Goal: Task Accomplishment & Management: Manage account settings

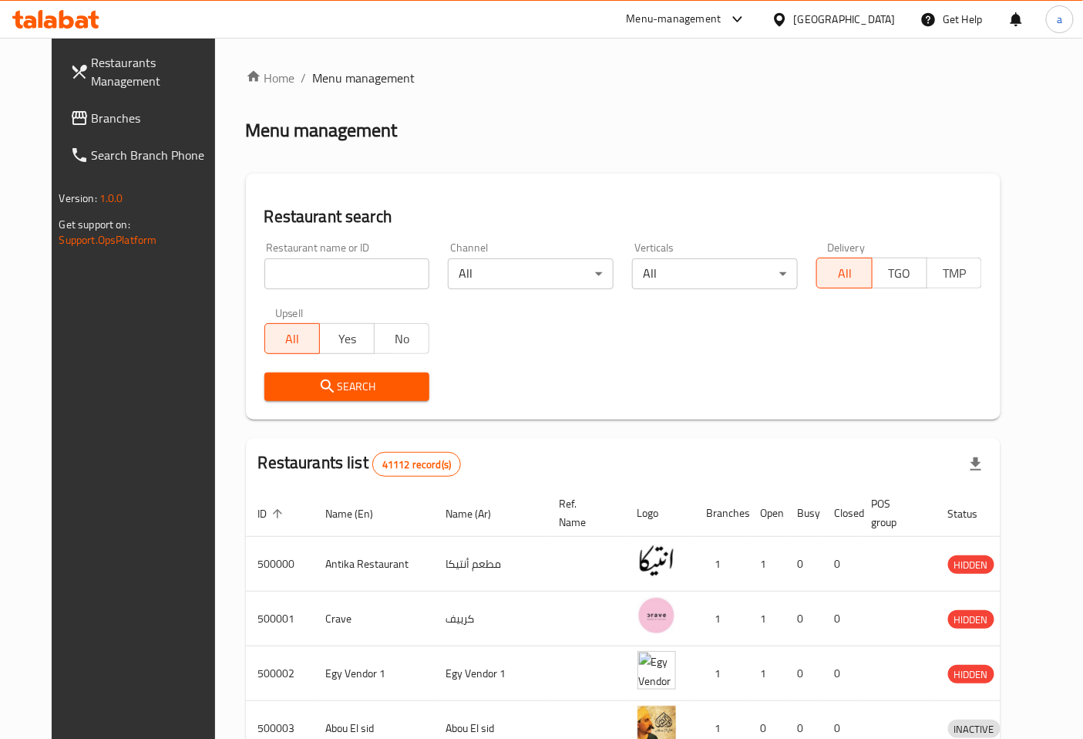
click at [92, 114] on span "Branches" at bounding box center [156, 118] width 129 height 19
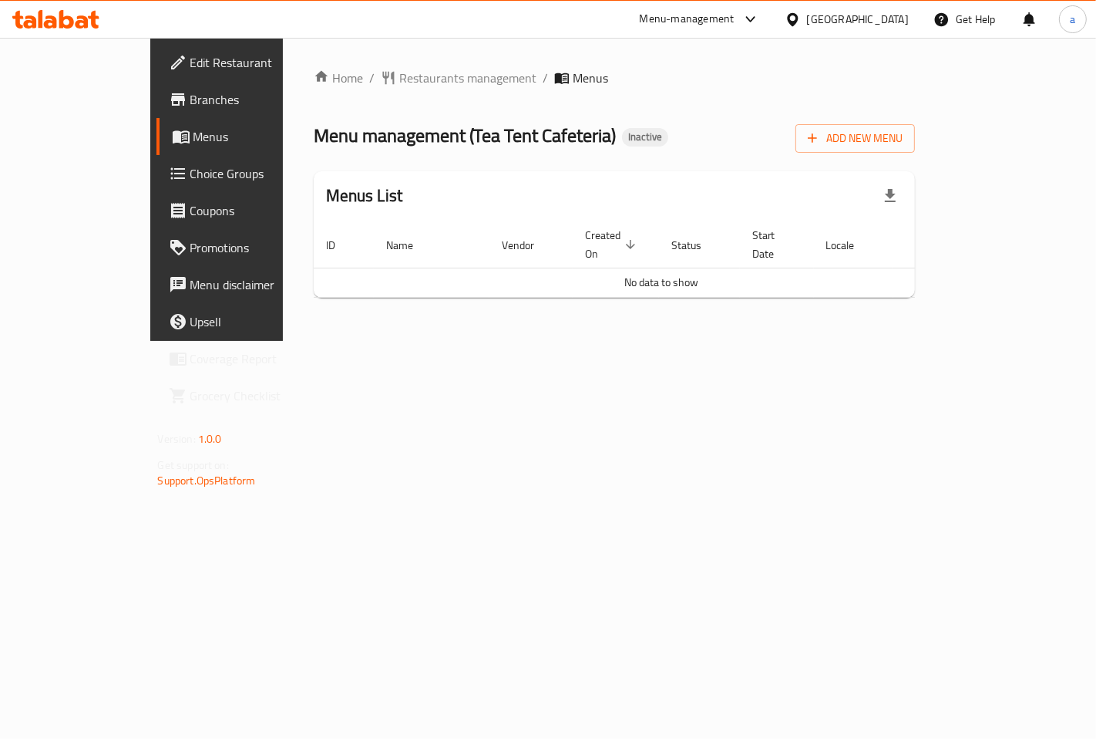
click at [194, 129] on span "Menus" at bounding box center [257, 136] width 127 height 19
click at [903, 134] on span "Add New Menu" at bounding box center [855, 138] width 95 height 19
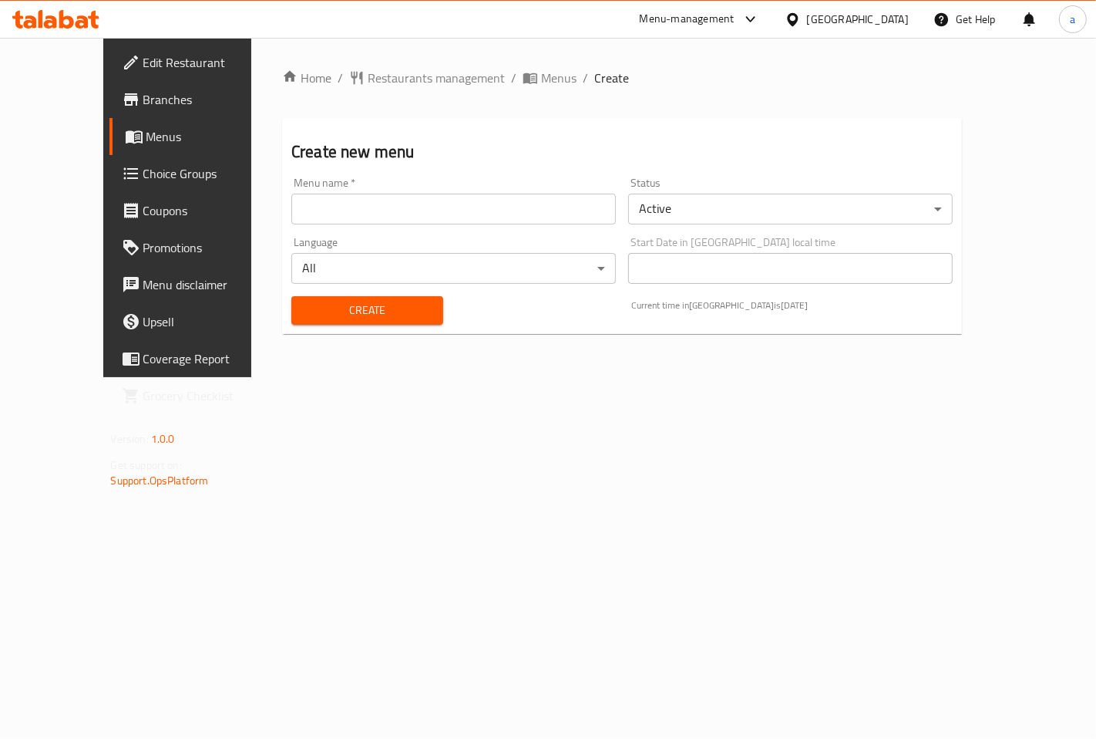
click at [458, 202] on input "text" at bounding box center [453, 209] width 325 height 31
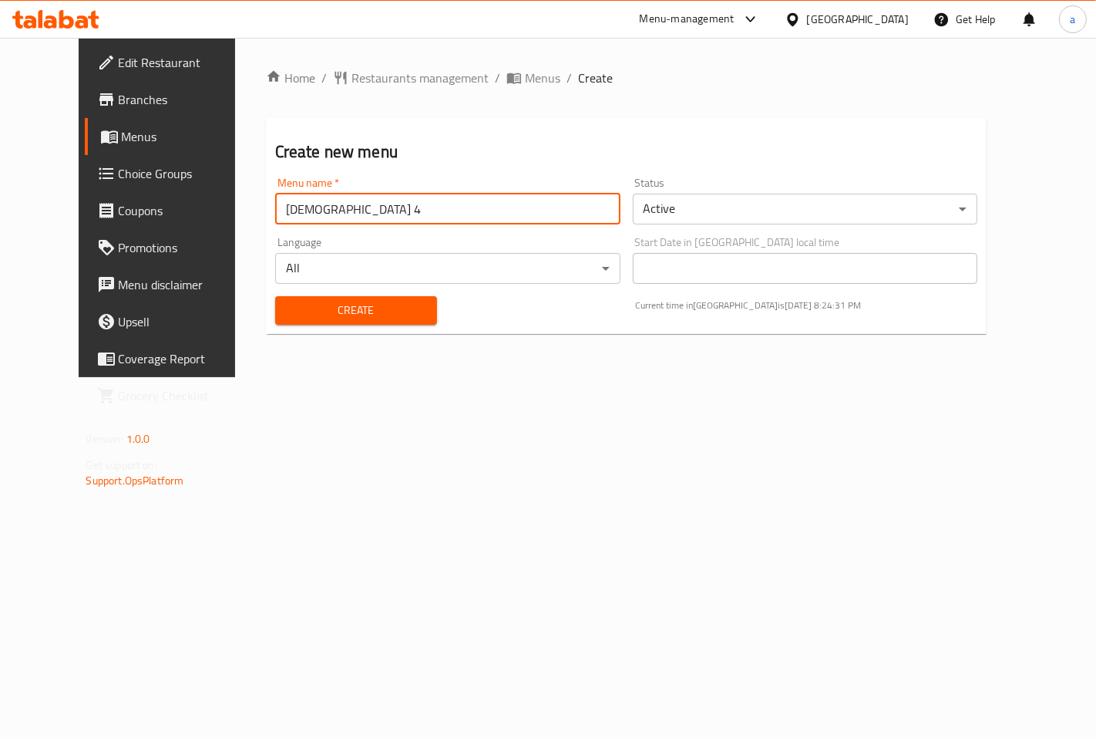
click at [384, 199] on input "[DEMOGRAPHIC_DATA] 4" at bounding box center [447, 209] width 345 height 31
type input "[DEMOGRAPHIC_DATA] 11"
click at [409, 361] on div "Home / Restaurants management / Menus / Create Create new menu Menu name   * Ad…" at bounding box center [626, 207] width 783 height 339
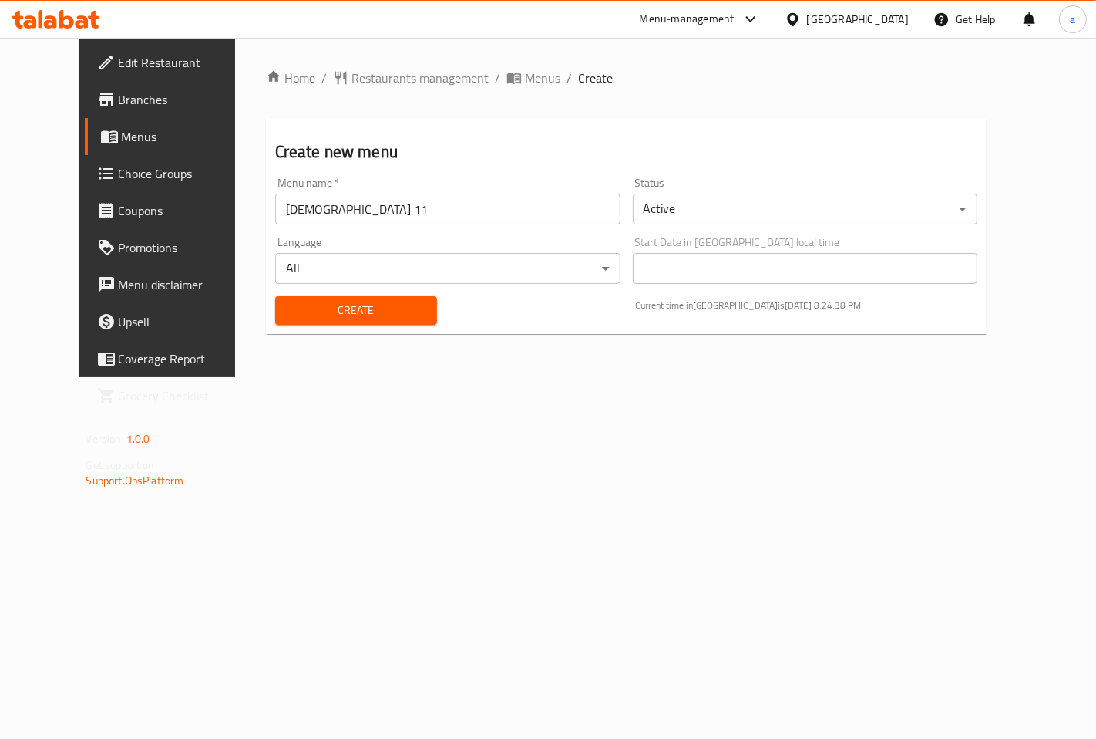
click at [321, 307] on span "Create" at bounding box center [356, 310] width 137 height 19
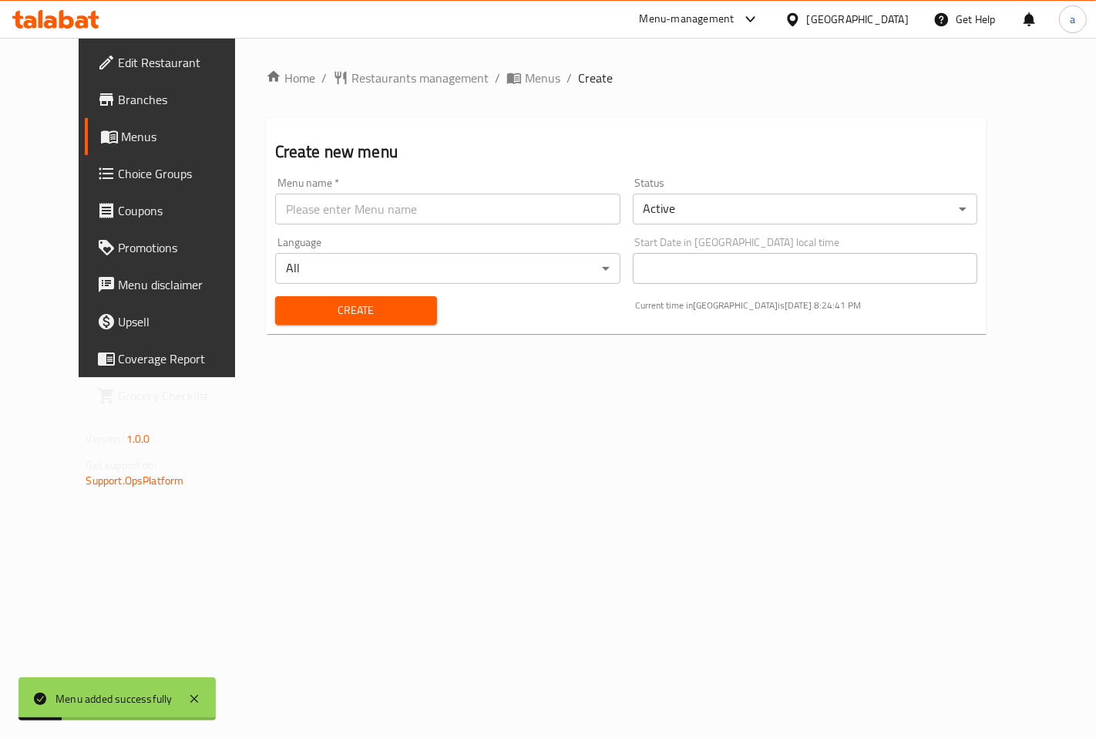
click at [85, 124] on link "Menus" at bounding box center [173, 136] width 177 height 37
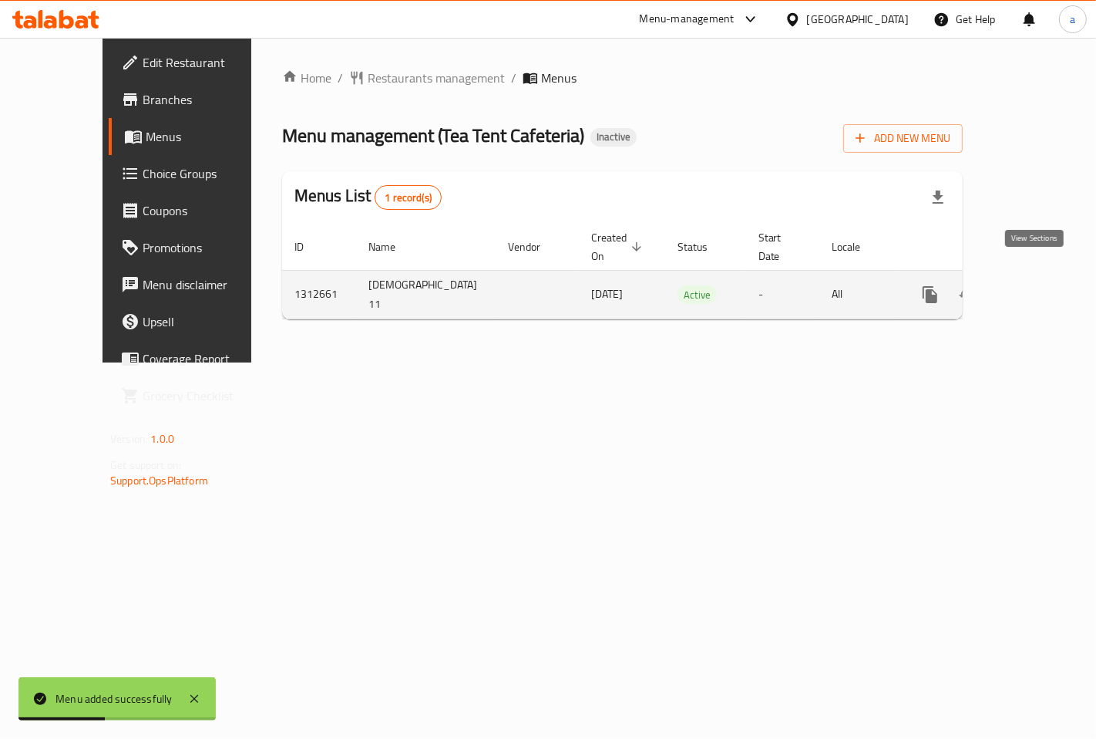
click at [1042, 285] on icon "enhanced table" at bounding box center [1041, 294] width 19 height 19
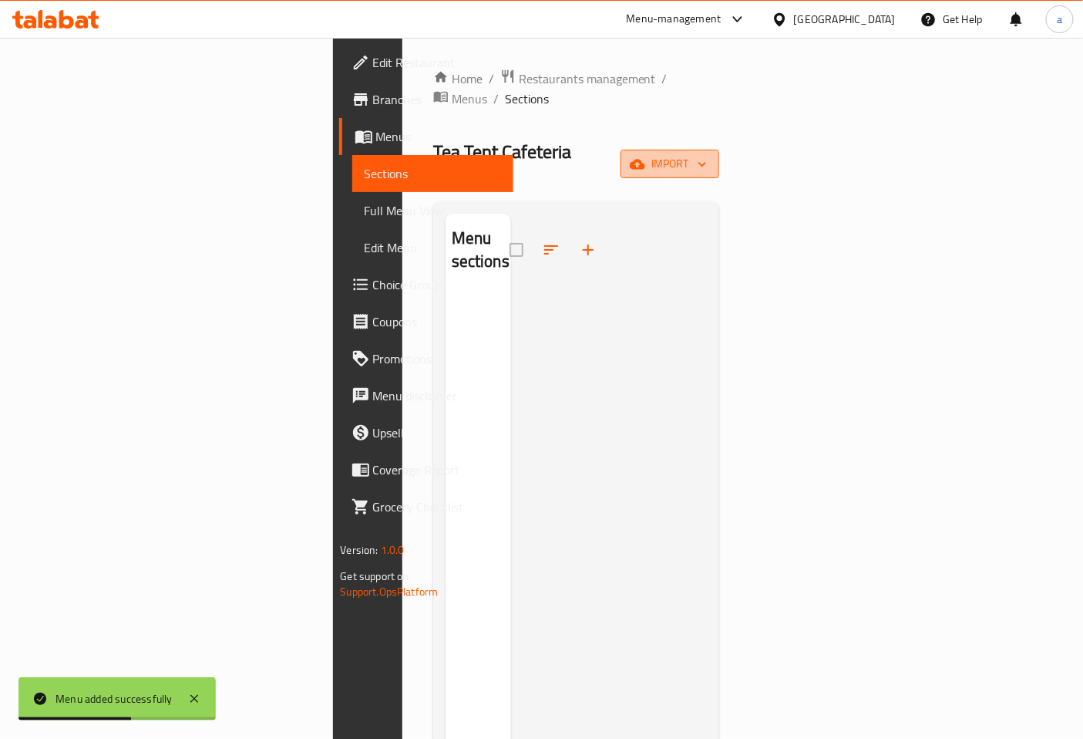
click at [707, 154] on span "import" at bounding box center [670, 163] width 74 height 19
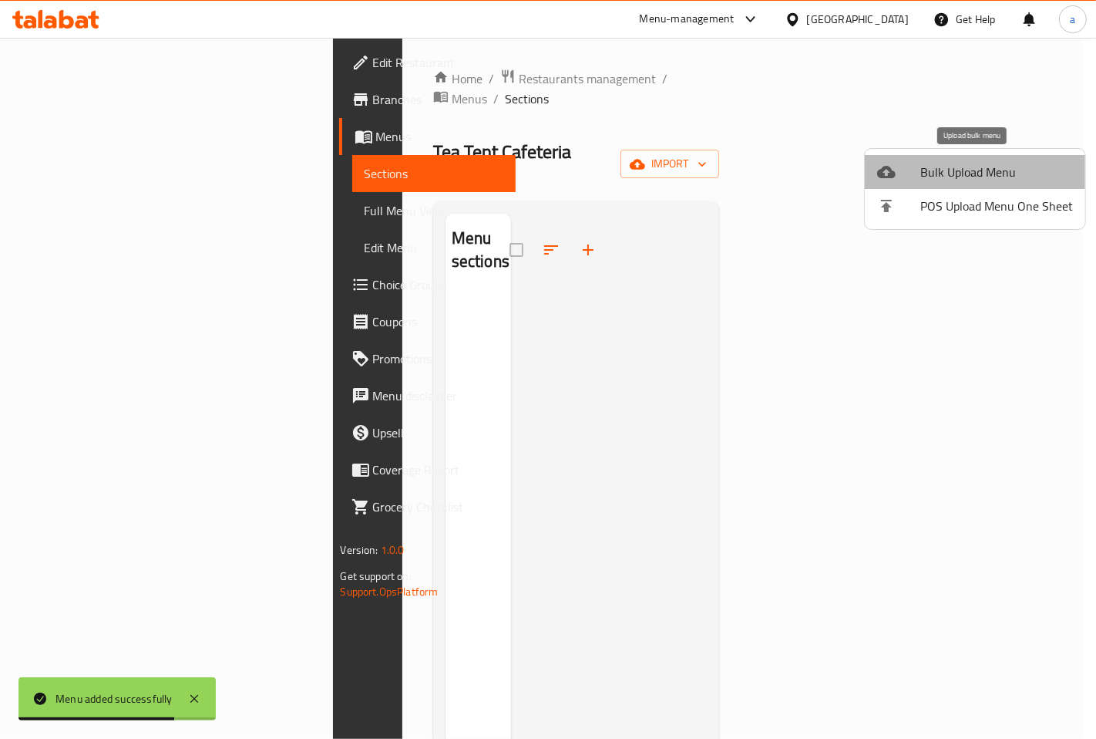
click at [979, 163] on span "Bulk Upload Menu" at bounding box center [997, 172] width 153 height 19
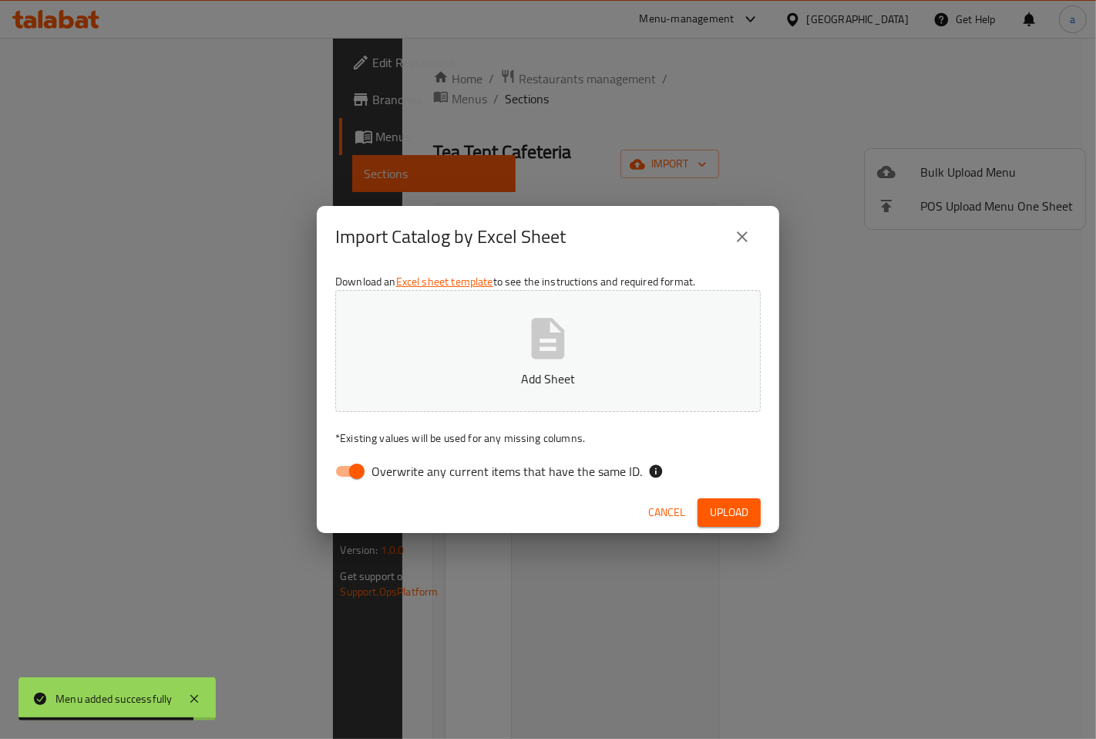
click at [355, 472] on input "Overwrite any current items that have the same ID." at bounding box center [357, 470] width 88 height 29
checkbox input "false"
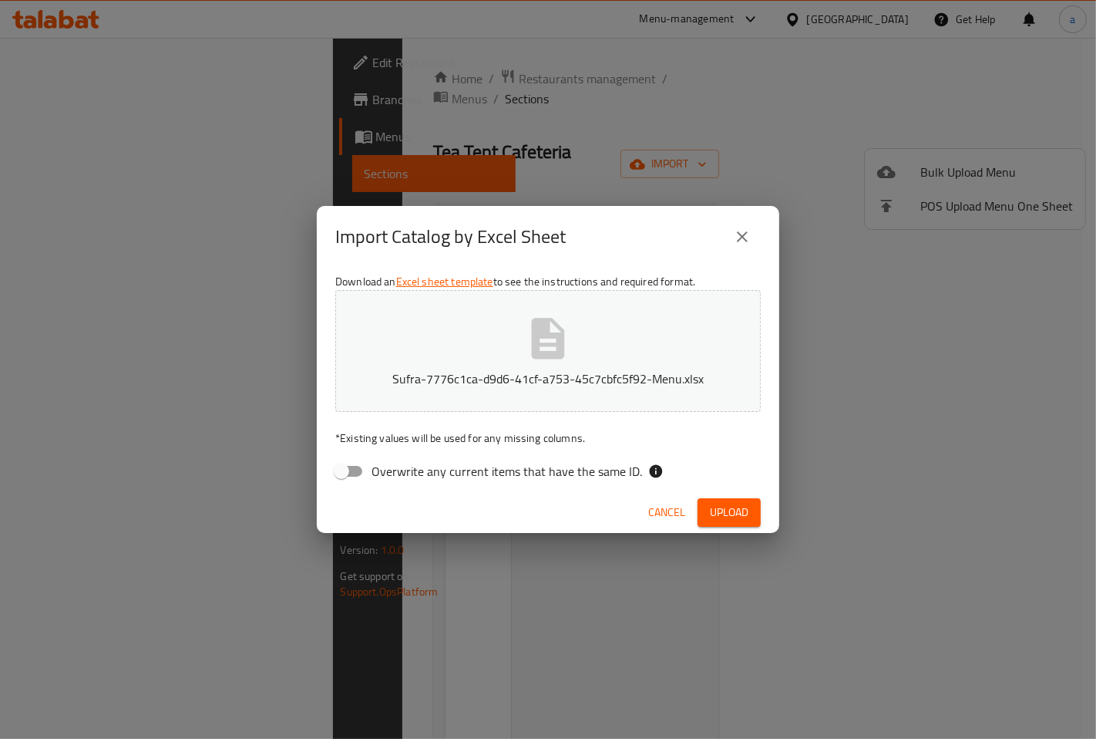
click at [718, 512] on span "Upload" at bounding box center [729, 512] width 39 height 19
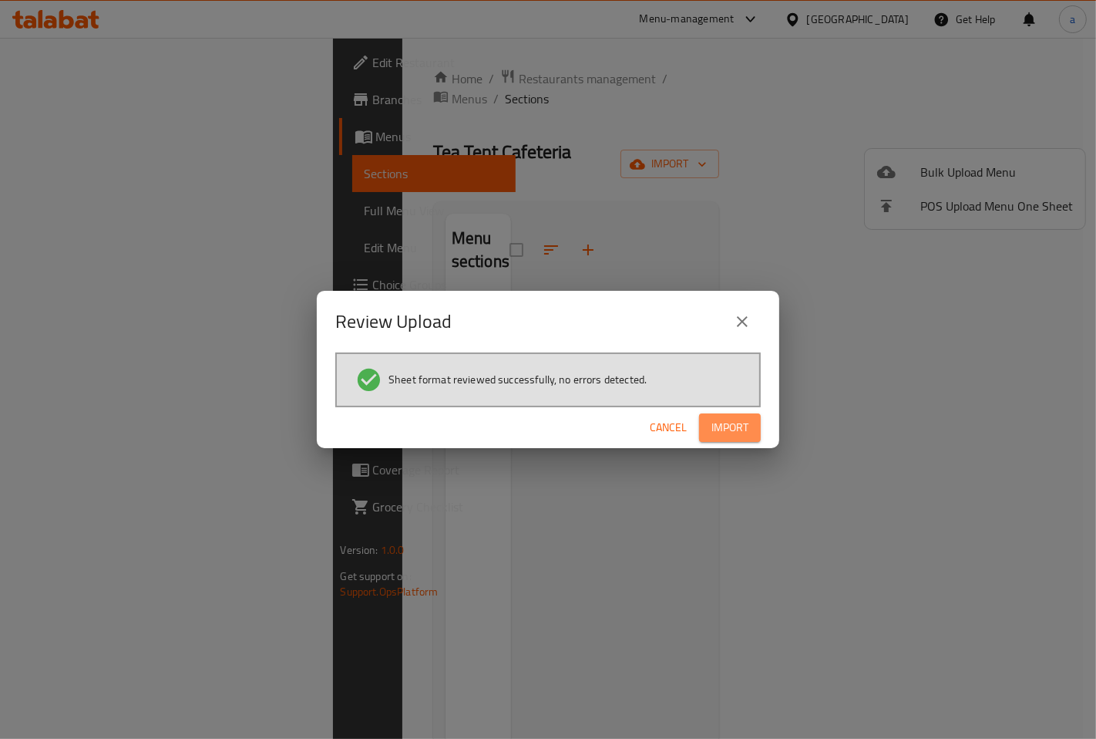
click at [733, 432] on span "Import" at bounding box center [730, 427] width 37 height 19
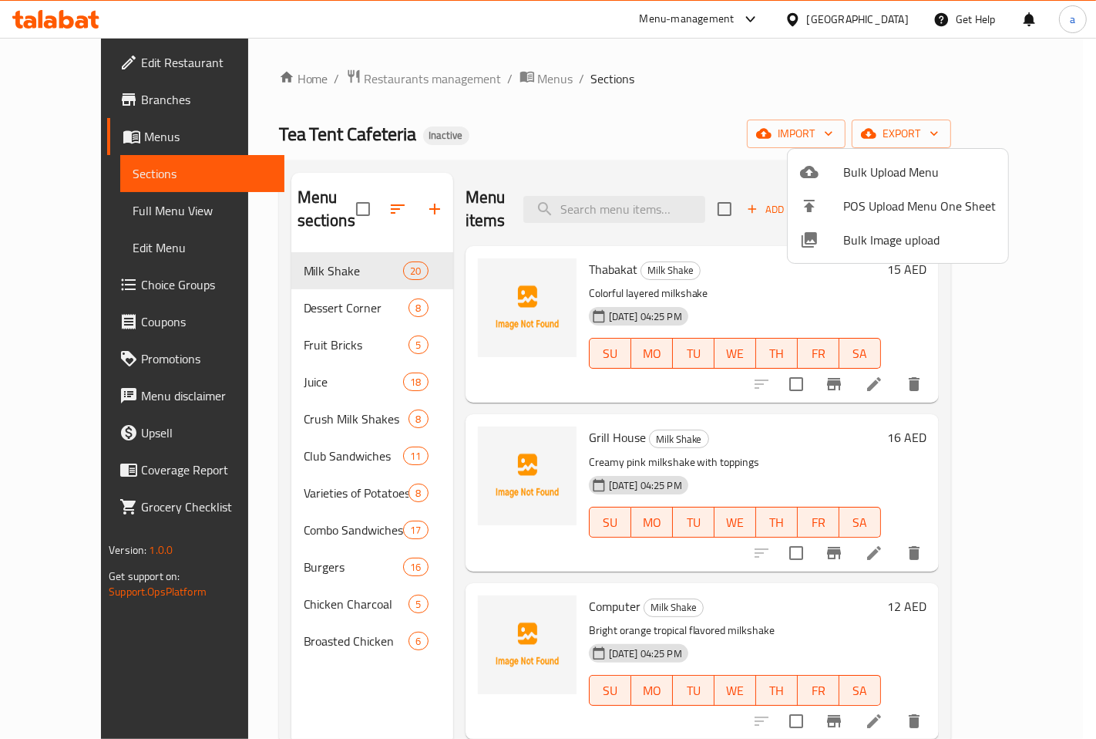
click at [657, 113] on div at bounding box center [548, 369] width 1096 height 739
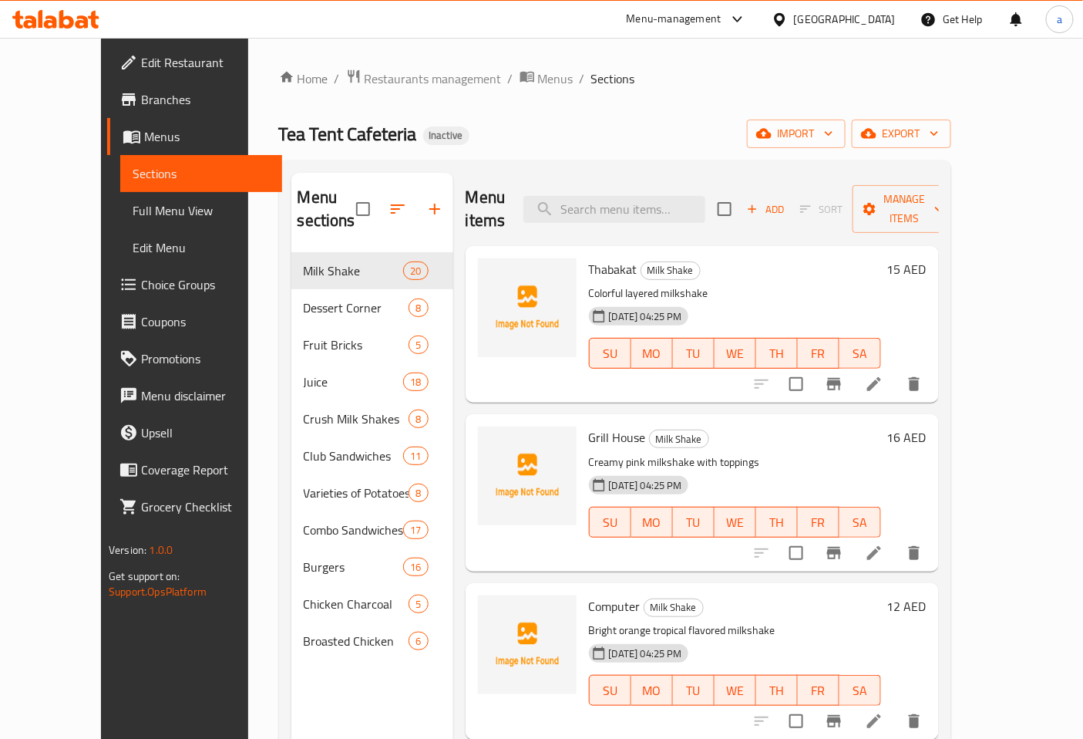
click at [884, 375] on icon at bounding box center [874, 384] width 19 height 19
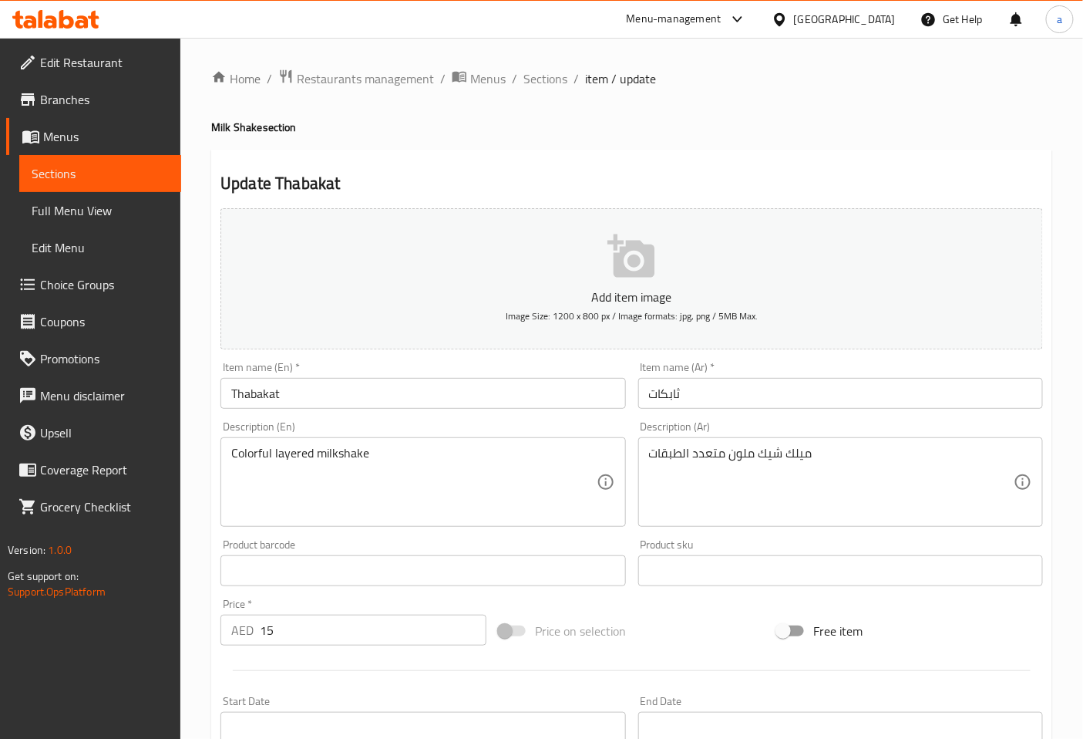
click at [286, 394] on input "Thabakat" at bounding box center [423, 393] width 405 height 31
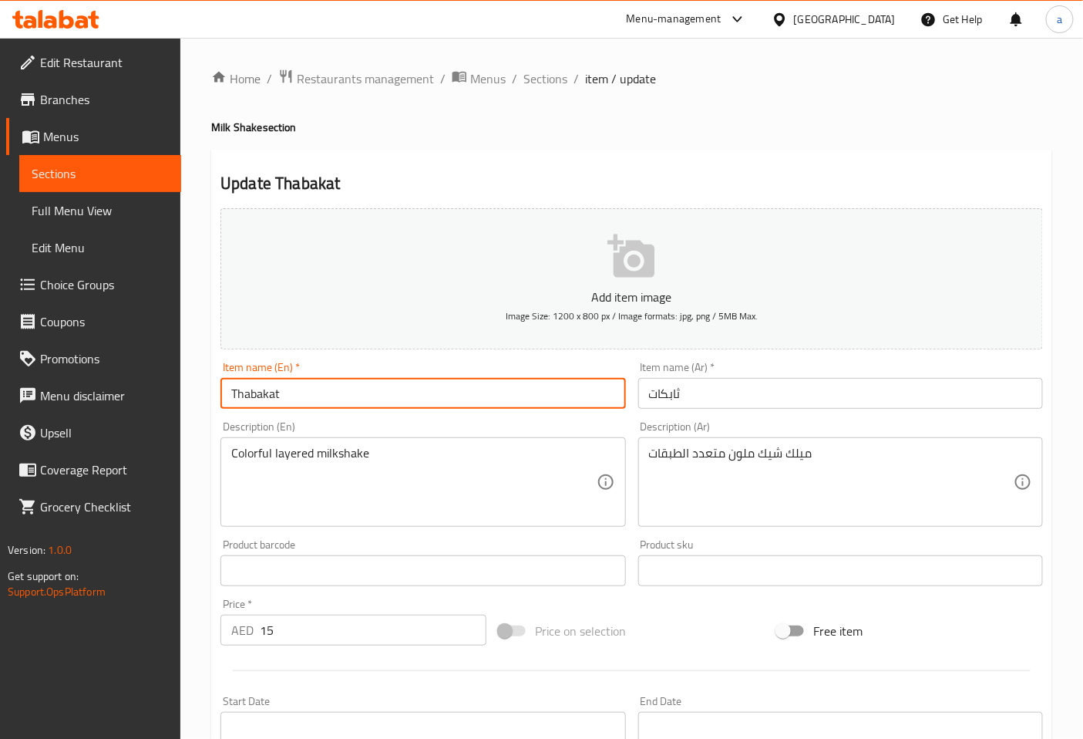
click at [286, 394] on input "Thabakat" at bounding box center [423, 393] width 405 height 31
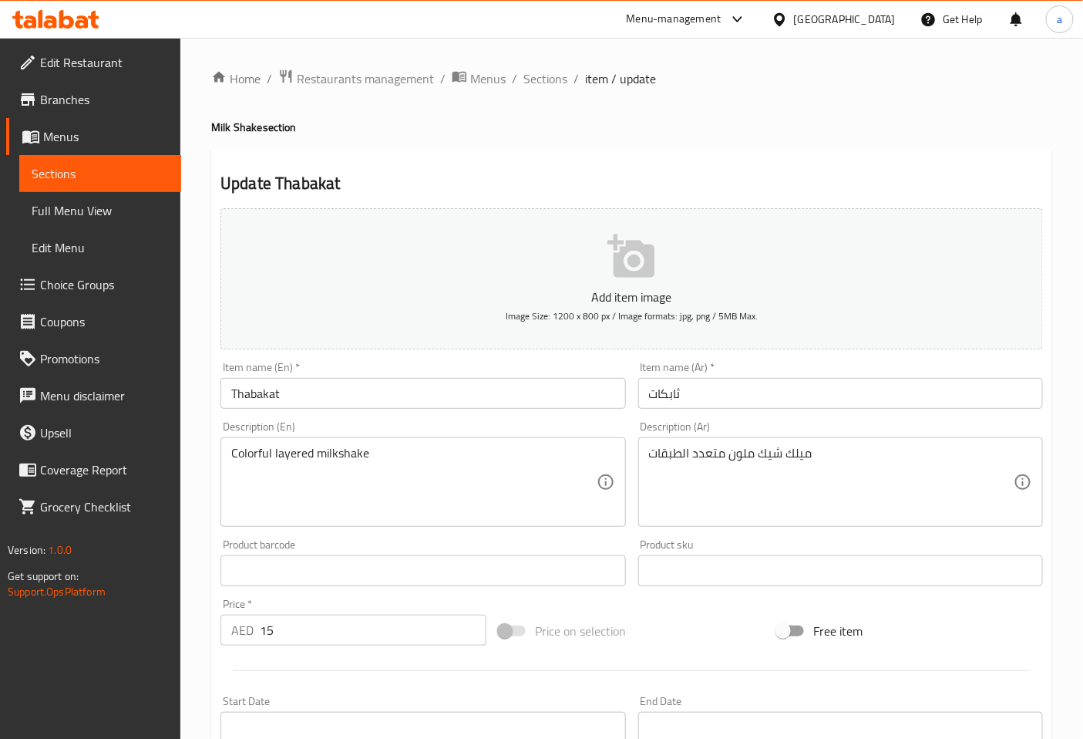
click at [398, 366] on div "Item name (En)   * Thabakat Item name (En) *" at bounding box center [423, 385] width 405 height 47
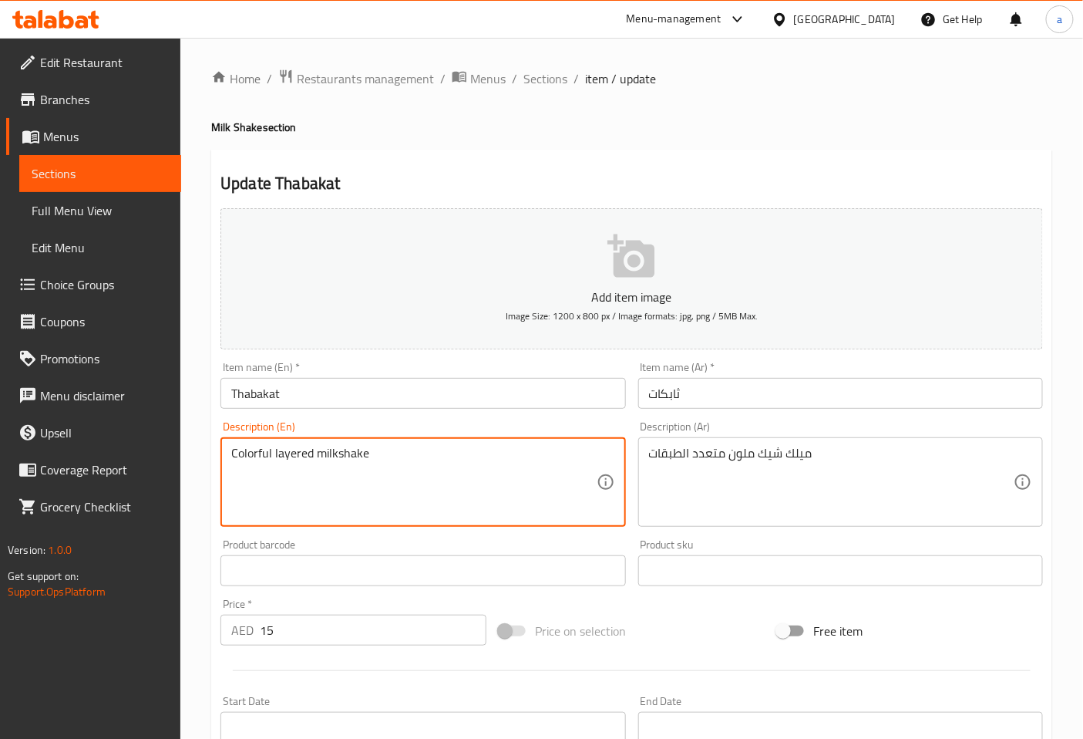
click at [244, 461] on textarea "Colorful layered milkshake" at bounding box center [413, 482] width 365 height 73
click at [301, 453] on textarea "Colorful layered milkshake" at bounding box center [413, 482] width 365 height 73
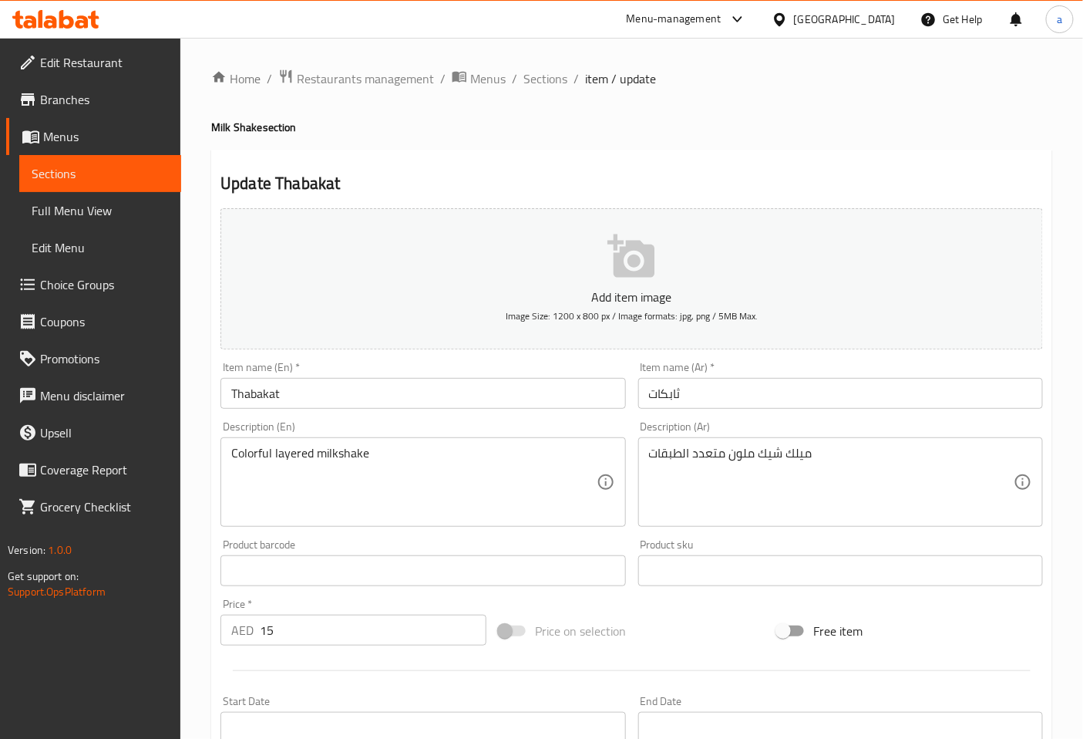
click at [945, 420] on div "Description (Ar) ميلك شيك ملون متعدد الطبقات Description (Ar)" at bounding box center [840, 474] width 417 height 118
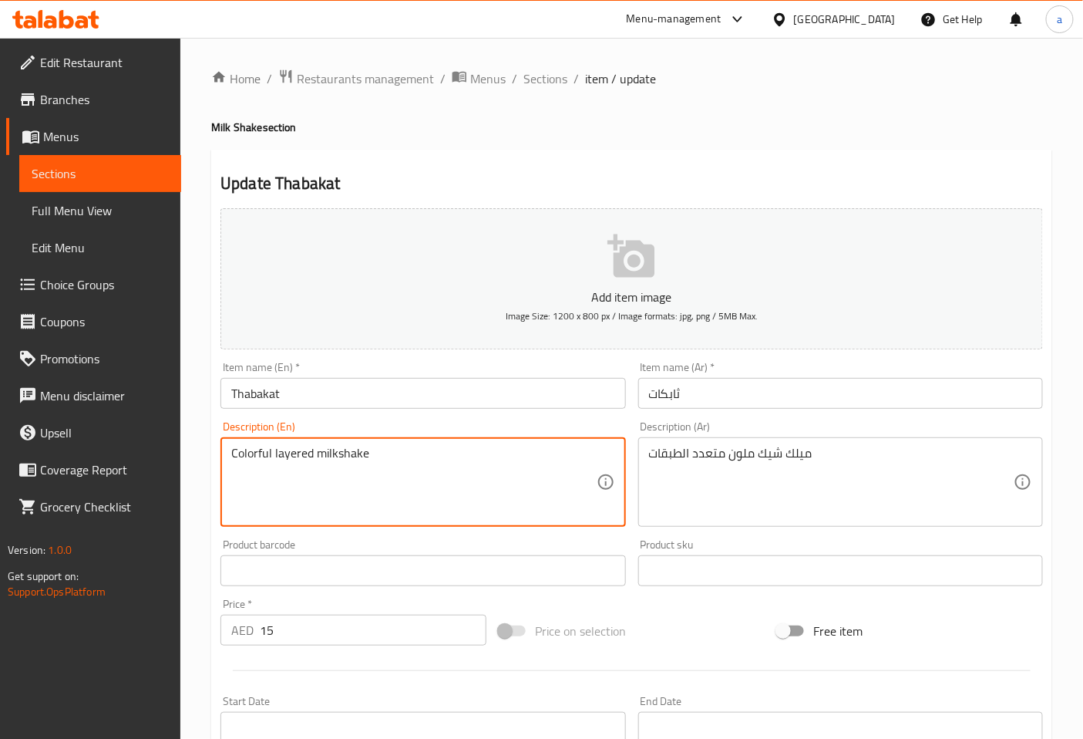
click at [328, 457] on textarea "Colorful layered milkshake" at bounding box center [413, 482] width 365 height 73
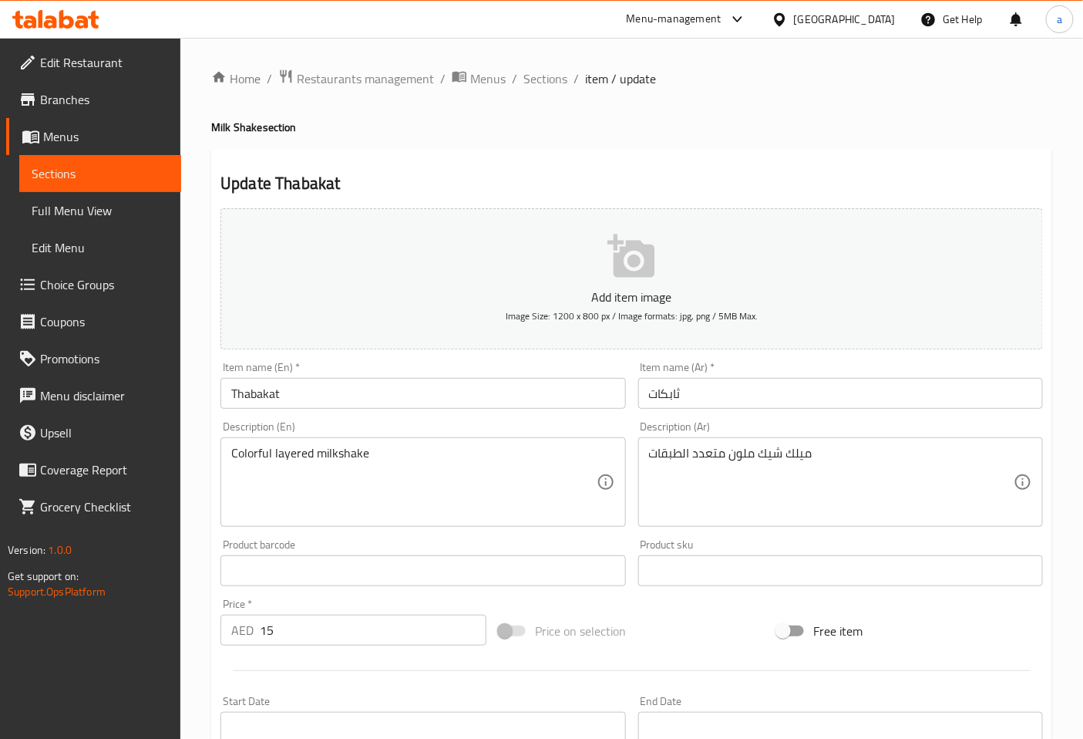
click at [535, 418] on div "Description (En) Colorful layered milkshake Description (En)" at bounding box center [422, 474] width 417 height 118
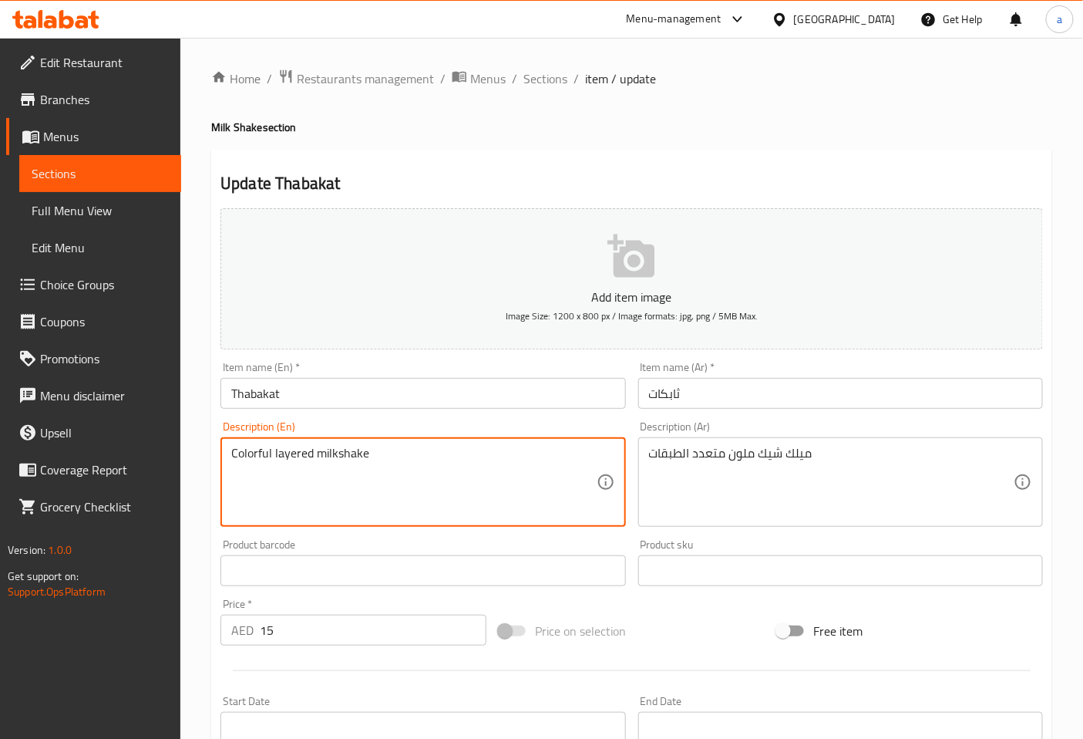
click at [293, 463] on textarea "Colorful layered milkshake" at bounding box center [413, 482] width 365 height 73
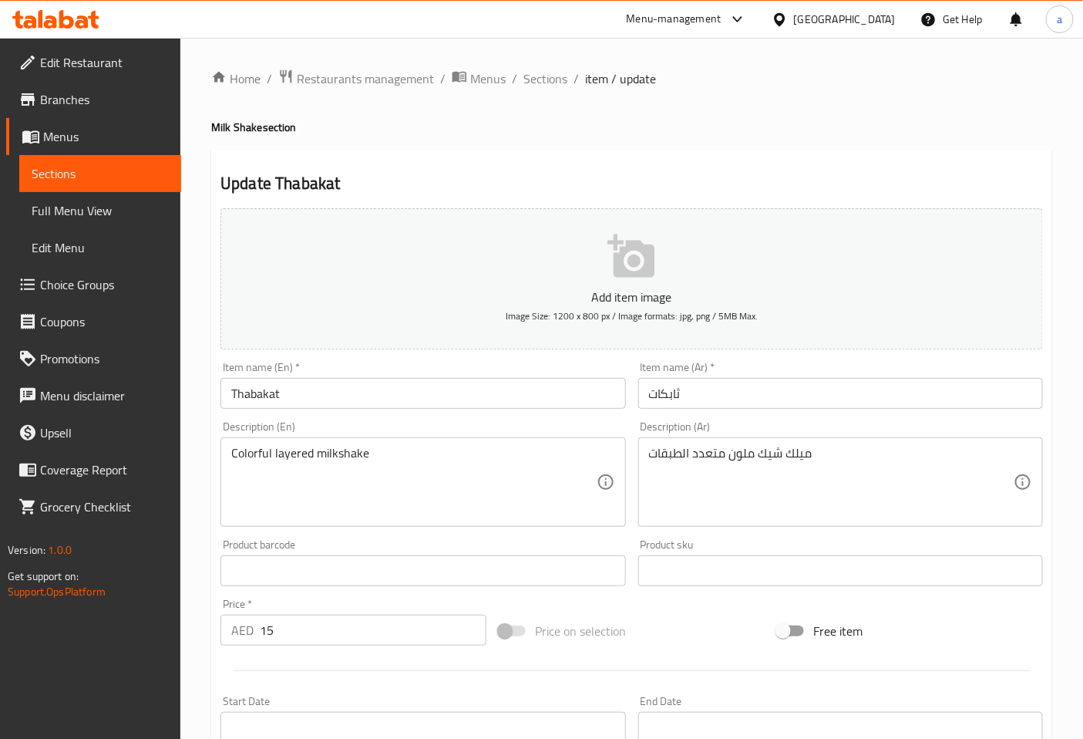
click at [960, 429] on div "Description (Ar) ميلك شيك ملون متعدد الطبقات Description (Ar)" at bounding box center [840, 474] width 405 height 106
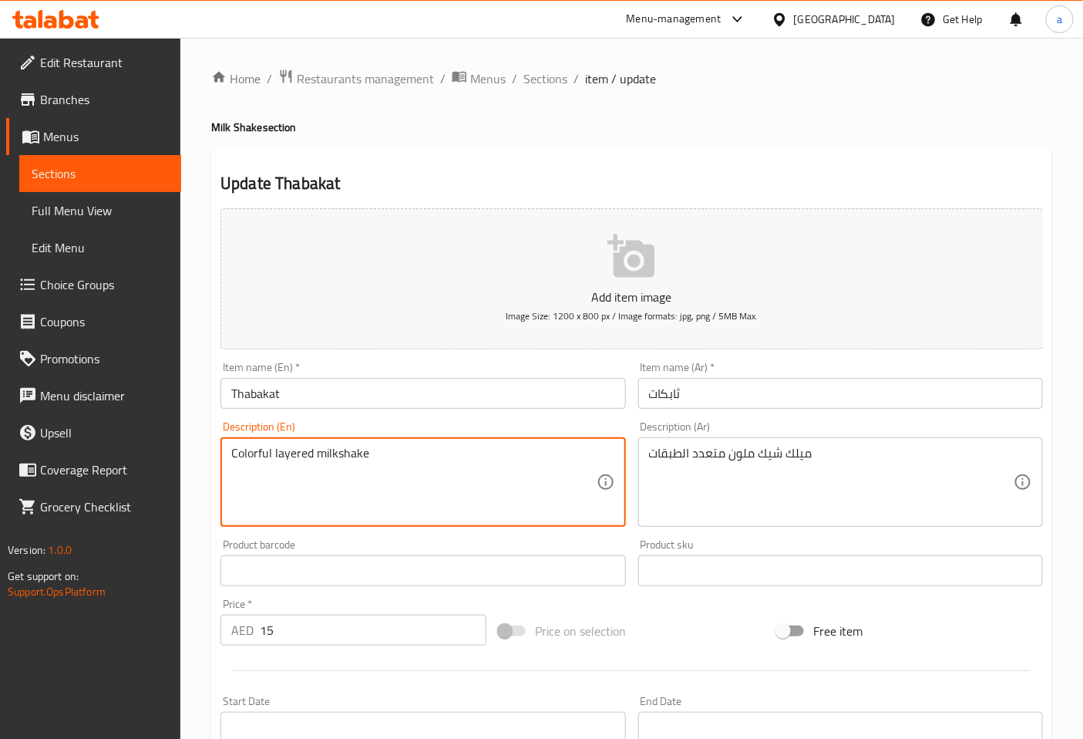
click at [293, 457] on textarea "Colorful layered milkshake" at bounding box center [413, 482] width 365 height 73
click at [444, 422] on div "Description (En) Colorful layered milkshake Description (En)" at bounding box center [423, 474] width 405 height 106
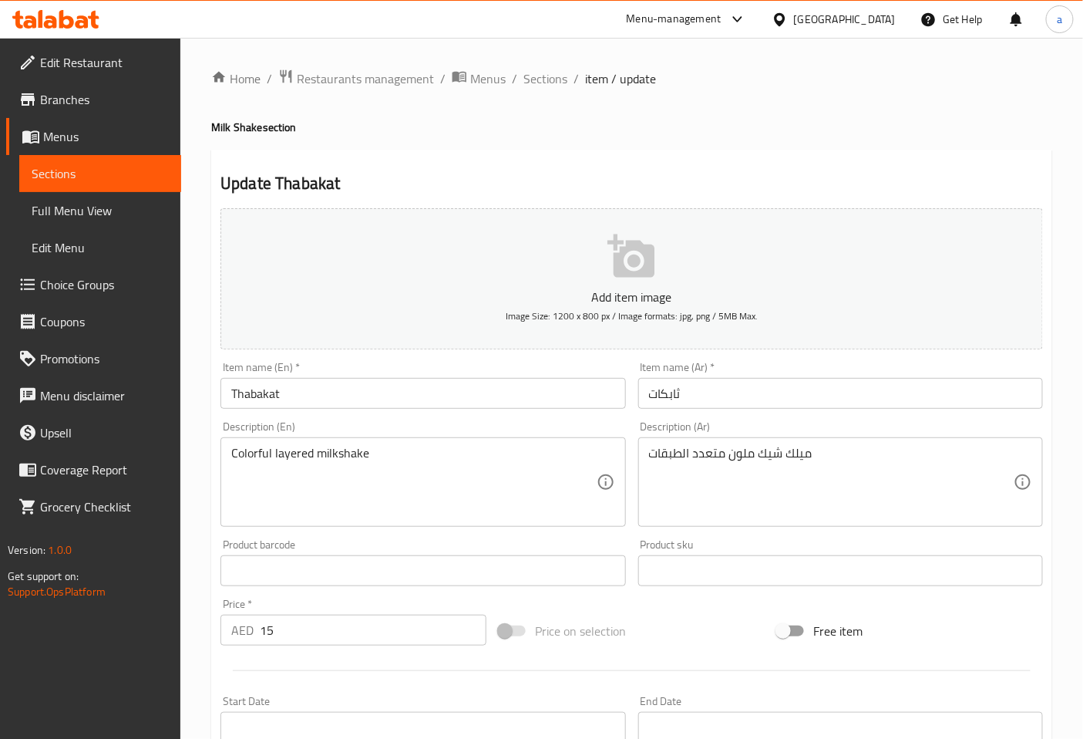
click at [617, 429] on div "Description (En) Colorful layered milkshake Description (En)" at bounding box center [423, 474] width 405 height 106
click at [632, 537] on div "Product sku Product sku" at bounding box center [840, 562] width 417 height 59
click at [836, 425] on div "Description (Ar) ميلك شيك ملون متعدد الطبقات Description (Ar)" at bounding box center [840, 474] width 405 height 106
click at [376, 428] on div "Description (En) Colorful layered milkshake Description (En)" at bounding box center [423, 474] width 405 height 106
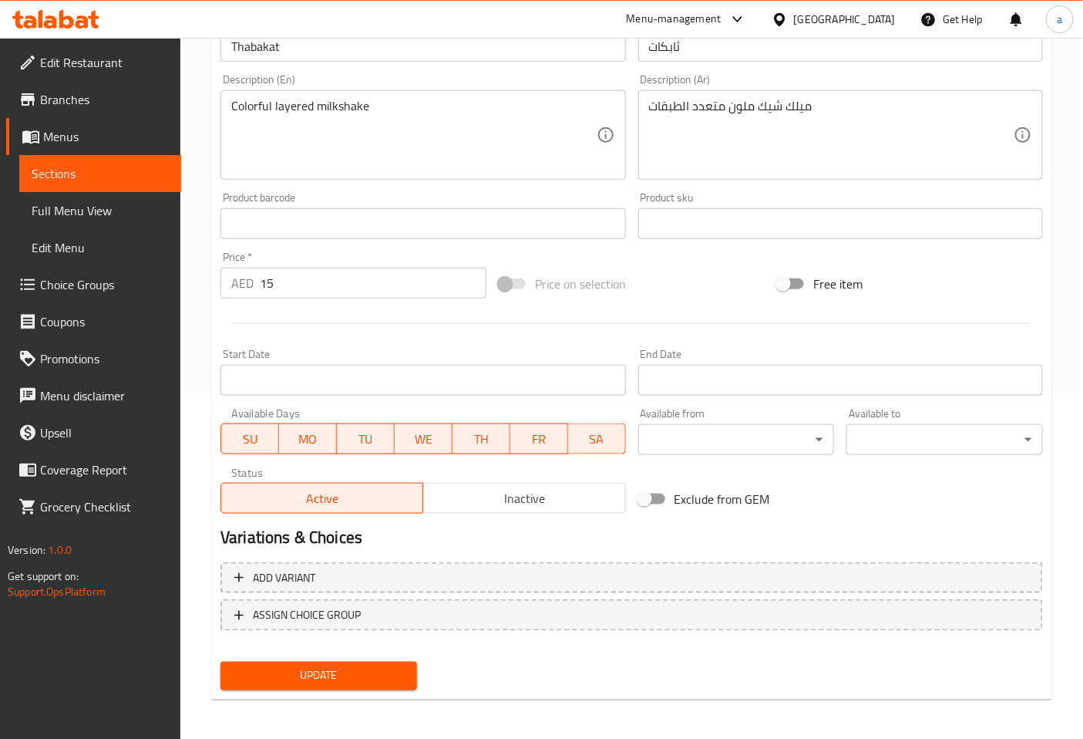
scroll to position [348, 0]
click at [343, 669] on span "Update" at bounding box center [319, 674] width 172 height 19
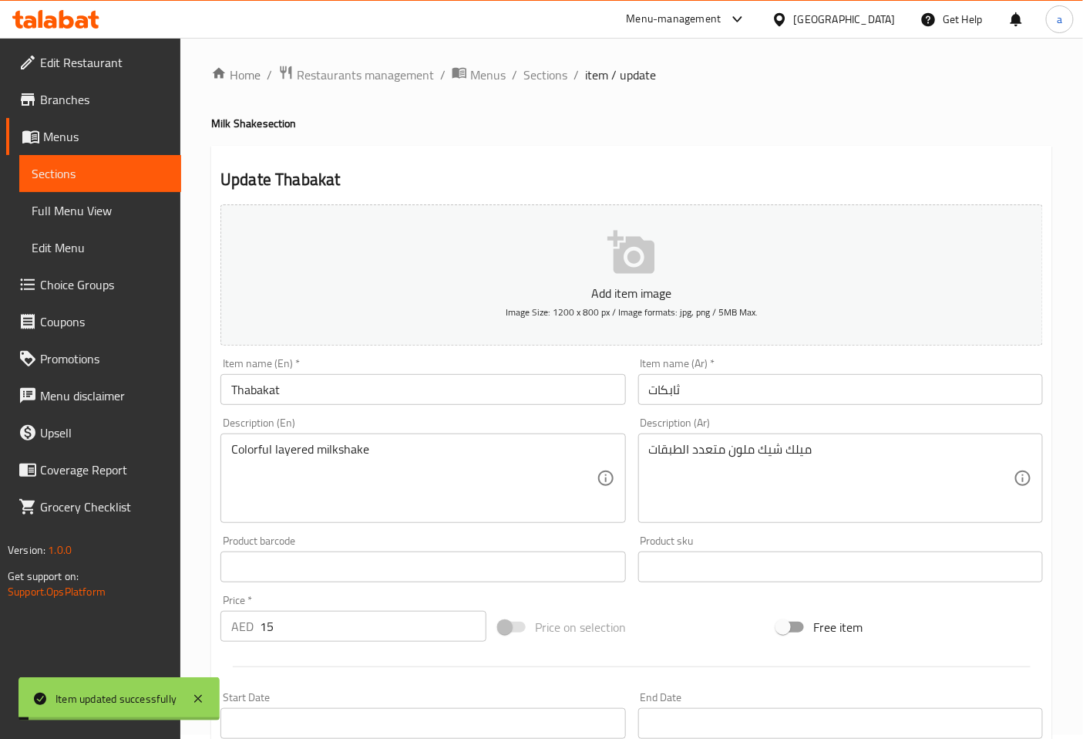
scroll to position [0, 0]
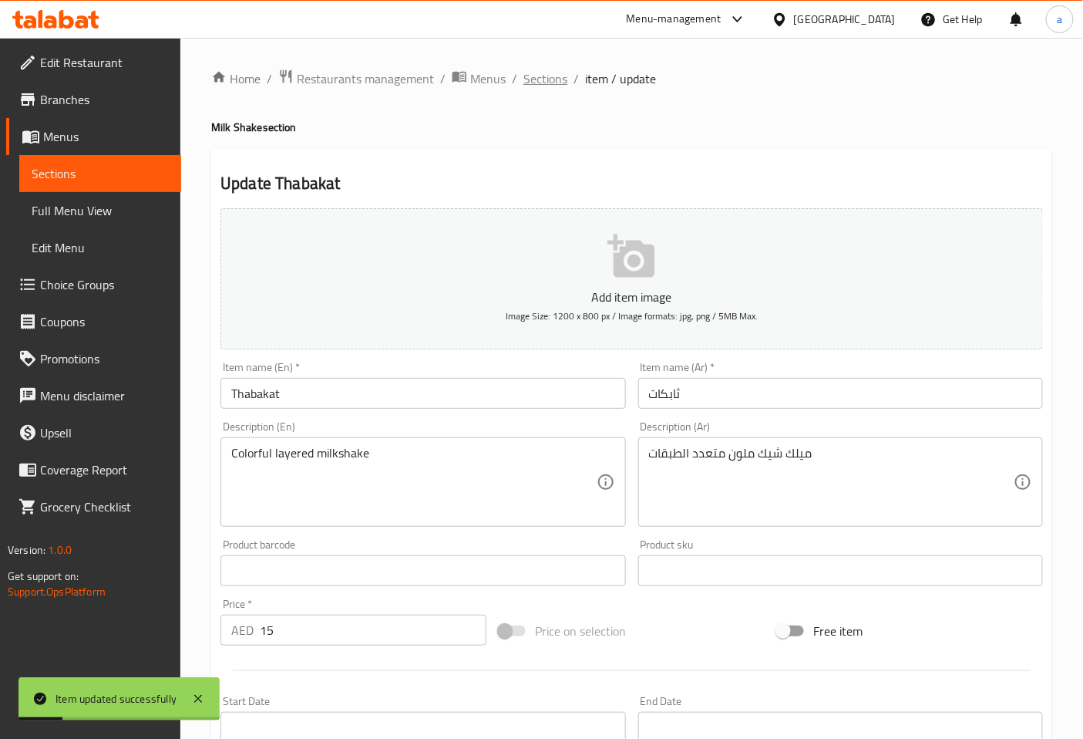
click at [541, 79] on span "Sections" at bounding box center [546, 78] width 44 height 19
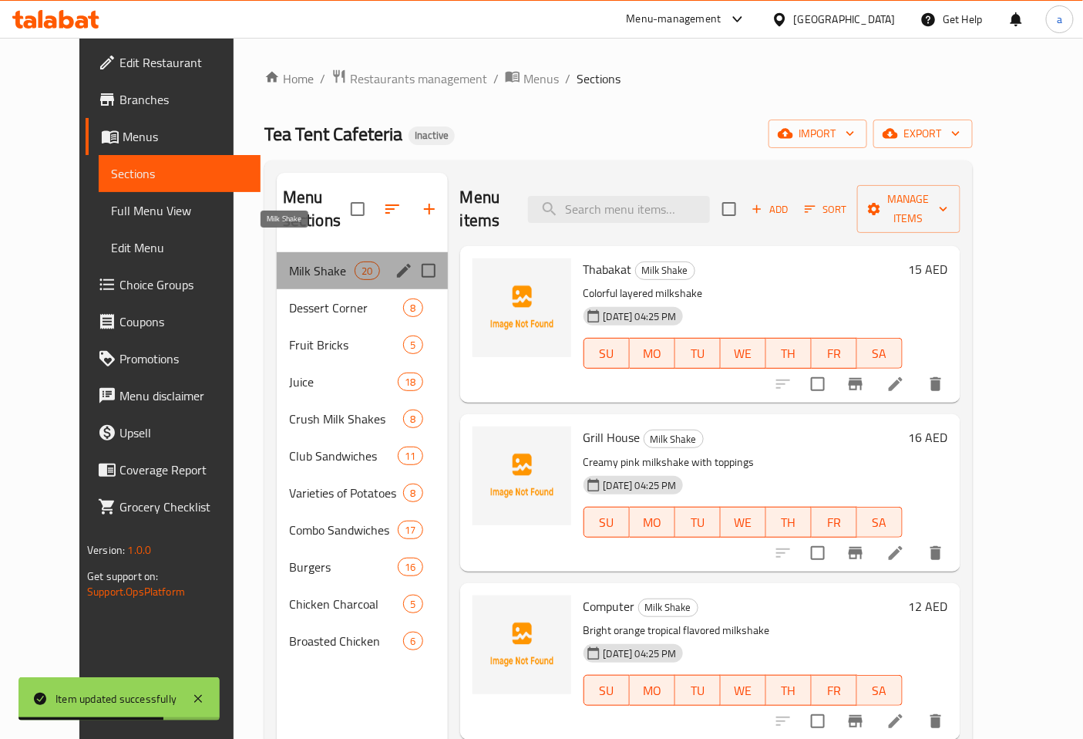
click at [325, 261] on span "Milk Shake" at bounding box center [322, 270] width 66 height 19
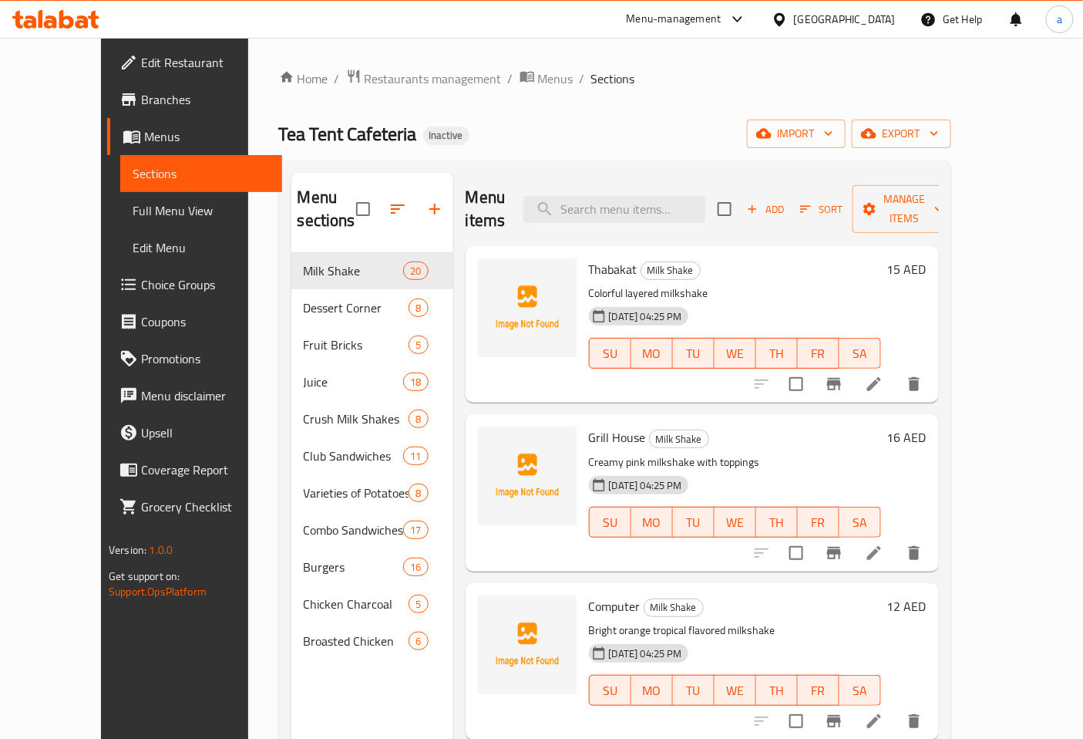
click at [896, 539] on li at bounding box center [874, 553] width 43 height 28
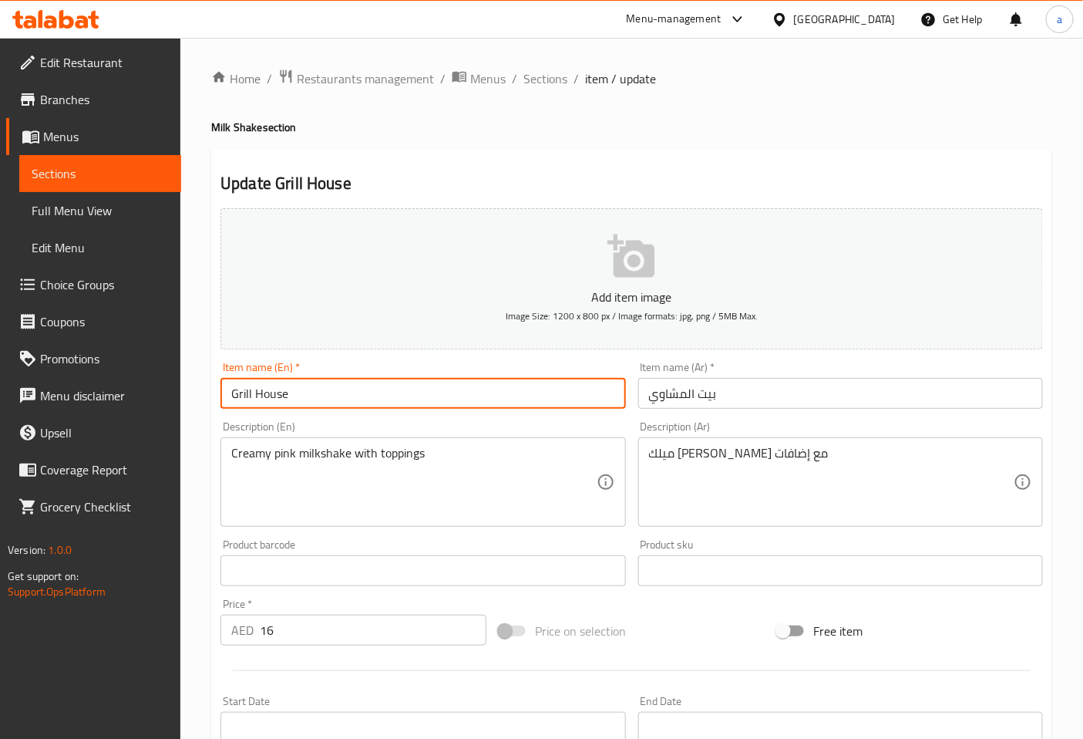
click at [243, 395] on input "Grill House" at bounding box center [423, 393] width 405 height 31
click at [708, 399] on input "بيت المشاوي" at bounding box center [840, 393] width 405 height 31
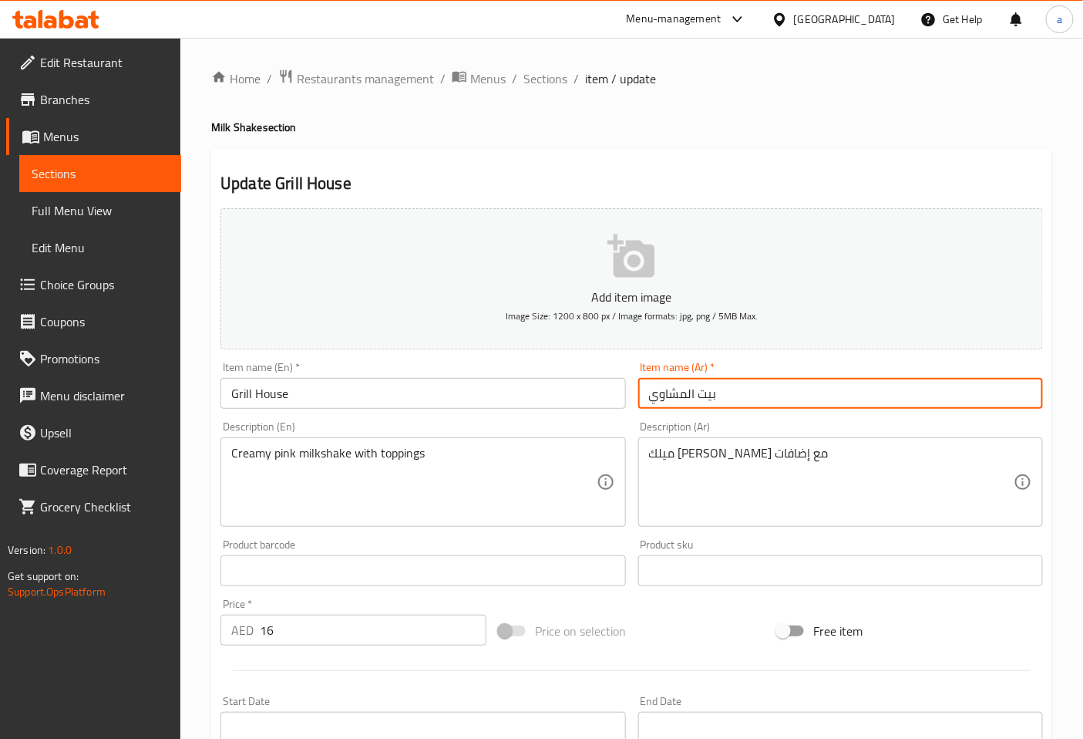
click at [708, 399] on input "بيت المشاوي" at bounding box center [840, 393] width 405 height 31
click at [281, 396] on input "Grill House" at bounding box center [423, 393] width 405 height 31
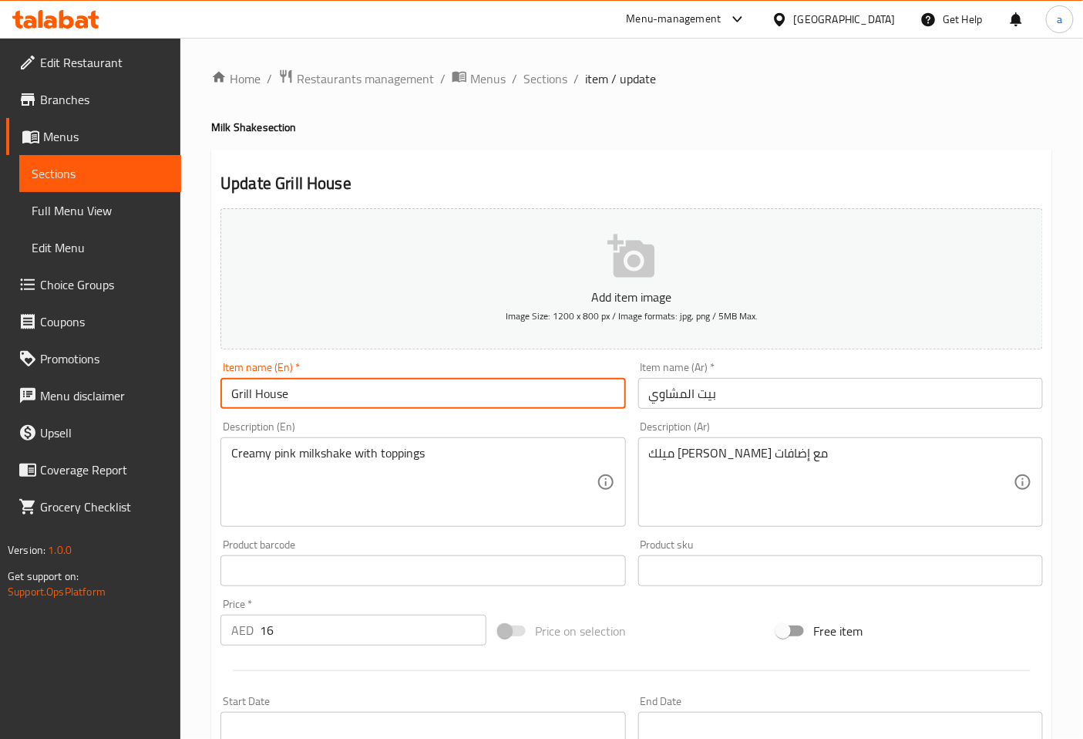
click at [281, 396] on input "Grill House" at bounding box center [423, 393] width 405 height 31
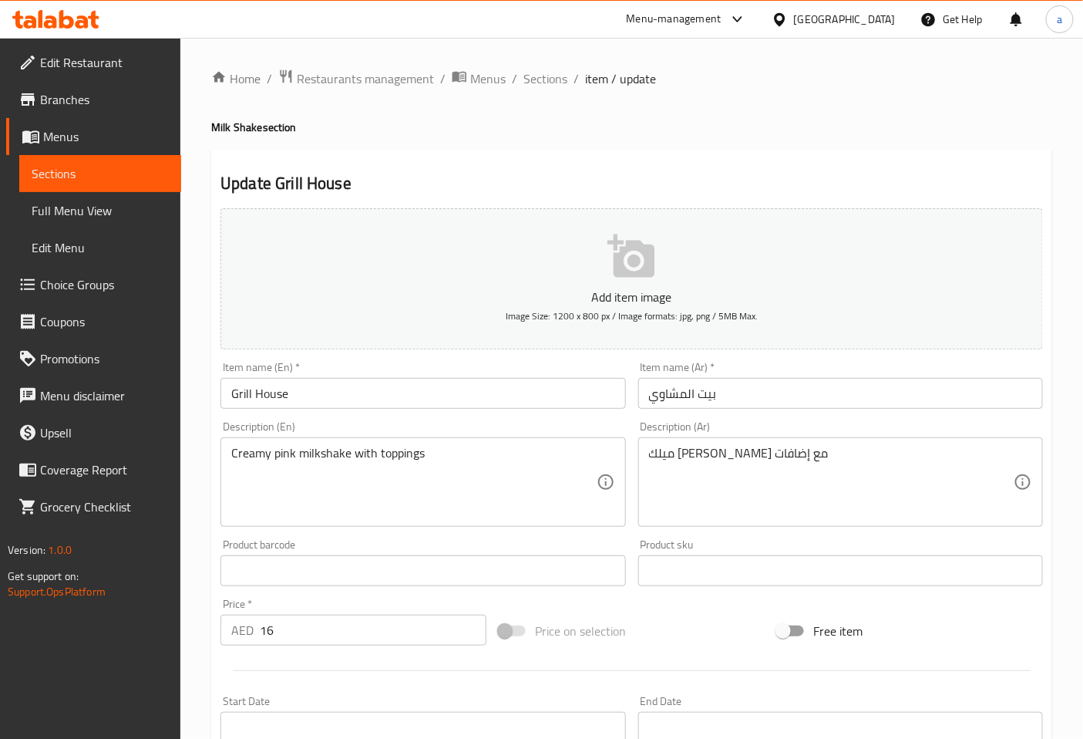
click at [712, 399] on input "بيت المشاوي" at bounding box center [840, 393] width 405 height 31
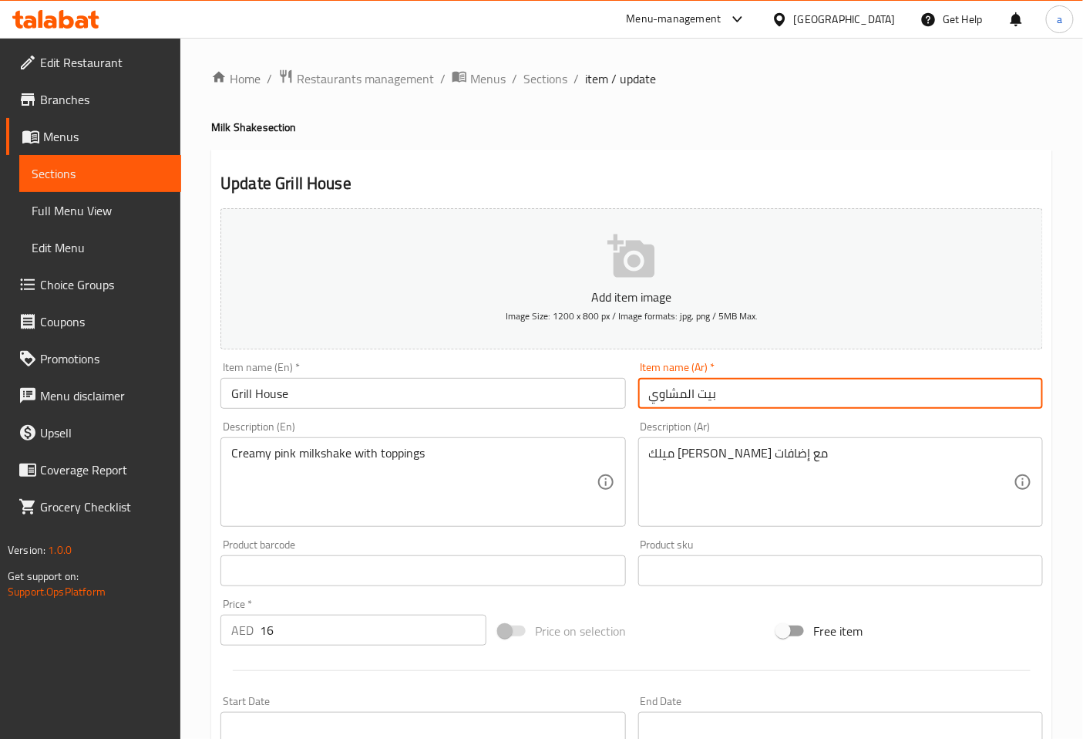
click at [712, 399] on input "بيت المشاوي" at bounding box center [840, 393] width 405 height 31
click at [243, 392] on input "Grill House" at bounding box center [423, 393] width 405 height 31
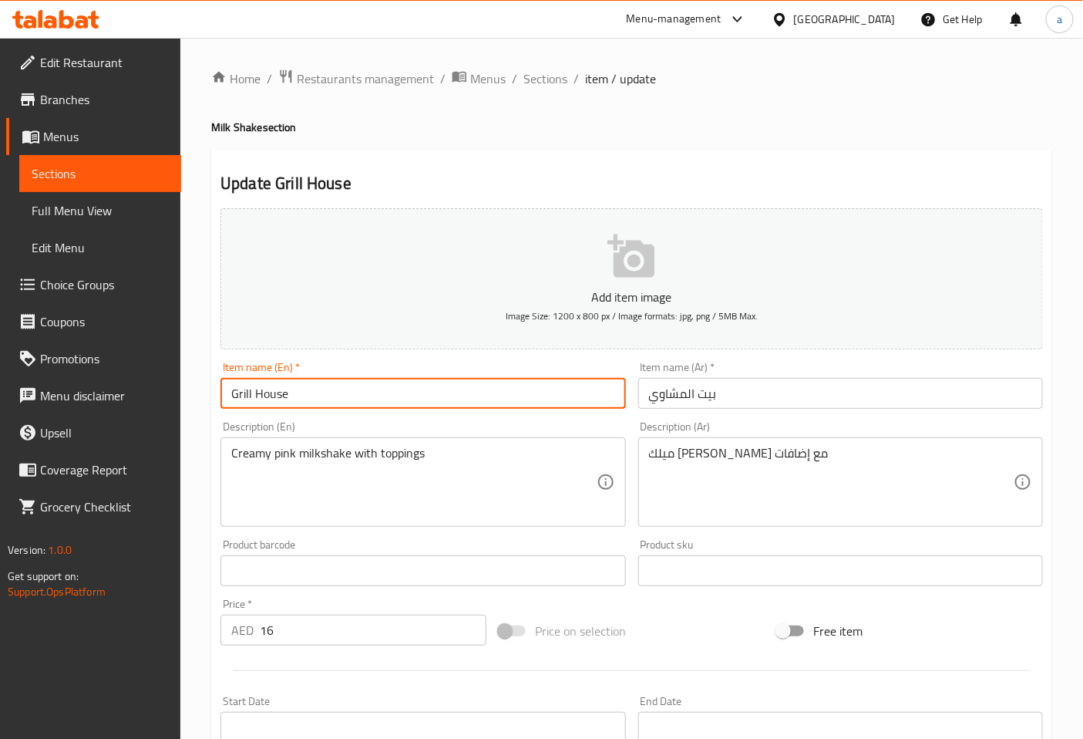
click at [243, 392] on input "Grill House" at bounding box center [423, 393] width 405 height 31
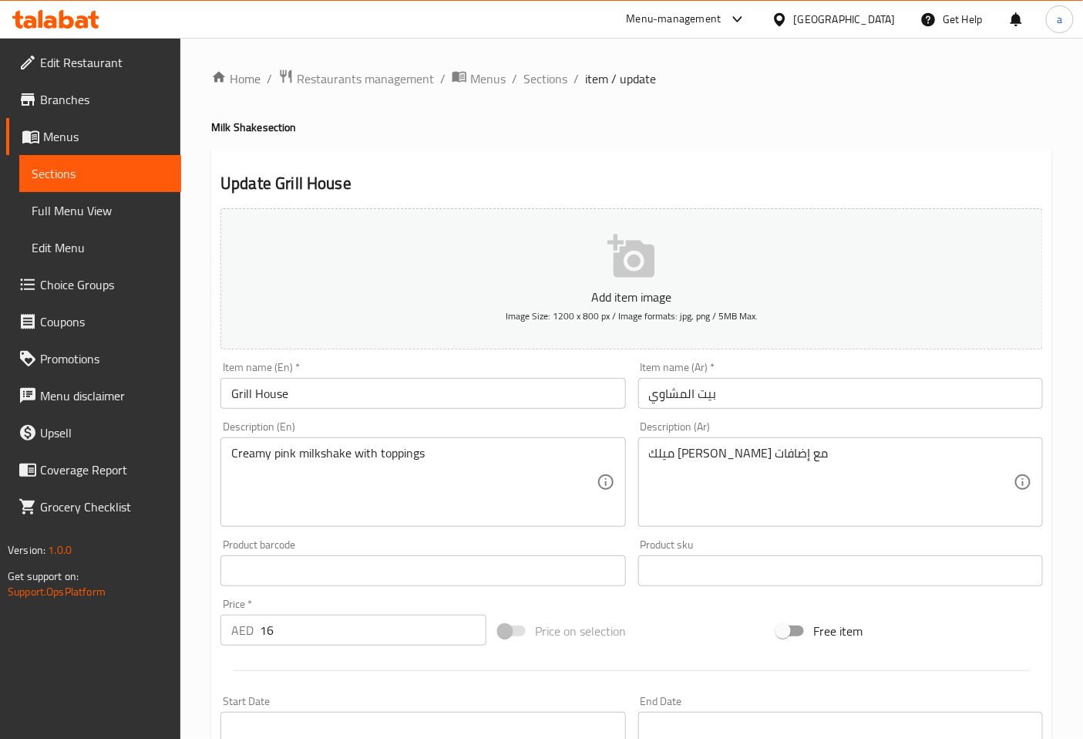
drag, startPoint x: 412, startPoint y: 416, endPoint x: 425, endPoint y: 420, distance: 13.7
click at [412, 416] on div "Description (En) Creamy pink milkshake with toppings Description (En)" at bounding box center [422, 474] width 417 height 118
click at [713, 405] on input "بيت المشاوي" at bounding box center [840, 393] width 405 height 31
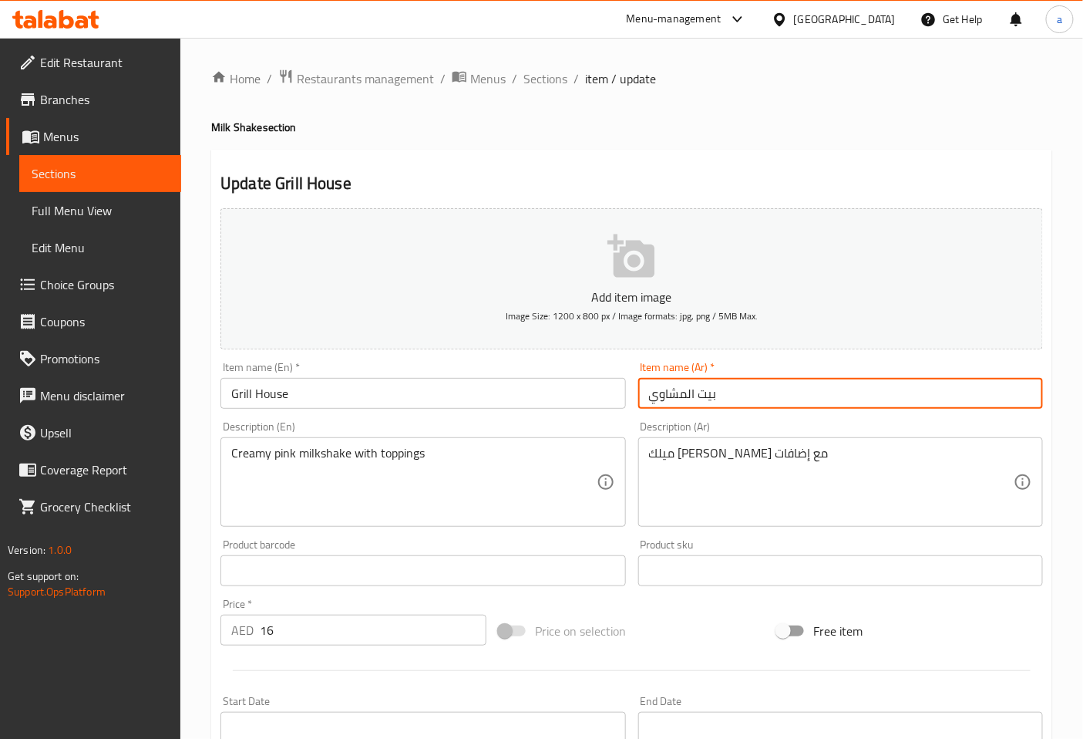
click at [713, 405] on input "بيت المشاوي" at bounding box center [840, 393] width 405 height 31
click at [753, 402] on input "بيت المشاوي" at bounding box center [840, 393] width 405 height 31
type input "ب"
type input "i"
click at [776, 389] on input "[PERSON_NAME]" at bounding box center [840, 393] width 405 height 31
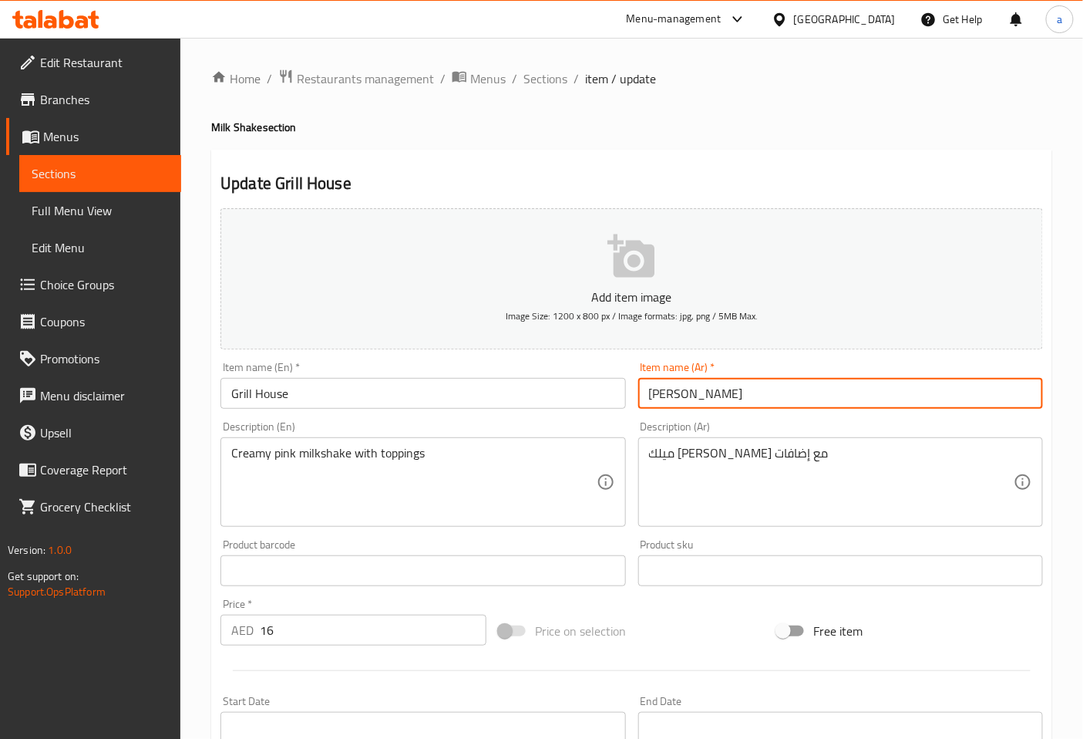
click at [776, 389] on input "[PERSON_NAME]" at bounding box center [840, 393] width 405 height 31
type input "[PERSON_NAME]"
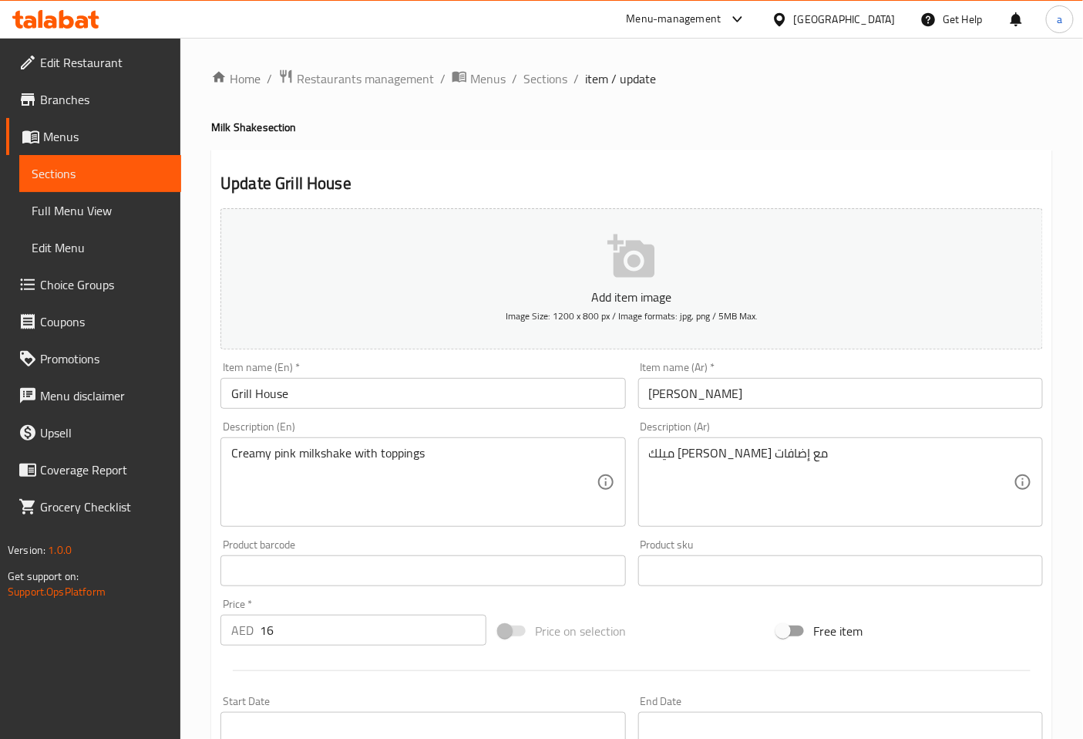
click at [820, 398] on input "[PERSON_NAME]" at bounding box center [840, 393] width 405 height 31
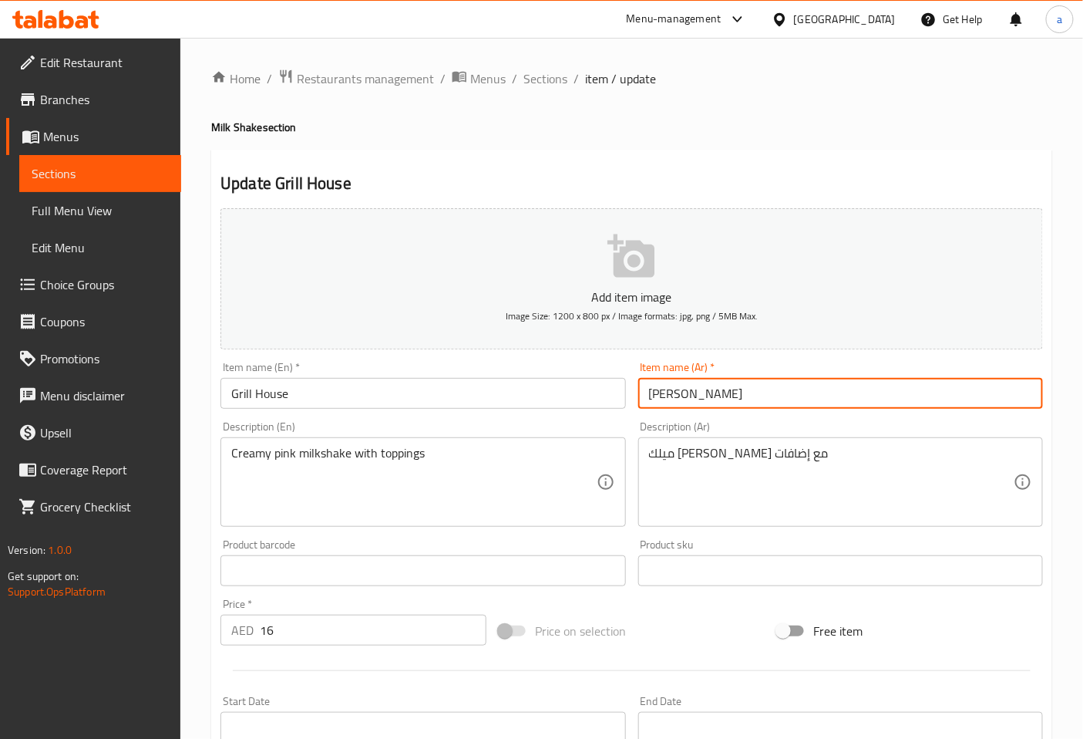
click at [820, 398] on input "[PERSON_NAME]" at bounding box center [840, 393] width 405 height 31
click at [813, 396] on input "[PERSON_NAME]" at bounding box center [840, 393] width 405 height 31
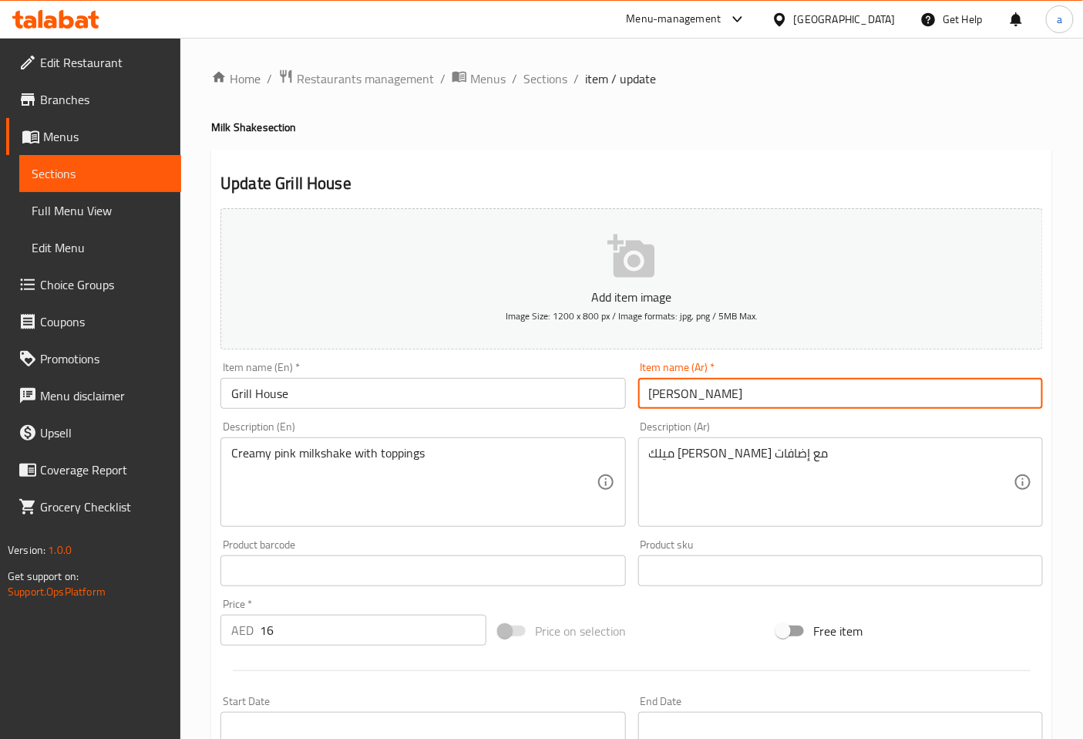
type input "[PERSON_NAME]"
click at [745, 427] on div "Description (Ar) ميلك [PERSON_NAME] مع إضافات Description (Ar)" at bounding box center [840, 474] width 405 height 106
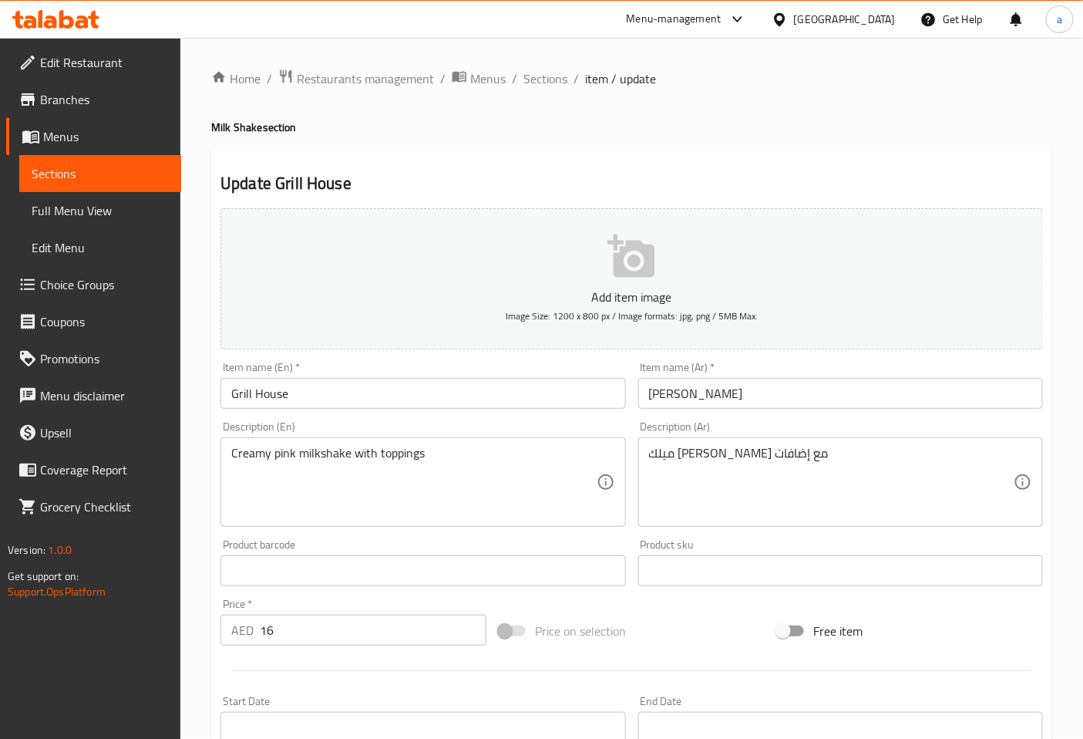
click at [260, 456] on textarea "Creamy pink milkshake with toppings" at bounding box center [413, 482] width 365 height 73
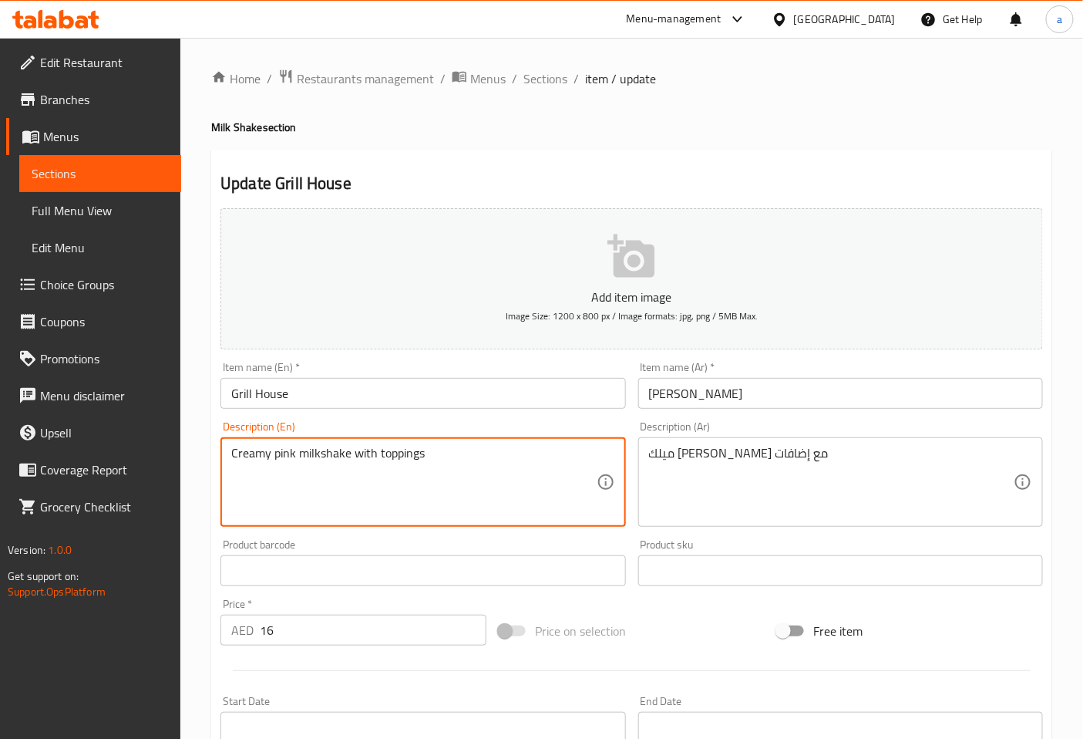
click at [288, 451] on textarea "Creamy pink milkshake with toppings" at bounding box center [413, 482] width 365 height 73
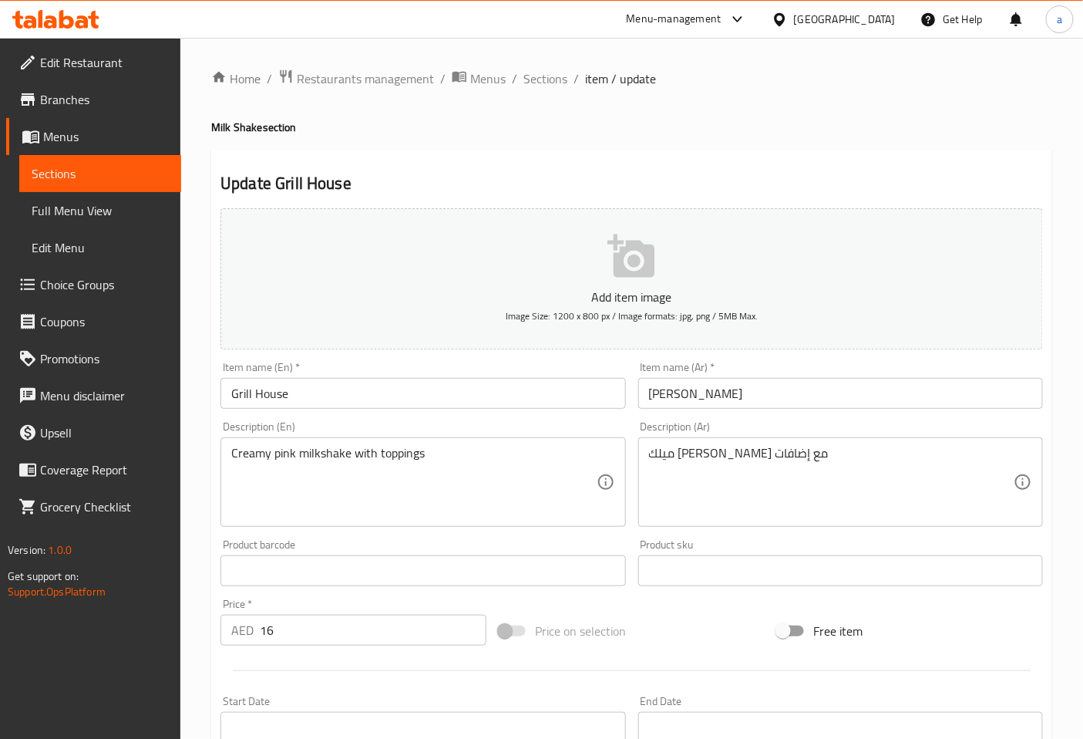
click at [571, 429] on div "Description (En) Creamy pink milkshake with toppings Description (En)" at bounding box center [423, 474] width 405 height 106
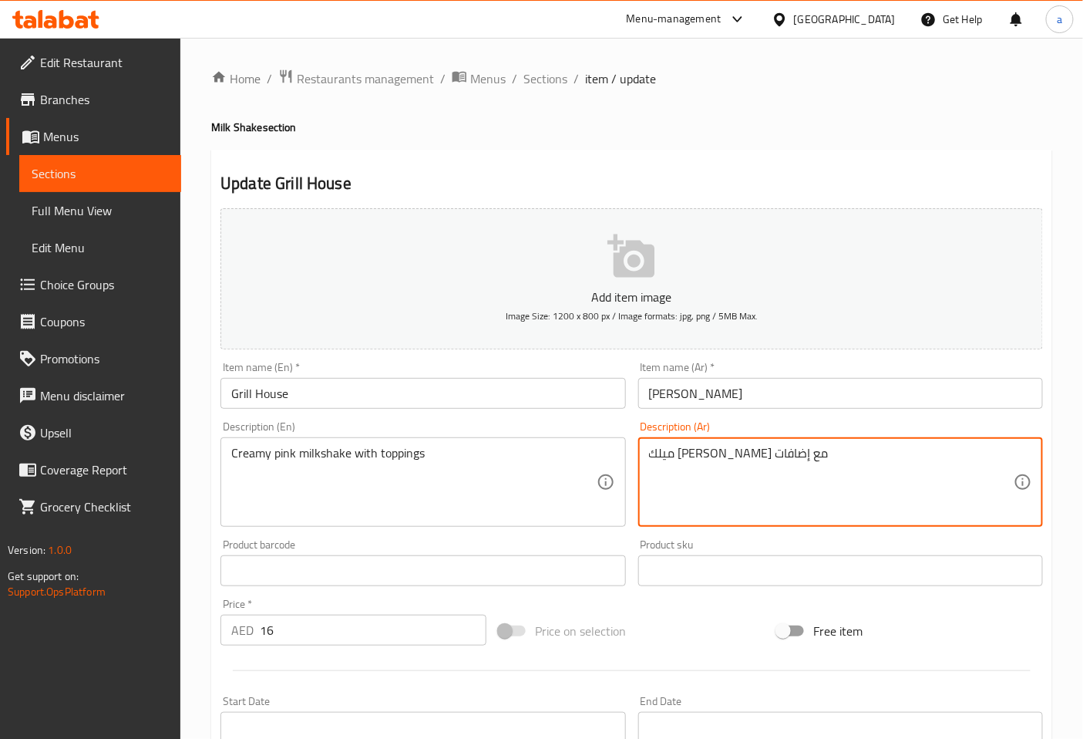
click at [757, 460] on textarea "ميلك [PERSON_NAME] مع إضافات" at bounding box center [831, 482] width 365 height 73
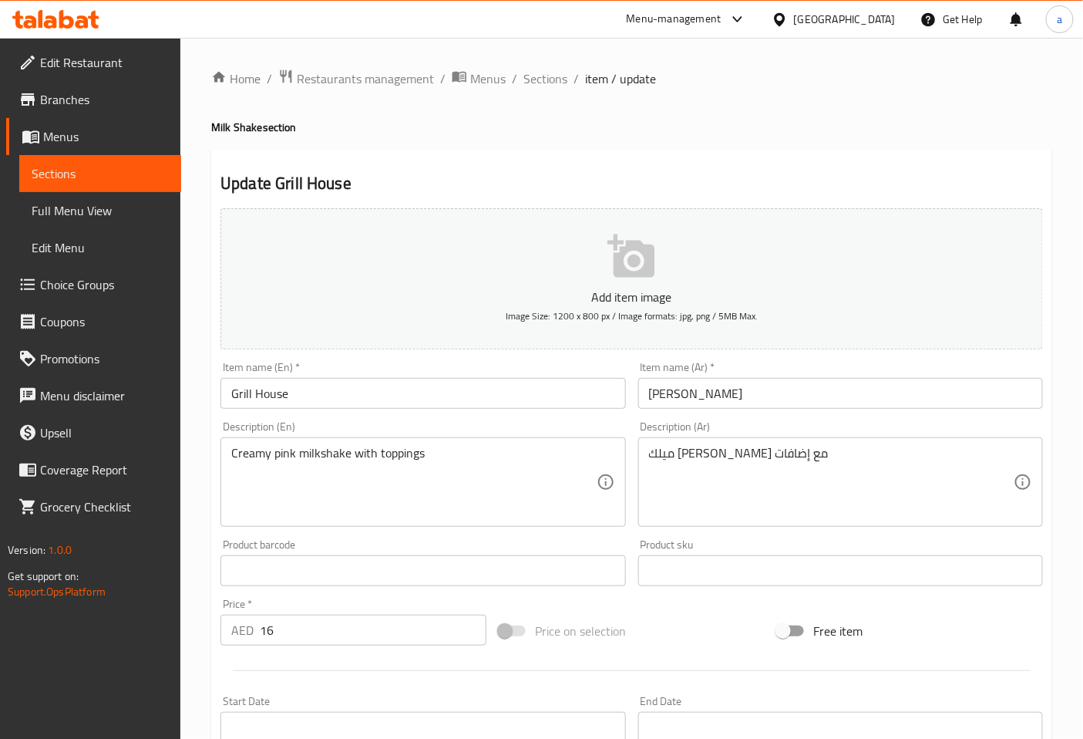
click at [759, 463] on textarea "ميلك [PERSON_NAME] مع إضافات" at bounding box center [831, 482] width 365 height 73
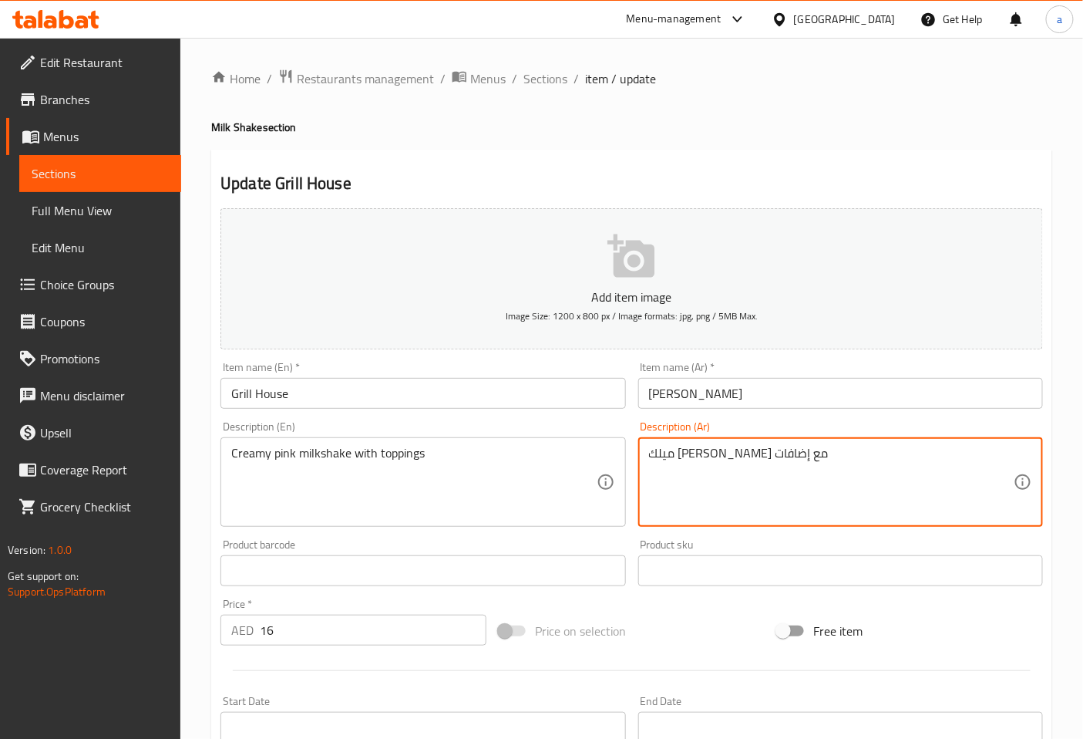
click at [759, 463] on textarea "ميلك [PERSON_NAME] مع إضافات" at bounding box center [831, 482] width 365 height 73
paste textarea "بينك"
type textarea "ميلك شيك بينك كريمي مع إضافات"
click at [834, 417] on div "Description (Ar) ميلك شيك بينك كريمي مع إضافات Description (Ar)" at bounding box center [840, 474] width 417 height 118
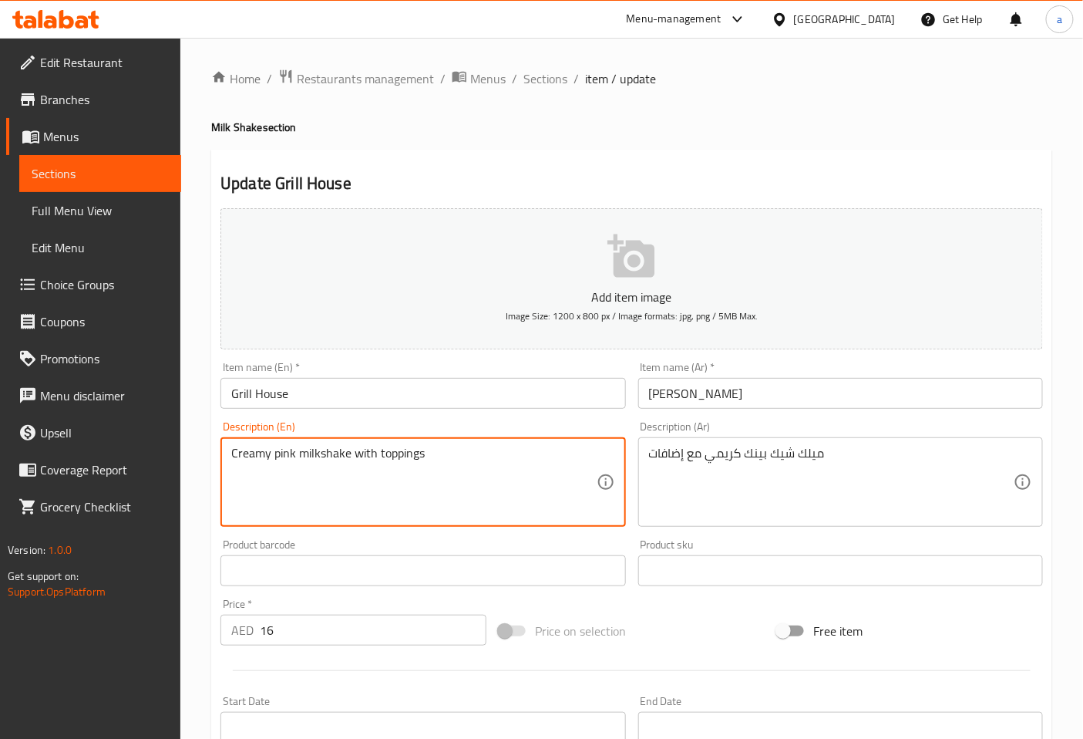
click at [416, 459] on textarea "Creamy pink milkshake with toppings" at bounding box center [413, 482] width 365 height 73
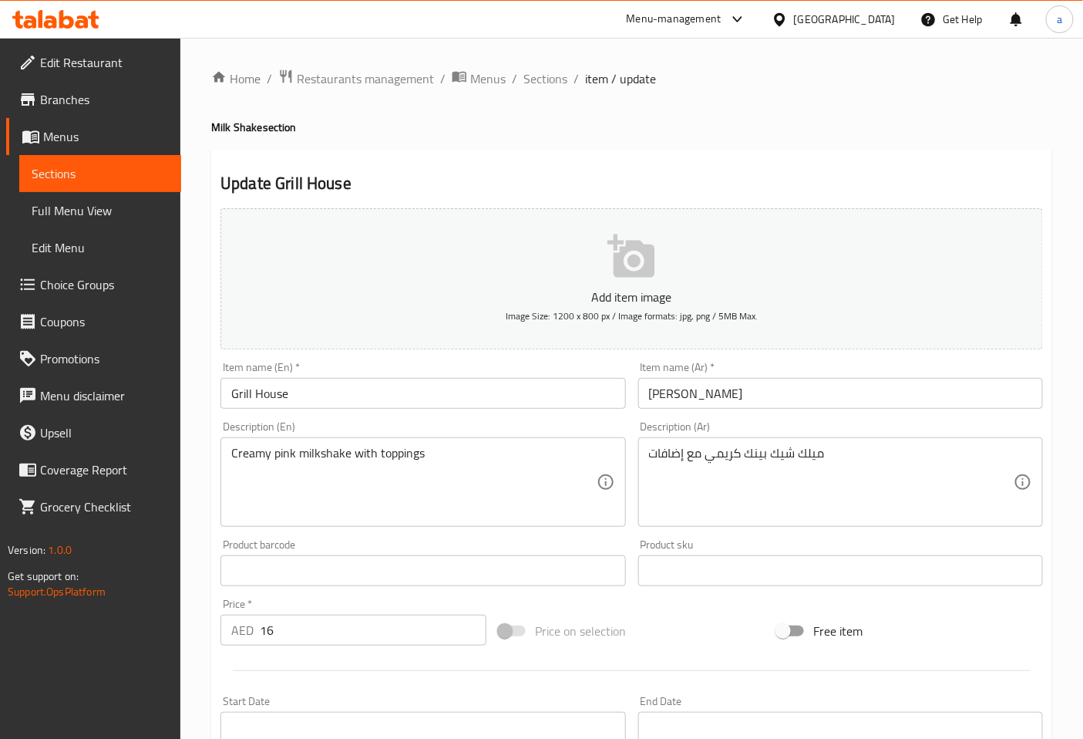
click at [423, 463] on textarea "Creamy pink milkshake with toppings" at bounding box center [413, 482] width 365 height 73
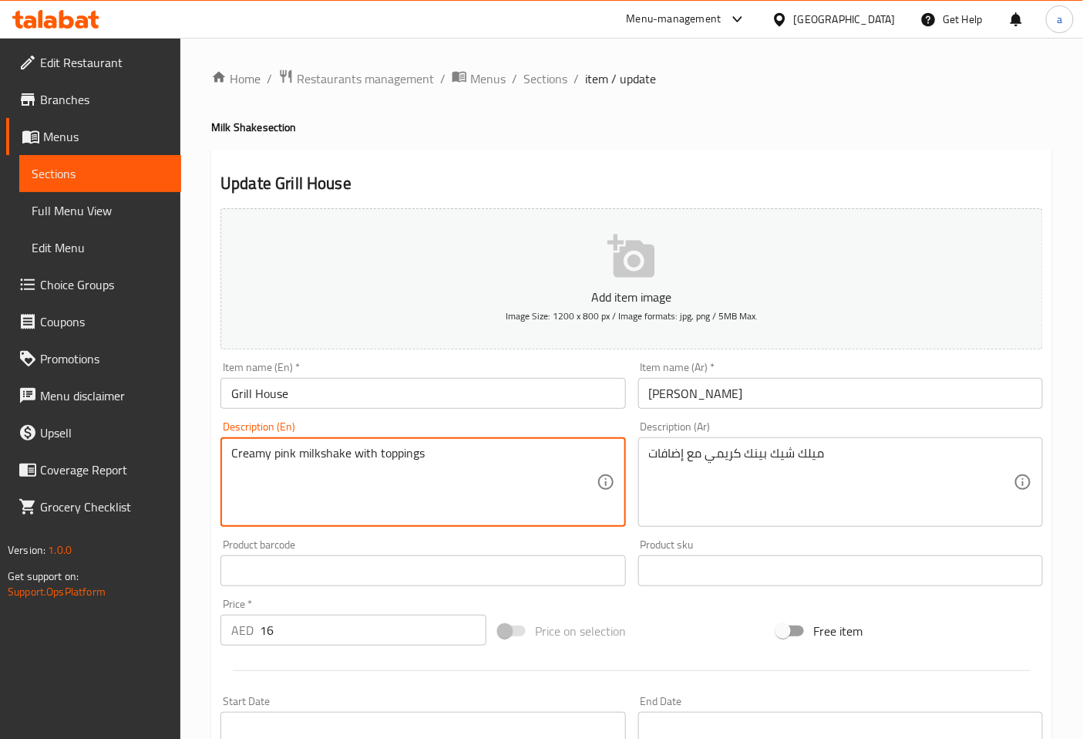
click at [423, 463] on textarea "Creamy pink milkshake with toppings" at bounding box center [413, 482] width 365 height 73
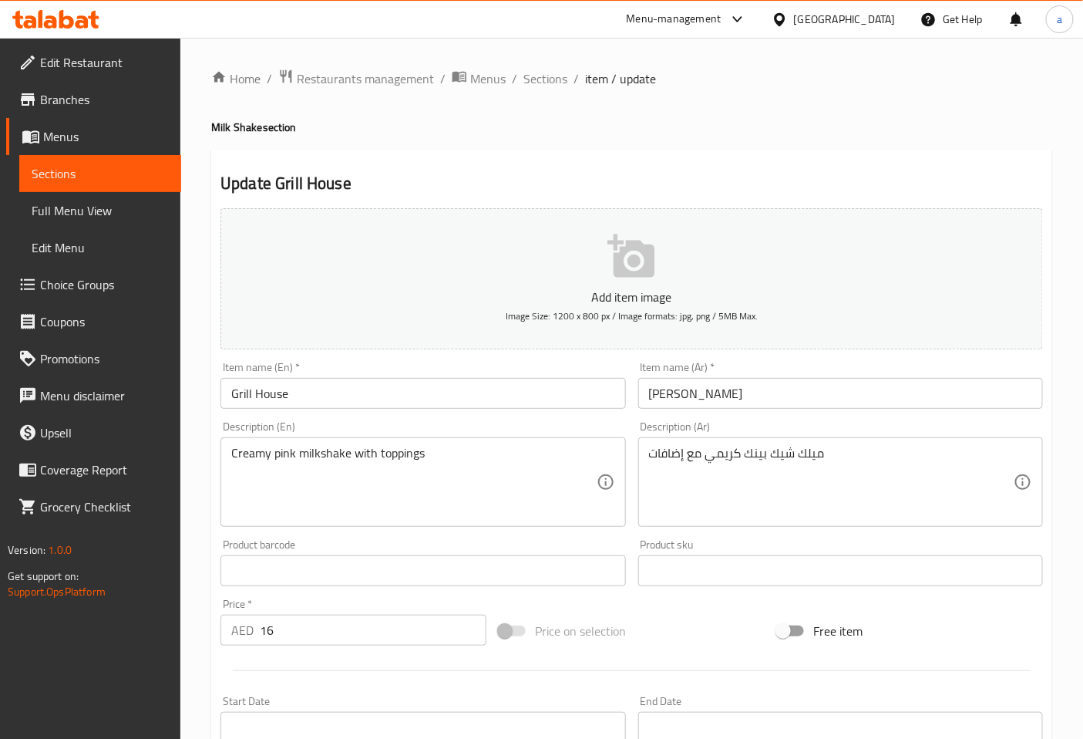
click at [914, 436] on div "Description (Ar) ميلك شيك بينك كريمي مع إضافات Description (Ar)" at bounding box center [840, 474] width 405 height 106
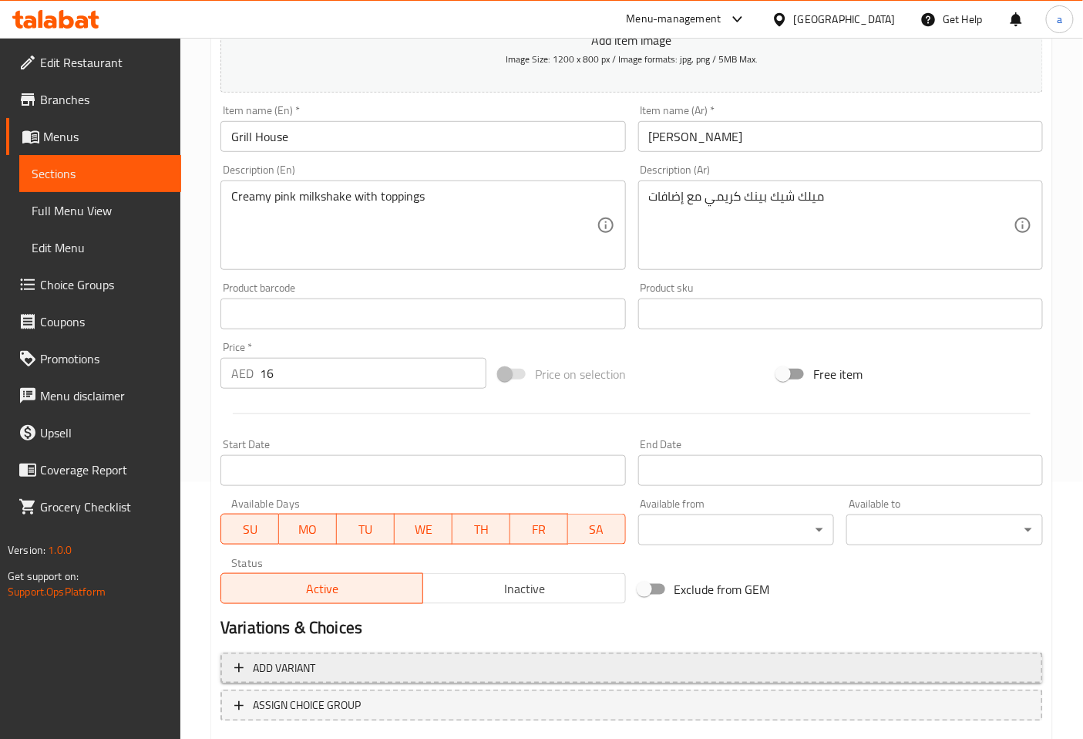
scroll to position [348, 0]
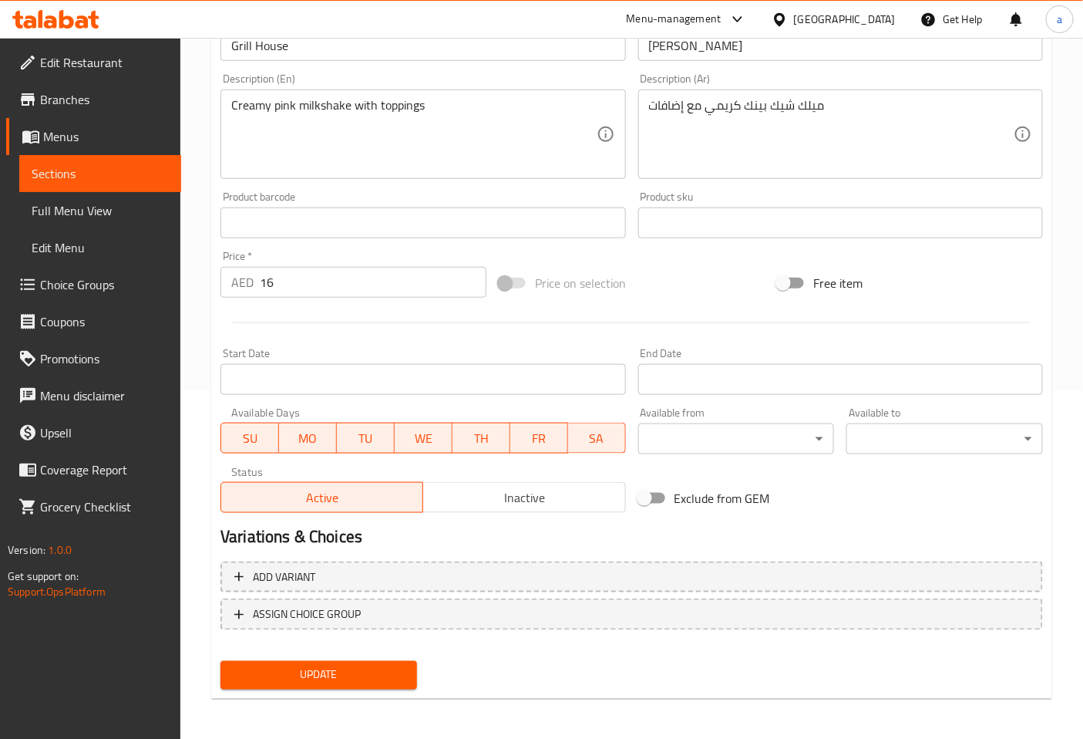
click at [286, 661] on button "Update" at bounding box center [319, 675] width 197 height 29
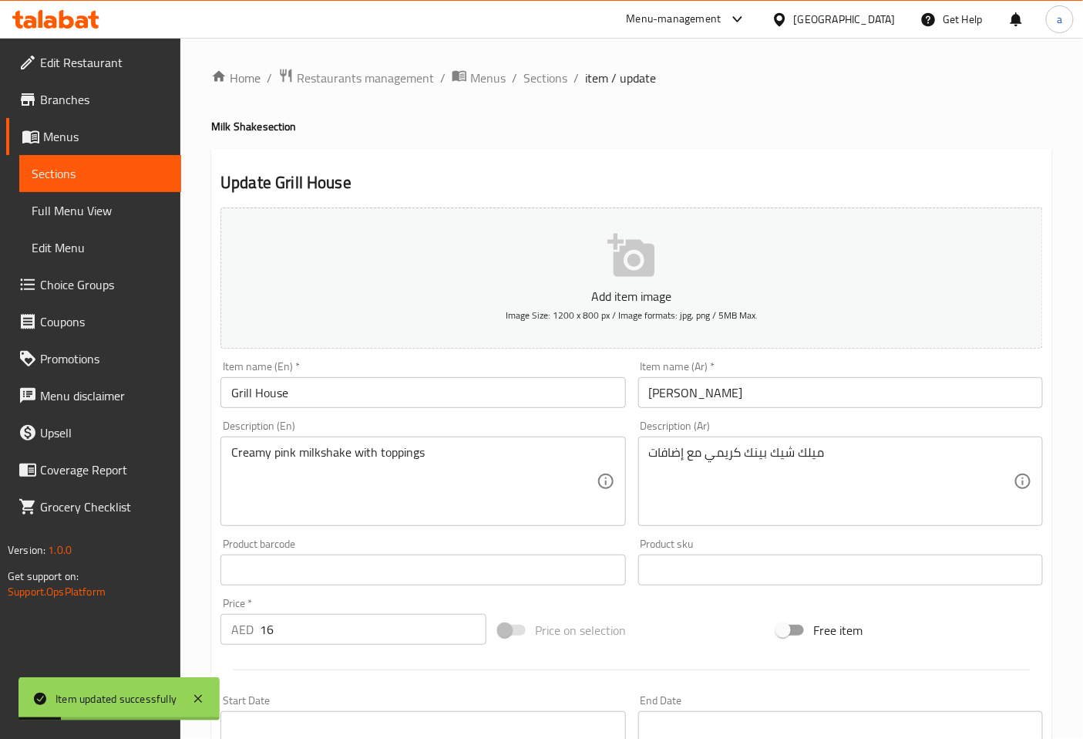
scroll to position [0, 0]
click at [561, 82] on span "Sections" at bounding box center [546, 78] width 44 height 19
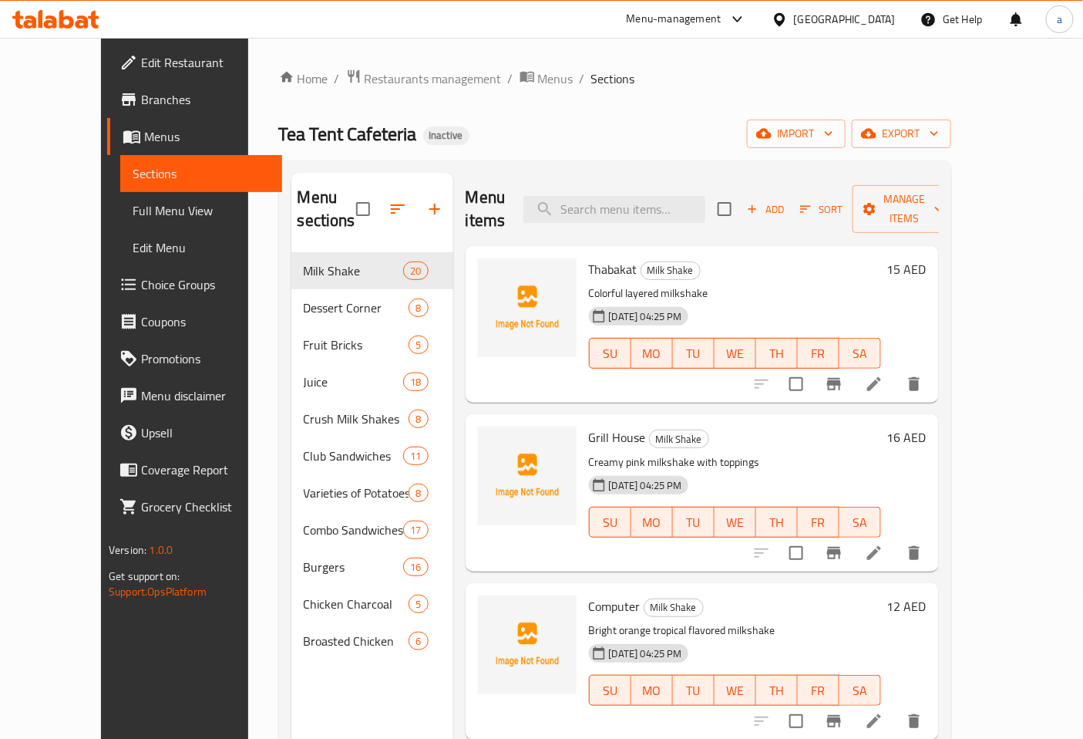
scroll to position [86, 0]
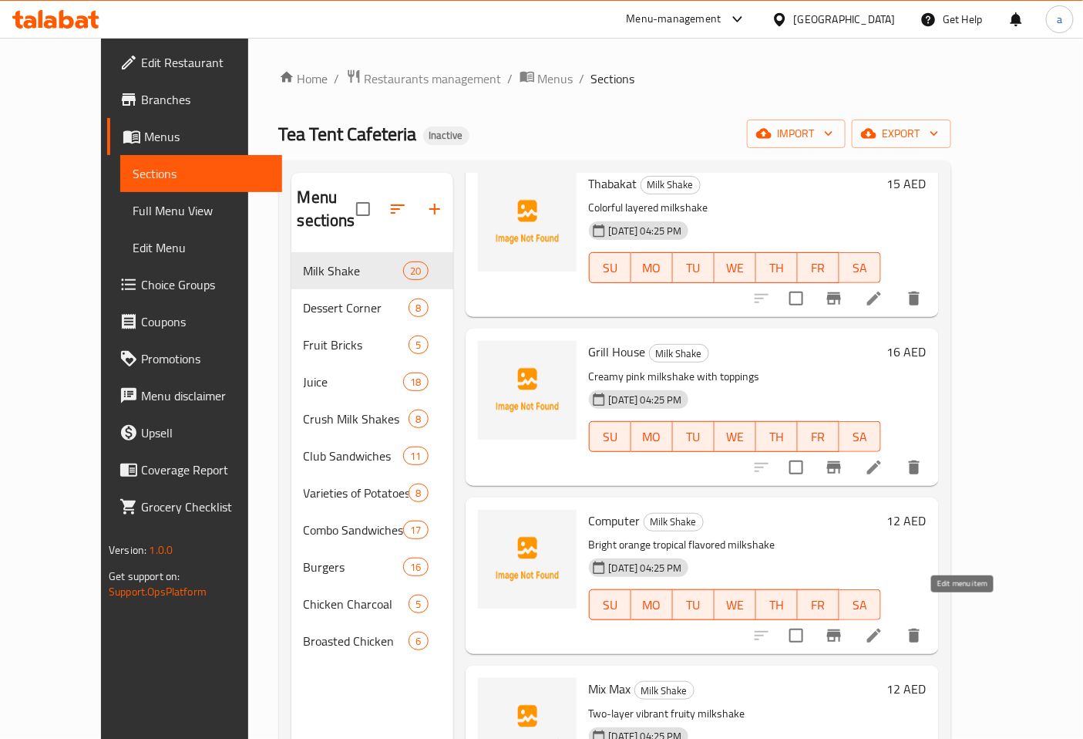
click at [884, 626] on icon at bounding box center [874, 635] width 19 height 19
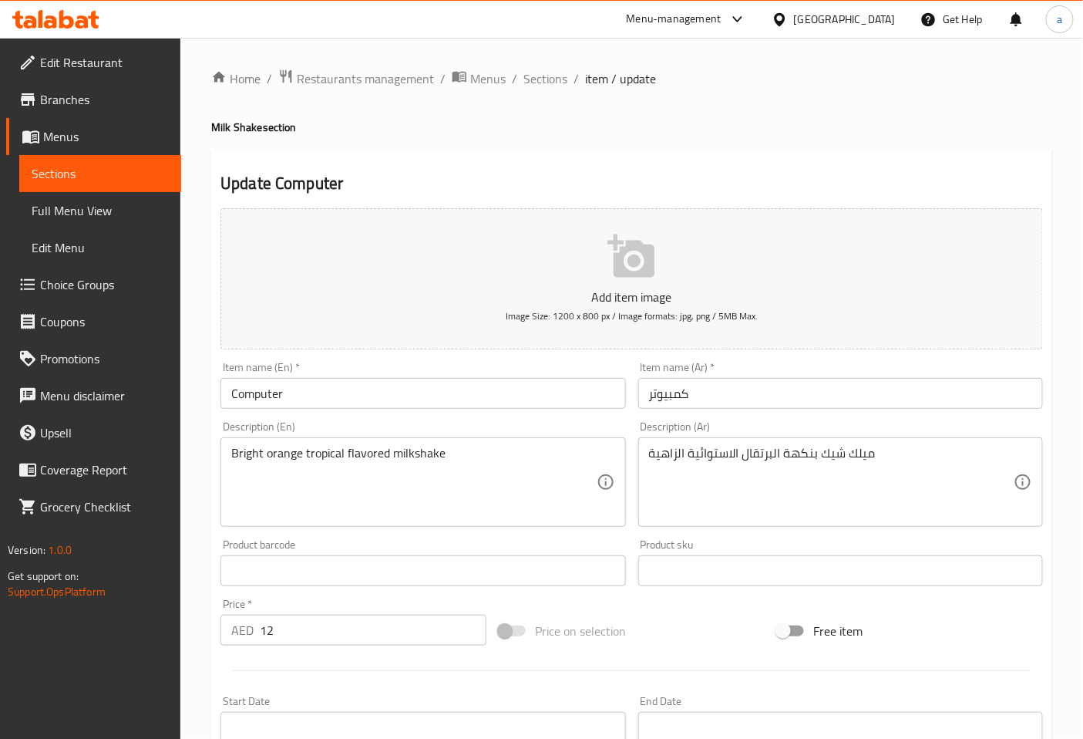
click at [261, 403] on input "Computer" at bounding box center [423, 393] width 405 height 31
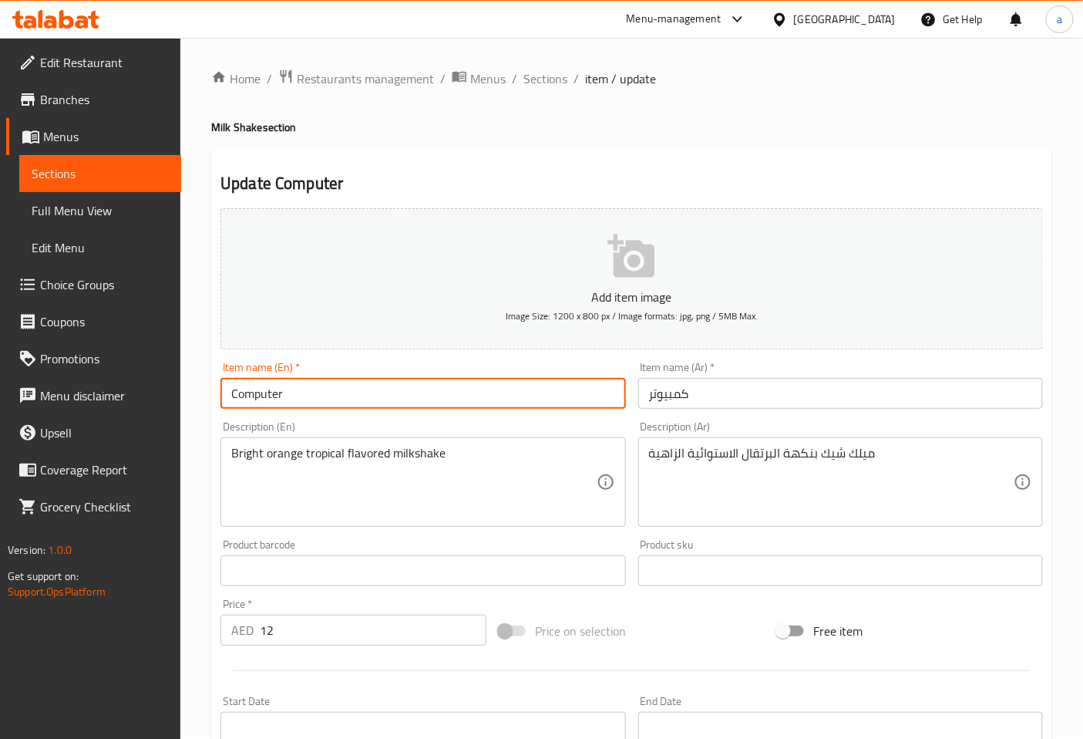
click at [261, 403] on input "Computer" at bounding box center [423, 393] width 405 height 31
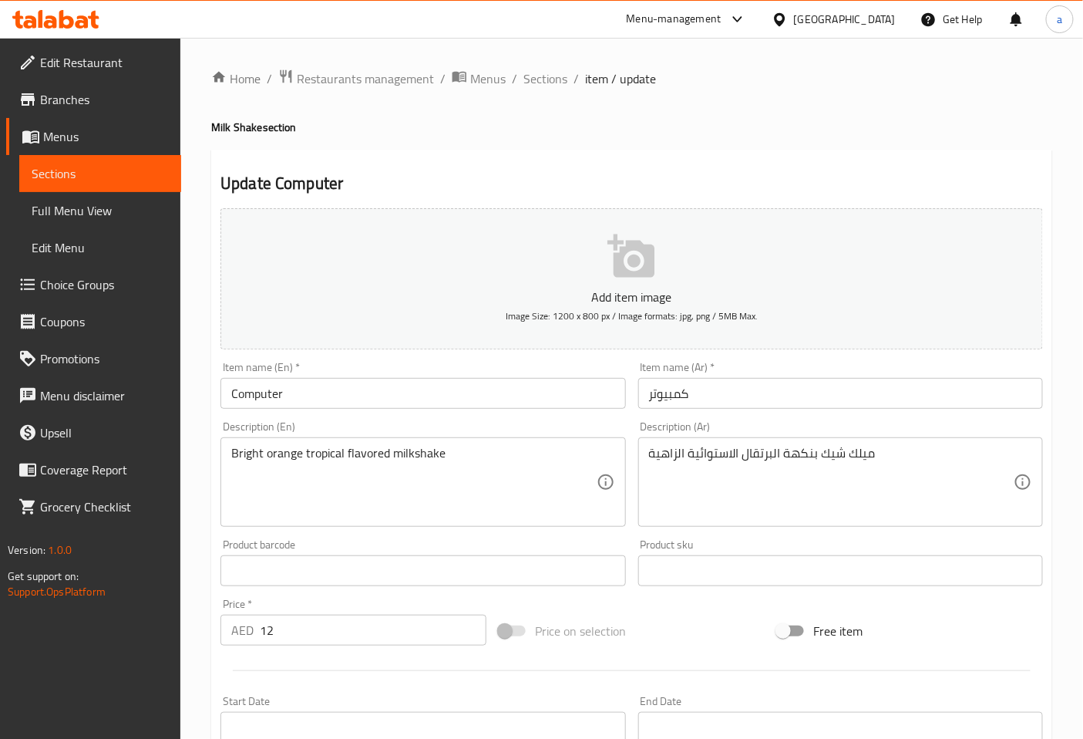
click at [502, 440] on div "Bright orange tropical flavored milkshake Description (En)" at bounding box center [423, 481] width 405 height 89
click at [242, 449] on textarea "Bright orange tropical flavored milkshake" at bounding box center [413, 482] width 365 height 73
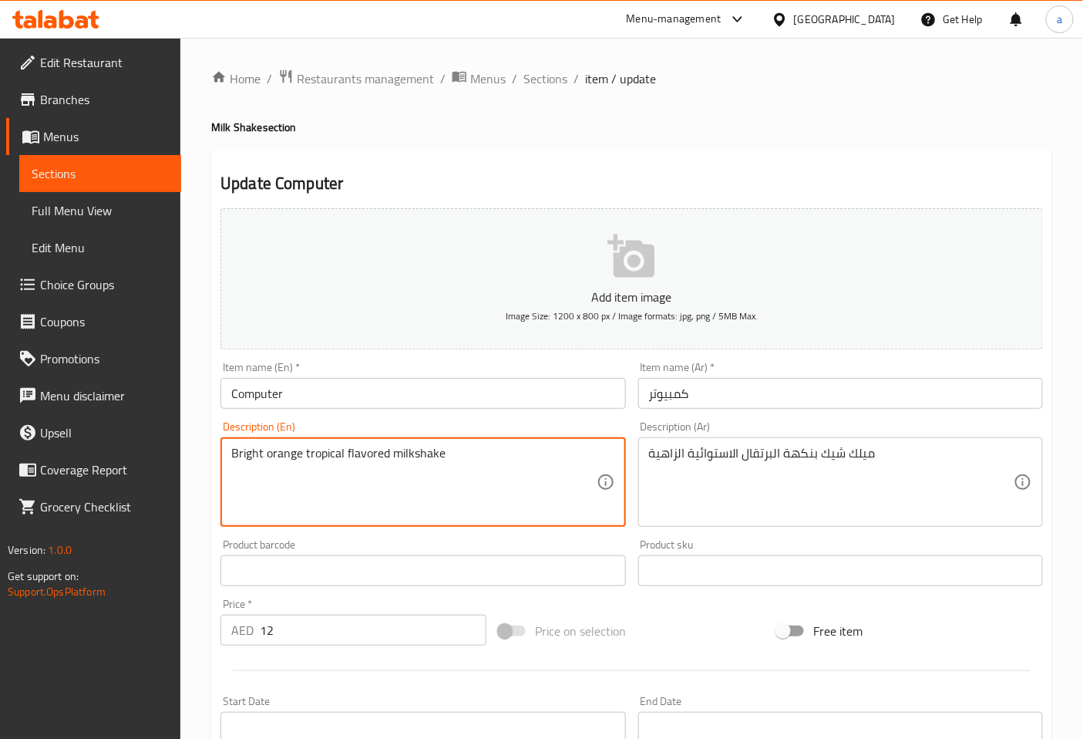
click at [571, 432] on div "Description (En) Bright orange tropical flavored milkshake Description (En)" at bounding box center [423, 474] width 405 height 106
click at [242, 463] on textarea "Bright orange tropical flavored milkshake" at bounding box center [413, 482] width 365 height 73
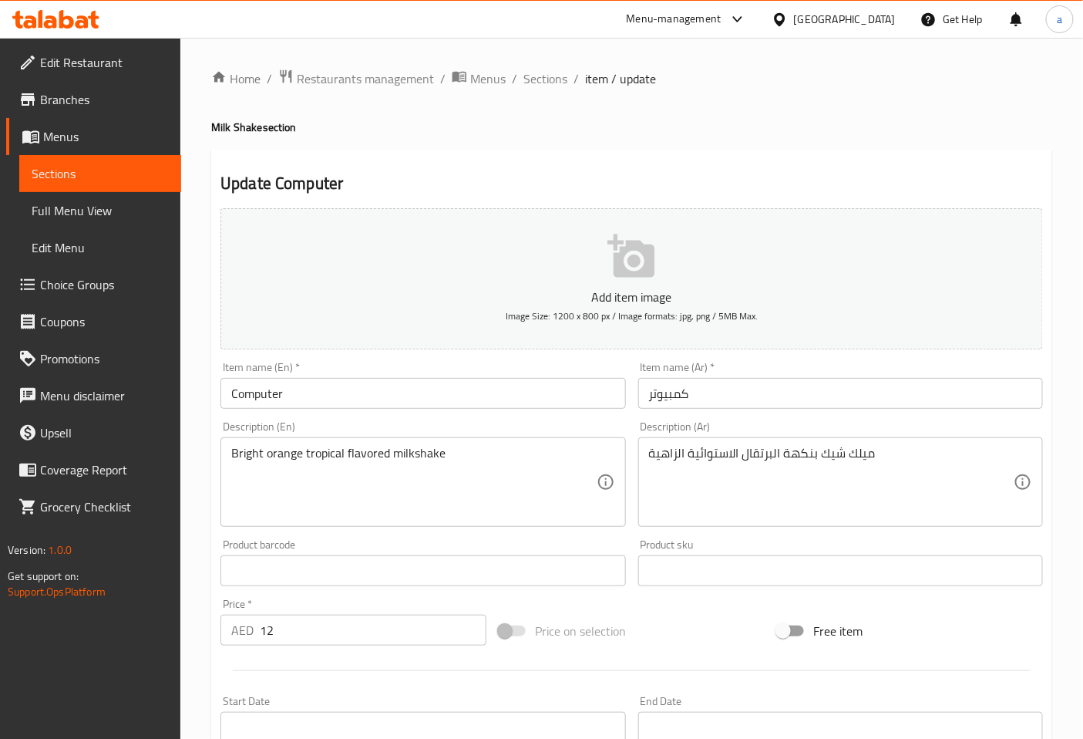
click at [455, 414] on div "Item name (En)   * Computer Item name (En) *" at bounding box center [422, 384] width 417 height 59
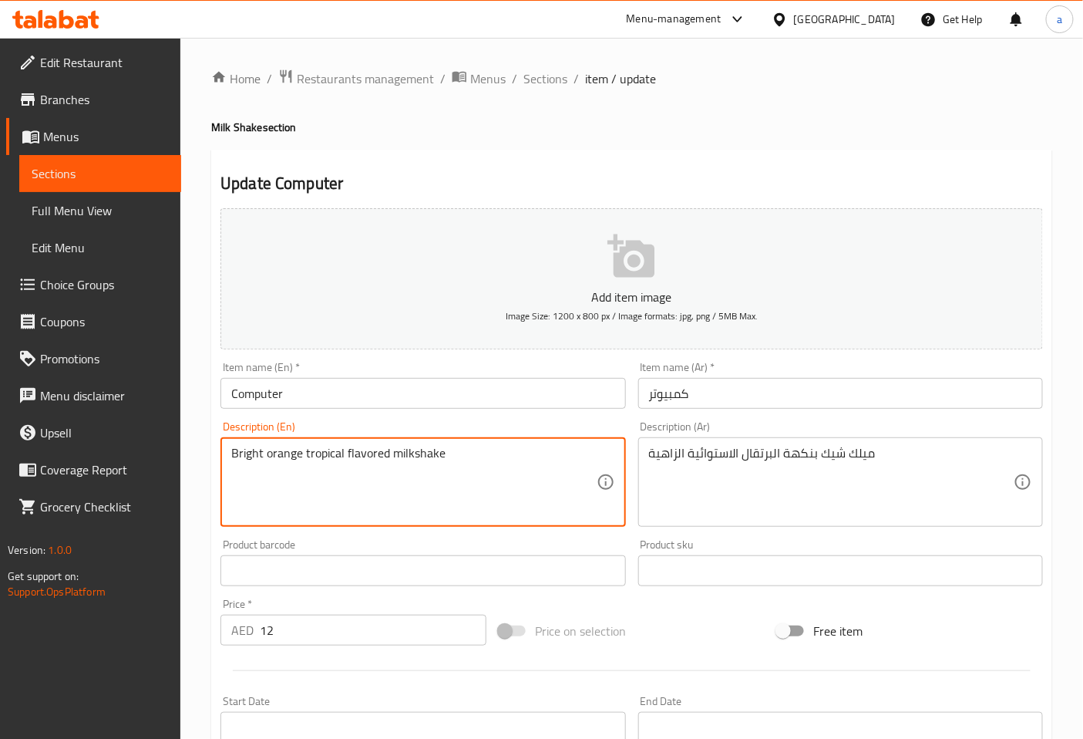
click at [290, 456] on textarea "Bright orange tropical flavored milkshake" at bounding box center [413, 482] width 365 height 73
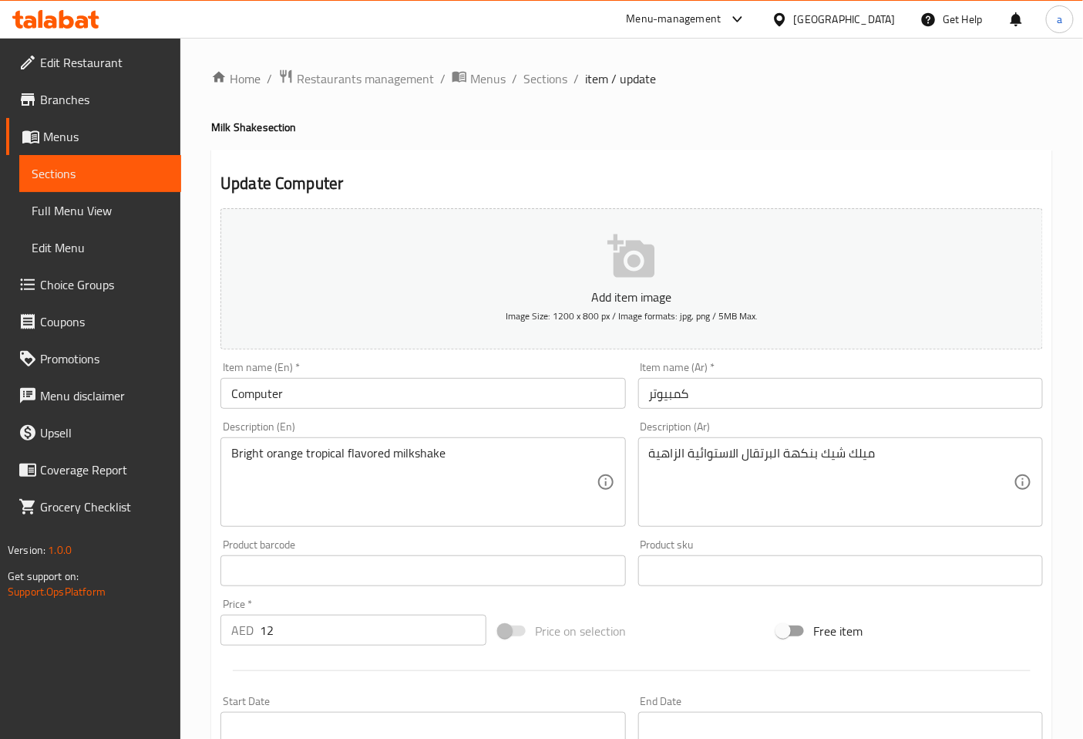
click at [867, 413] on div "Item name (Ar)   * كمبيوتر Item name (Ar) *" at bounding box center [840, 384] width 417 height 59
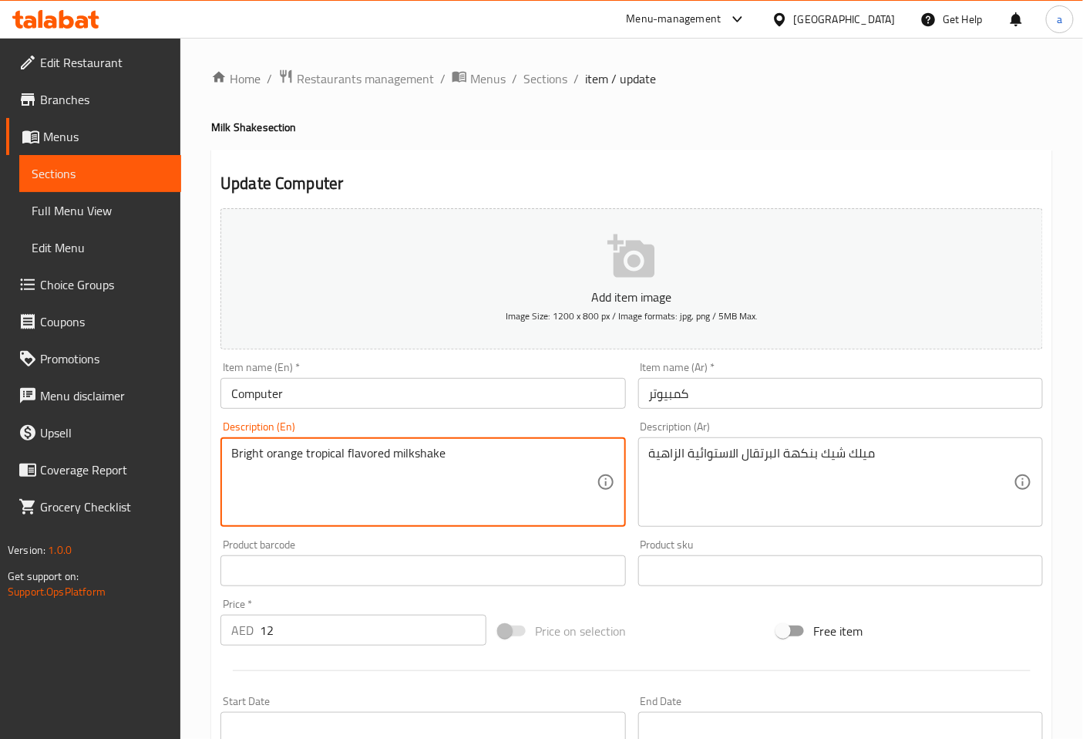
click at [362, 453] on textarea "Bright orange tropical flavored milkshake" at bounding box center [413, 482] width 365 height 73
click at [563, 434] on div "Description (En) Bright orange tropical flavored milkshake Description (En)" at bounding box center [423, 474] width 405 height 106
click at [332, 463] on textarea "Bright orange tropical flavored milkshake" at bounding box center [413, 482] width 365 height 73
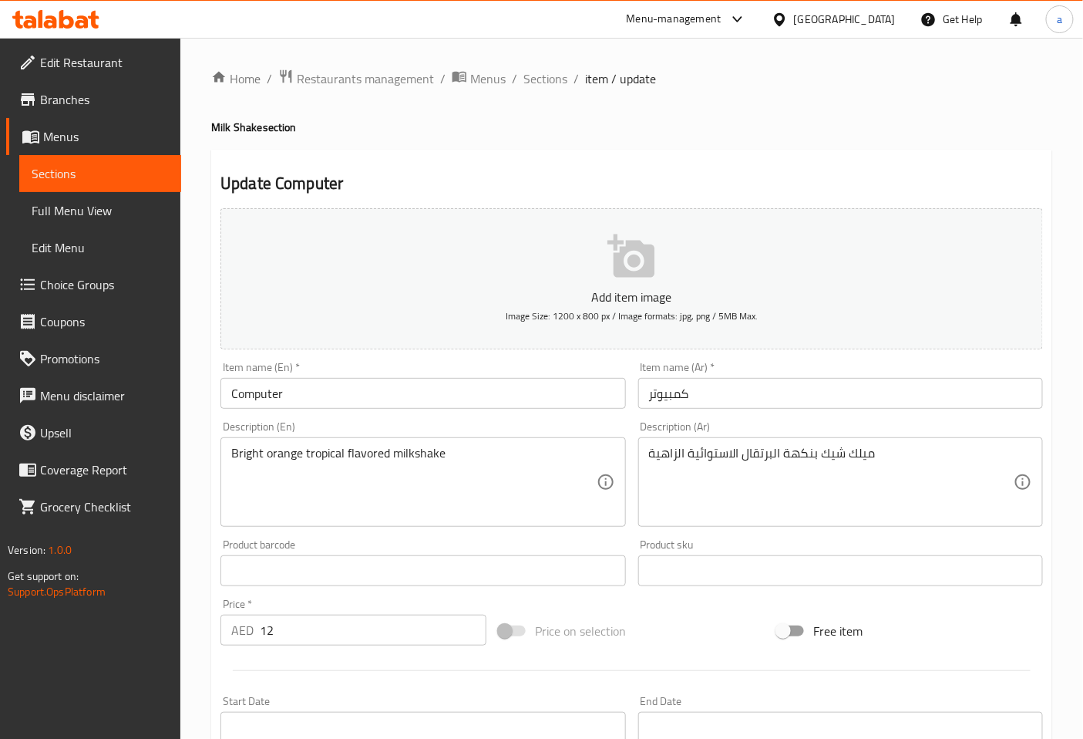
click at [808, 430] on div "Description (Ar) ميلك شيك بنكهة البرتقال الاستوائية الزاهية Description (Ar)" at bounding box center [840, 474] width 405 height 106
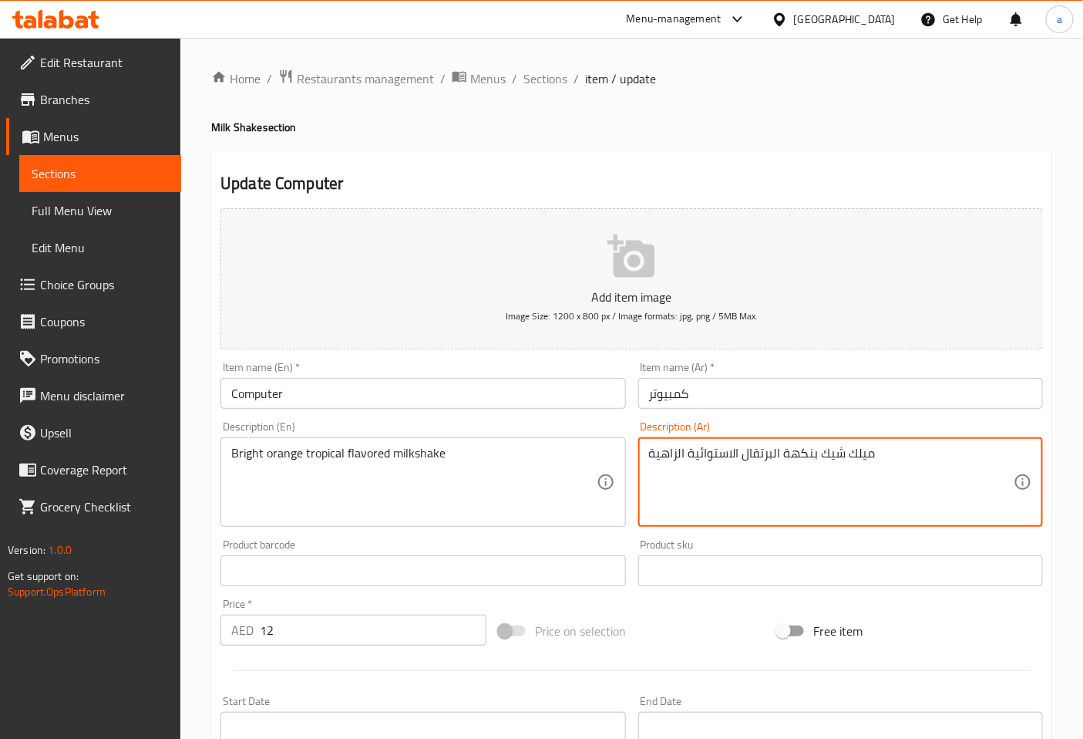
click at [677, 450] on textarea "ميلك شيك بنكهة البرتقال الاستوائية الزاهية" at bounding box center [831, 482] width 365 height 73
type textarea "ميلك شيك بنكهة البرتقال الاستوائية برايت"
click at [984, 424] on div "Description (Ar) ميلك شيك بنكهة البرتقال الاستوائية برايت Description (Ar)" at bounding box center [840, 474] width 405 height 106
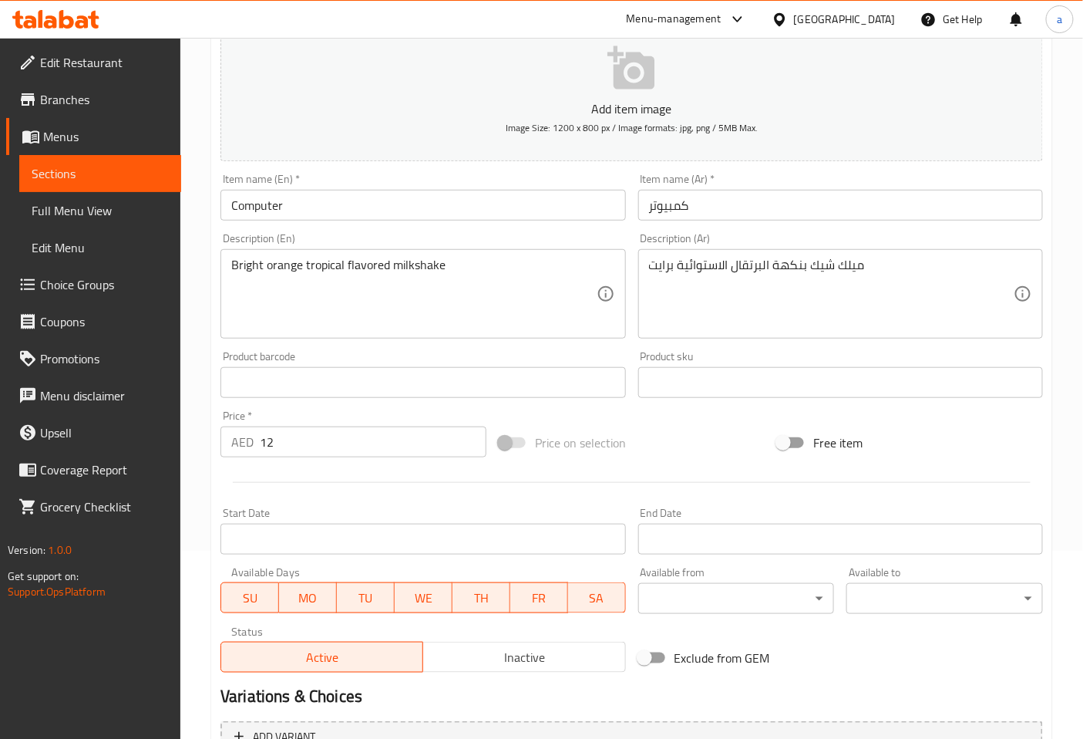
scroll to position [342, 0]
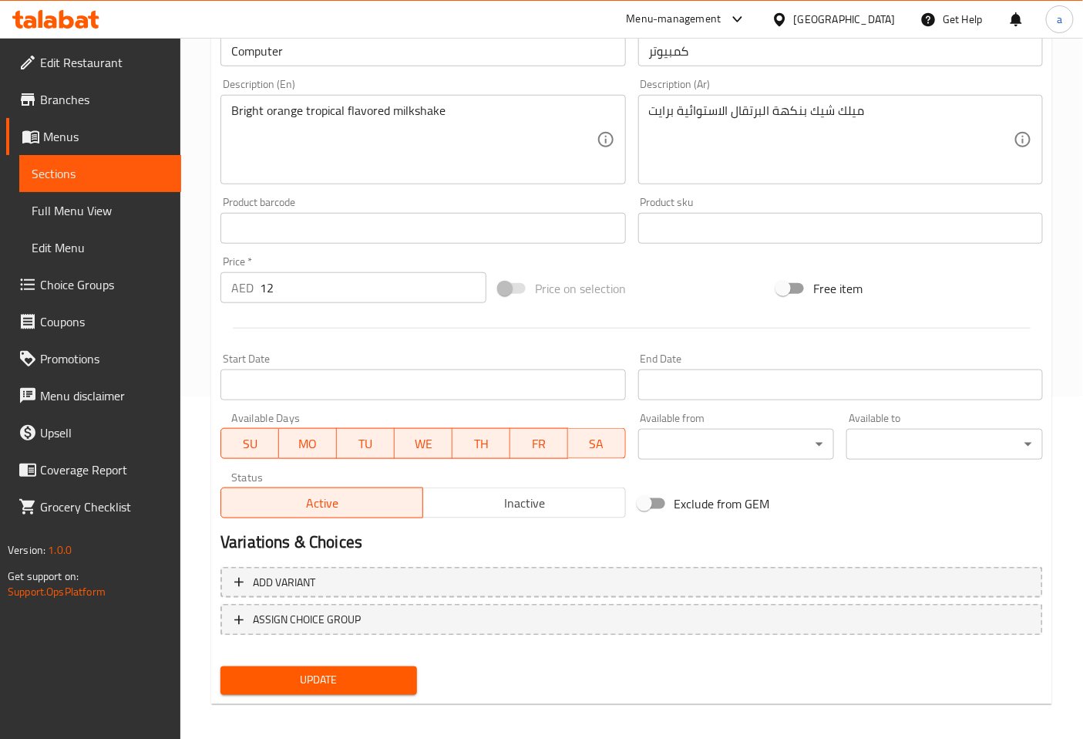
click at [352, 676] on span "Update" at bounding box center [319, 680] width 172 height 19
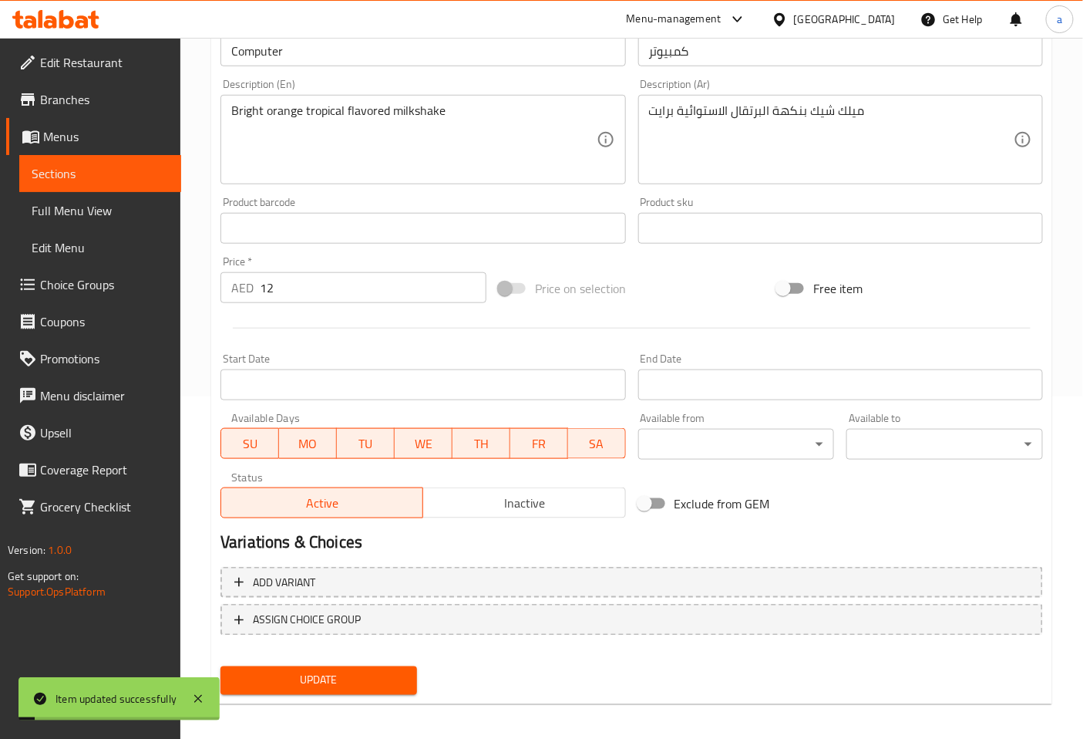
click at [148, 167] on span "Sections" at bounding box center [100, 173] width 137 height 19
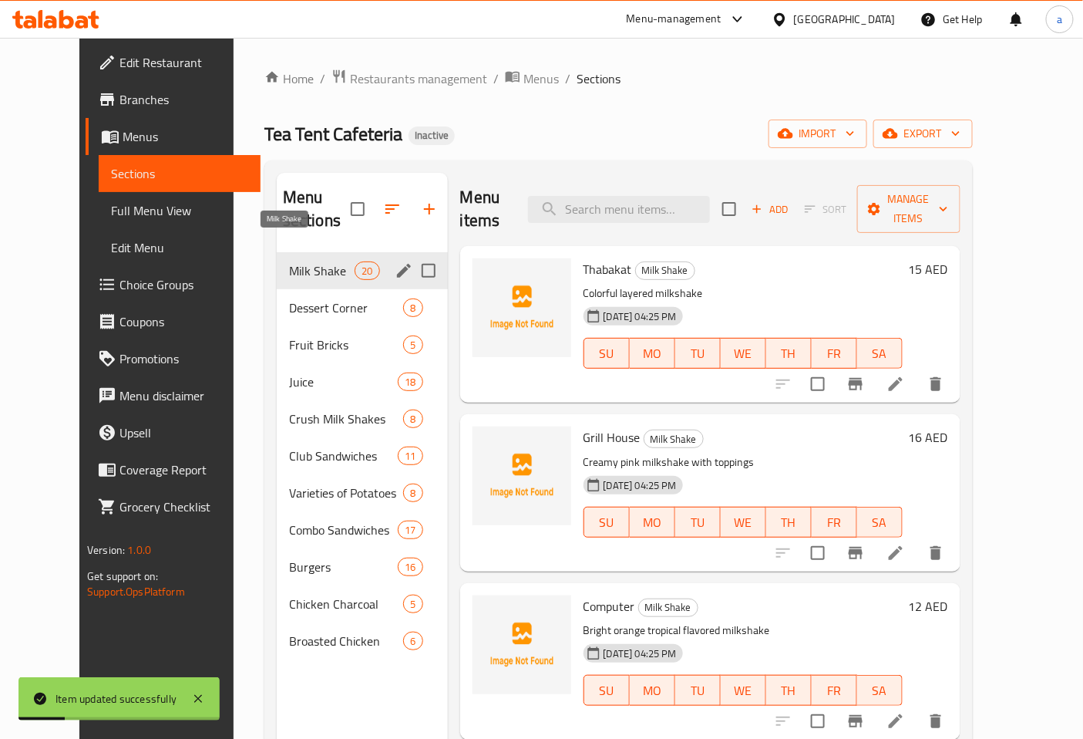
click at [289, 261] on span "Milk Shake" at bounding box center [322, 270] width 66 height 19
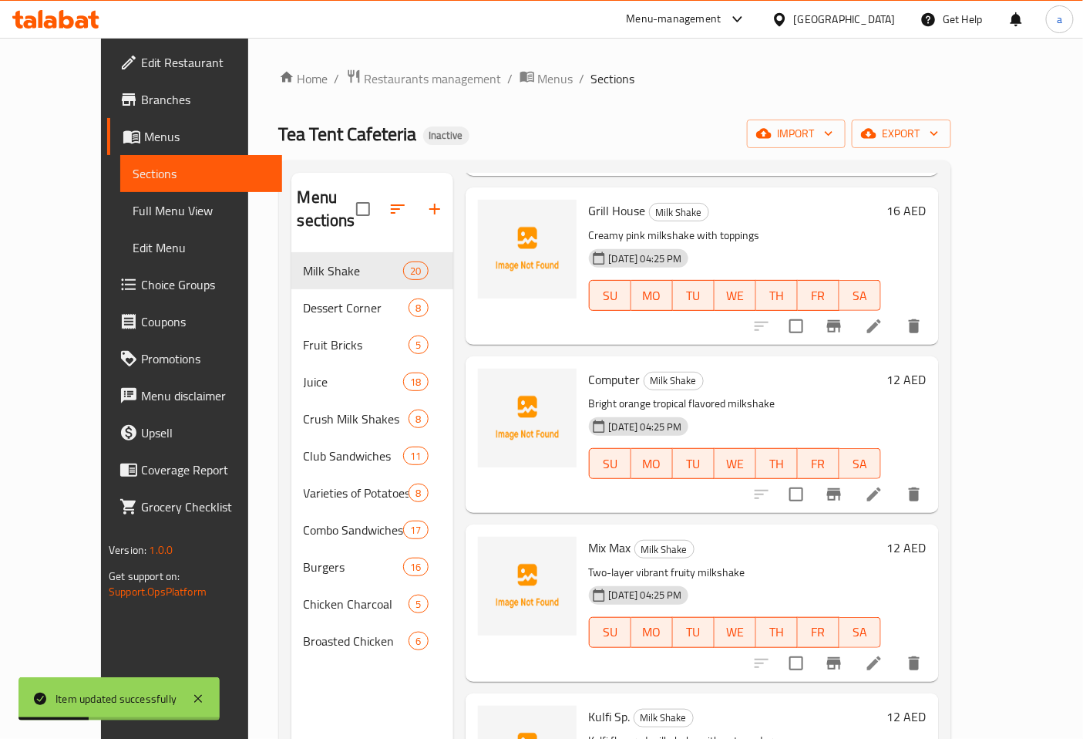
scroll to position [257, 0]
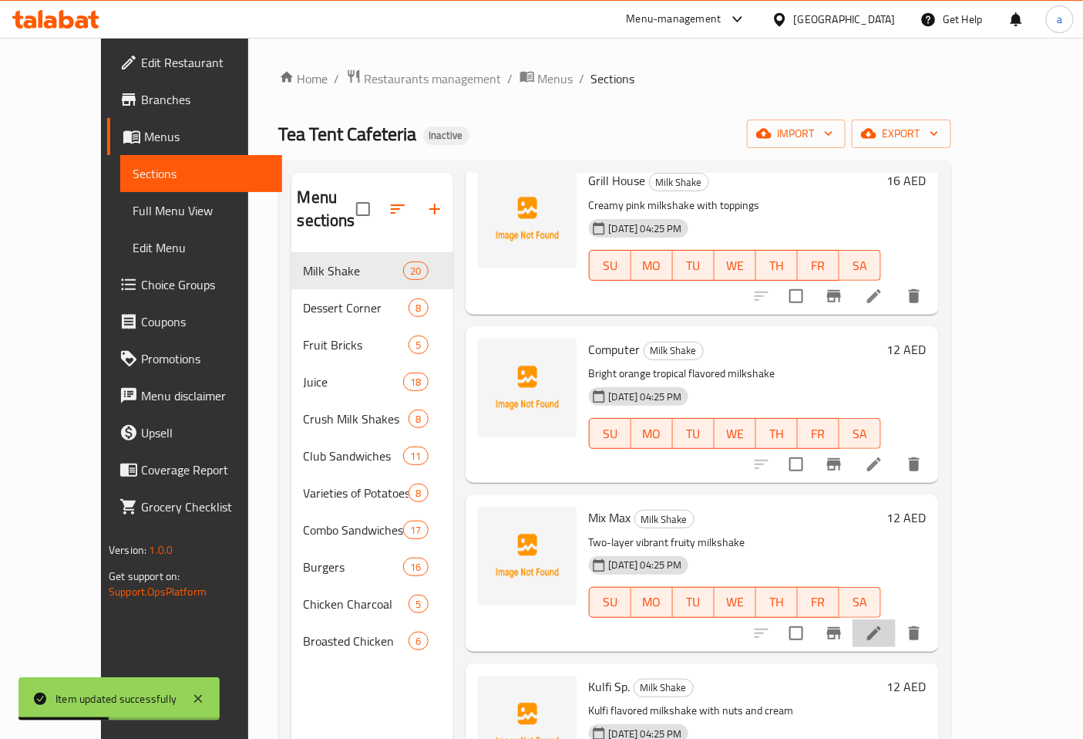
click at [896, 619] on li at bounding box center [874, 633] width 43 height 28
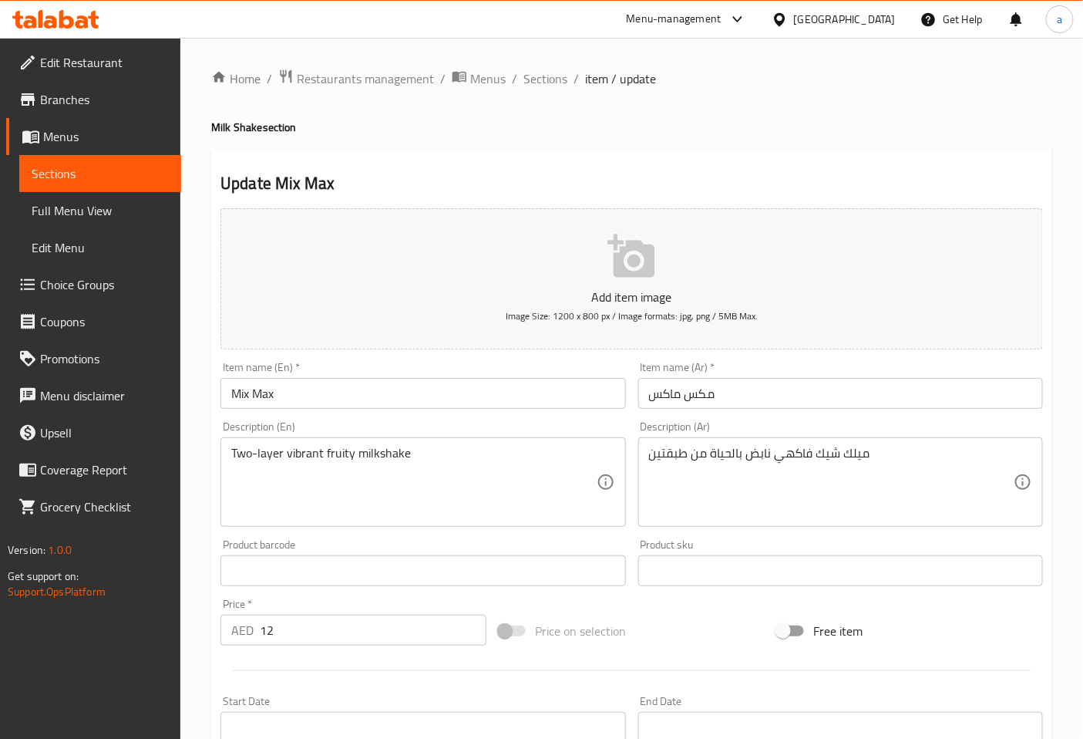
click at [396, 365] on div "Item name (En)   * Mix Max Item name (En) *" at bounding box center [423, 385] width 405 height 47
click at [504, 368] on div "Item name (En)   * Mix Max Item name (En) *" at bounding box center [423, 385] width 405 height 47
click at [792, 360] on div "Item name (Ar)   * مكس ماكس Item name (Ar) *" at bounding box center [840, 384] width 417 height 59
click at [756, 371] on div "Item name (Ar)   * مكس ماكس Item name (Ar) *" at bounding box center [840, 385] width 405 height 47
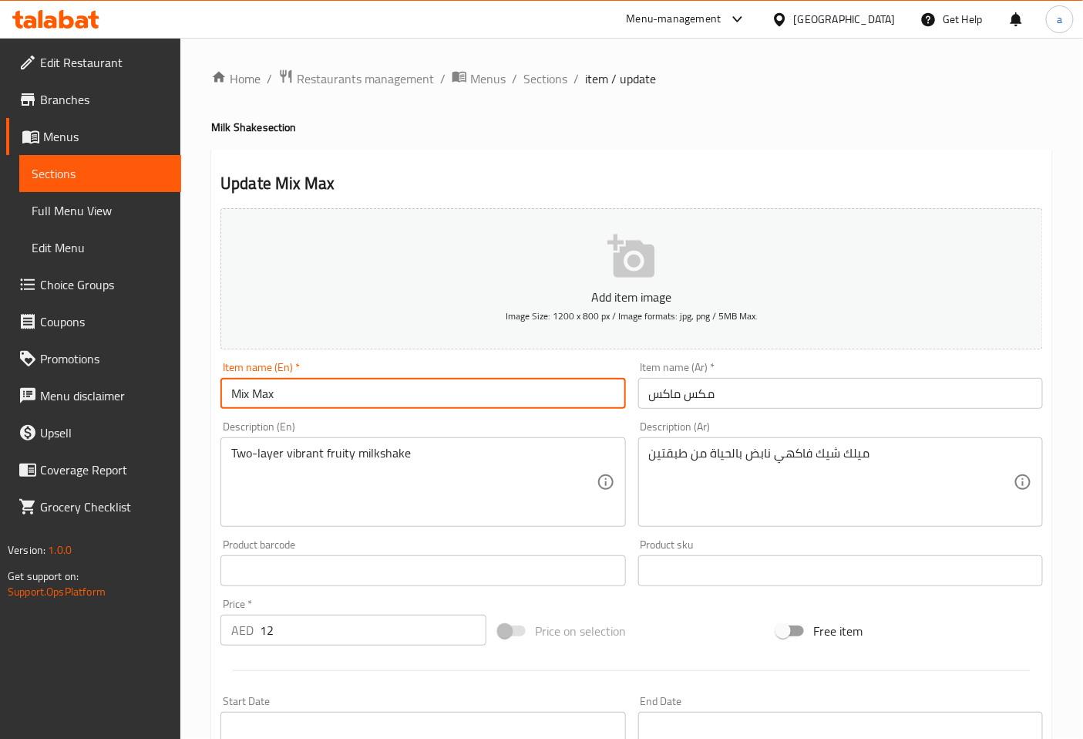
drag, startPoint x: 289, startPoint y: 390, endPoint x: 217, endPoint y: 397, distance: 72.8
click at [217, 397] on div "Item name (En)   * Mix Max Item name (En) *" at bounding box center [422, 384] width 417 height 59
click at [307, 398] on input "Mix Max" at bounding box center [423, 393] width 405 height 31
click at [247, 392] on input "Mix Max" at bounding box center [423, 393] width 405 height 31
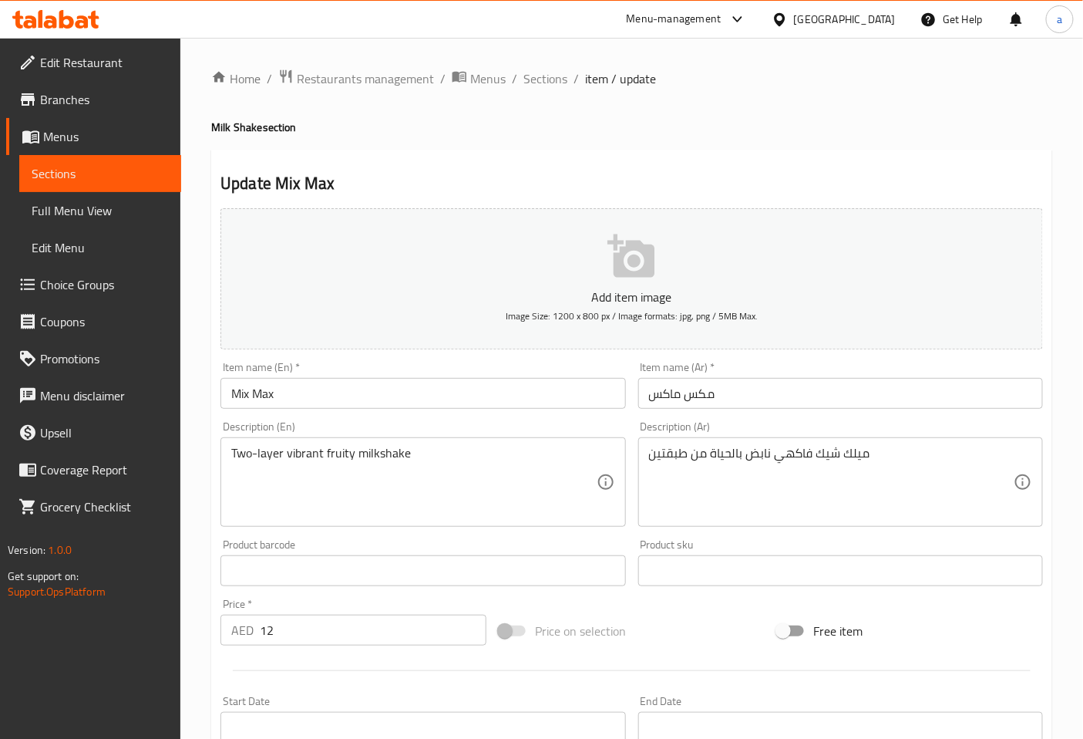
click at [273, 389] on input "Mix Max" at bounding box center [423, 393] width 405 height 31
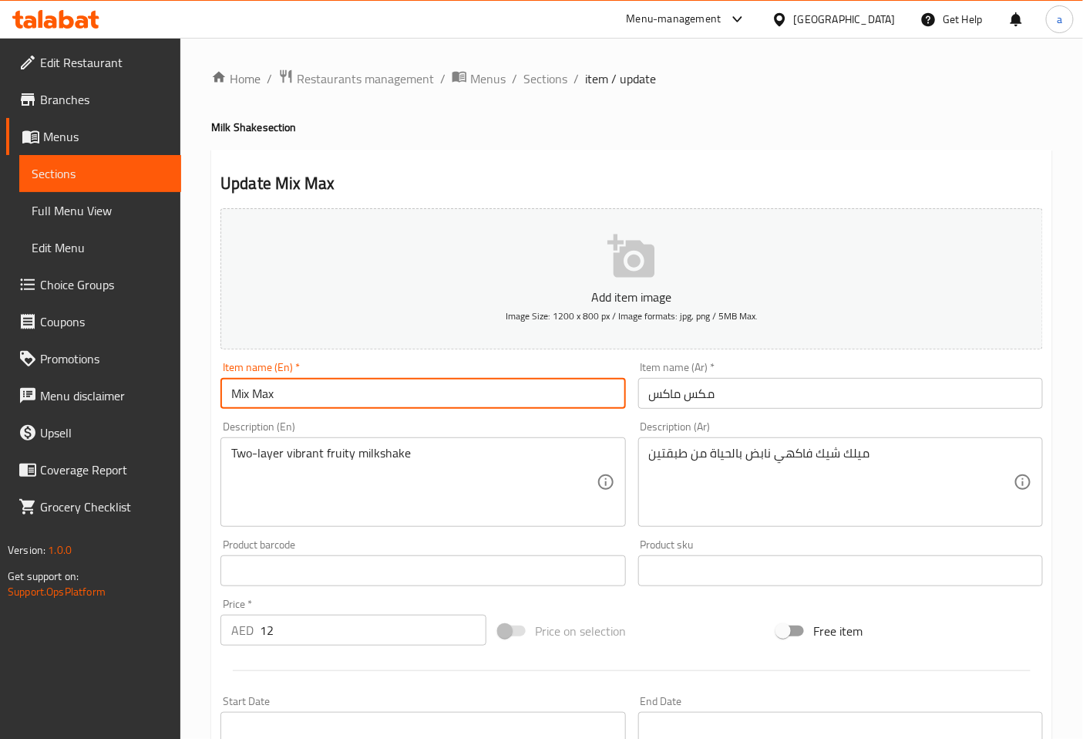
click at [273, 389] on input "Mix Max" at bounding box center [423, 393] width 405 height 31
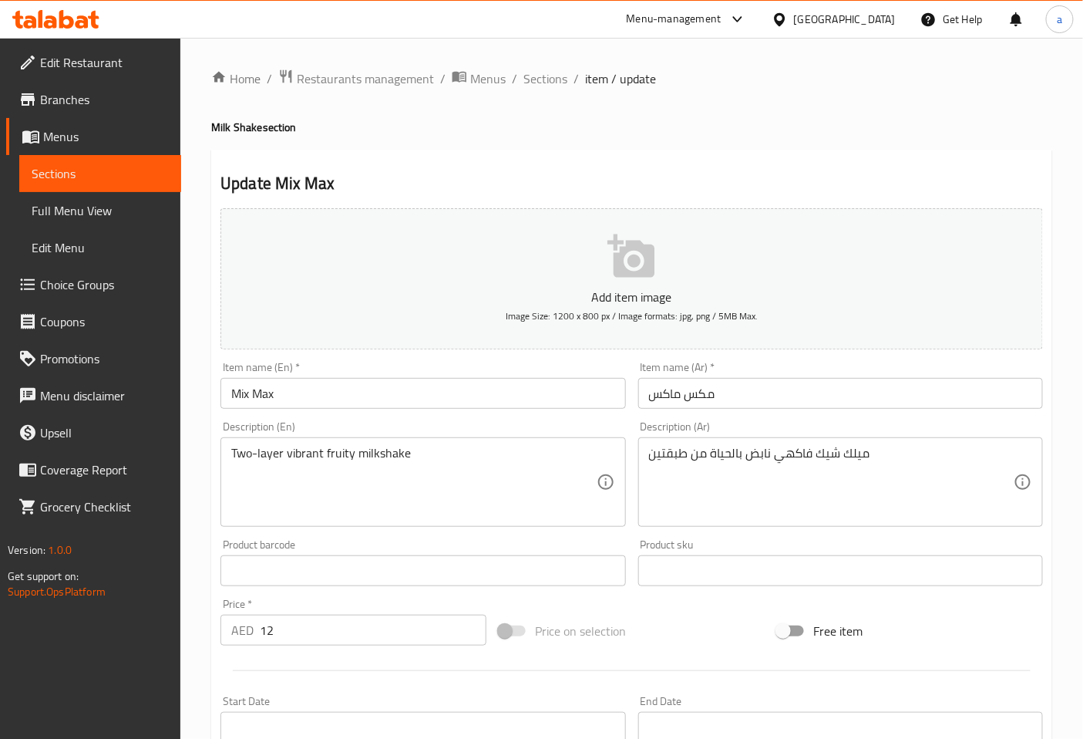
drag, startPoint x: 620, startPoint y: 419, endPoint x: 602, endPoint y: 419, distance: 17.8
click at [620, 419] on div "Description (En) Two-layer vibrant fruity milkshake Description (En)" at bounding box center [422, 474] width 417 height 118
click at [793, 372] on div "Item name (Ar)   * مكس ماكس Item name (Ar) *" at bounding box center [840, 385] width 405 height 47
click at [807, 369] on div "Item name (Ar)   * مكس ماكس Item name (Ar) *" at bounding box center [840, 385] width 405 height 47
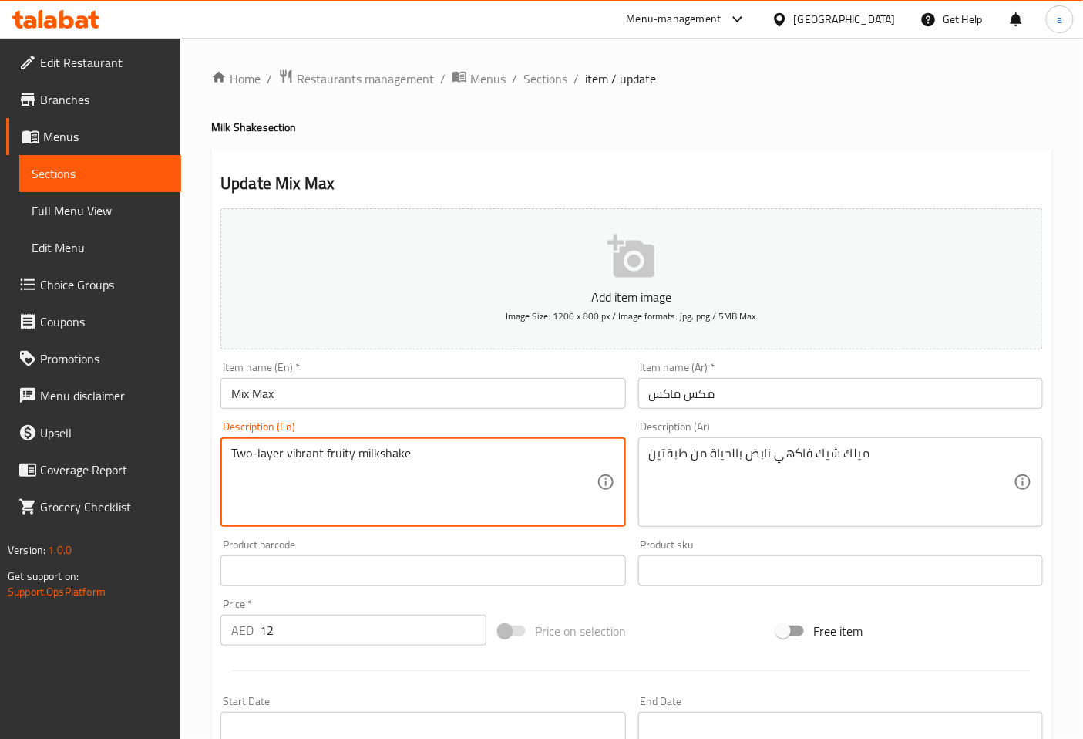
click at [305, 460] on textarea "Two-layer vibrant fruity milkshake" at bounding box center [413, 482] width 365 height 73
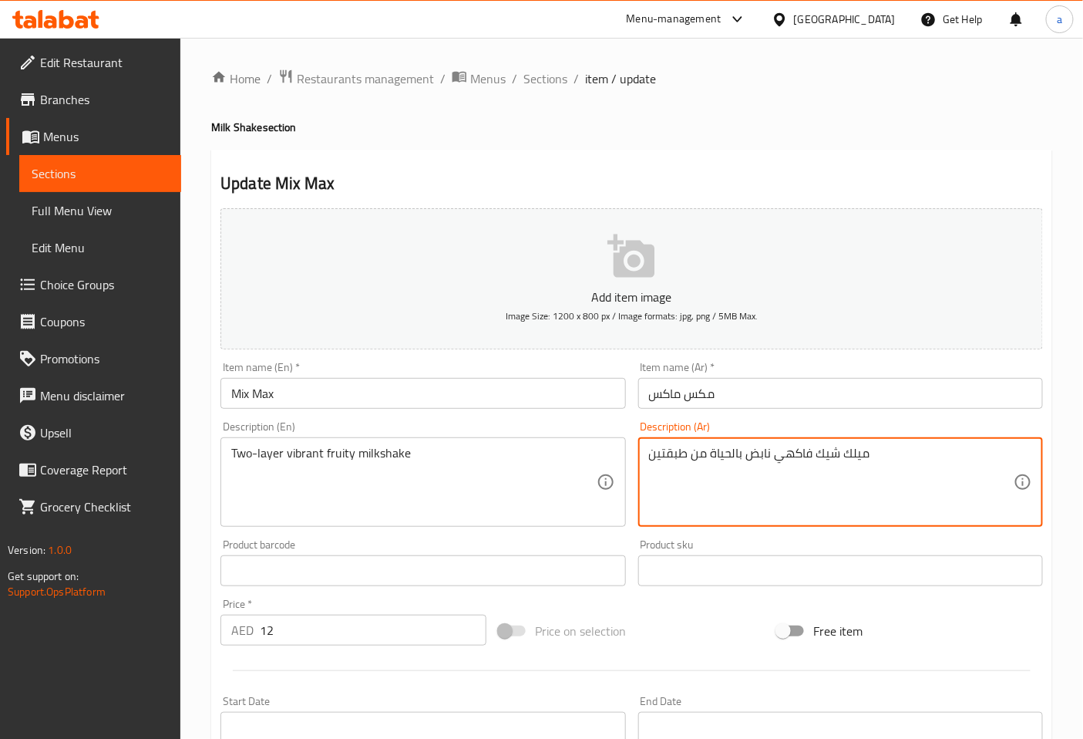
click at [758, 451] on textarea "ميلك شيك فاكهي نابض بالحياة من طبقتين" at bounding box center [831, 482] width 365 height 73
paste textarea "زاهية"
type textarea "ميلك شيك فاكهي زاهية بالحياة من طبقتين"
click at [865, 422] on div "Description (Ar) ميلك شيك فاكهي زاهية بالحياة من طبقتين Description (Ar)" at bounding box center [840, 474] width 405 height 106
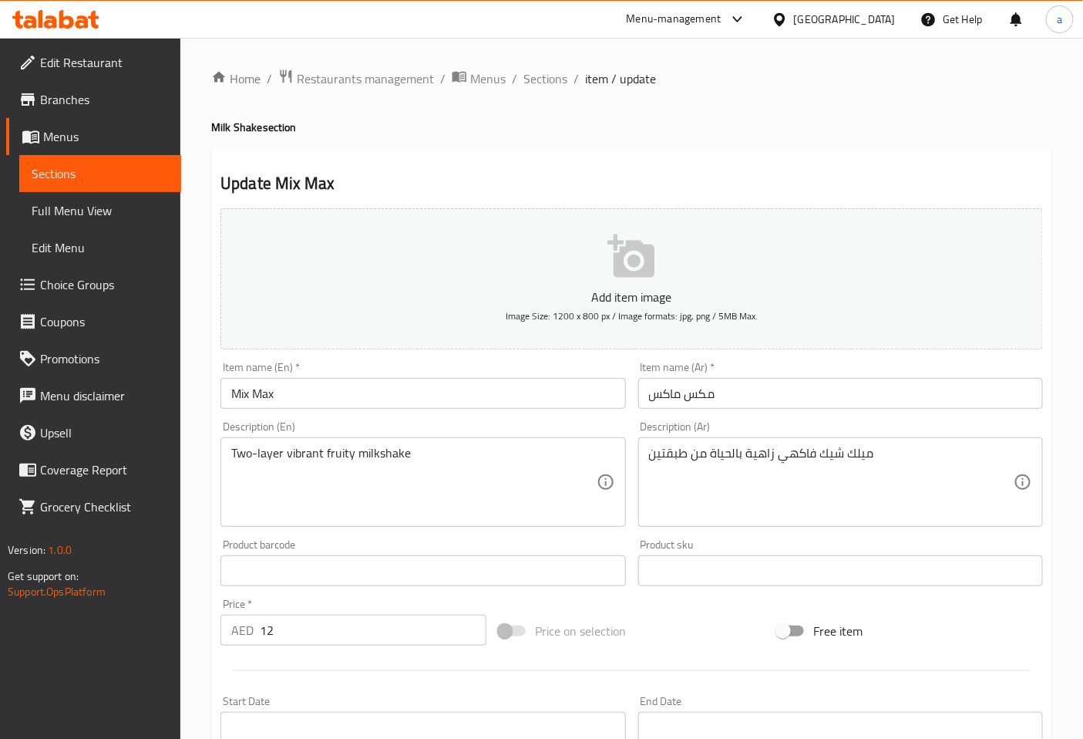
click at [865, 422] on div "Description (Ar) ميلك شيك فاكهي زاهية بالحياة من طبقتين Description (Ar)" at bounding box center [840, 474] width 405 height 106
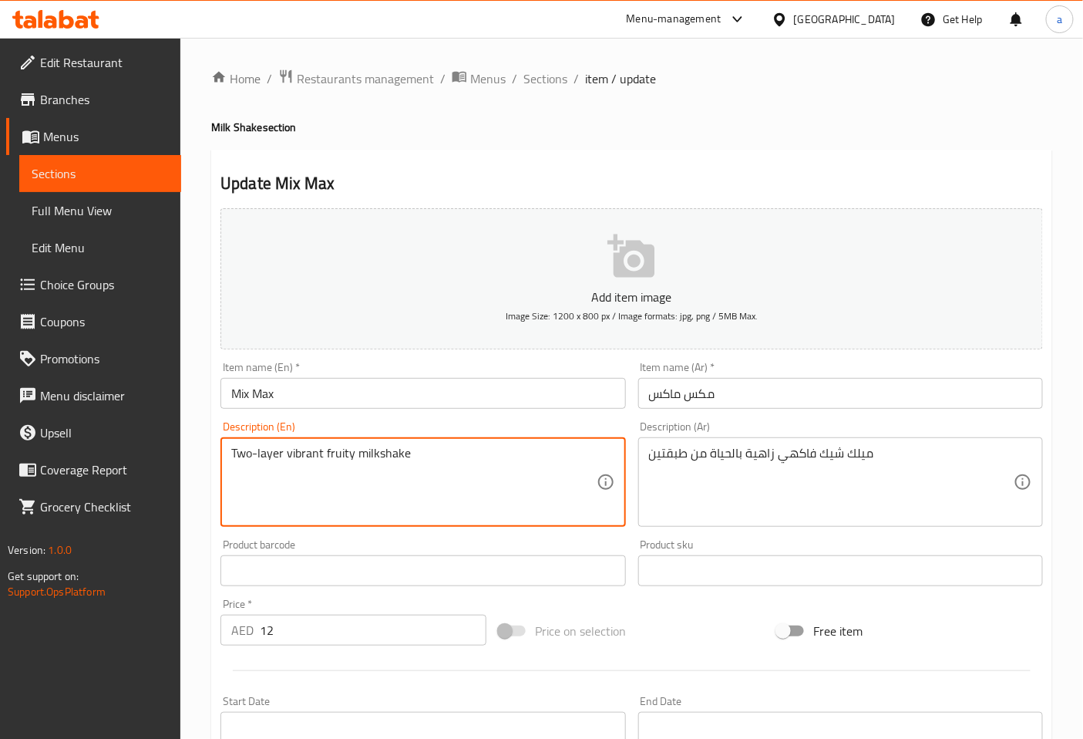
click at [306, 458] on textarea "Two-layer vibrant fruity milkshake" at bounding box center [413, 482] width 365 height 73
type textarea "Two-layer fruity milkshake"
click at [758, 455] on textarea "ميلك شيك فاكهي زاهية بالحياة من طبقتين" at bounding box center [831, 482] width 365 height 73
click at [297, 460] on textarea "Two-layer fruity milkshake" at bounding box center [413, 482] width 365 height 73
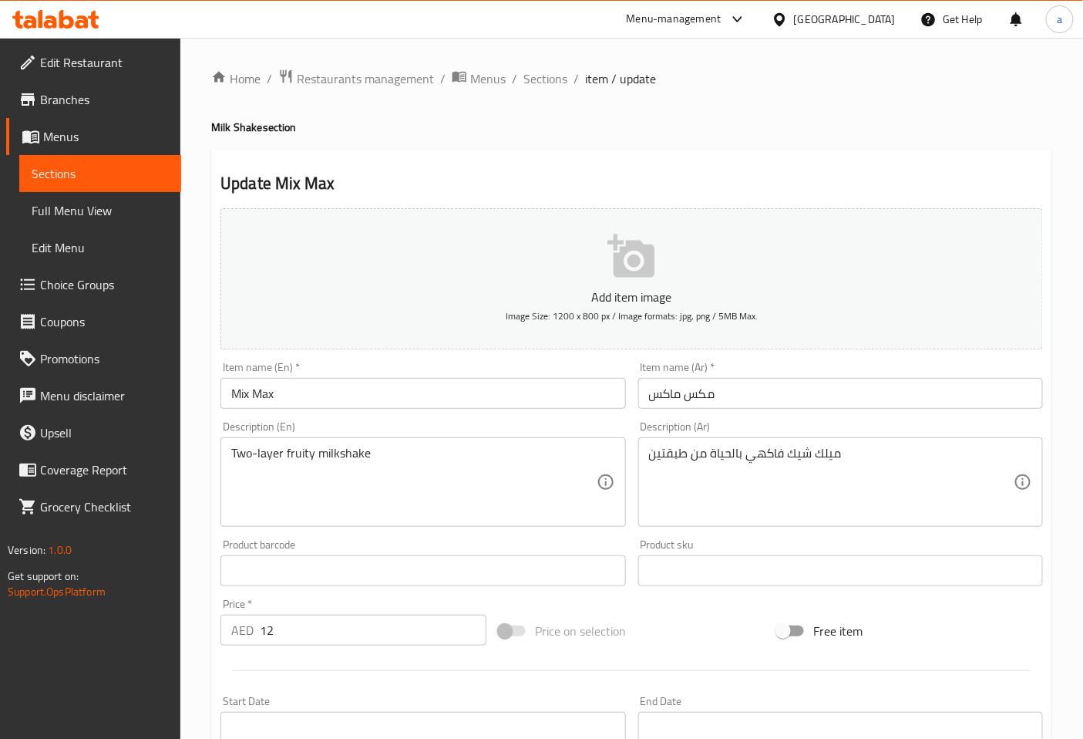
click at [466, 414] on div "Item name (En)   * Mix Max Item name (En) *" at bounding box center [422, 384] width 417 height 59
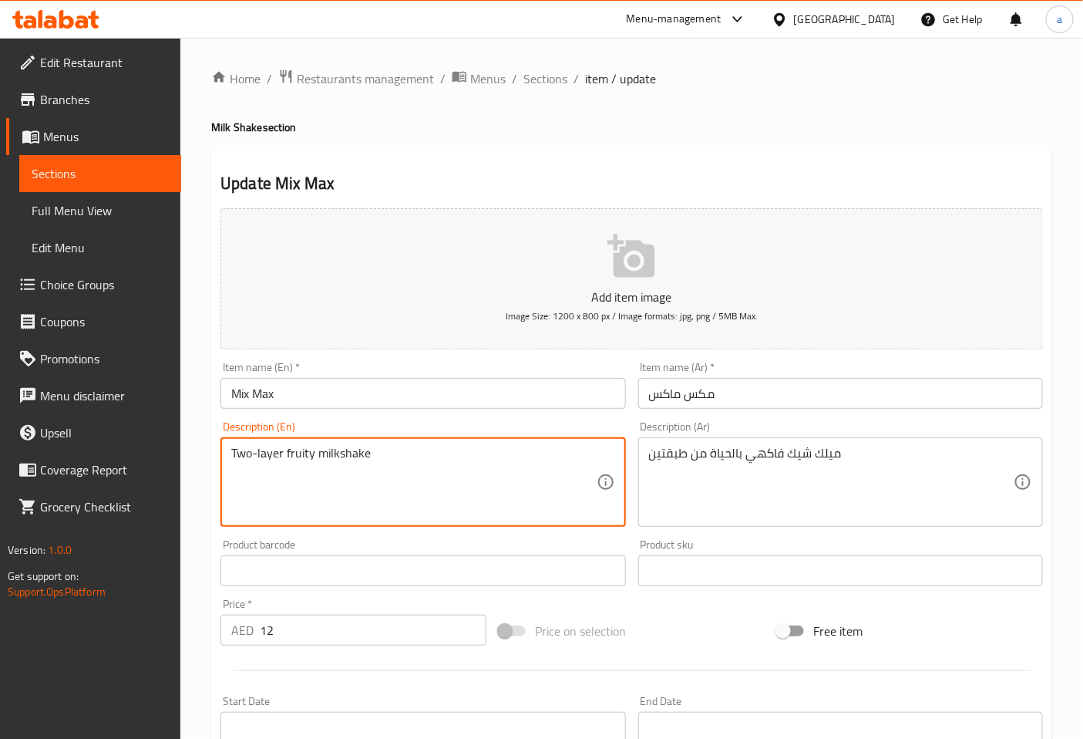
drag, startPoint x: 282, startPoint y: 456, endPoint x: 205, endPoint y: 443, distance: 78.2
click at [264, 453] on textarea "Two-layer fruity milkshake" at bounding box center [413, 482] width 365 height 73
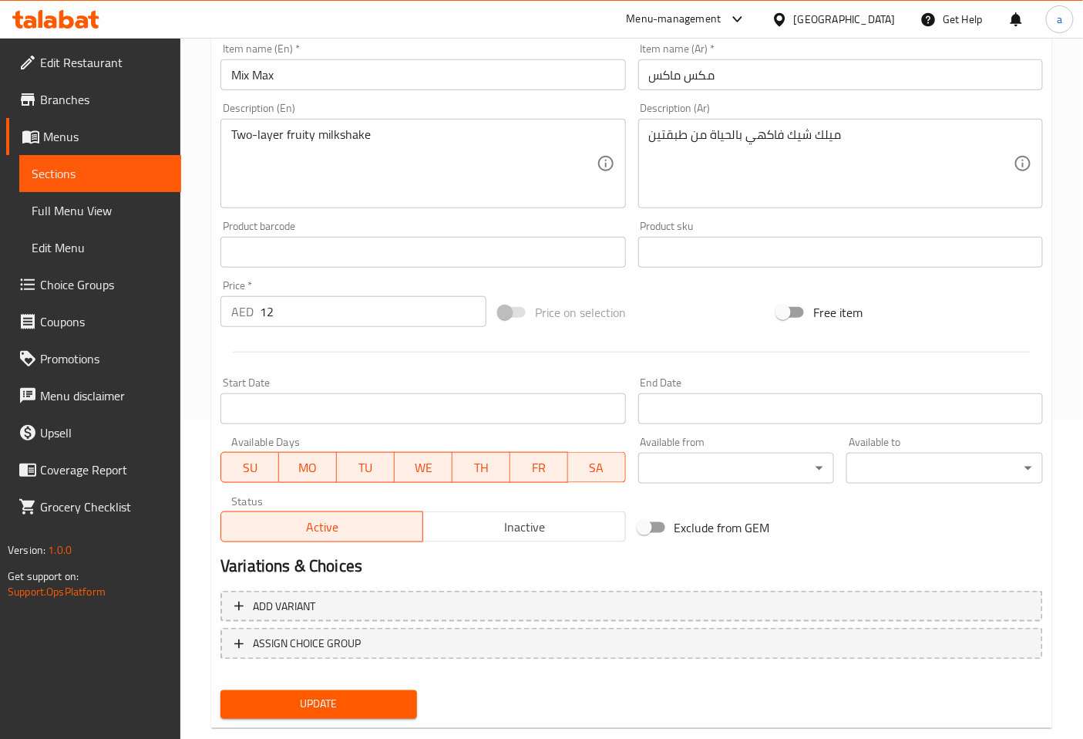
scroll to position [342, 0]
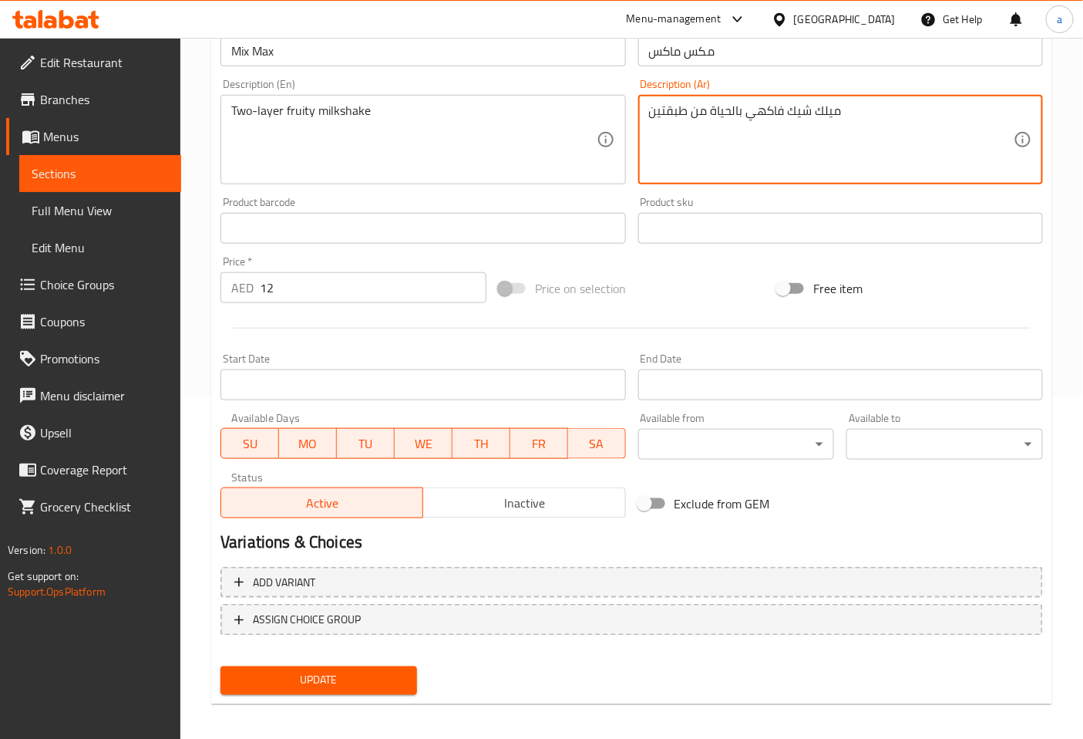
click at [729, 116] on textarea "ميلك شيك فاكهي بالحياة من طبقتين" at bounding box center [831, 139] width 365 height 73
type textarea "ميلك شيك فاكهي من طبقتين"
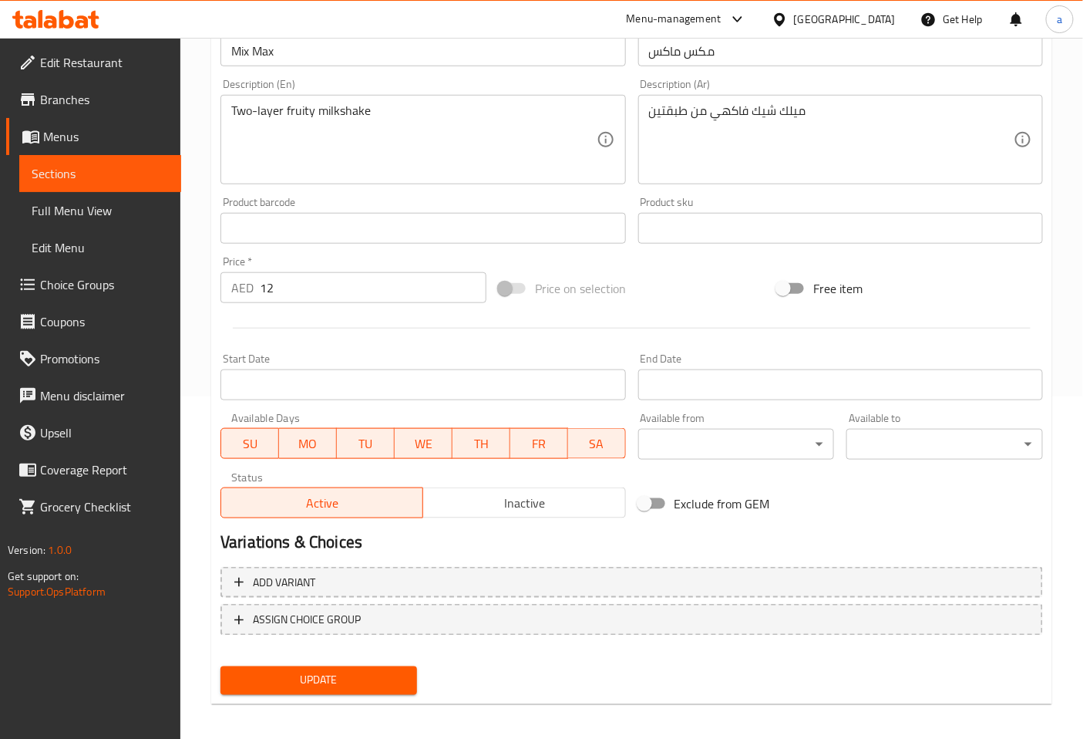
click at [583, 196] on div "Product barcode Product barcode" at bounding box center [422, 219] width 417 height 59
click at [390, 671] on span "Update" at bounding box center [319, 680] width 172 height 19
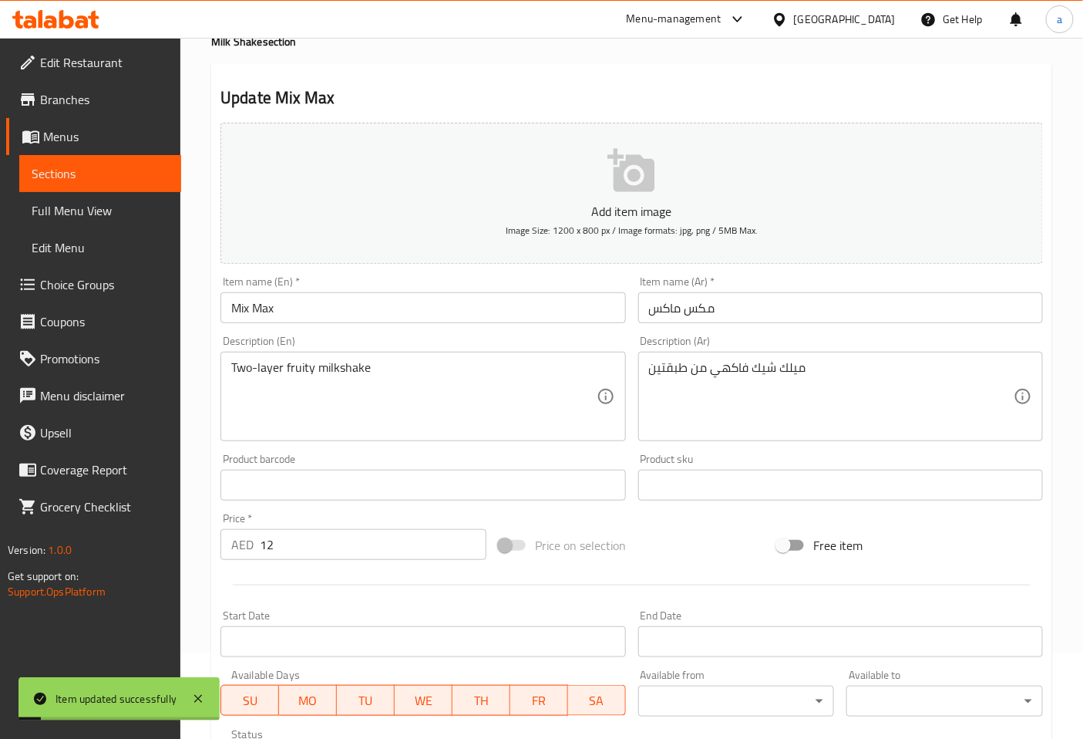
scroll to position [0, 0]
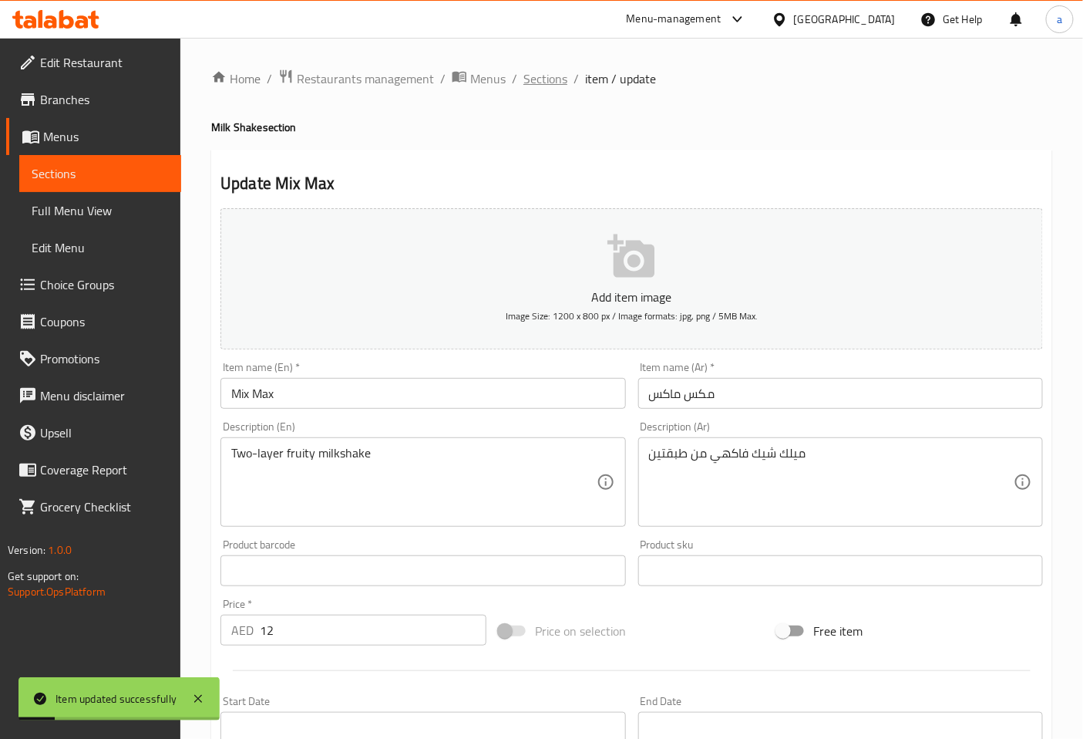
click at [551, 73] on span "Sections" at bounding box center [546, 78] width 44 height 19
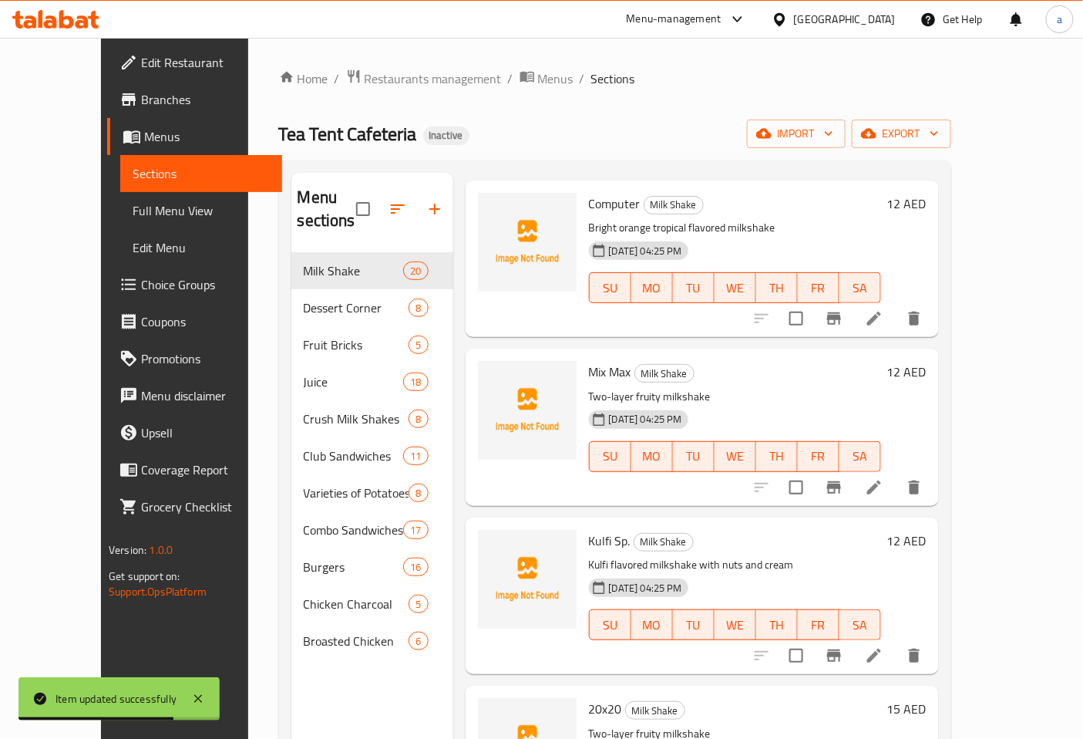
scroll to position [514, 0]
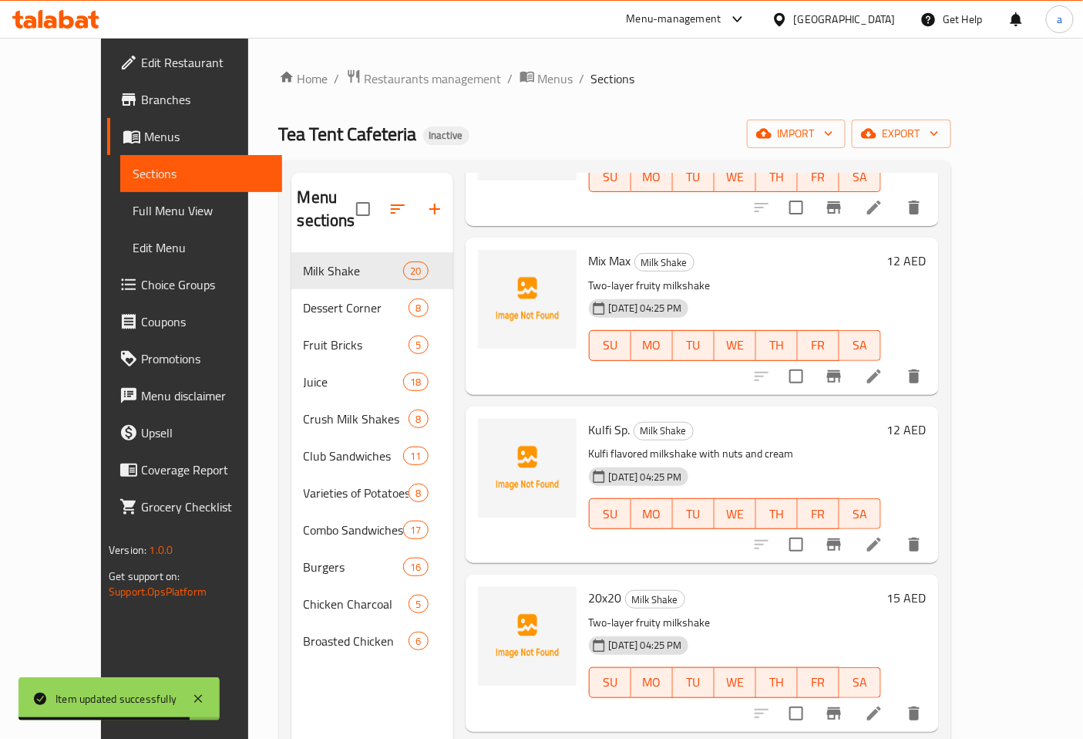
click at [884, 535] on icon at bounding box center [874, 544] width 19 height 19
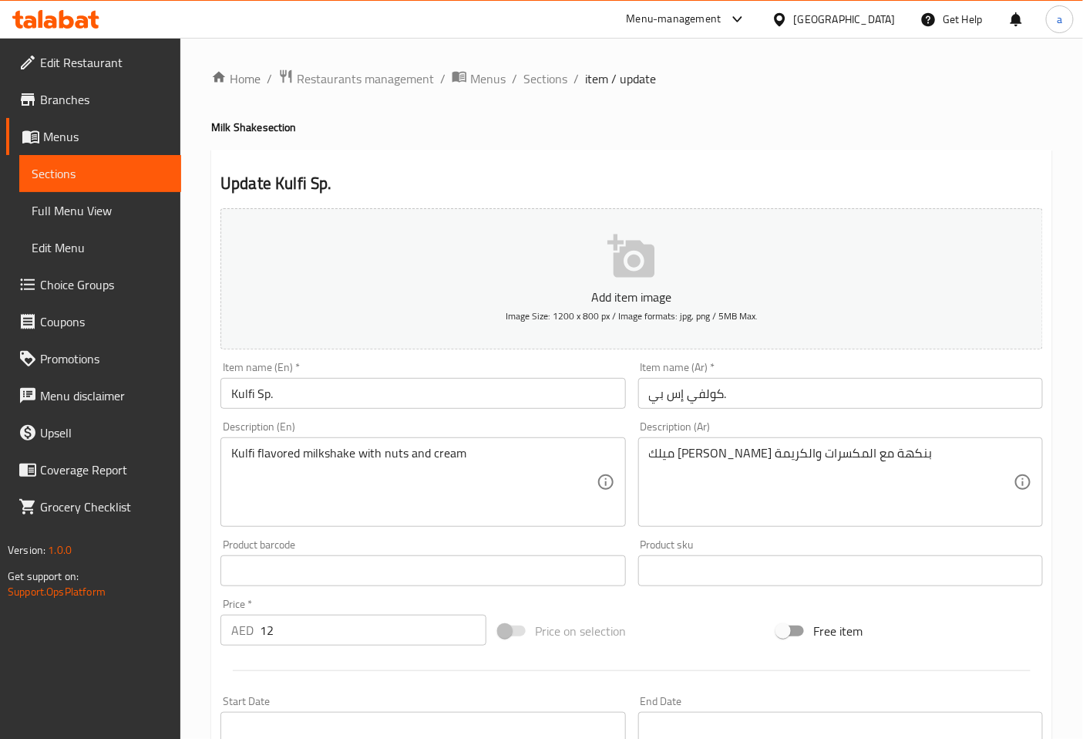
click at [244, 403] on input "Kulfi Sp." at bounding box center [423, 393] width 405 height 31
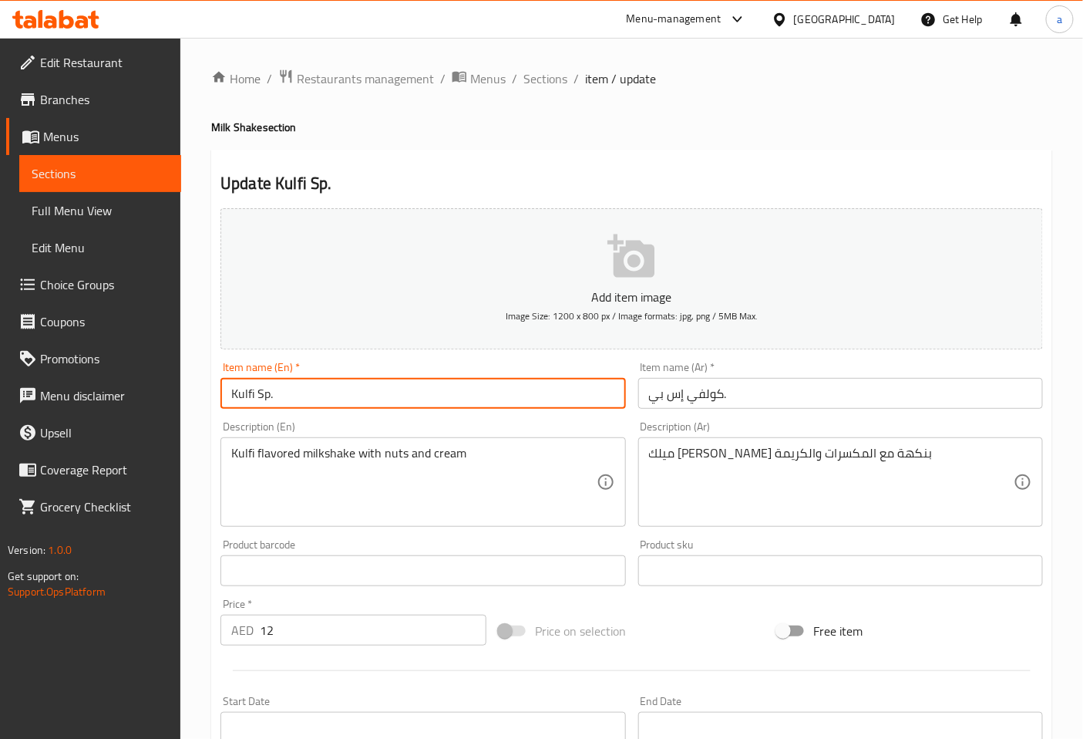
click at [244, 403] on input "Kulfi Sp." at bounding box center [423, 393] width 405 height 31
click at [252, 403] on input "Kulfi Sp." at bounding box center [423, 393] width 405 height 31
click at [248, 393] on input "Kulfi Sp." at bounding box center [423, 393] width 405 height 31
click at [453, 393] on input "Kulfi Sp." at bounding box center [423, 393] width 405 height 31
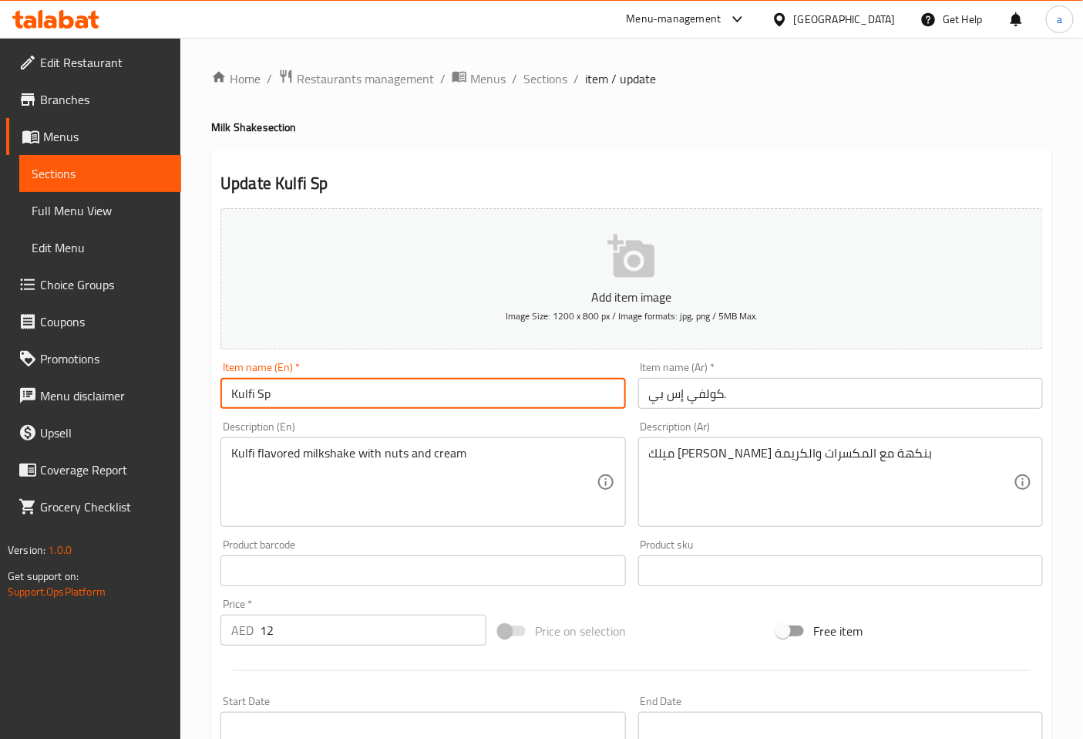
type input "Kulfi Sp"
click at [743, 396] on input "كولفي إس بي." at bounding box center [840, 393] width 405 height 31
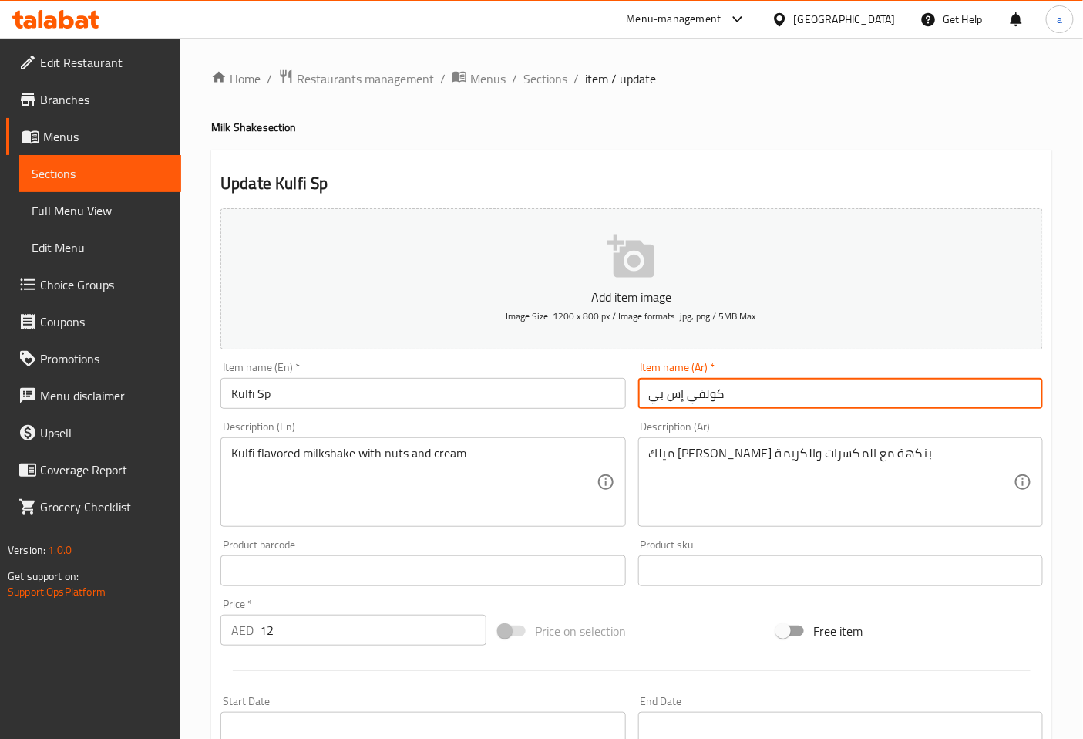
type input "كولفي إس بي"
click at [742, 413] on div "Item name (Ar)   * كولفي إس بي Item name (Ar) *" at bounding box center [840, 384] width 417 height 59
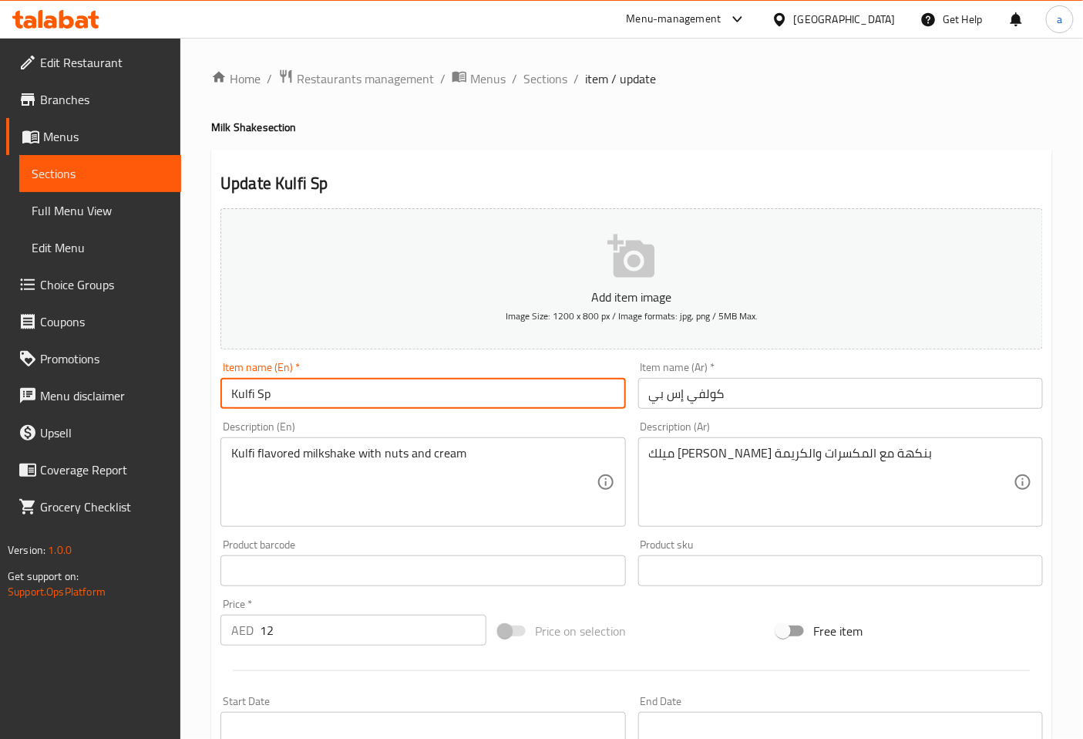
click at [249, 396] on input "Kulfi Sp" at bounding box center [423, 393] width 405 height 31
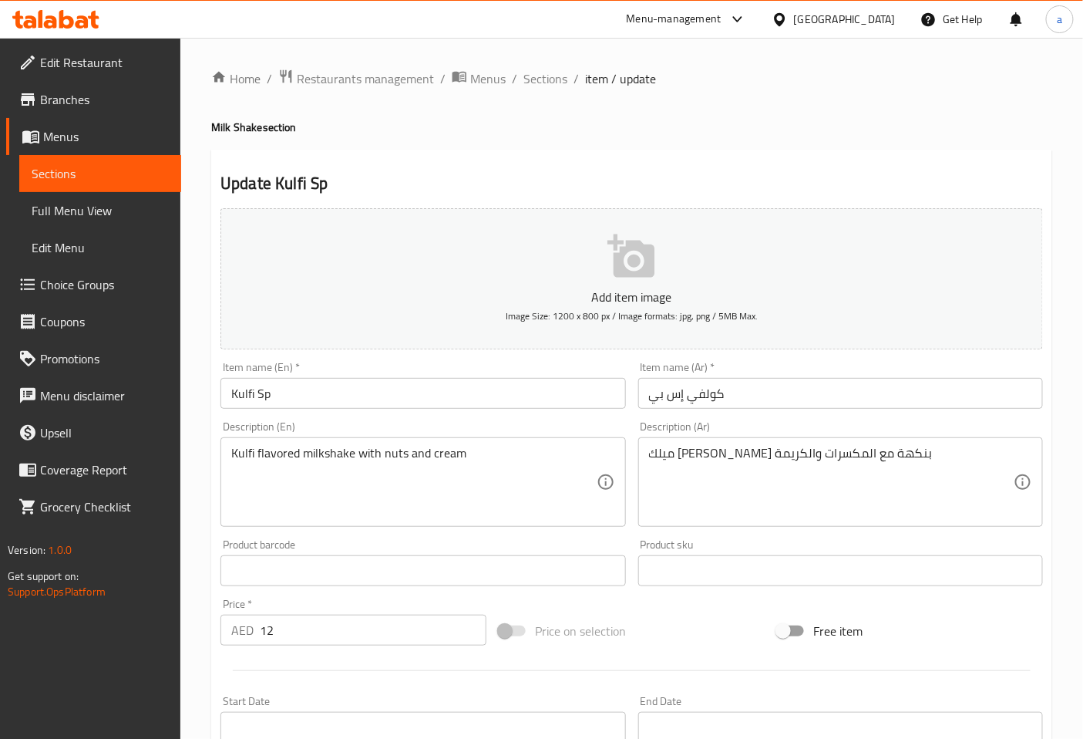
click at [258, 389] on input "Kulfi Sp" at bounding box center [423, 393] width 405 height 31
click at [872, 372] on div "Item name (Ar)   * كولفي إس بي Item name (Ar) *" at bounding box center [840, 385] width 405 height 47
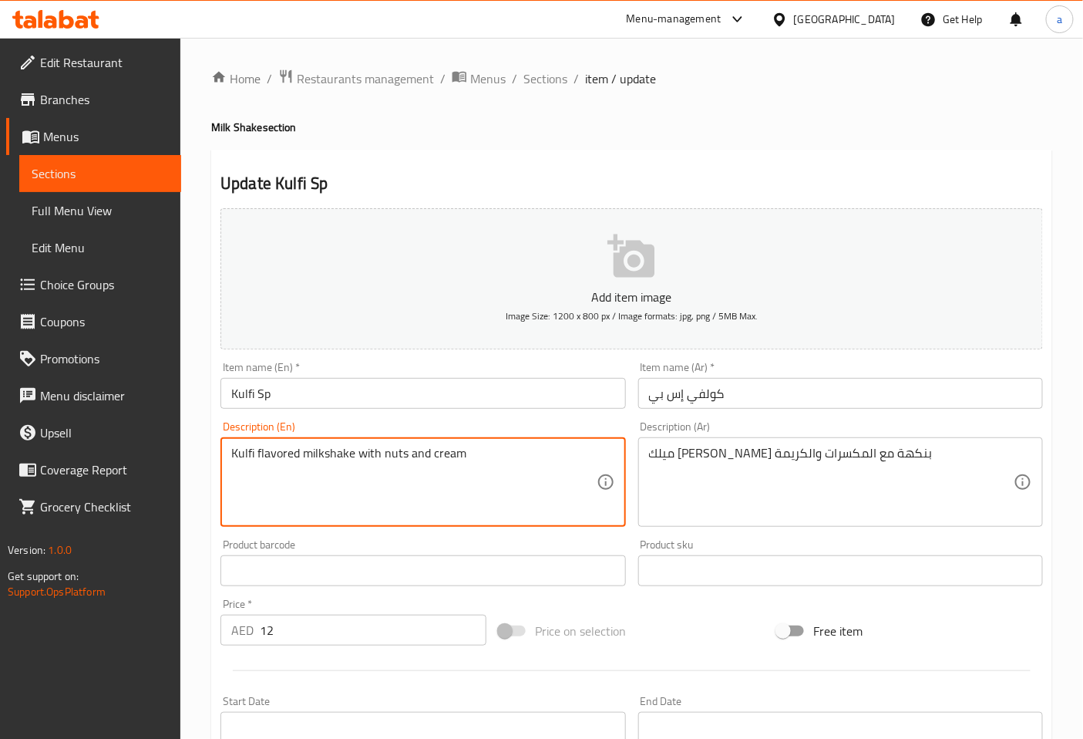
click at [447, 460] on textarea "Kulfi flavored milkshake with nuts and cream" at bounding box center [413, 482] width 365 height 73
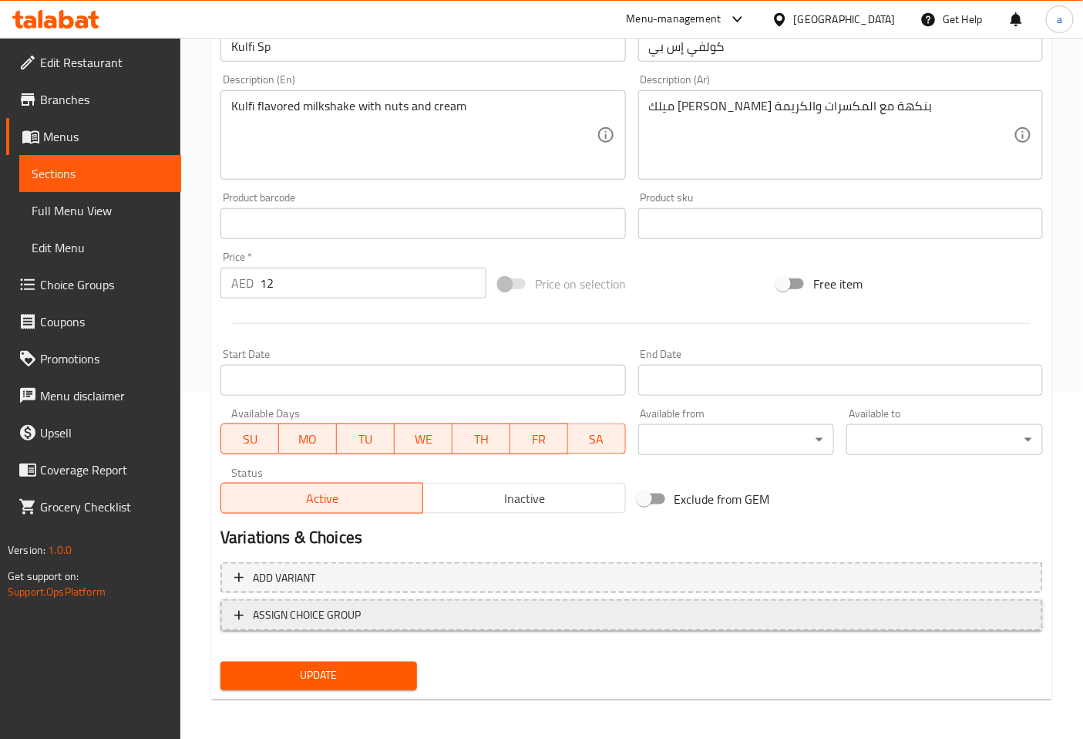
scroll to position [348, 0]
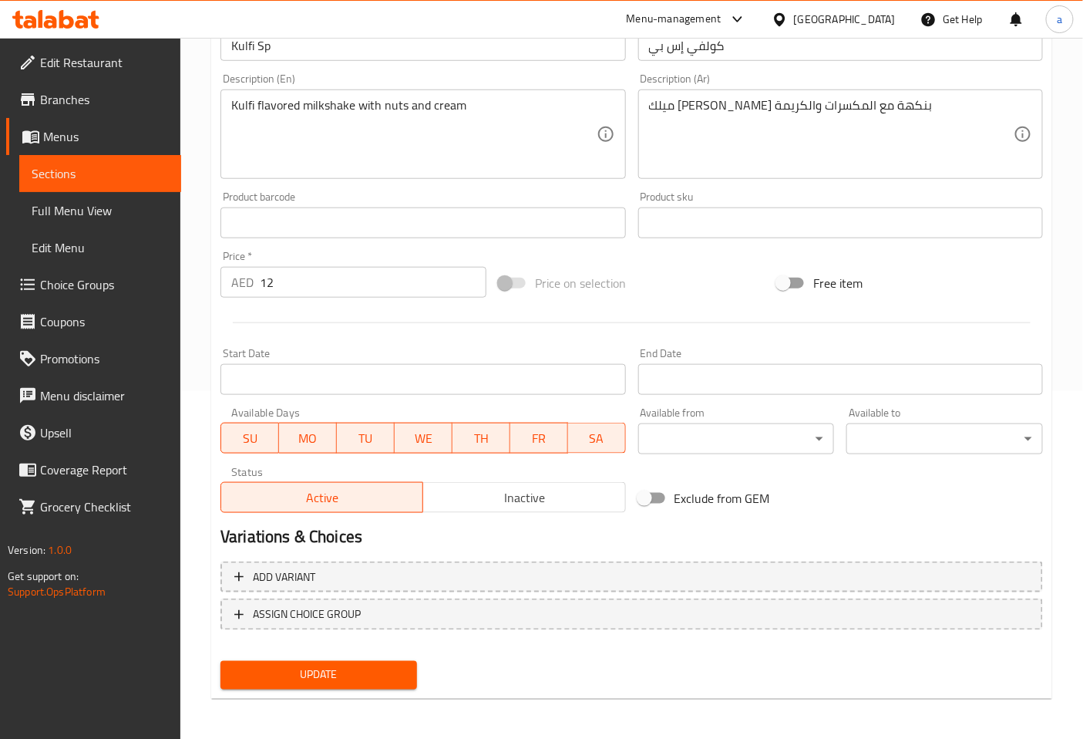
click at [357, 657] on div "Update" at bounding box center [318, 675] width 209 height 41
click at [347, 680] on span "Update" at bounding box center [319, 674] width 172 height 19
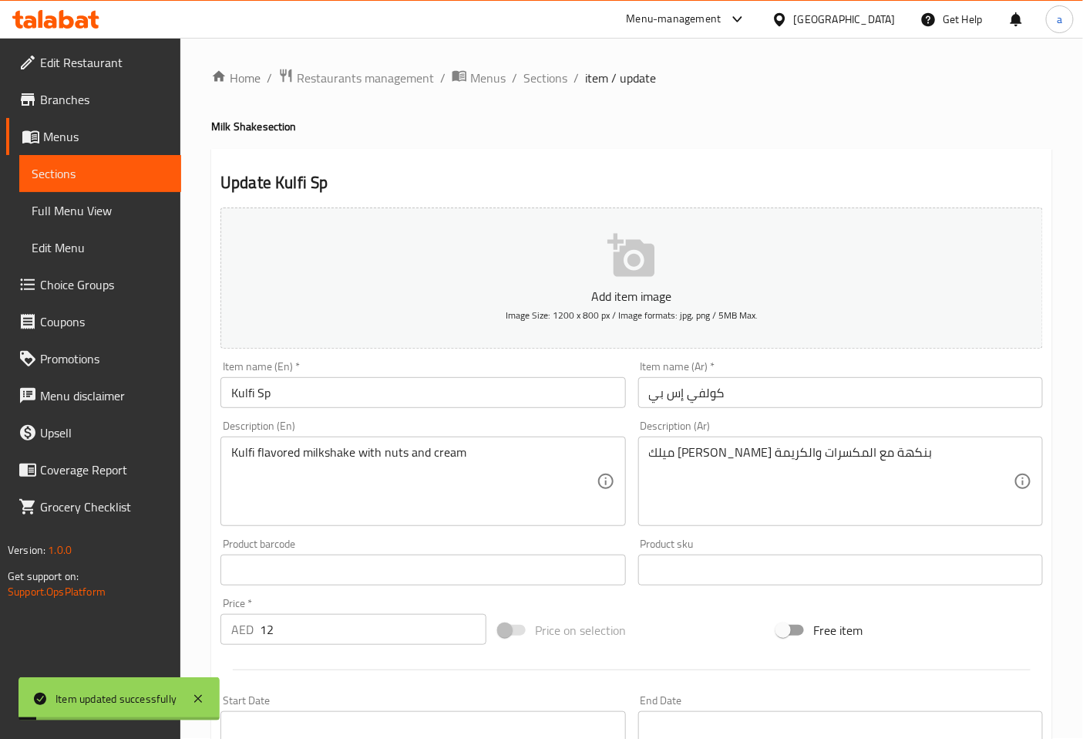
scroll to position [0, 0]
click at [548, 85] on span "Sections" at bounding box center [546, 78] width 44 height 19
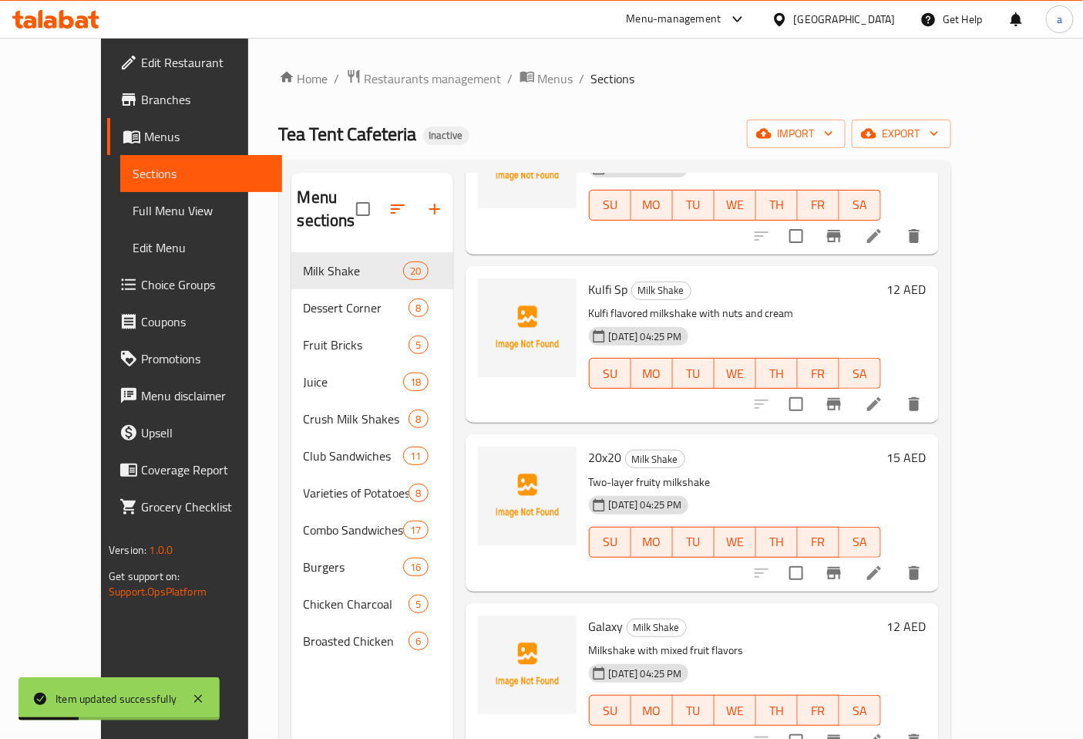
scroll to position [685, 0]
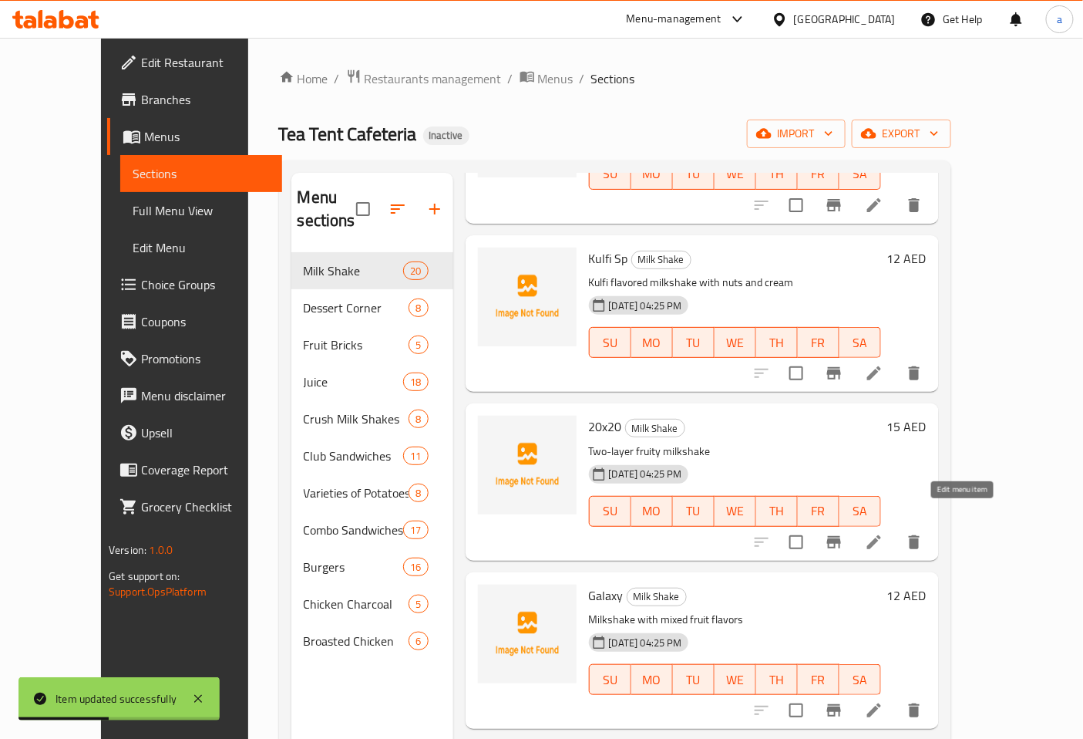
click at [884, 533] on icon at bounding box center [874, 542] width 19 height 19
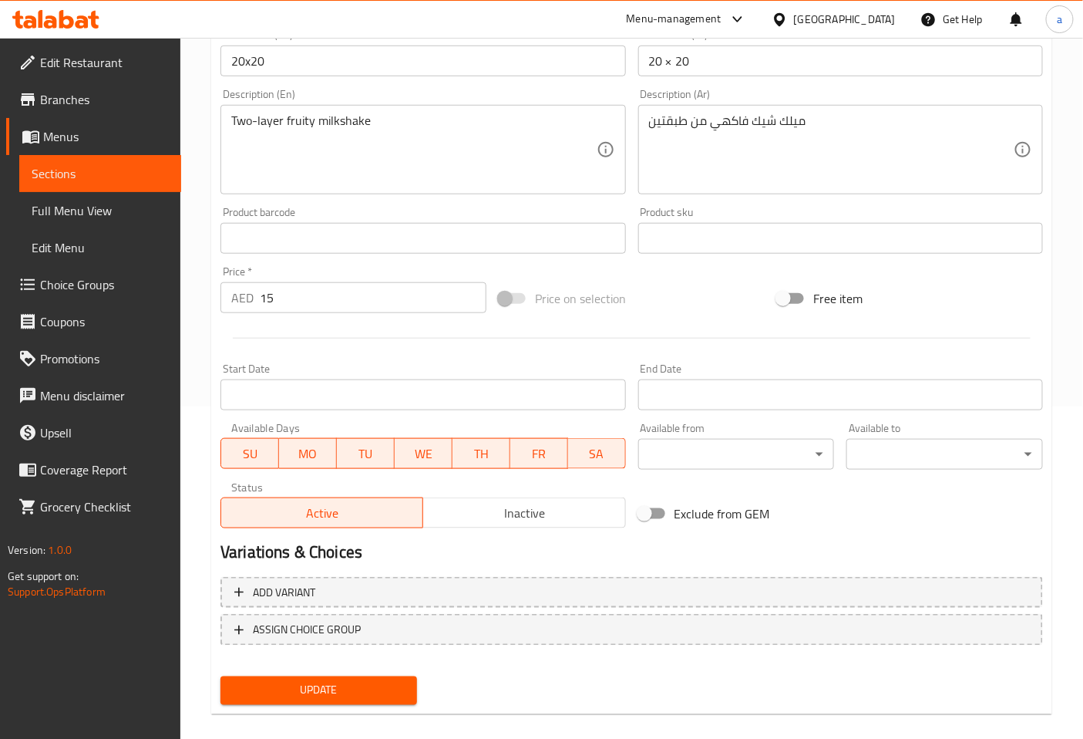
scroll to position [348, 0]
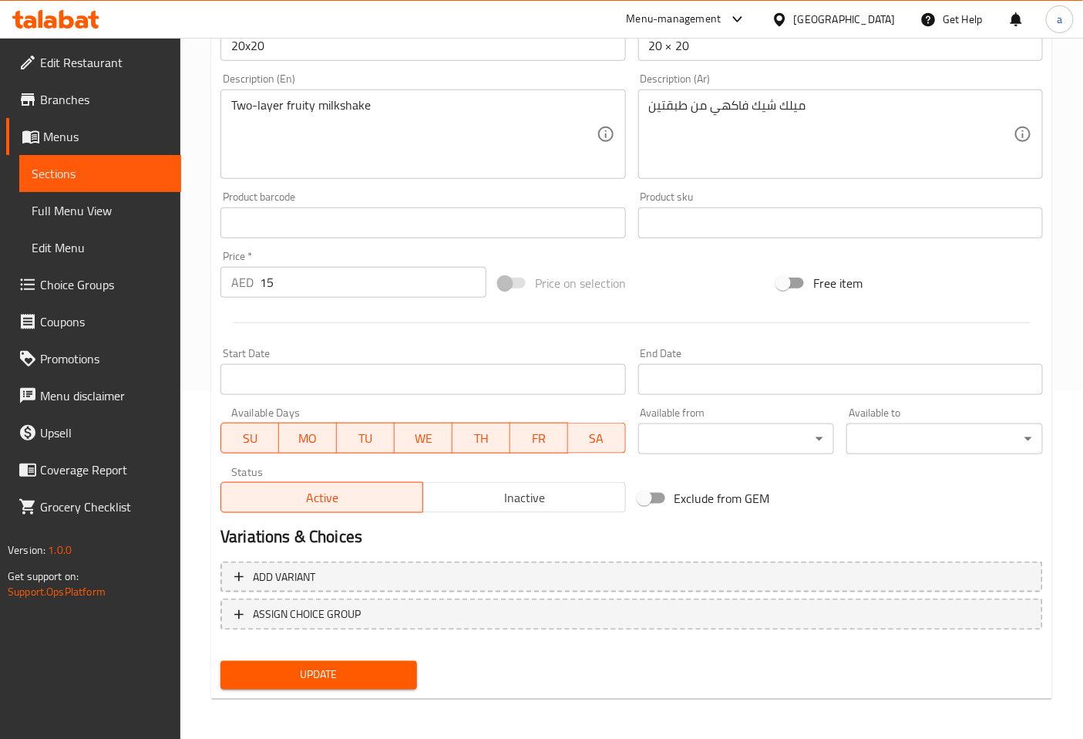
click at [364, 666] on span "Update" at bounding box center [319, 674] width 172 height 19
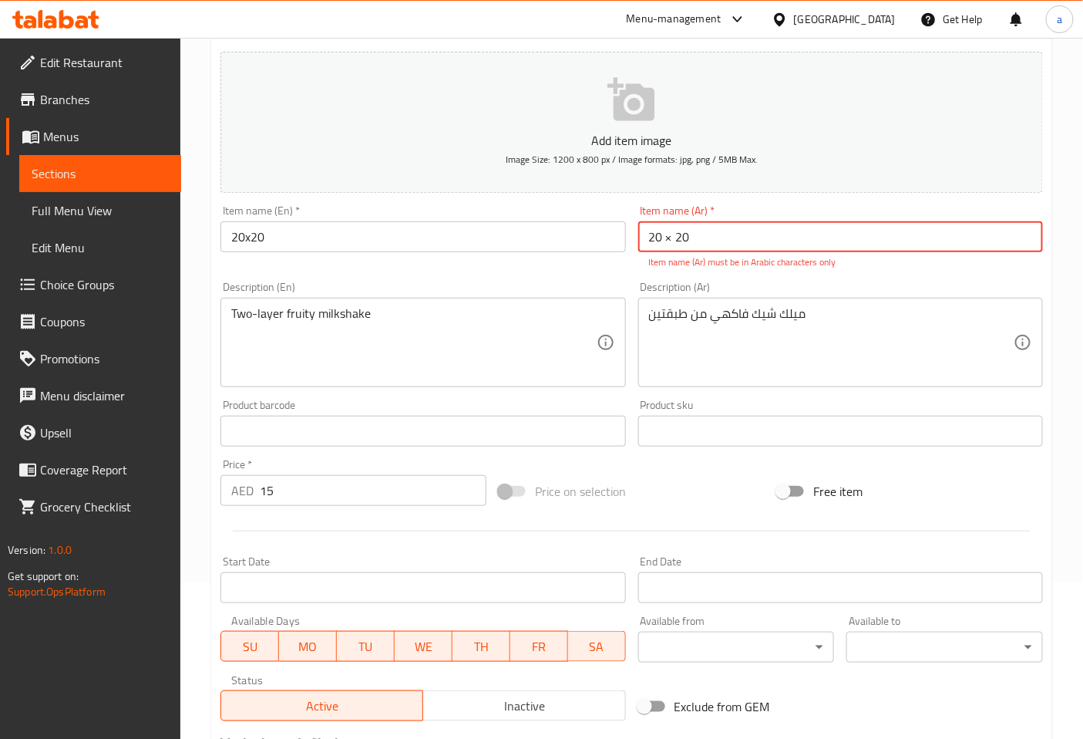
scroll to position [90, 0]
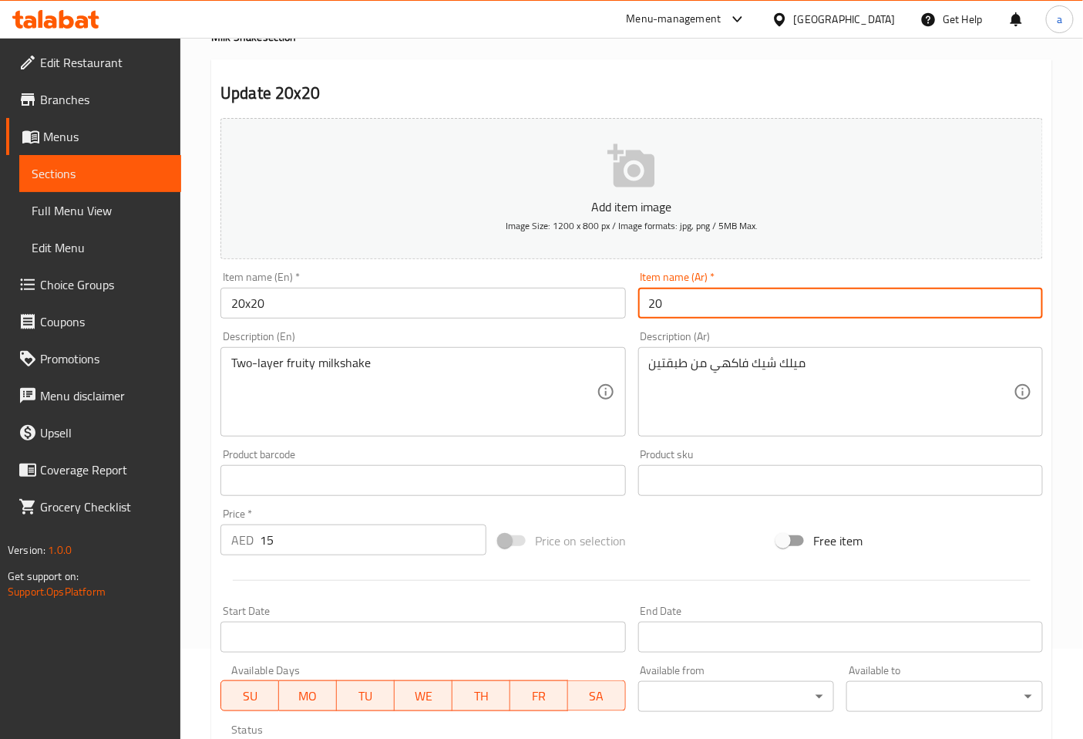
type input "2"
click at [746, 295] on input "20" at bounding box center [840, 303] width 405 height 31
click at [735, 298] on input "2" at bounding box center [840, 303] width 405 height 31
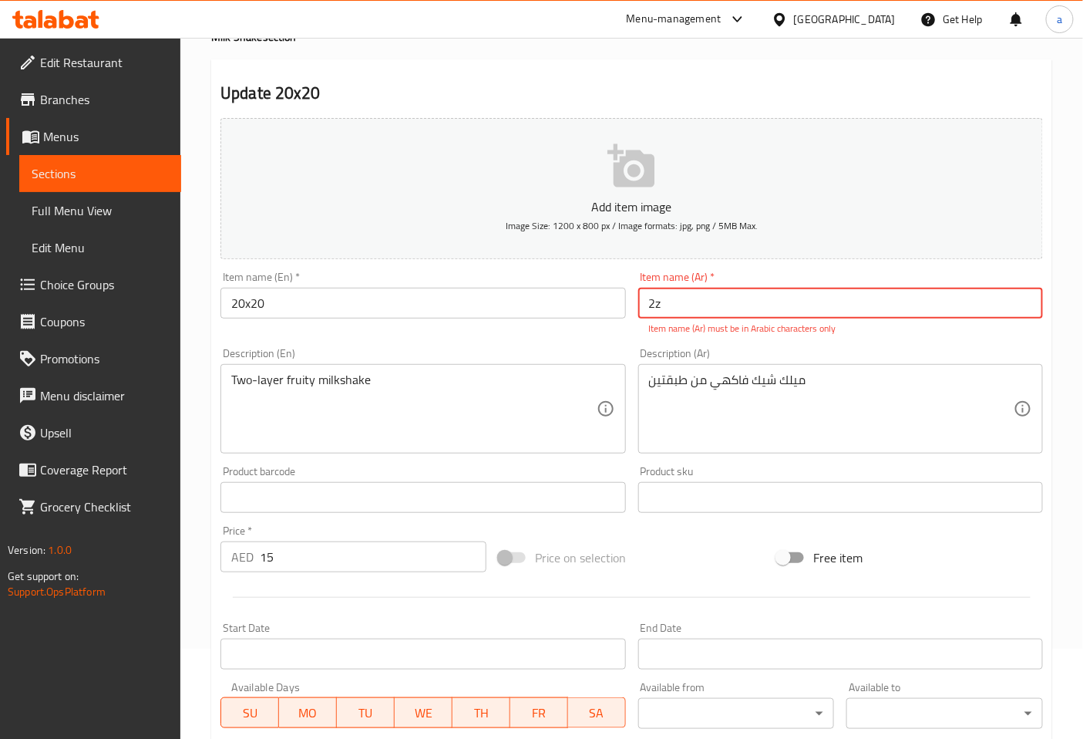
click at [735, 298] on input "2z" at bounding box center [840, 303] width 405 height 31
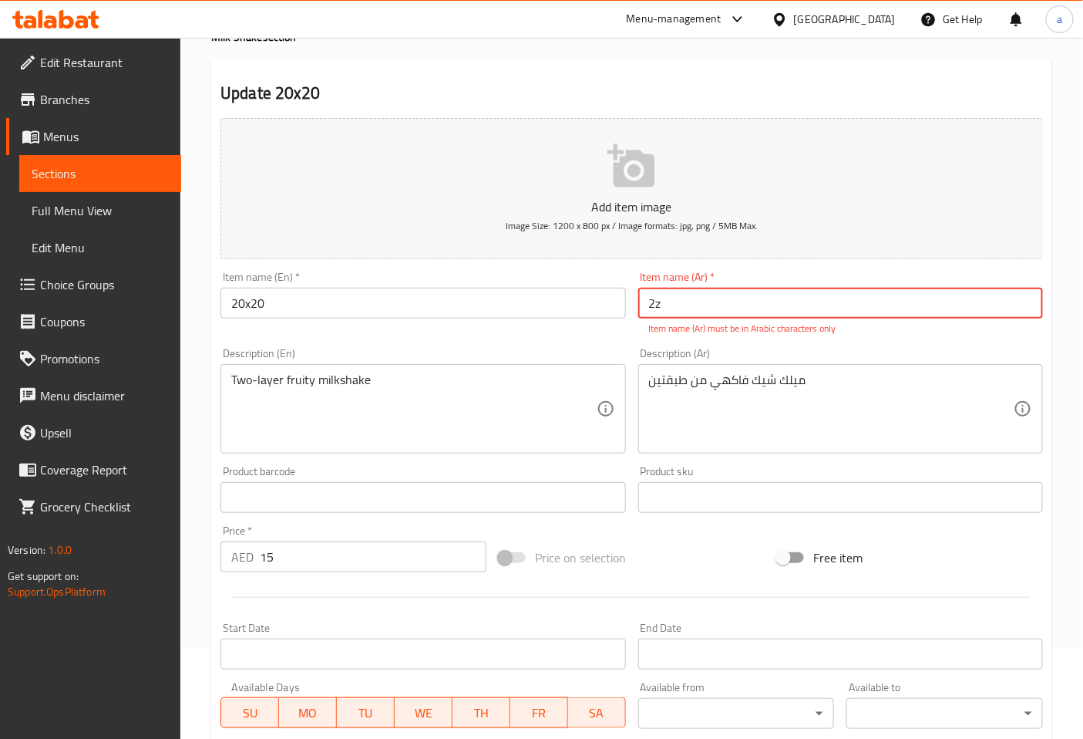
type input "2"
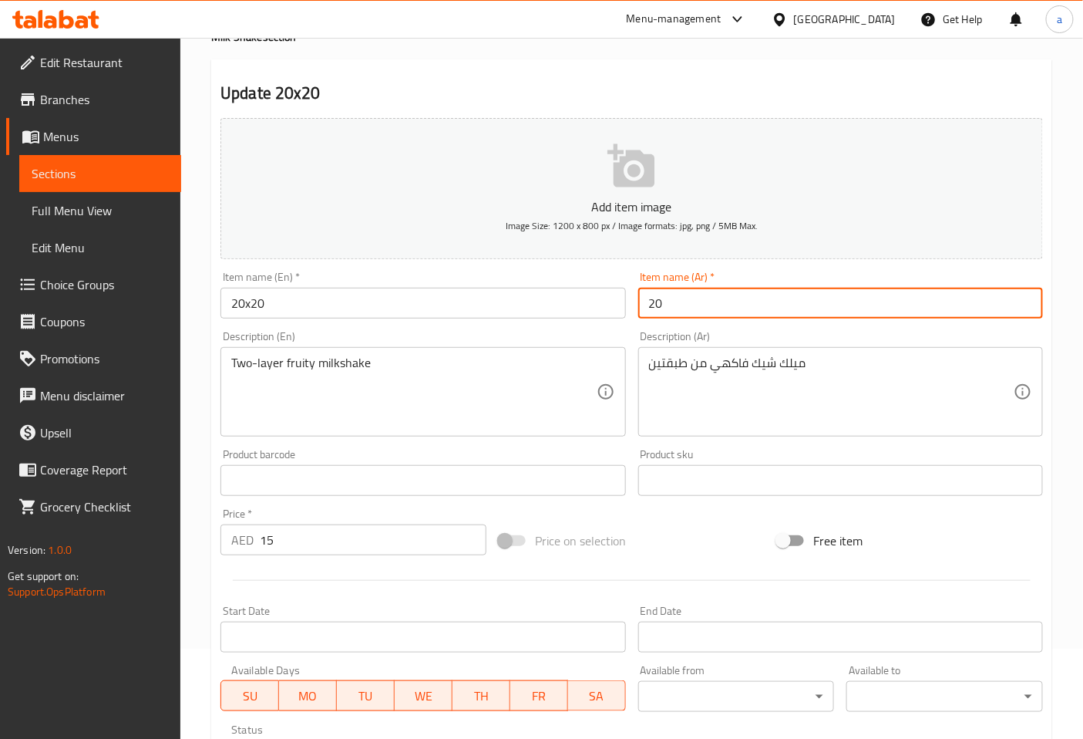
type input "2"
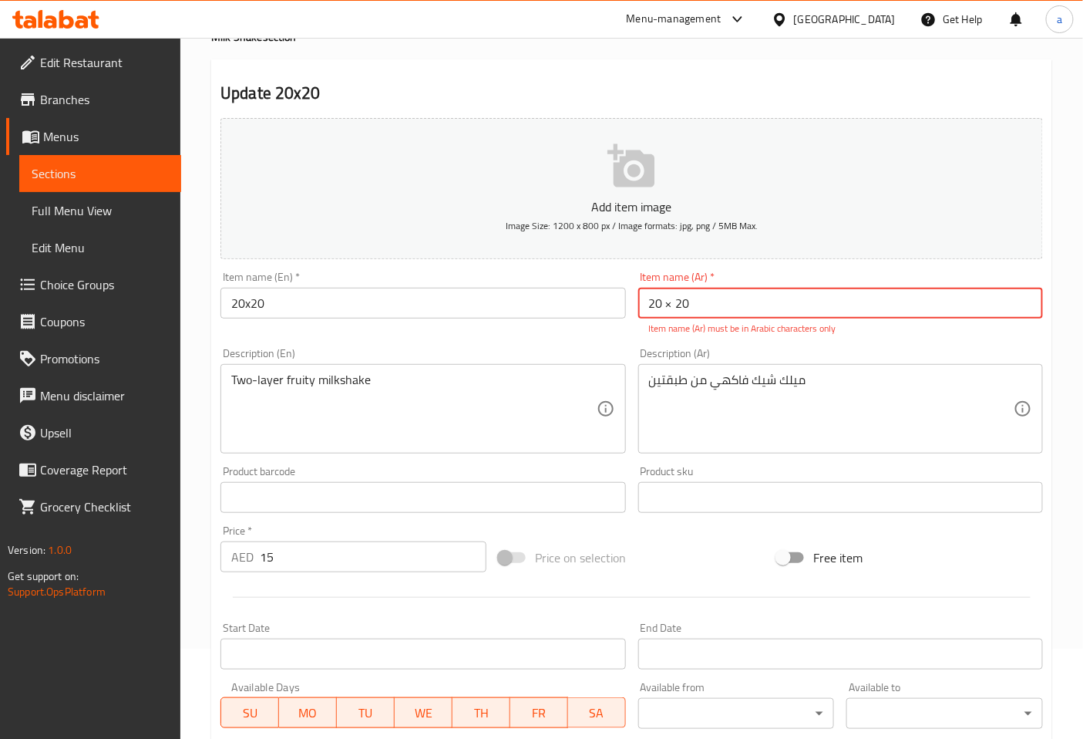
click at [739, 353] on div "Description (Ar) ميلك شيك فاكهي من طبقتين Description (Ar)" at bounding box center [840, 401] width 405 height 106
click at [743, 352] on div "Description (Ar) ميلك شيك فاكهي من طبقتين Description (Ar)" at bounding box center [840, 401] width 405 height 106
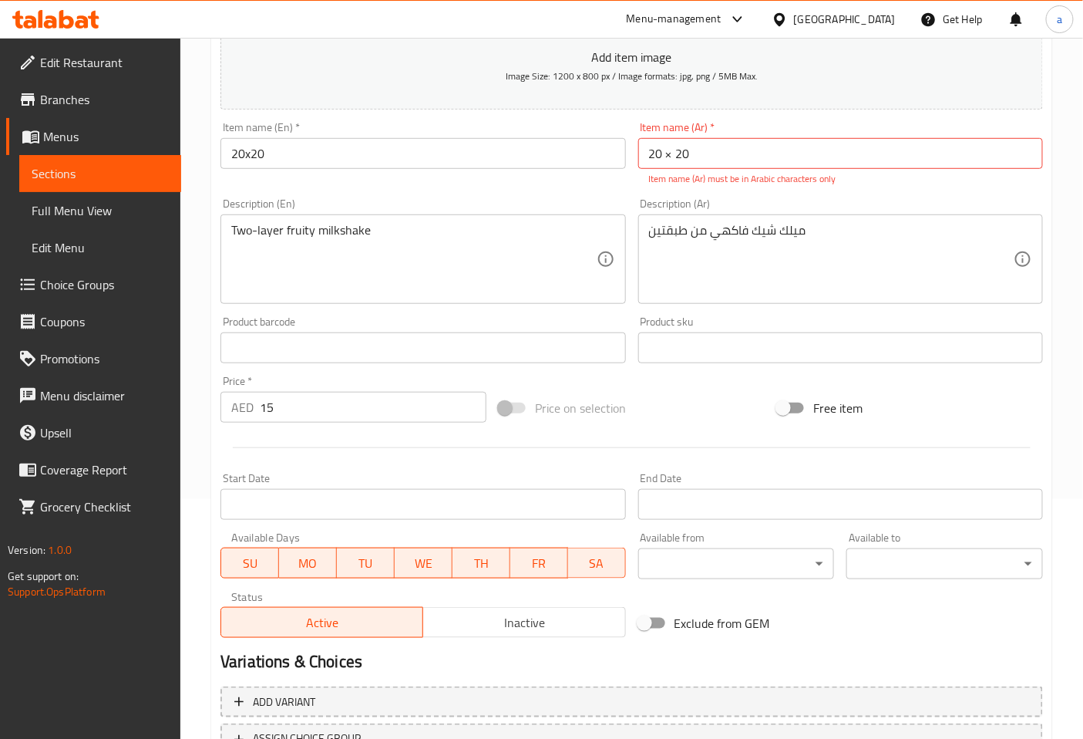
scroll to position [22, 0]
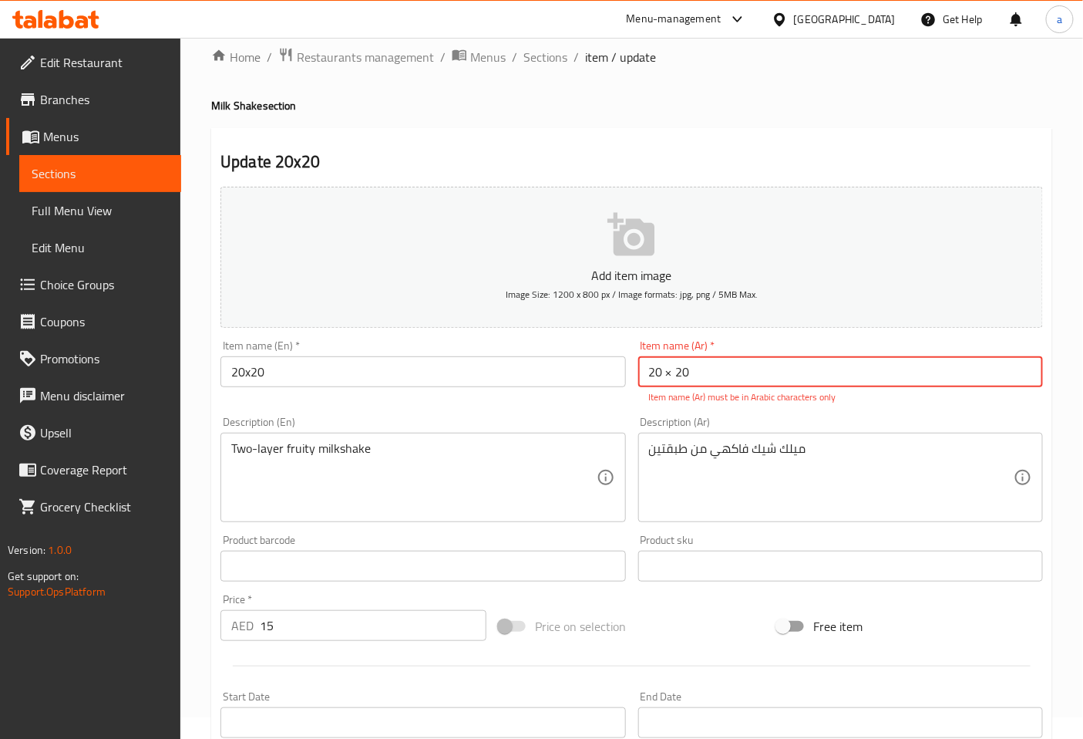
click at [676, 371] on input "20 × 20" at bounding box center [840, 371] width 405 height 31
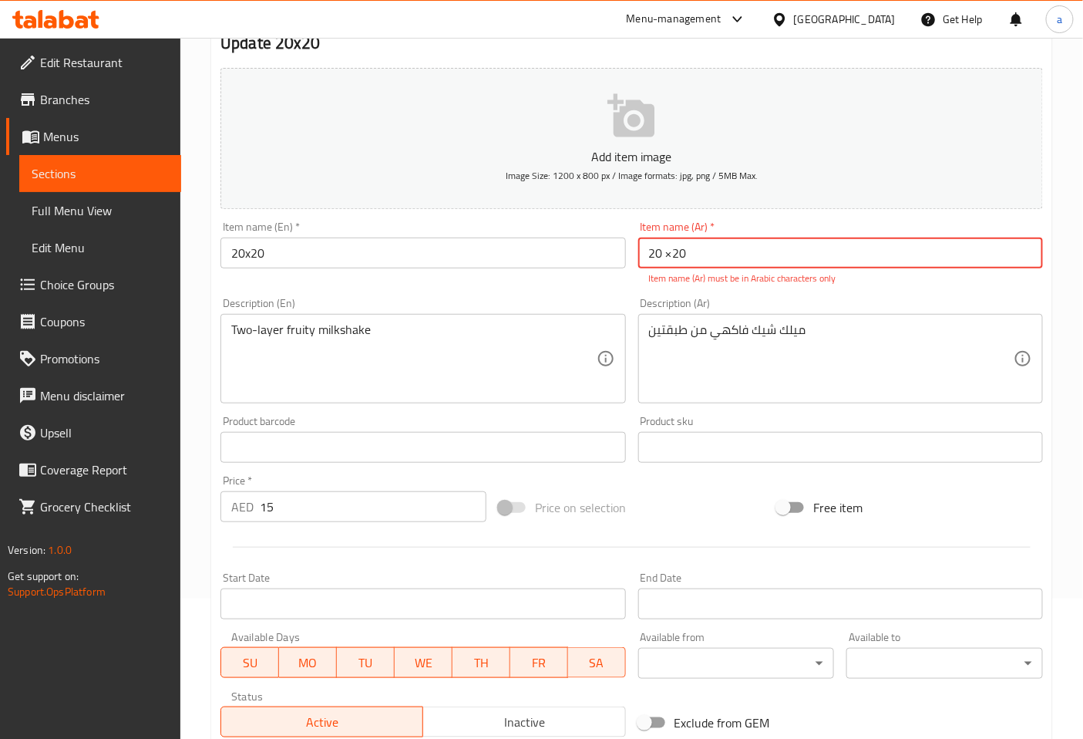
scroll to position [365, 0]
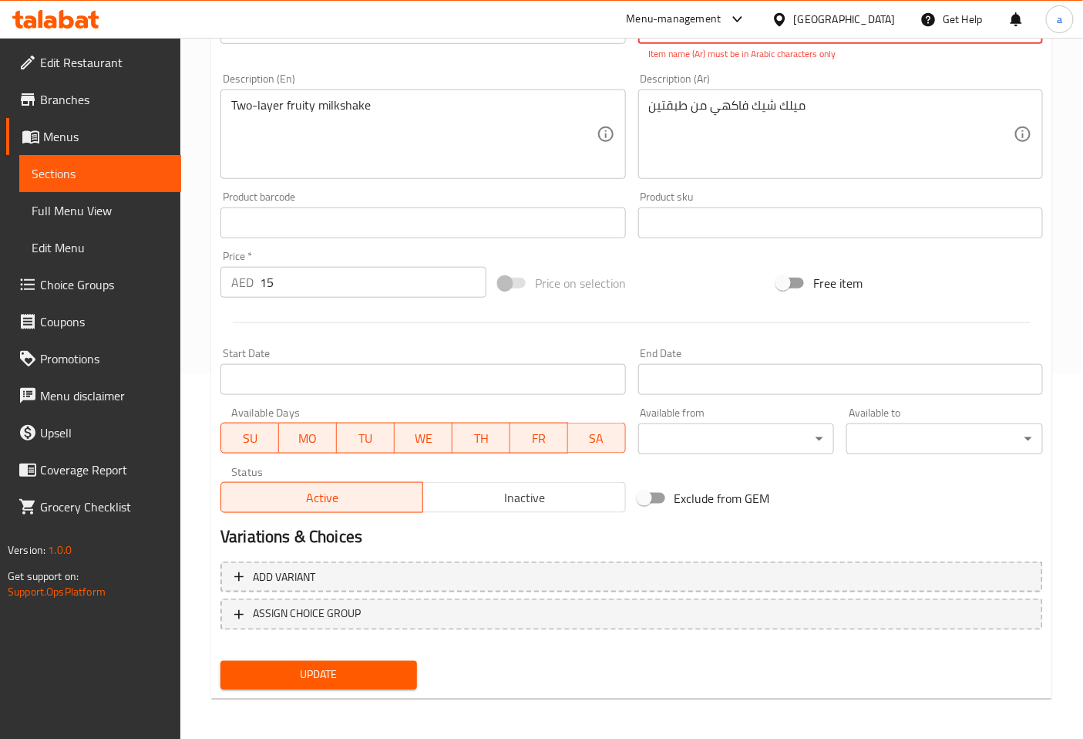
type input "20 ×20"
click at [382, 668] on span "Update" at bounding box center [319, 674] width 172 height 19
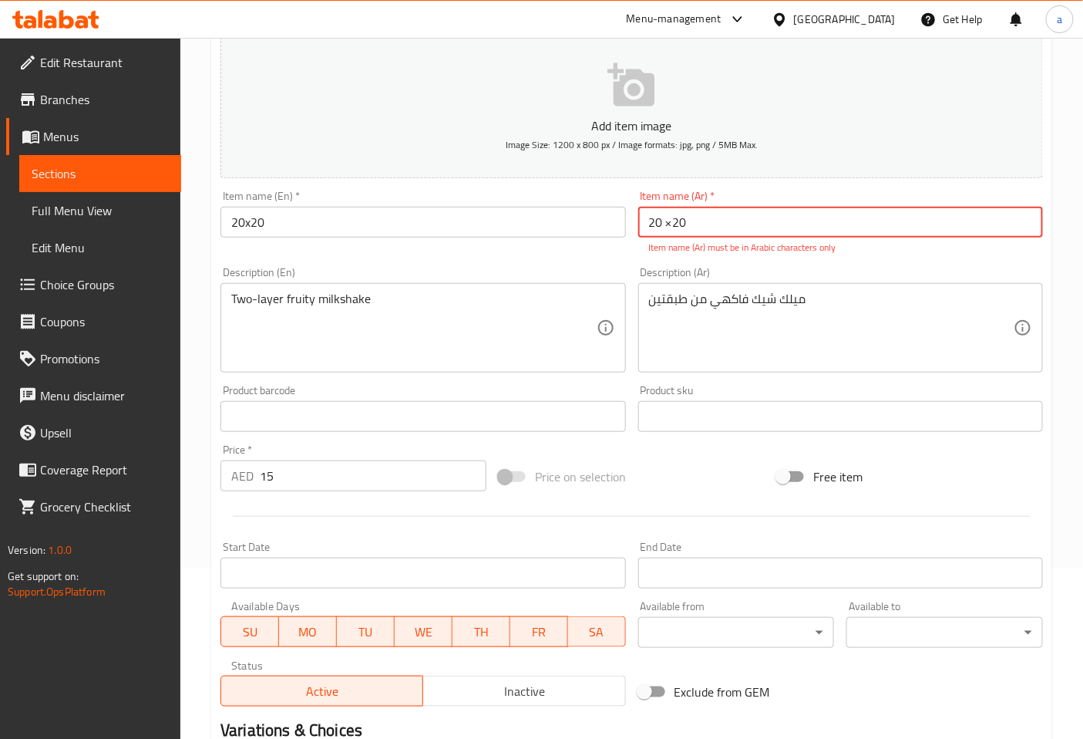
scroll to position [0, 0]
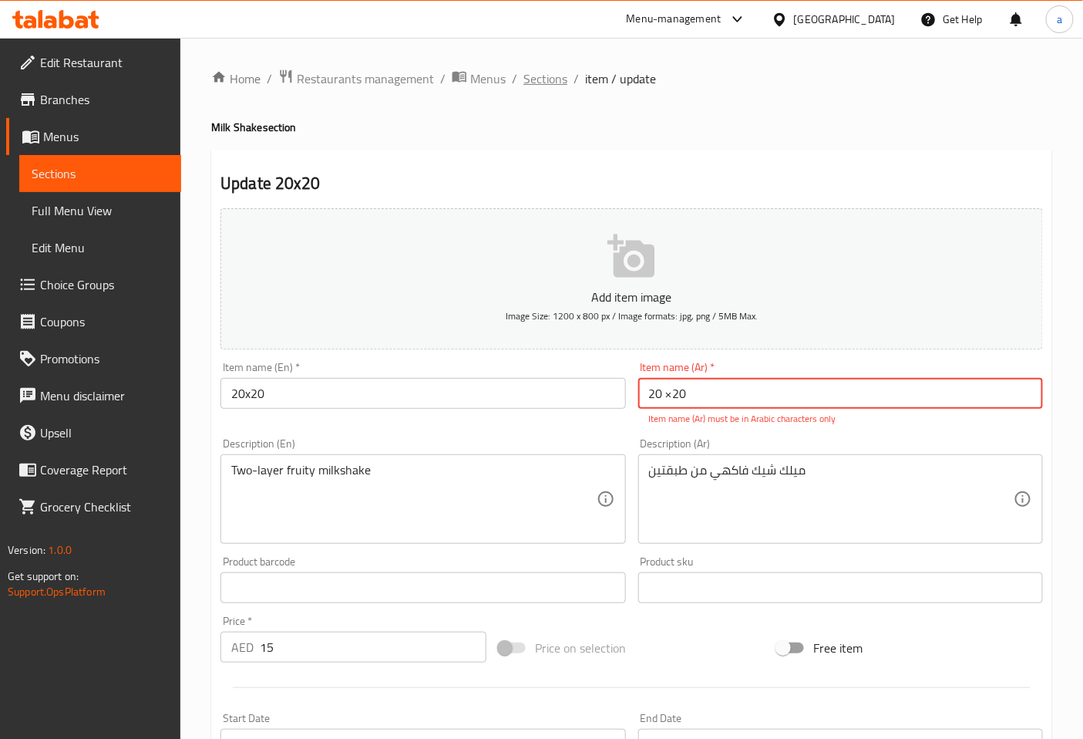
click at [536, 85] on span "Sections" at bounding box center [546, 78] width 44 height 19
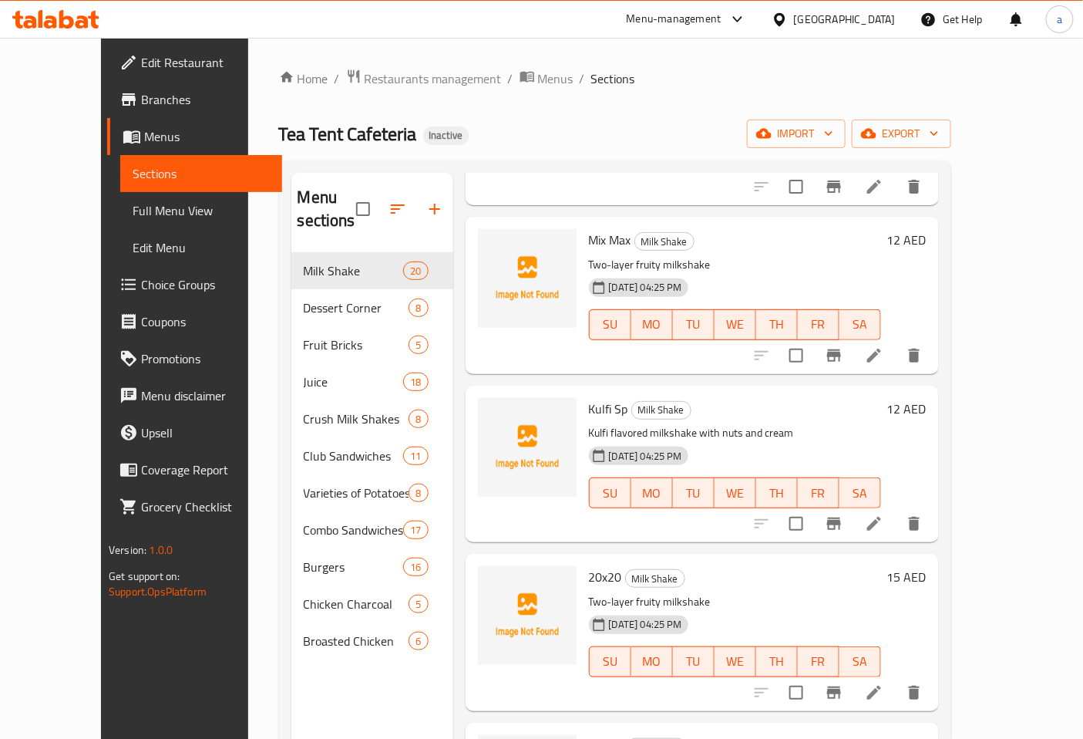
scroll to position [685, 0]
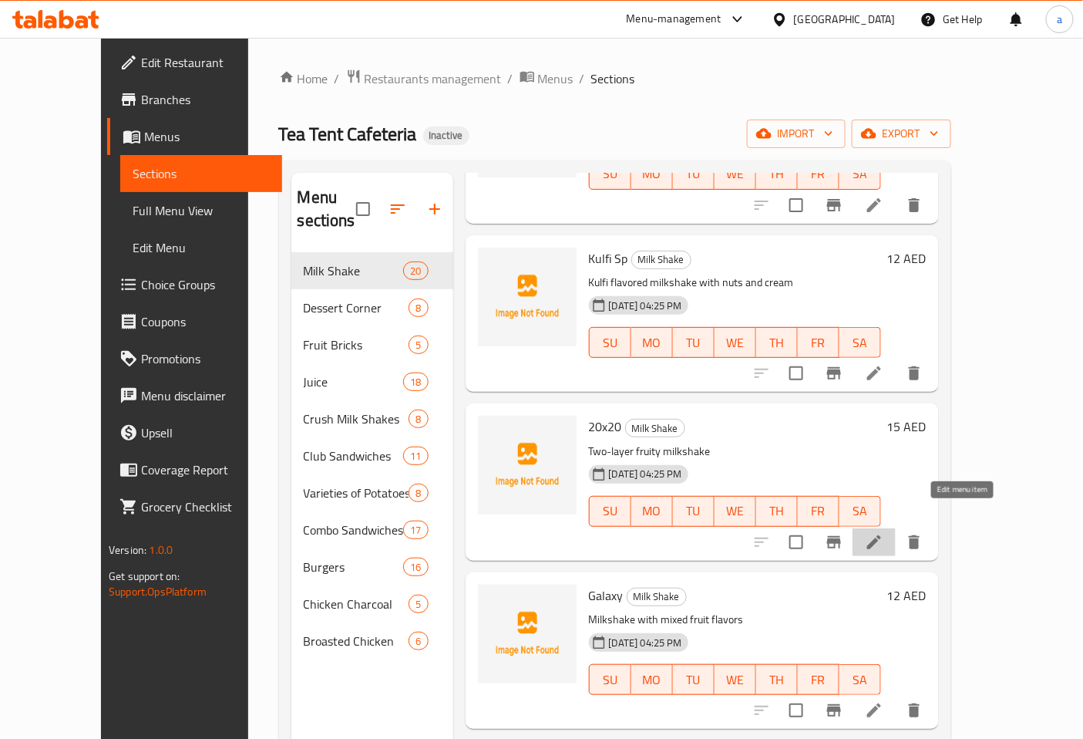
click at [884, 533] on icon at bounding box center [874, 542] width 19 height 19
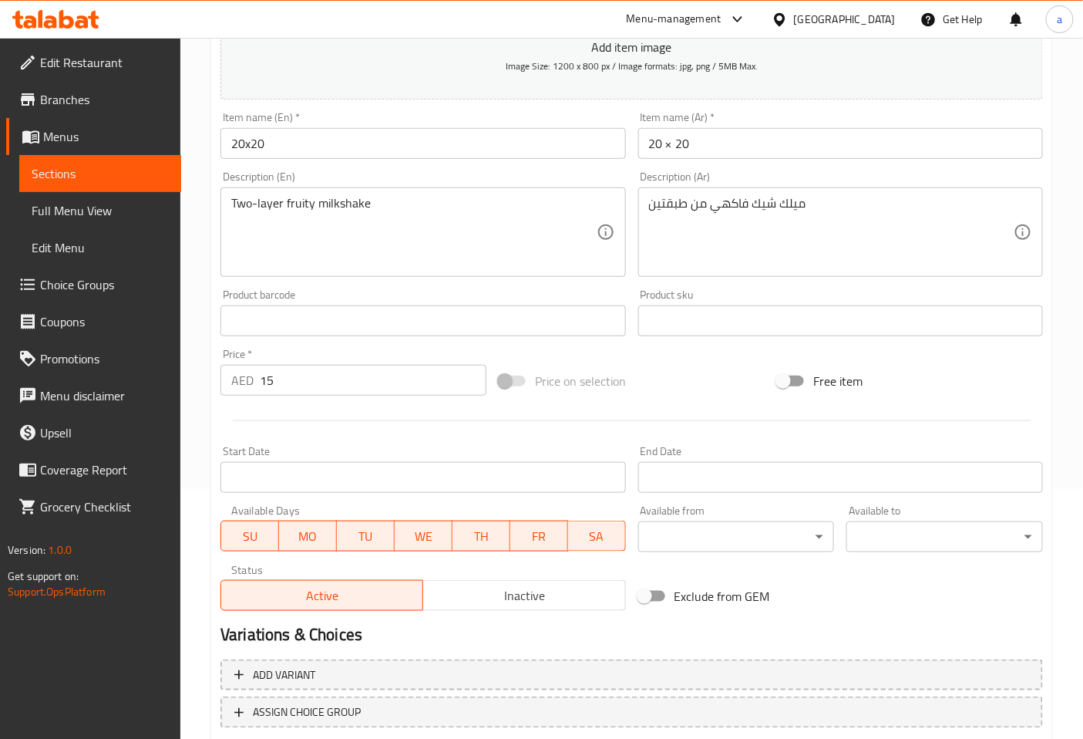
scroll to position [348, 0]
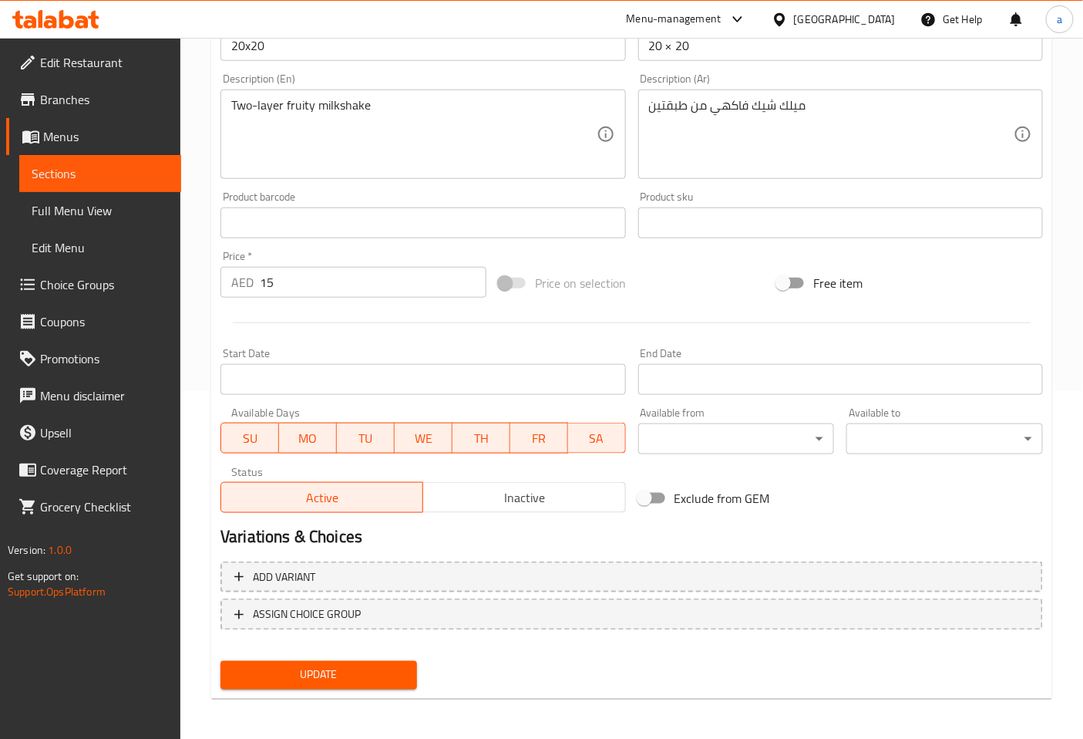
click at [361, 665] on span "Update" at bounding box center [319, 674] width 172 height 19
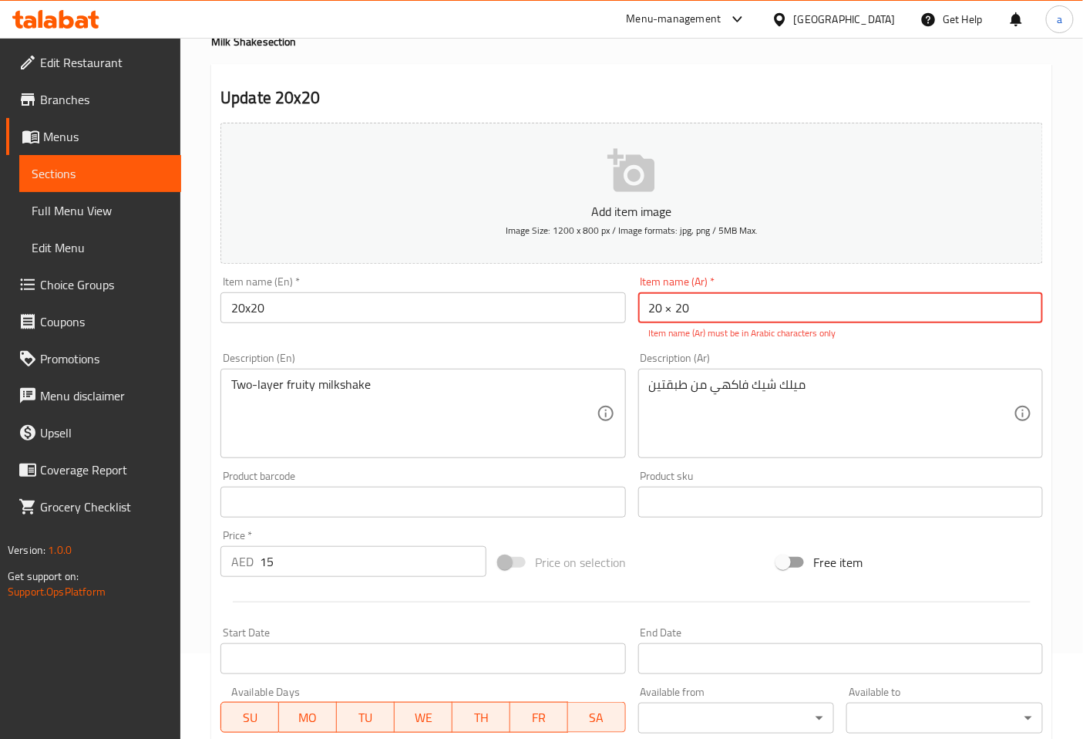
scroll to position [0, 0]
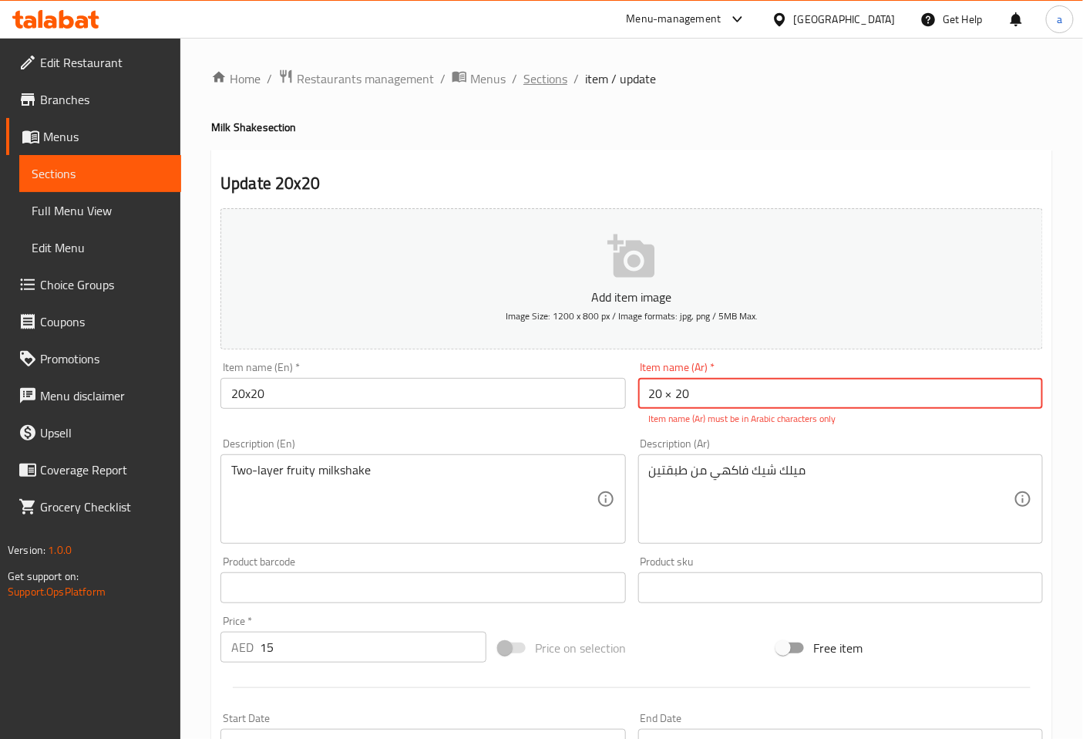
click at [533, 78] on span "Sections" at bounding box center [546, 78] width 44 height 19
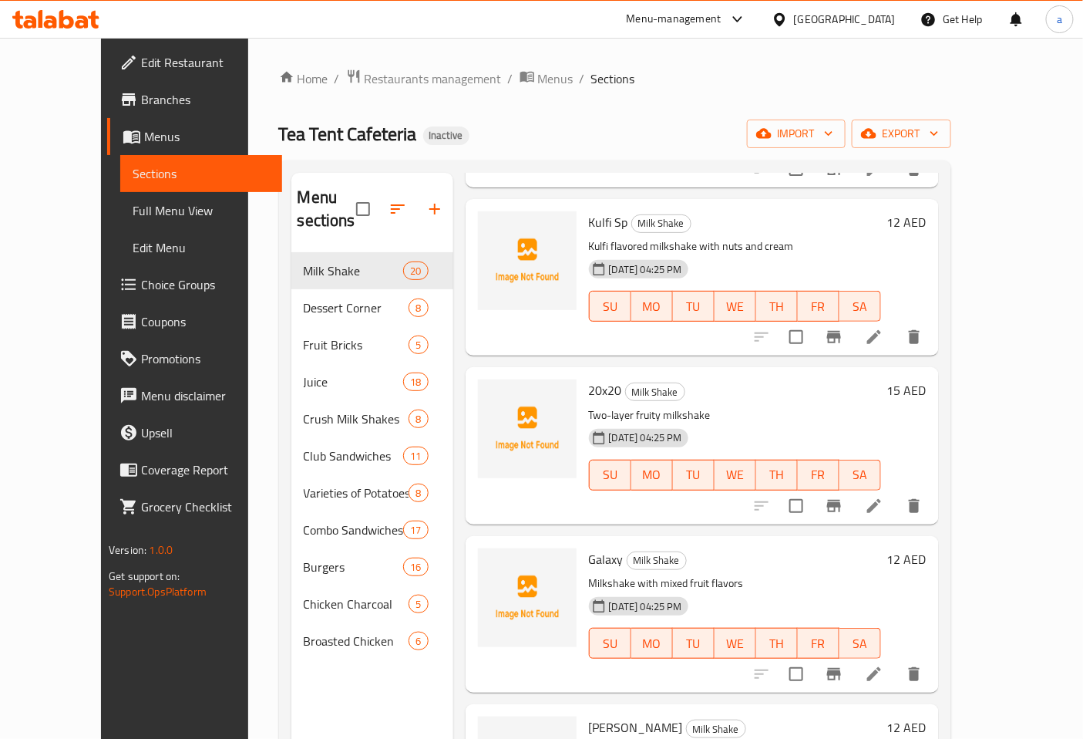
scroll to position [857, 0]
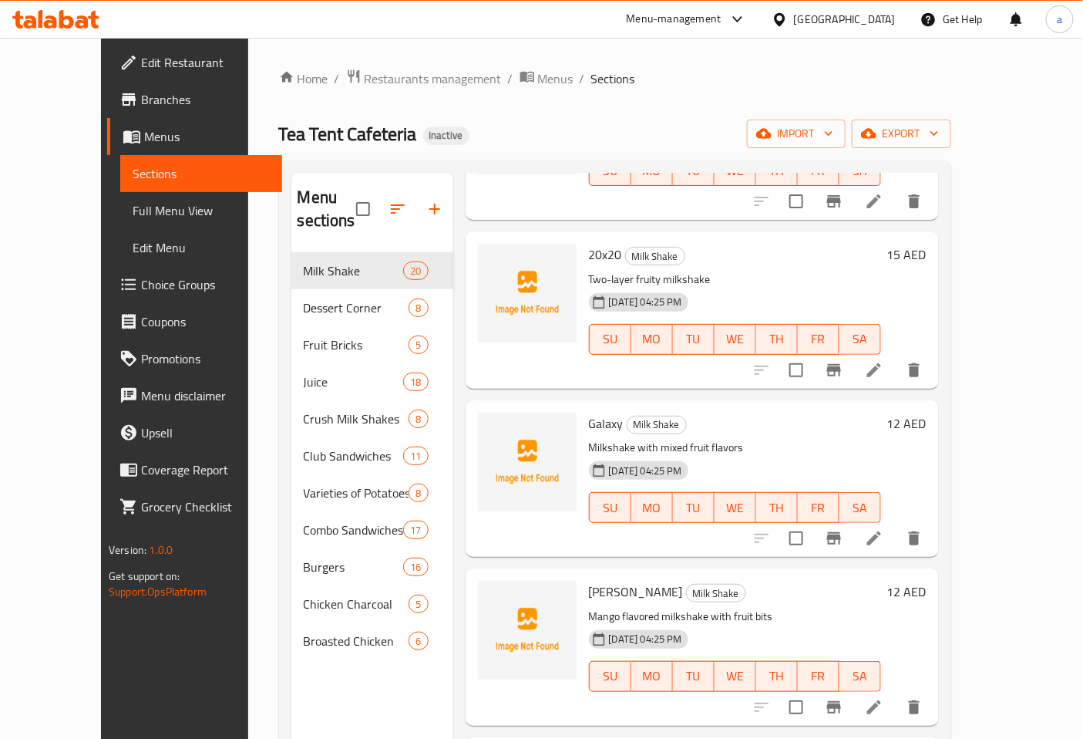
click at [884, 529] on icon at bounding box center [874, 538] width 19 height 19
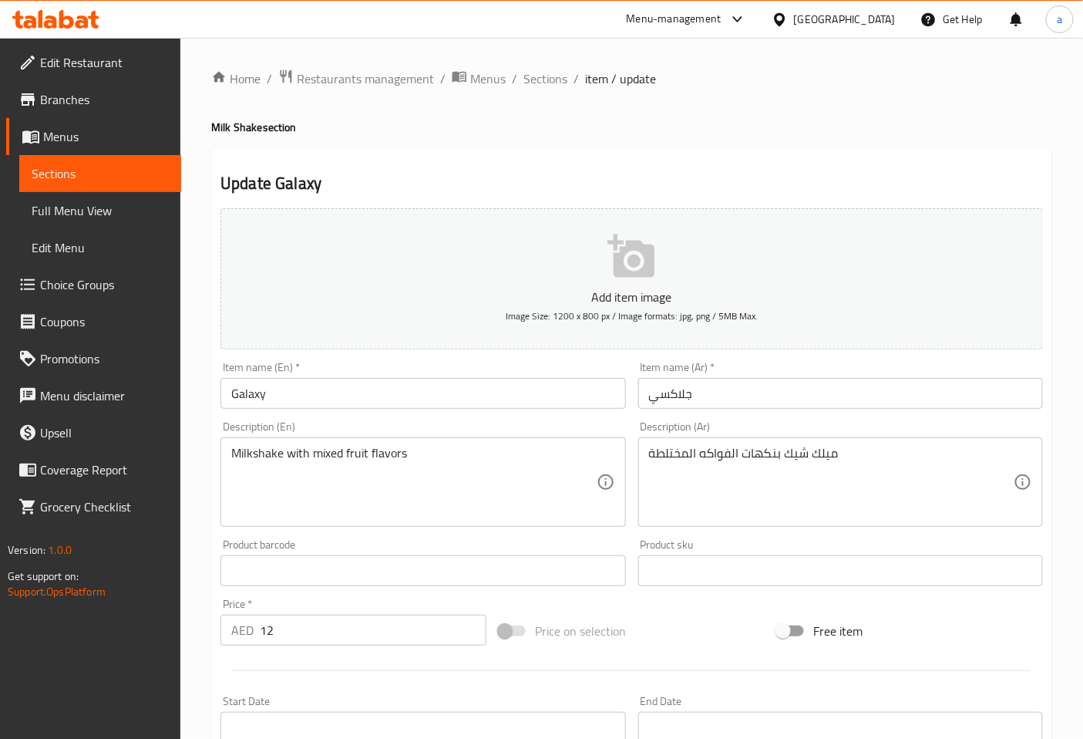
click at [254, 387] on input "Galaxy" at bounding box center [423, 393] width 405 height 31
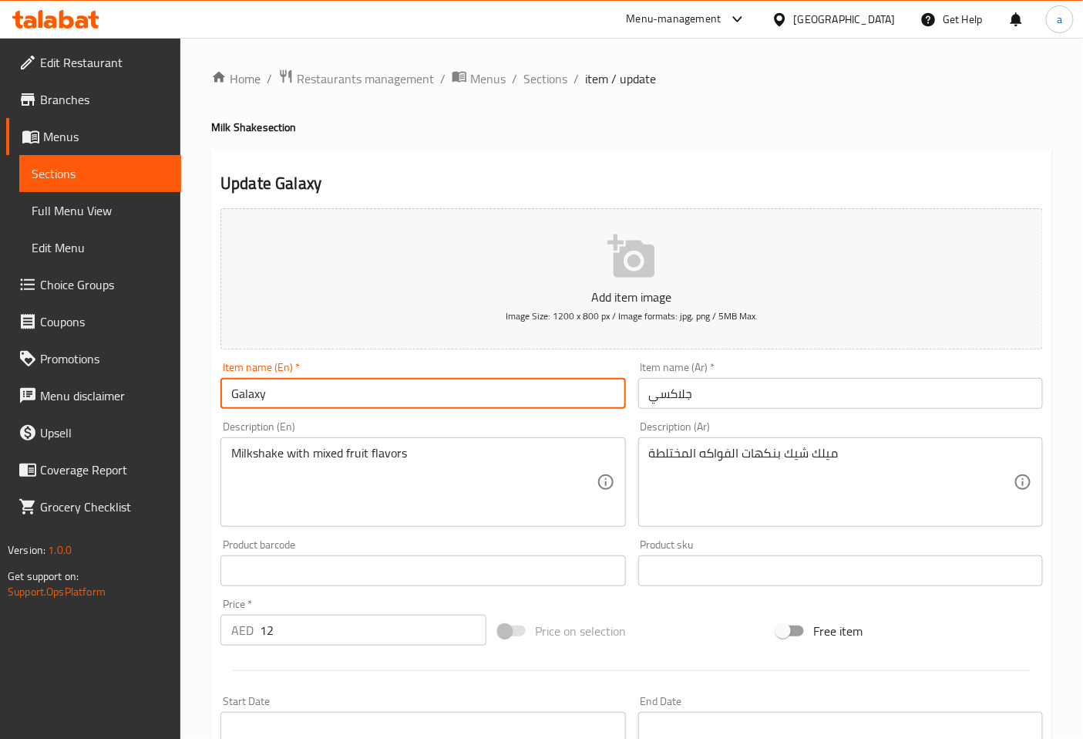
click at [254, 387] on input "Galaxy" at bounding box center [423, 393] width 405 height 31
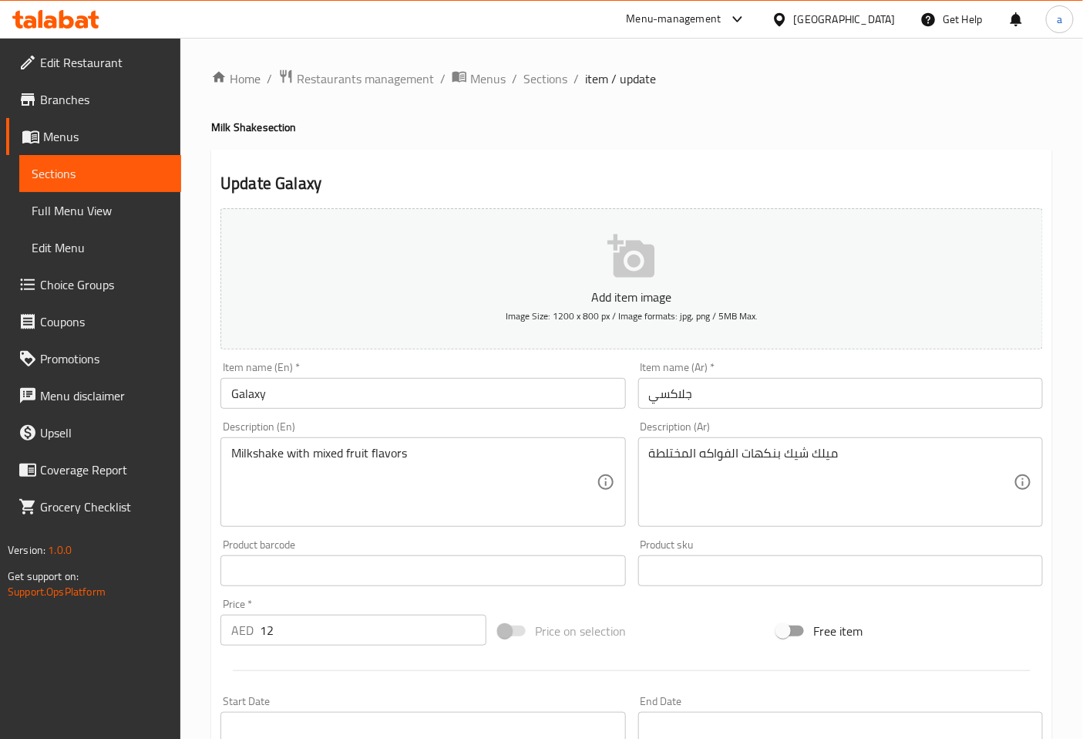
click at [559, 428] on div "Description (En) Milkshake with mixed fruit flavors Description (En)" at bounding box center [423, 474] width 405 height 106
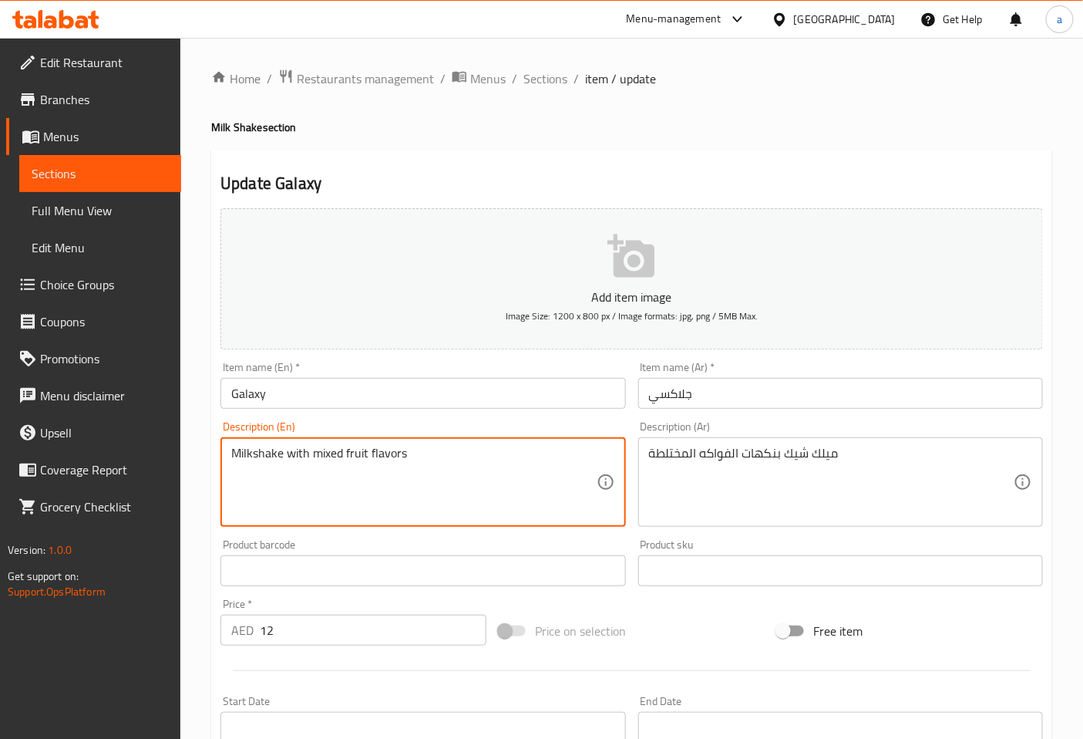
click at [386, 456] on textarea "Milkshake with mixed fruit flavors" at bounding box center [413, 482] width 365 height 73
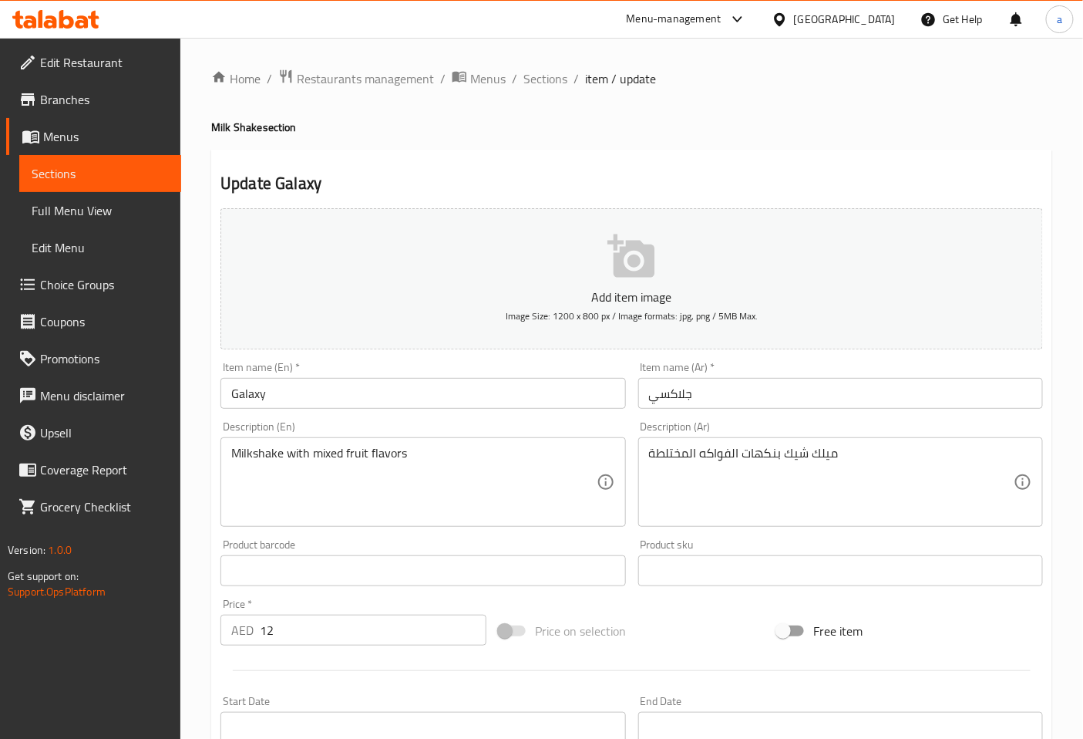
click at [621, 426] on div "Description (En) Milkshake with mixed fruit flavors Description (En)" at bounding box center [423, 474] width 405 height 106
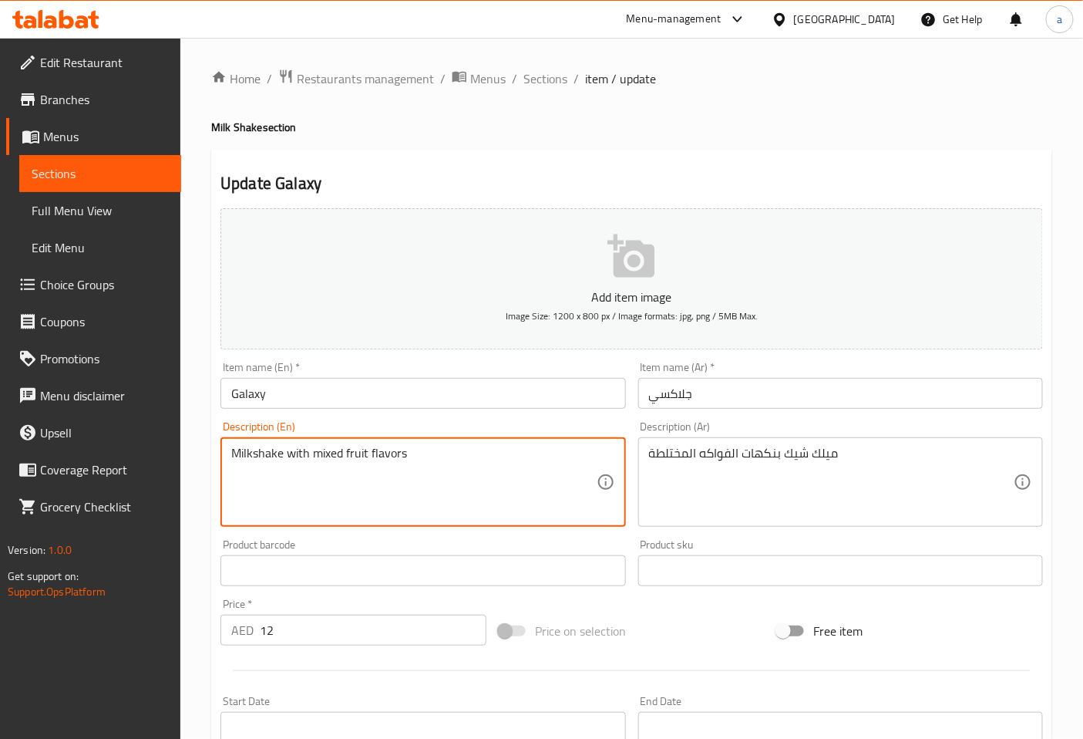
click at [355, 453] on textarea "Milkshake with mixed fruit flavors" at bounding box center [413, 482] width 365 height 73
click at [333, 452] on textarea "Milkshake with mixed fruit flavors" at bounding box center [413, 482] width 365 height 73
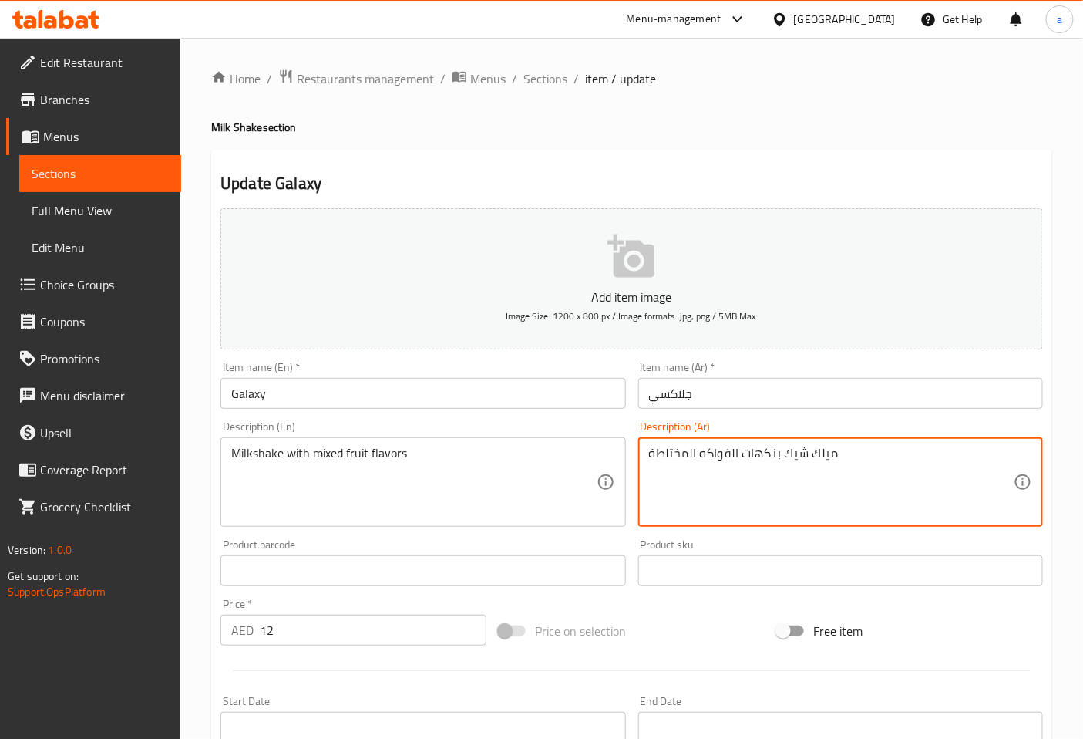
click at [675, 456] on textarea "ميلك شيك بنكهات الفواكه المختلطة" at bounding box center [831, 482] width 365 height 73
click at [780, 453] on textarea "ميلك شيك بنكهات الفواكه المختلطة" at bounding box center [831, 482] width 365 height 73
click at [661, 452] on textarea "ميلك شيك بنكهات الفواكه المختلطة" at bounding box center [831, 482] width 365 height 73
click at [682, 456] on textarea "ميلك شيك بنكهات الفواكه المختلطة" at bounding box center [831, 482] width 365 height 73
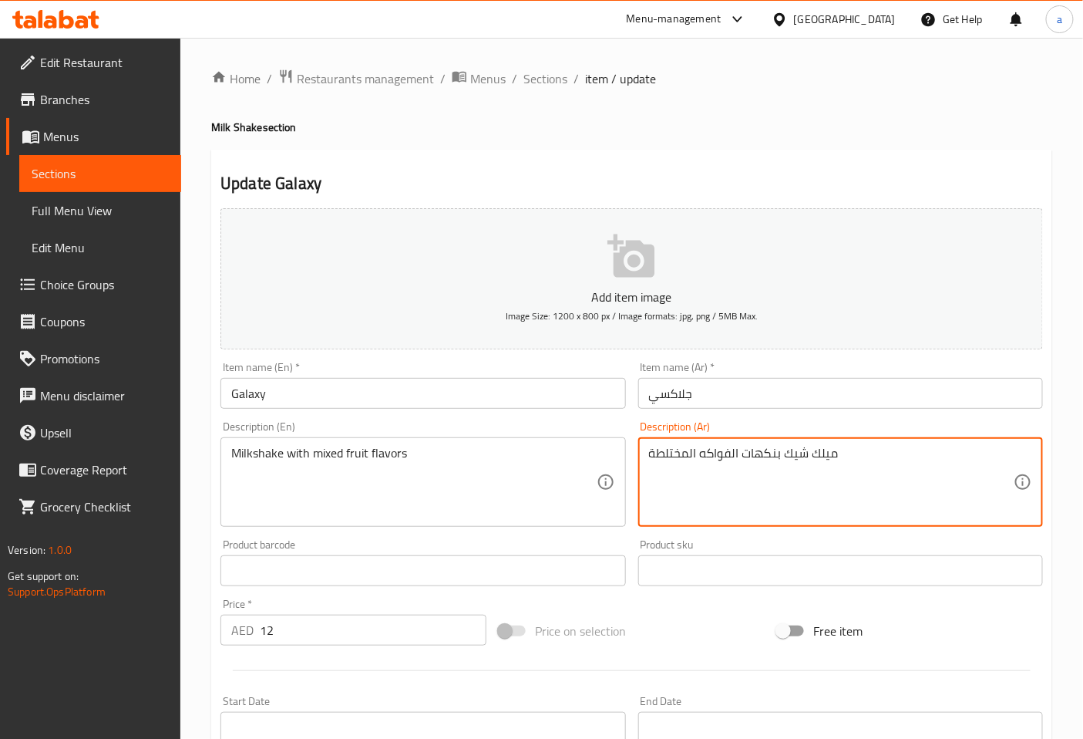
click at [690, 452] on textarea "ميلك شيك بنكهات الفواكه المختلطة" at bounding box center [831, 482] width 365 height 73
drag, startPoint x: 689, startPoint y: 455, endPoint x: 660, endPoint y: 450, distance: 28.9
click at [660, 450] on textarea "ميلك شيك بنكهات الفواكه المختلطة" at bounding box center [831, 482] width 365 height 73
paste textarea "كل"
drag, startPoint x: 696, startPoint y: 451, endPoint x: 606, endPoint y: 451, distance: 89.4
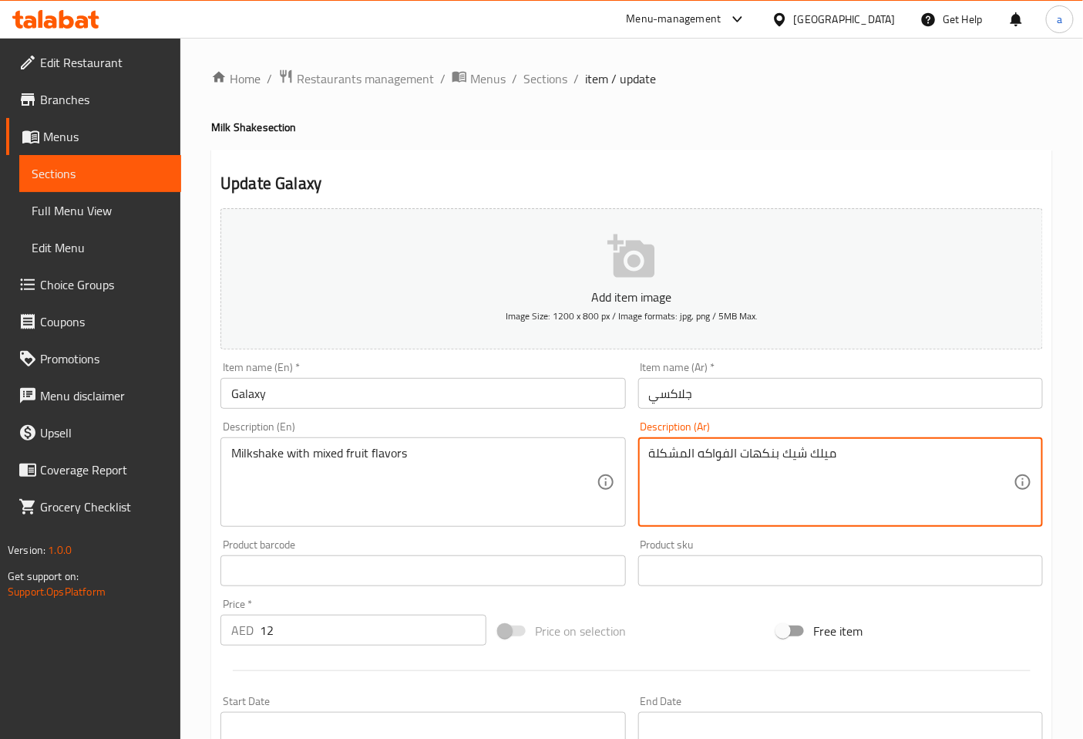
click at [606, 451] on div "Add item image Image Size: 1200 x 800 px / Image formats: jpg, png / 5MB Max. I…" at bounding box center [631, 534] width 835 height 665
click at [694, 458] on textarea "ميلك شيك بنكهات الفواكه المشكلة" at bounding box center [831, 482] width 365 height 73
click at [689, 456] on textarea "ميلك شيك بنكهات الفواكه المشكلة" at bounding box center [831, 482] width 365 height 73
drag, startPoint x: 687, startPoint y: 455, endPoint x: 638, endPoint y: 455, distance: 48.6
click at [638, 455] on div "ميلك شيك بنكهات الفواكه المشكلة Description (Ar)" at bounding box center [840, 481] width 405 height 89
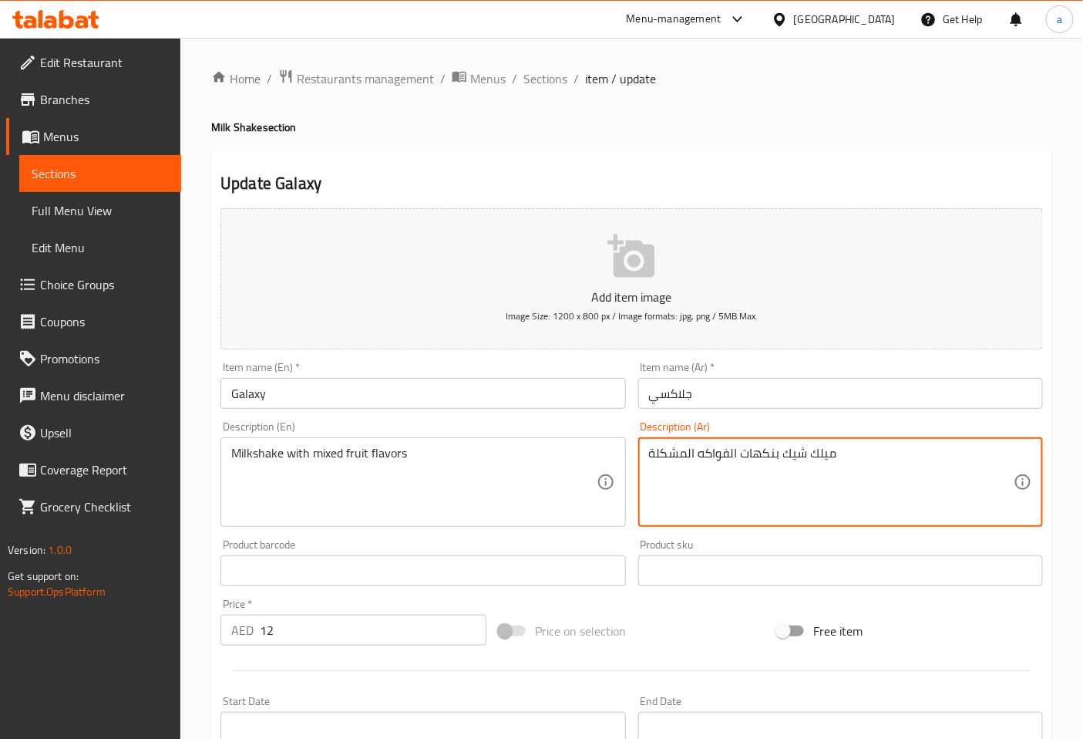
paste textarea
type textarea "ميلك شيك بنكهات الفواكه المشكل"
click at [872, 429] on div "Description (Ar) ميلك شيك بنكهات الفواكه المشكل Description (Ar)" at bounding box center [840, 474] width 405 height 106
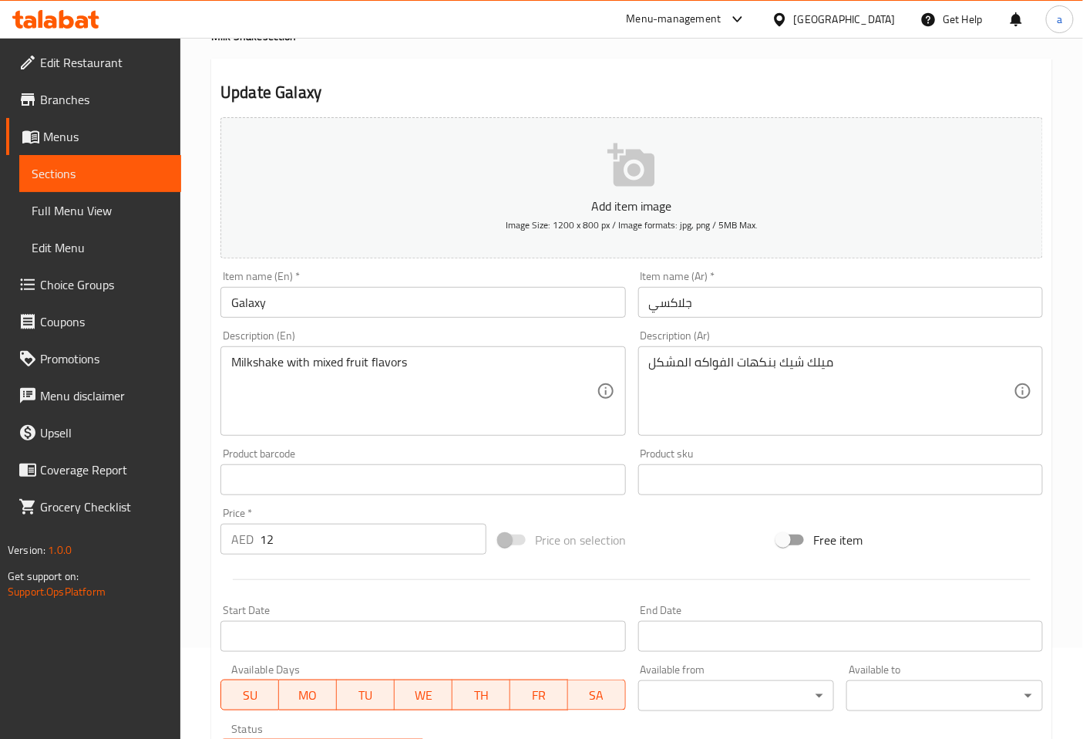
scroll to position [348, 0]
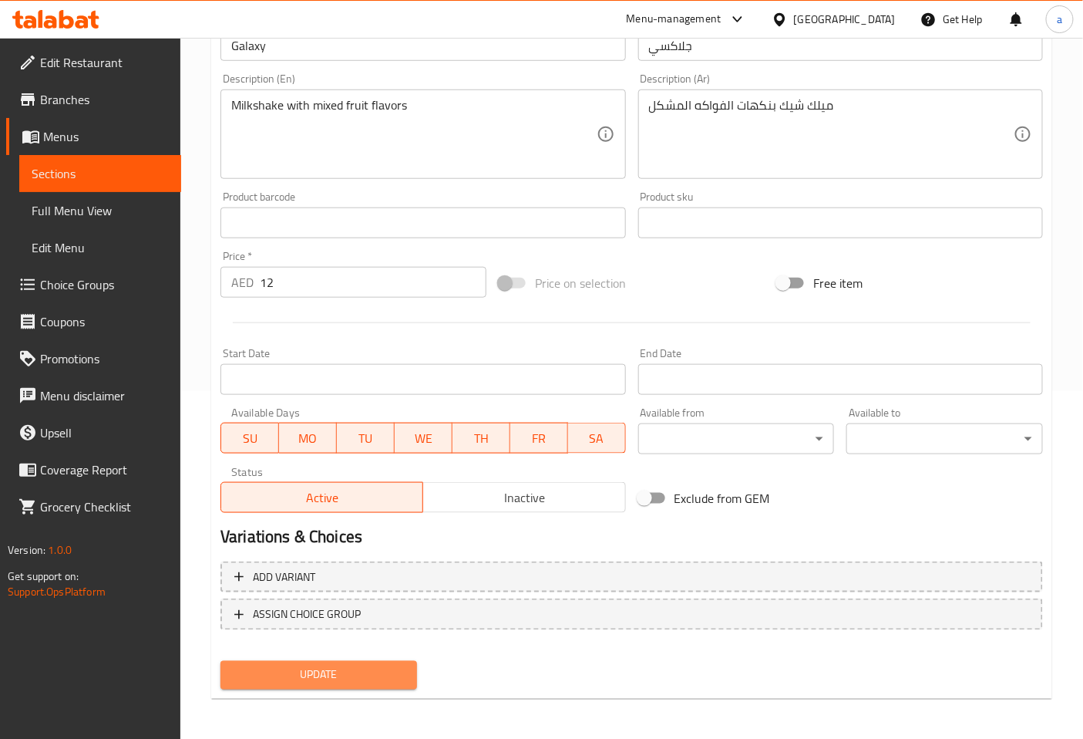
click at [360, 683] on button "Update" at bounding box center [319, 675] width 197 height 29
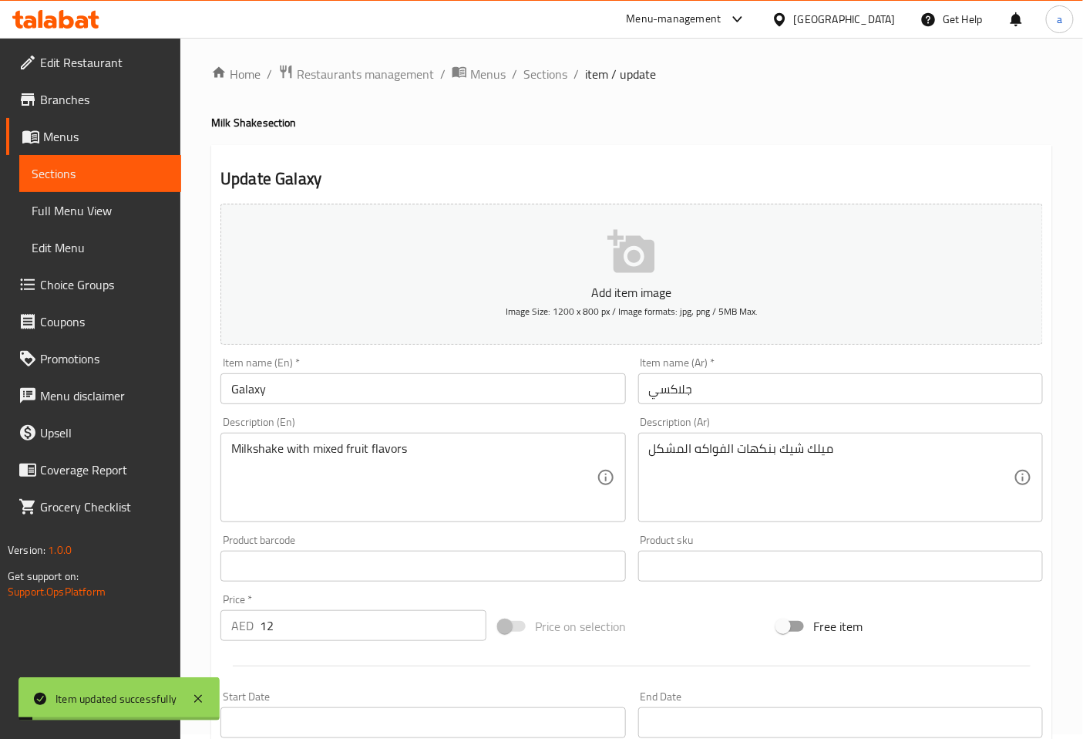
scroll to position [0, 0]
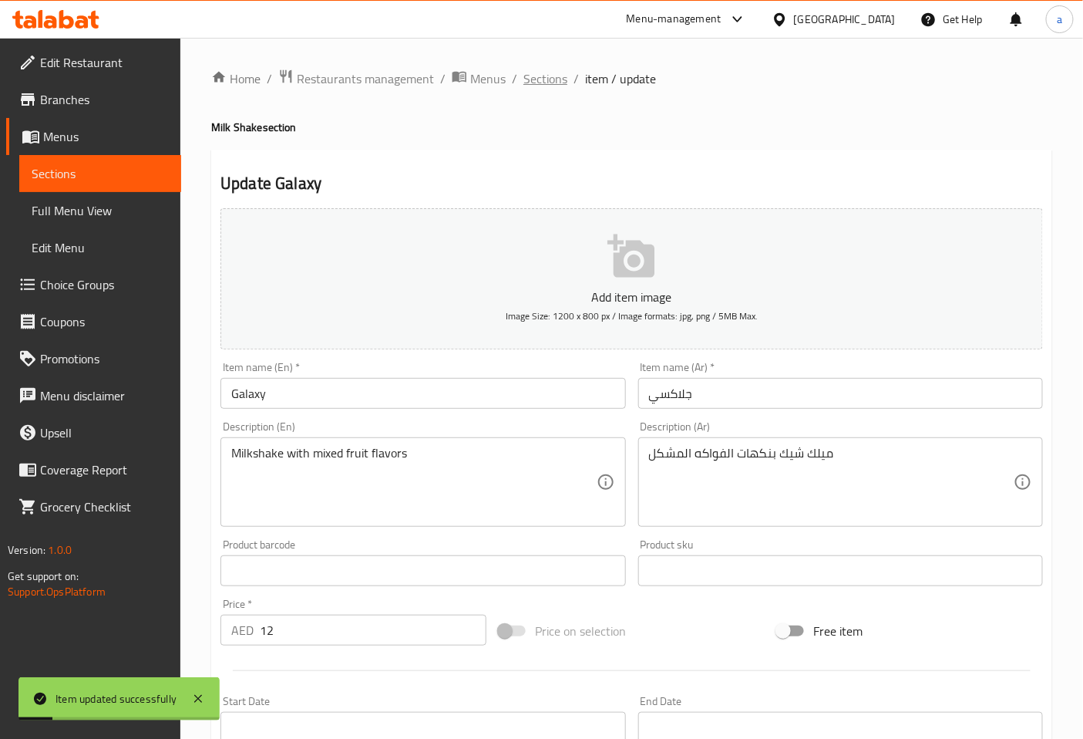
click at [541, 83] on span "Sections" at bounding box center [546, 78] width 44 height 19
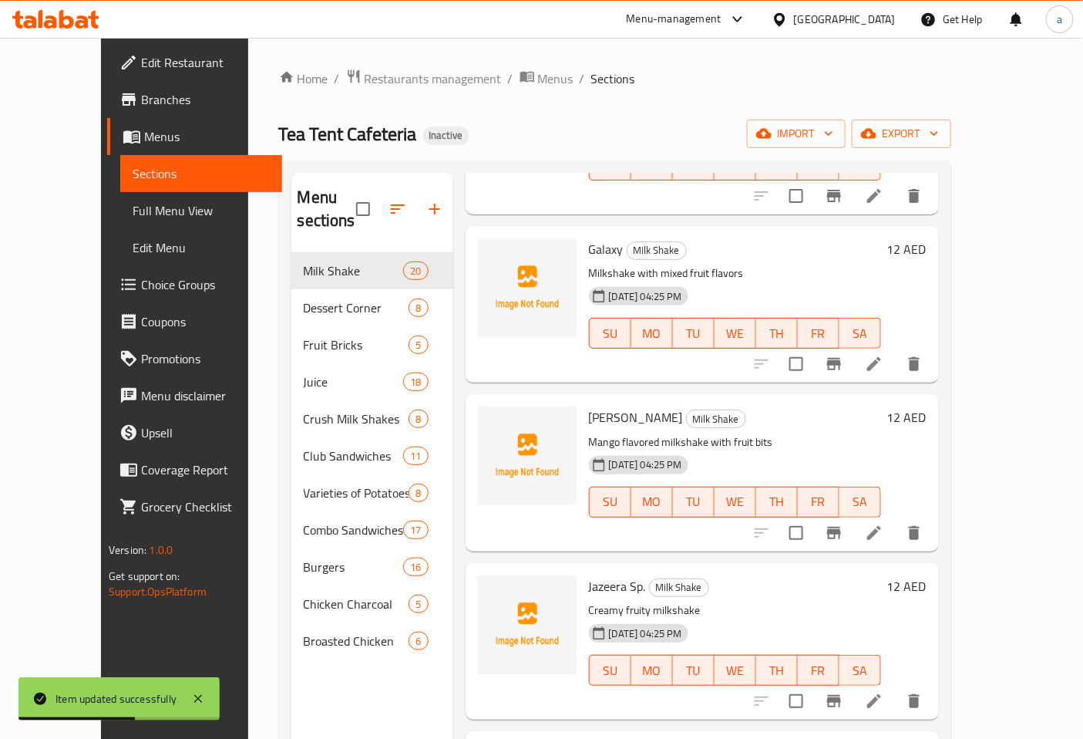
scroll to position [1199, 0]
click at [884, 355] on icon at bounding box center [874, 364] width 19 height 19
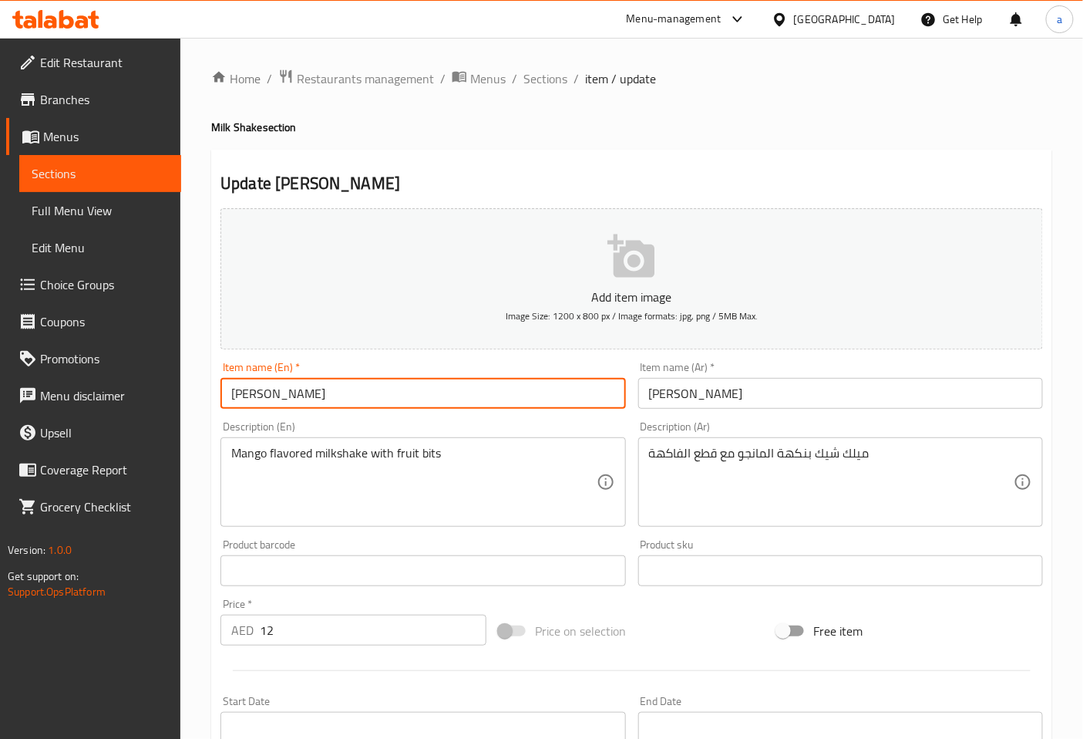
click at [288, 396] on input "[PERSON_NAME]" at bounding box center [423, 393] width 405 height 31
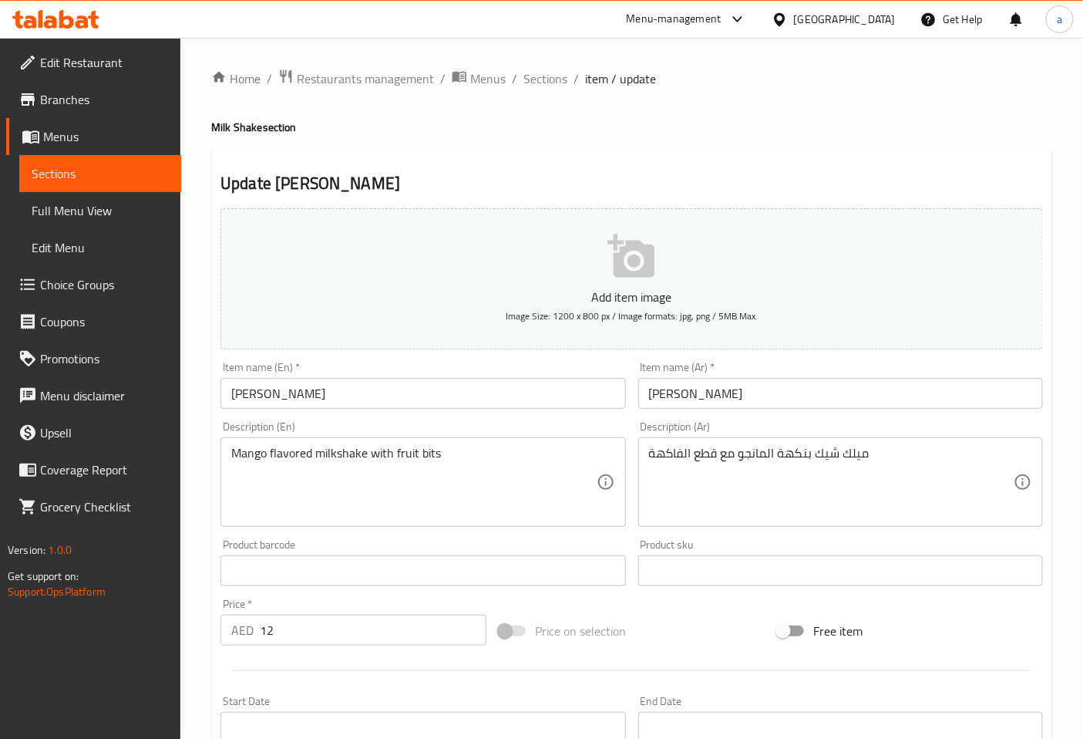
click at [510, 427] on div "Description (En) Mango flavored milkshake with fruit bits Description (En)" at bounding box center [423, 474] width 405 height 106
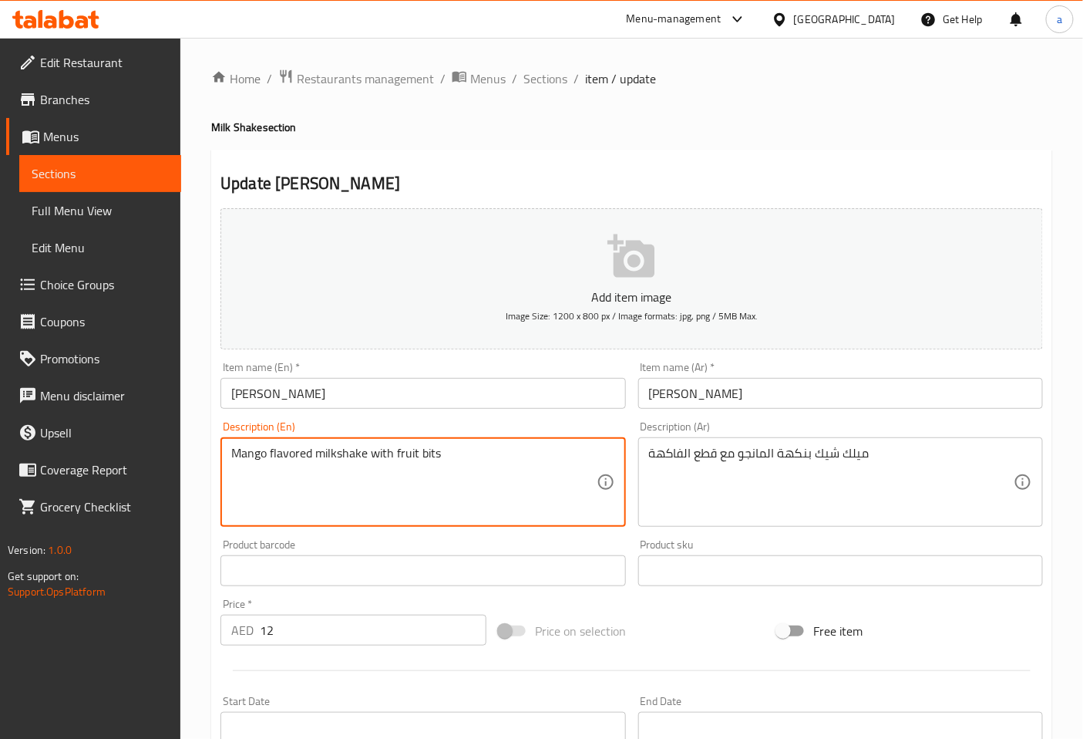
click at [430, 449] on textarea "Mango flavored milkshake with fruit bits" at bounding box center [413, 482] width 365 height 73
click at [418, 472] on textarea "Mango flavored milkshake with fruibitst" at bounding box center [413, 482] width 365 height 73
type textarea "Mango flavored milkshake with fruit bits"
click at [426, 479] on textarea "Mango flavored milkshake with fruit bits" at bounding box center [413, 482] width 365 height 73
drag, startPoint x: 395, startPoint y: 452, endPoint x: 448, endPoint y: 452, distance: 53.2
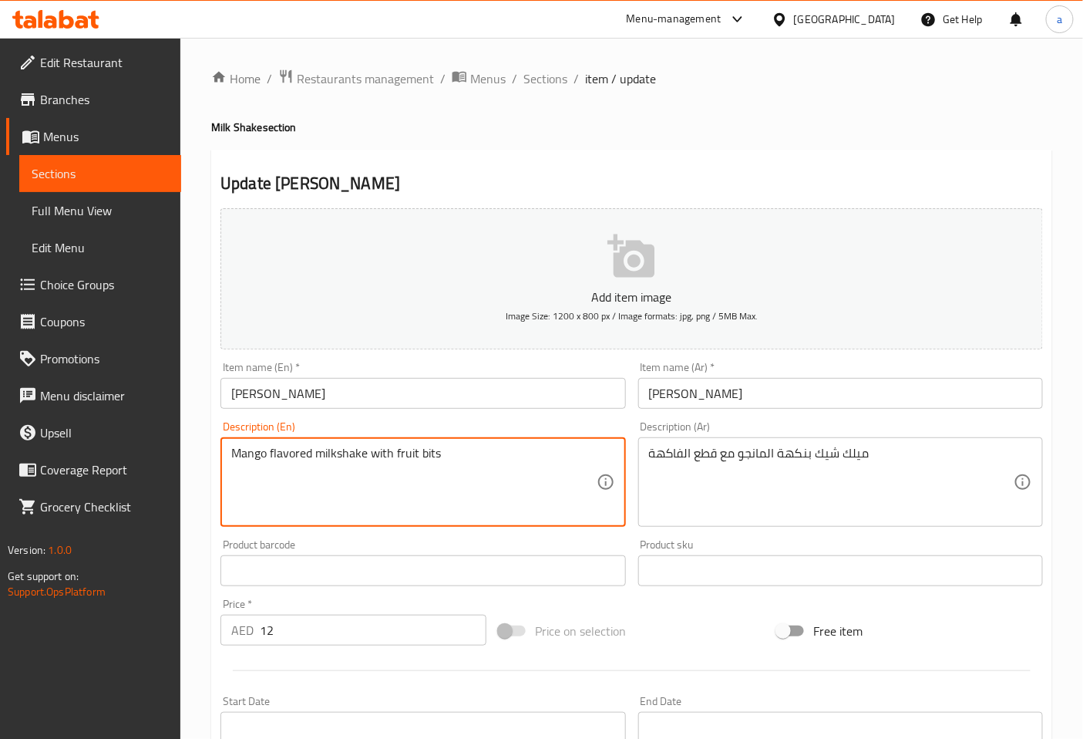
click at [448, 452] on textarea "Mango flavored milkshake with fruit bits" at bounding box center [413, 482] width 365 height 73
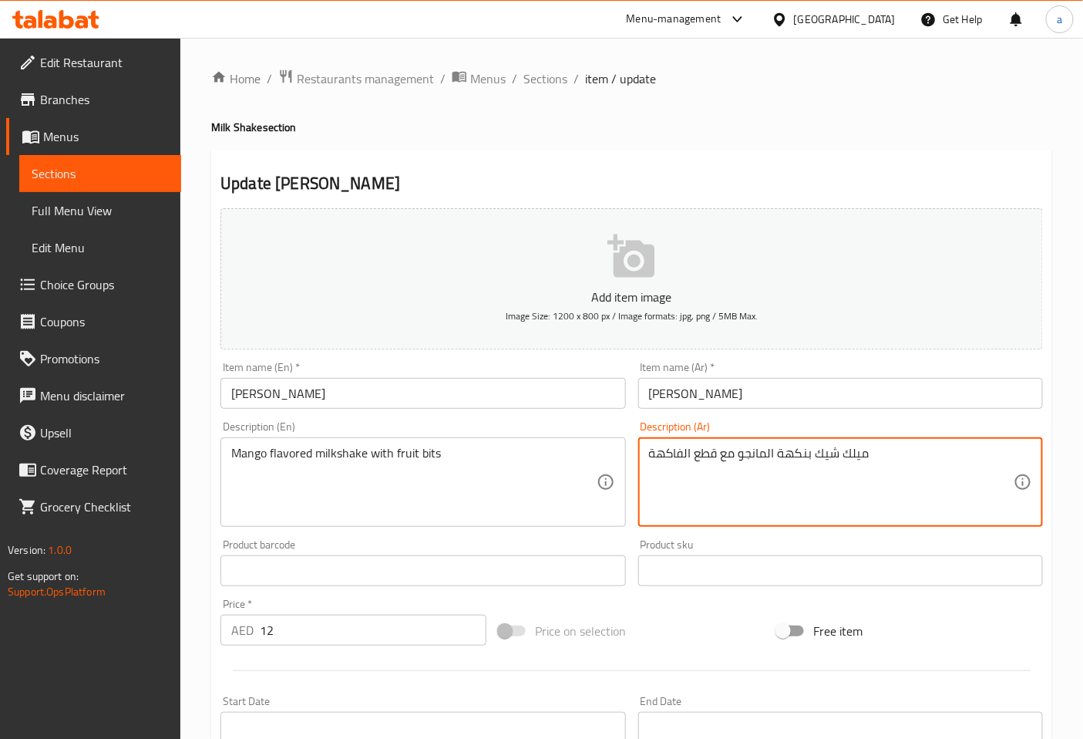
click at [704, 461] on textarea "ميلك شيك بنكهة المانجو مع قطع الفاكهة" at bounding box center [831, 482] width 365 height 73
click at [692, 453] on textarea "ميلك شيك بنكهة المانجو مع الفاكهة" at bounding box center [831, 482] width 365 height 73
paste textarea "ايتس"
type textarea "ميلك شيك بنكهة المانجو مع بايتس الفاكهة"
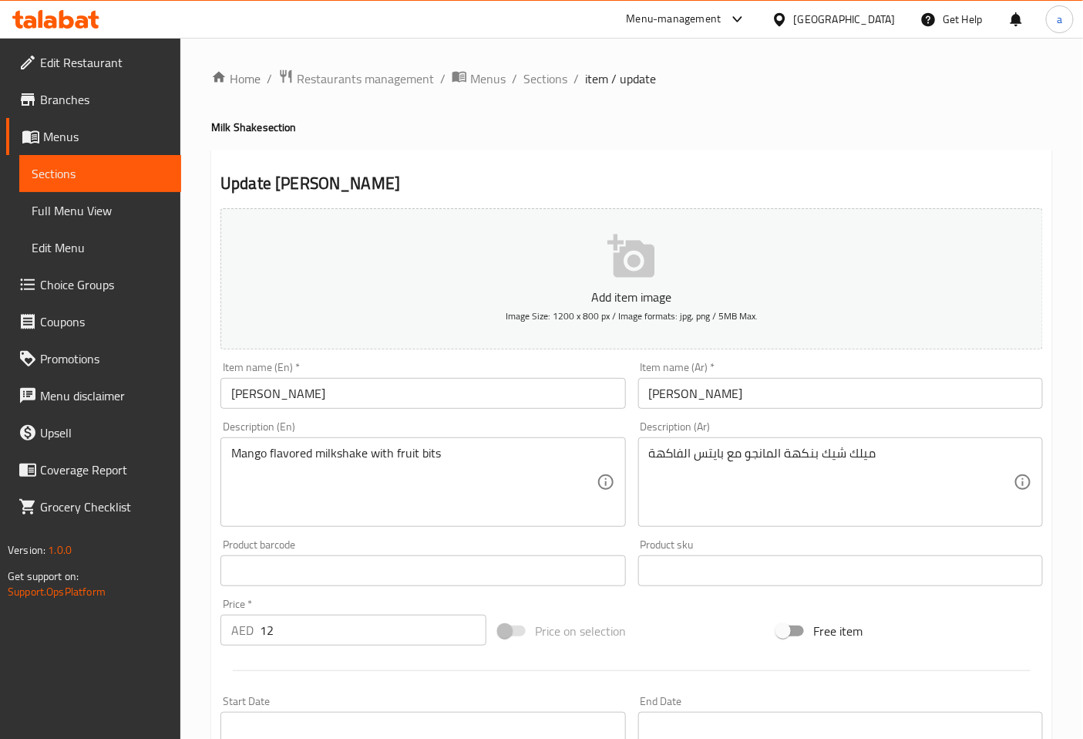
click at [774, 418] on div "Description (Ar) ميلك شيك بنكهة المانجو مع بايتس الفاكهة Description (Ar)" at bounding box center [840, 474] width 417 height 118
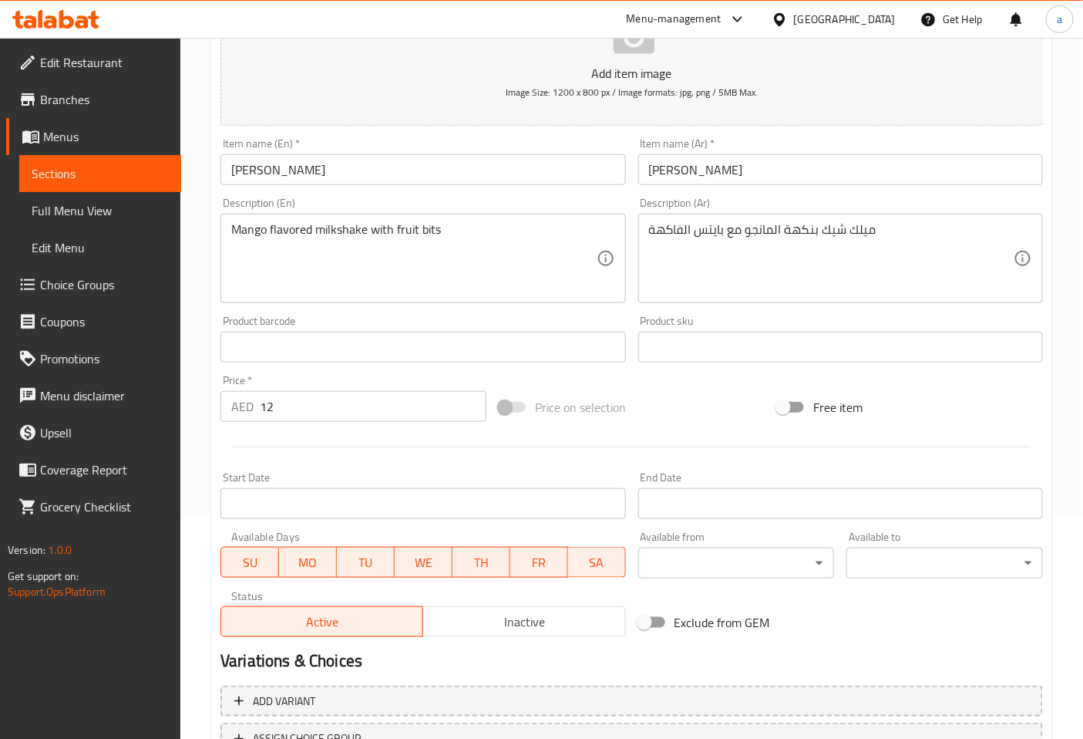
scroll to position [348, 0]
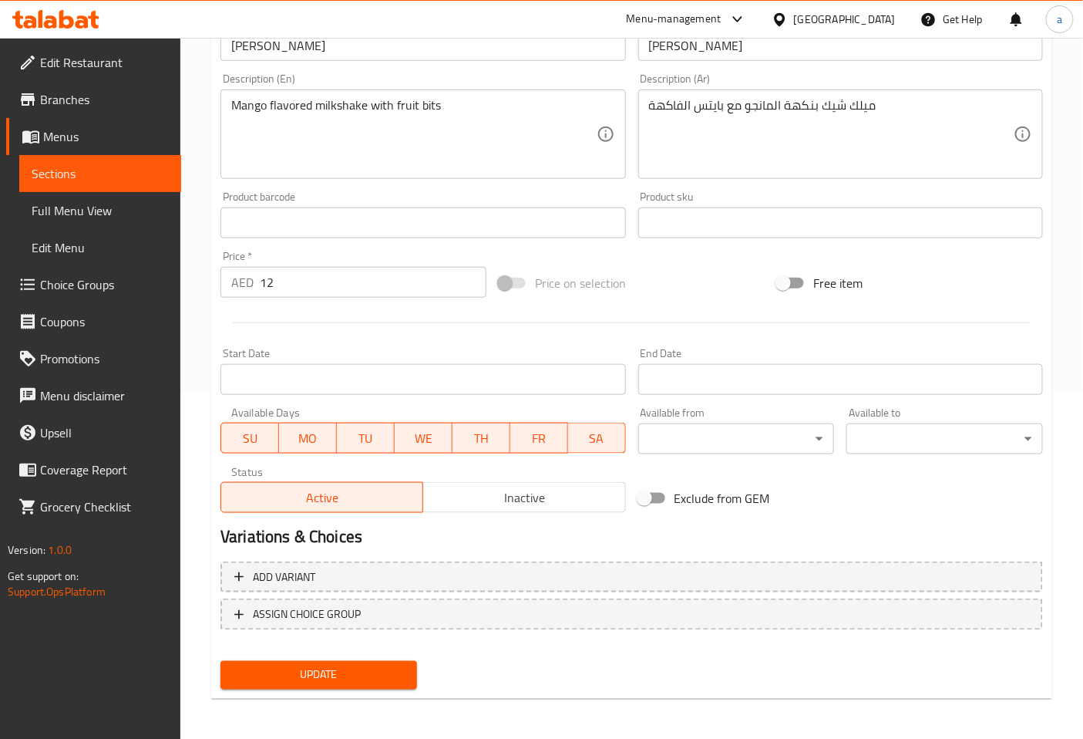
click at [330, 665] on span "Update" at bounding box center [319, 674] width 172 height 19
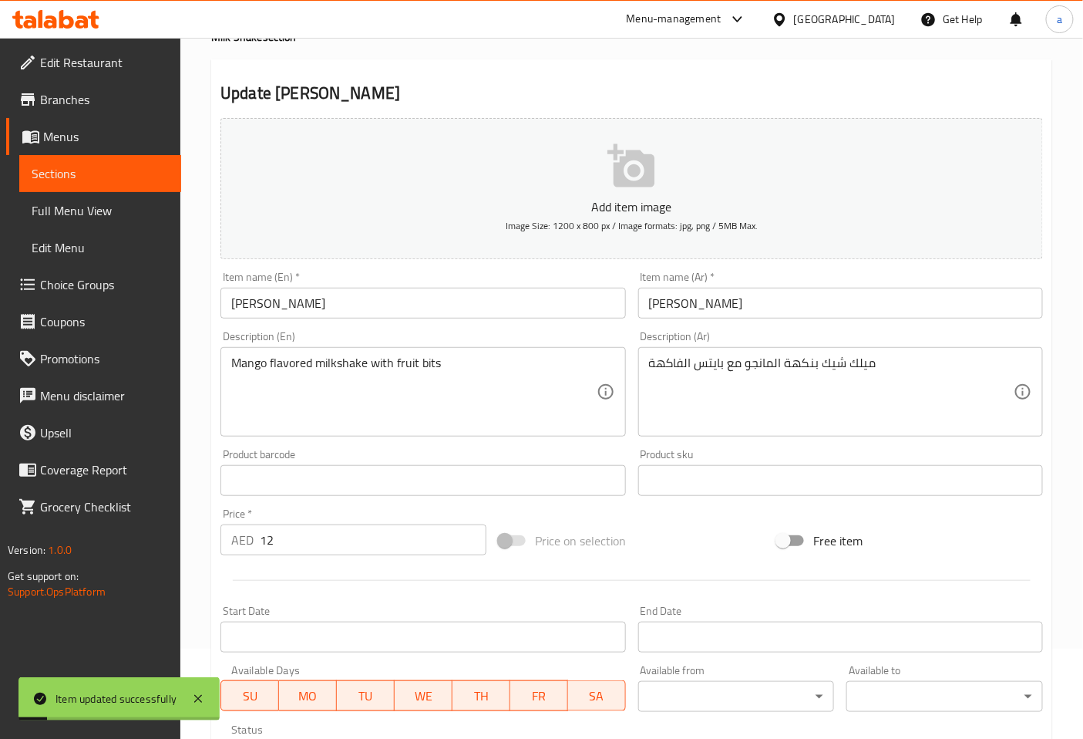
scroll to position [0, 0]
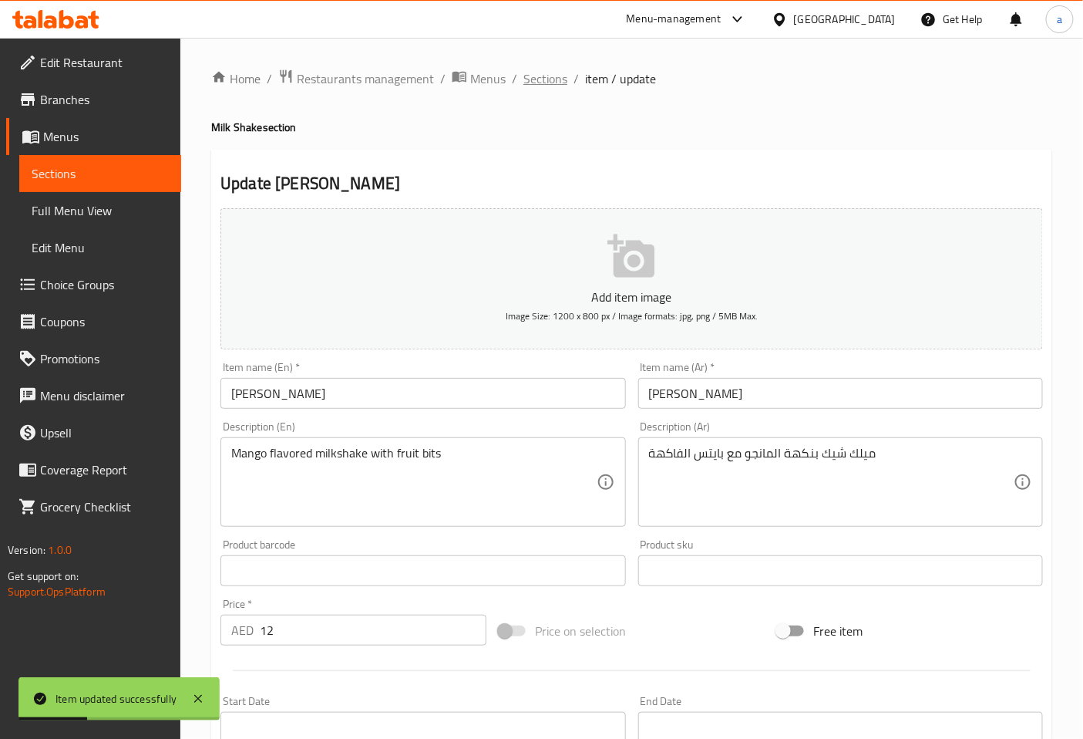
click at [559, 79] on span "Sections" at bounding box center [546, 78] width 44 height 19
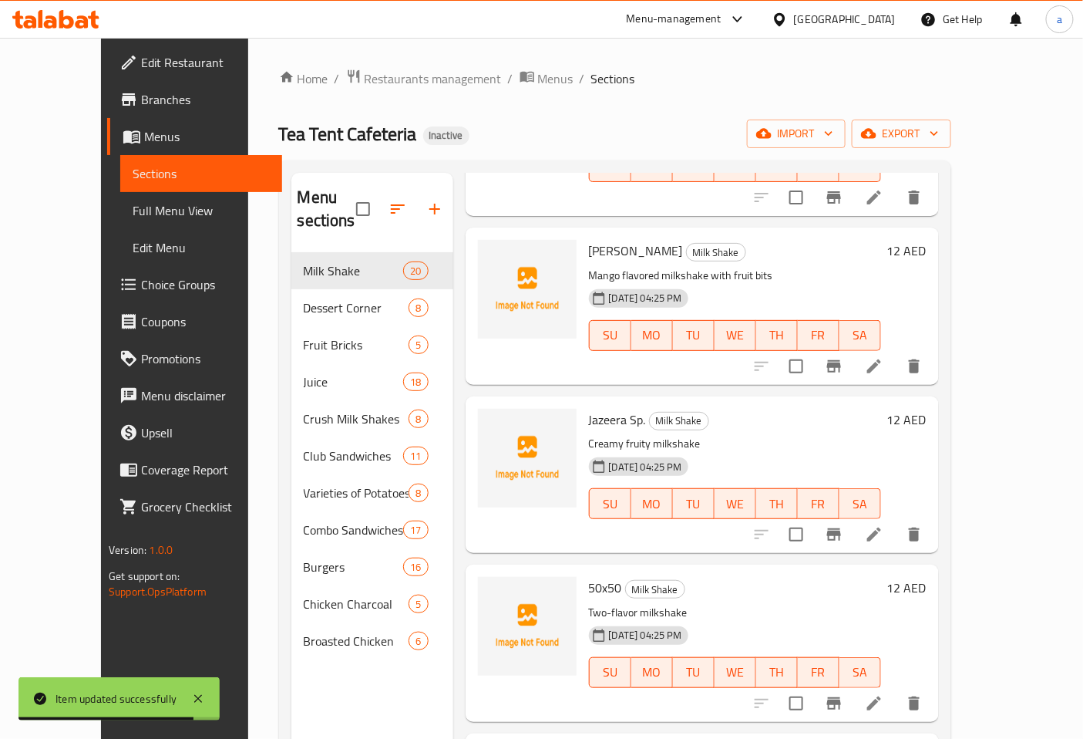
scroll to position [1199, 0]
click at [884, 524] on icon at bounding box center [874, 533] width 19 height 19
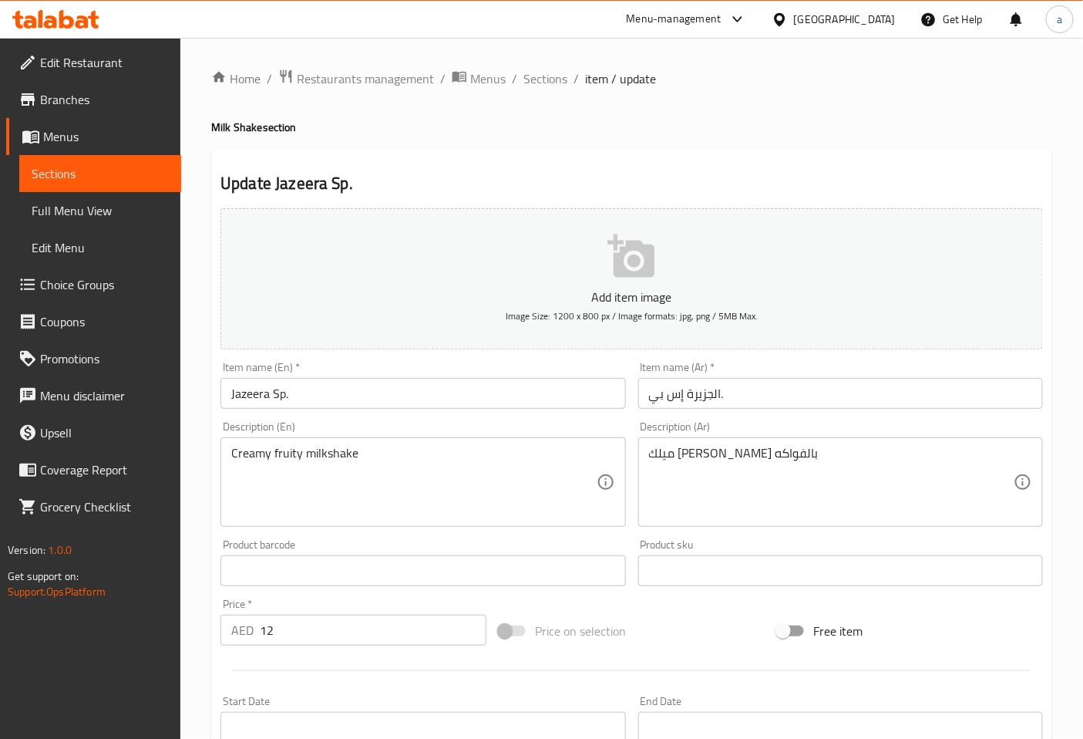
click at [257, 399] on input "Jazeera Sp." at bounding box center [423, 393] width 405 height 31
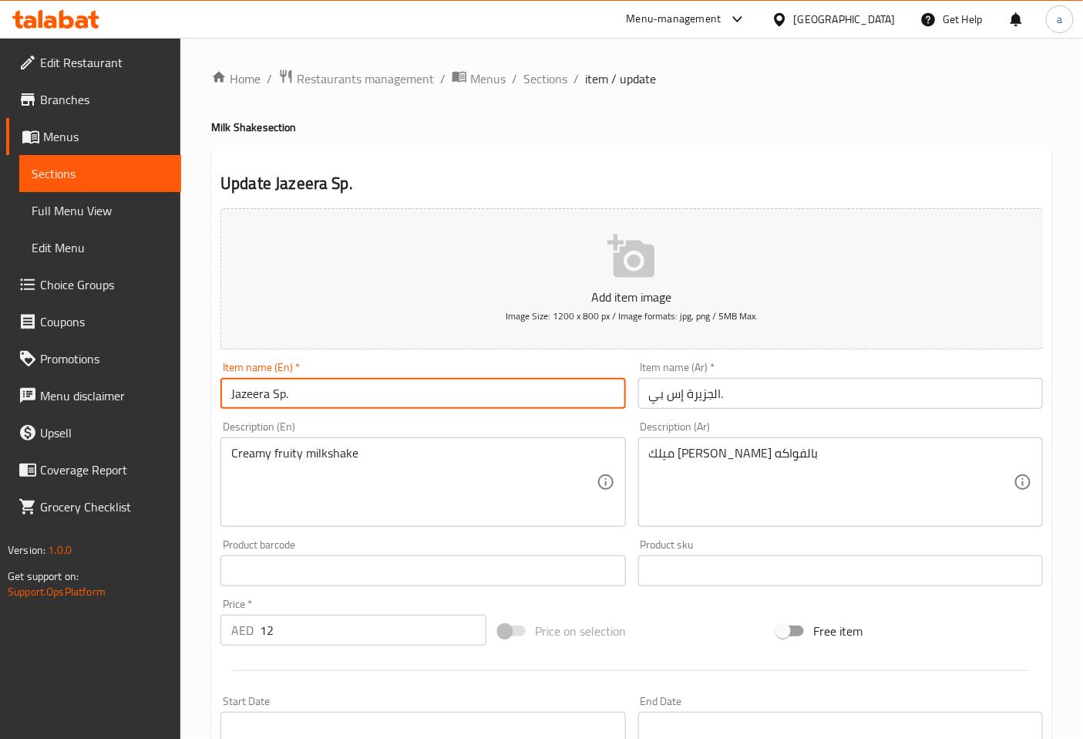
click at [257, 399] on input "Jazeera Sp." at bounding box center [423, 393] width 405 height 31
click at [515, 363] on div "Item name (En)   * Jazeera Sp. Item name (En) *" at bounding box center [423, 385] width 405 height 47
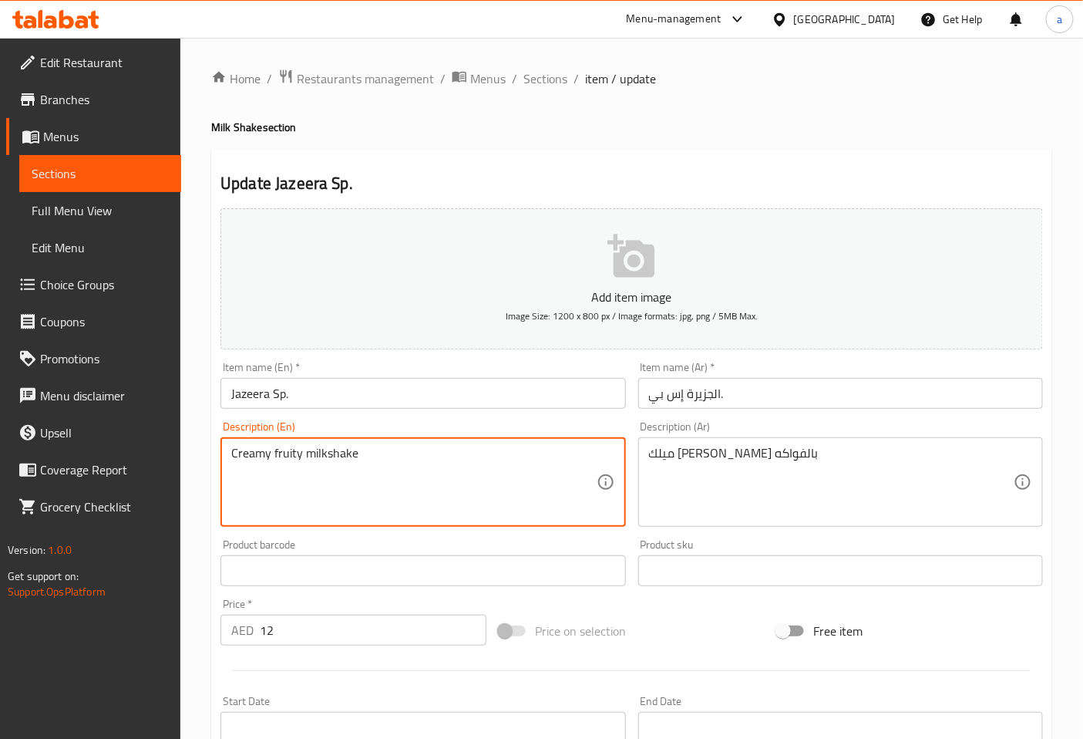
click at [279, 453] on textarea "Creamy fruity milkshake" at bounding box center [413, 482] width 365 height 73
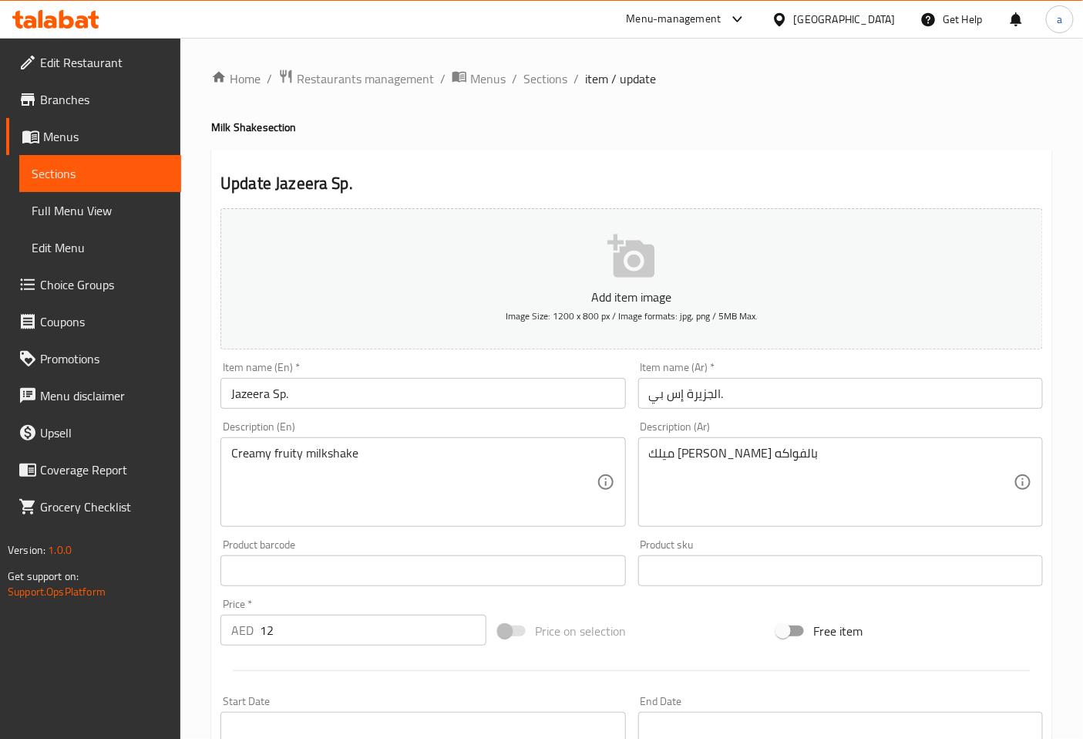
click at [295, 453] on textarea "Creamy fruity milkshake" at bounding box center [413, 482] width 365 height 73
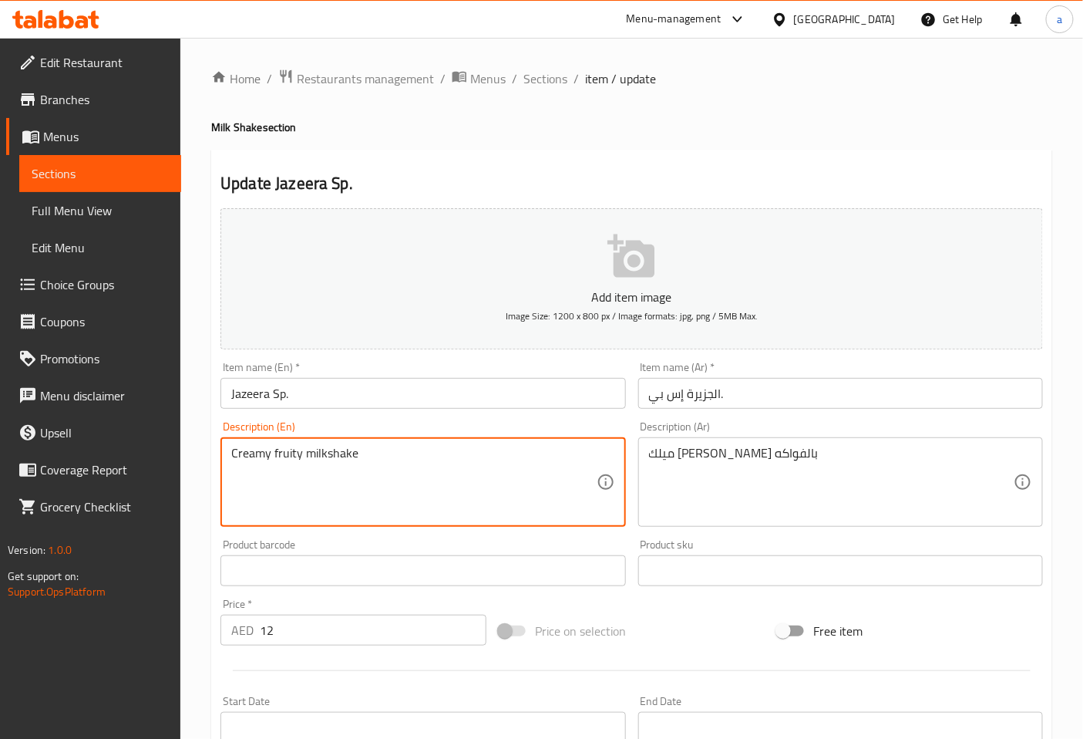
click at [295, 453] on textarea "Creamy fruity milkshake" at bounding box center [413, 482] width 365 height 73
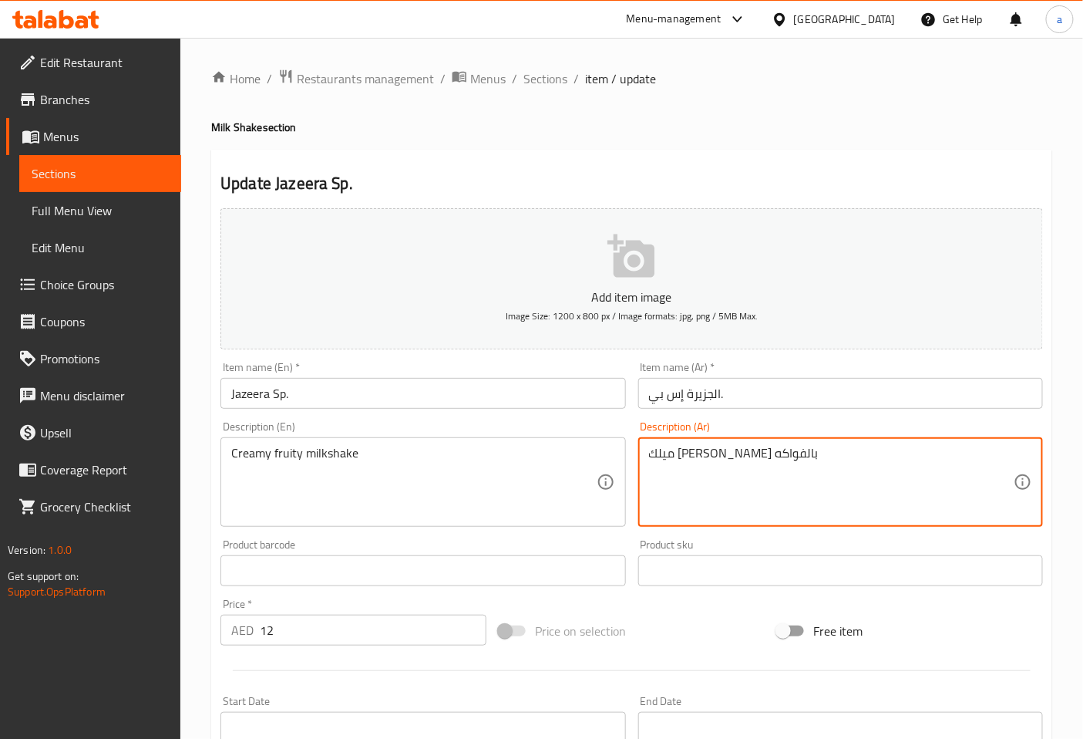
click at [689, 451] on textarea "ميلك [PERSON_NAME] بالفواكه" at bounding box center [831, 482] width 365 height 73
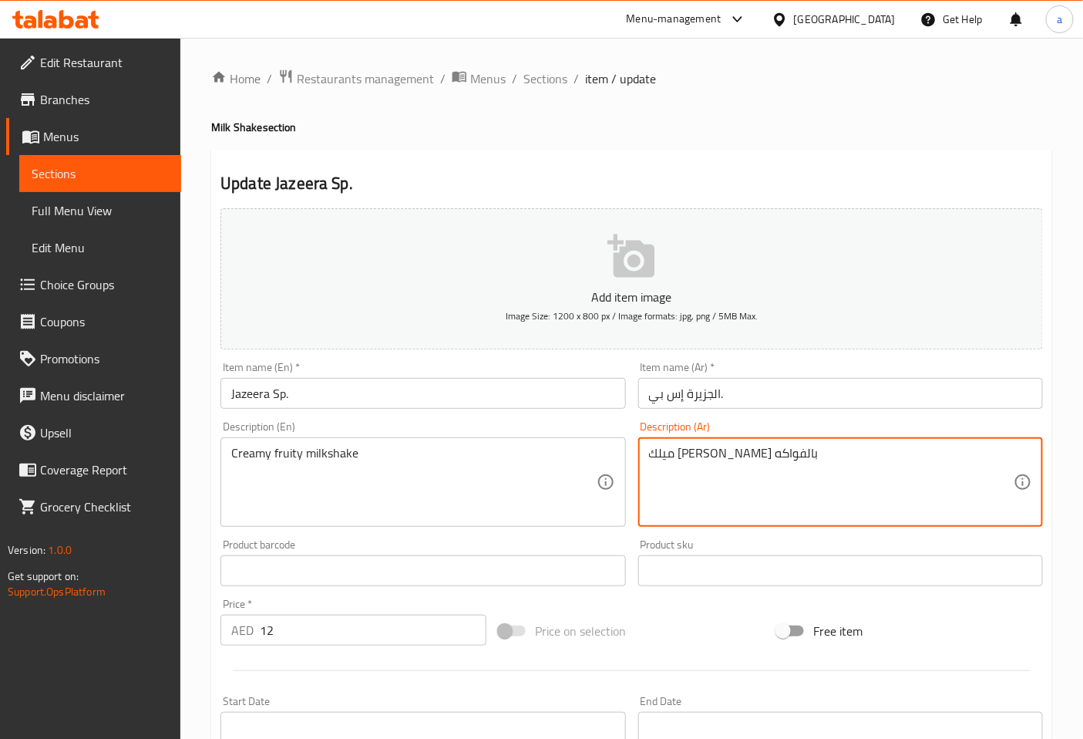
click at [689, 451] on textarea "ميلك [PERSON_NAME] بالفواكه" at bounding box center [831, 482] width 365 height 73
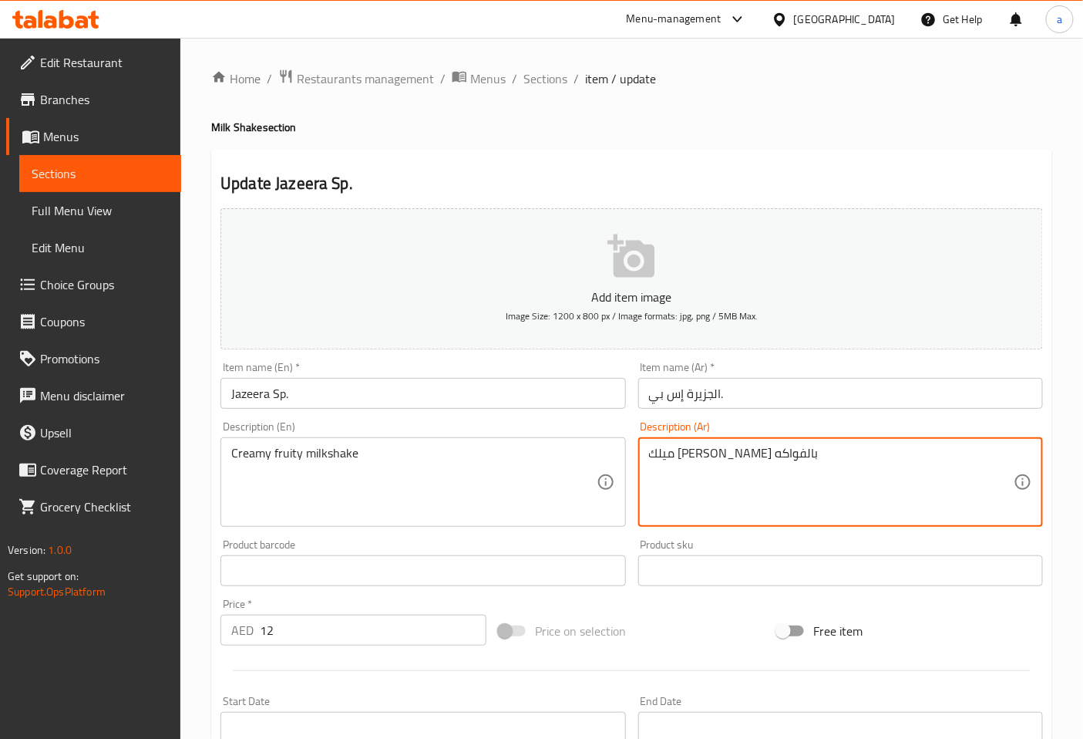
click at [682, 455] on textarea "ميلك [PERSON_NAME] بالفواكه" at bounding box center [831, 482] width 365 height 73
click at [686, 459] on textarea "ميلك [PERSON_NAME] بالفواكه" at bounding box center [831, 482] width 365 height 73
click at [689, 452] on textarea "ميلك [PERSON_NAME] بالفواكه" at bounding box center [831, 482] width 365 height 73
type textarea "ميلك [PERSON_NAME] الفواكه"
click at [581, 430] on div "Description (En) Creamy fruity milkshake Description (En)" at bounding box center [423, 474] width 405 height 106
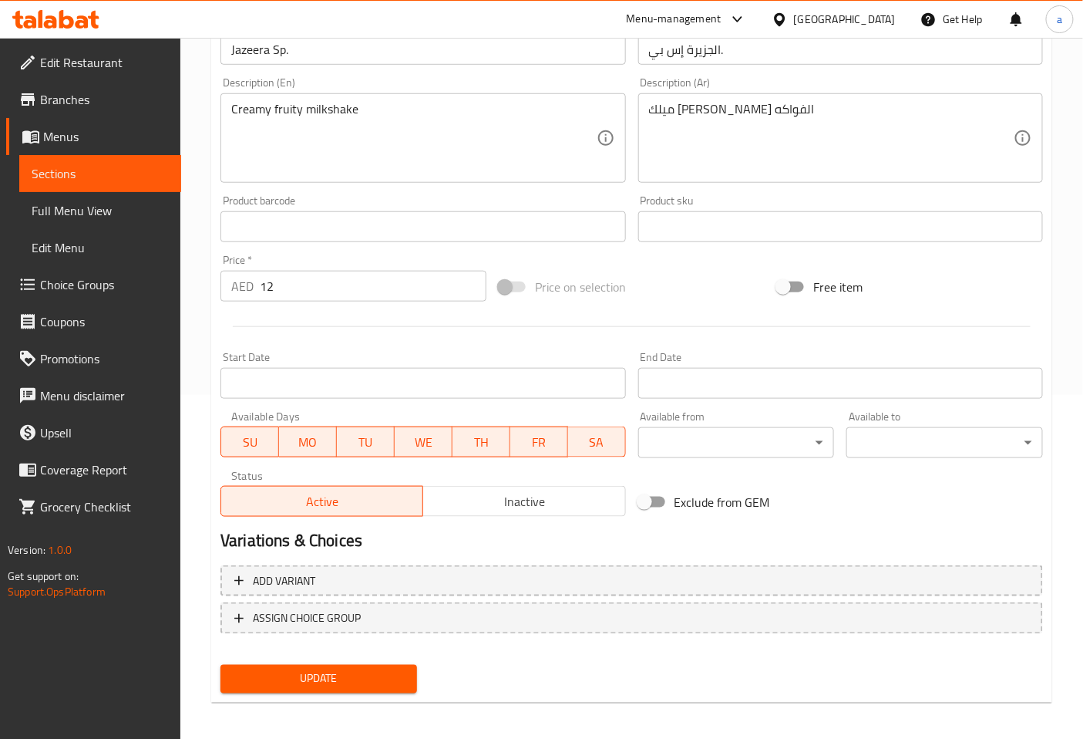
scroll to position [348, 0]
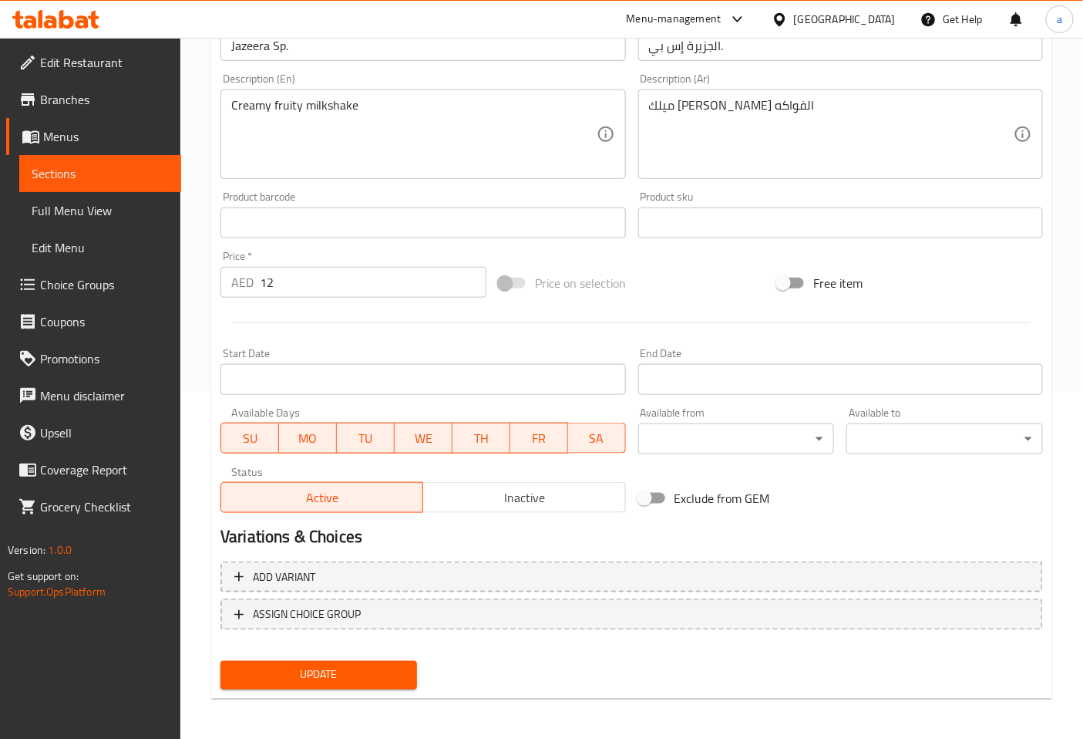
click at [370, 661] on button "Update" at bounding box center [319, 675] width 197 height 29
click at [389, 671] on span "Update" at bounding box center [319, 674] width 172 height 19
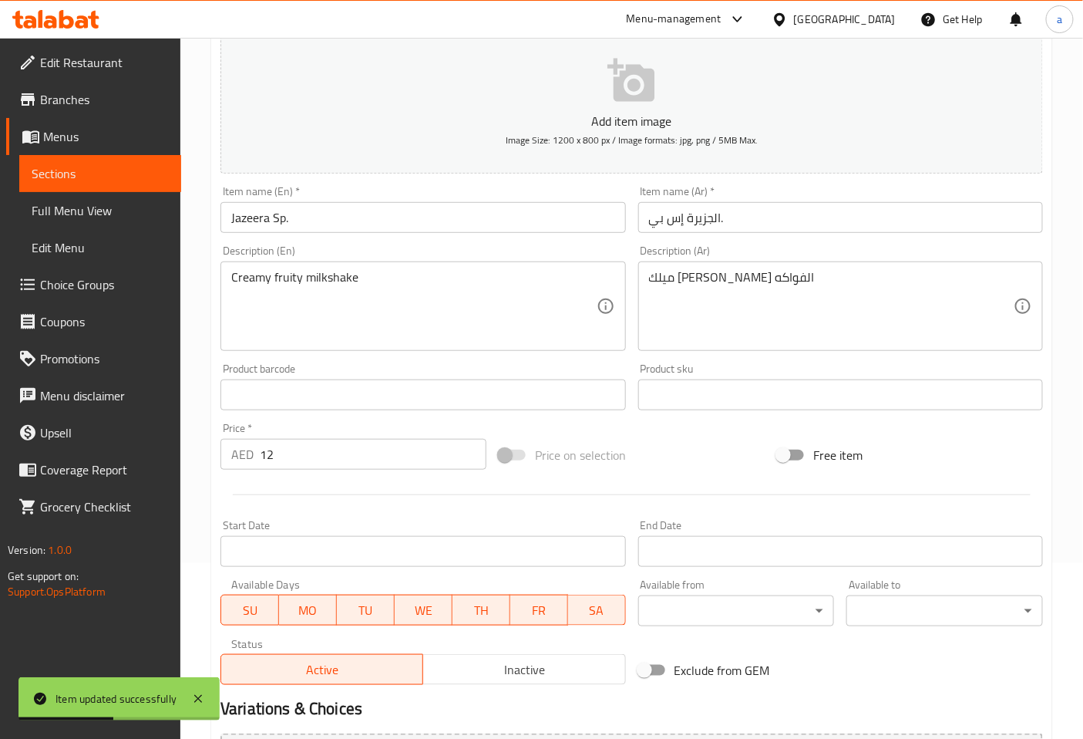
scroll to position [0, 0]
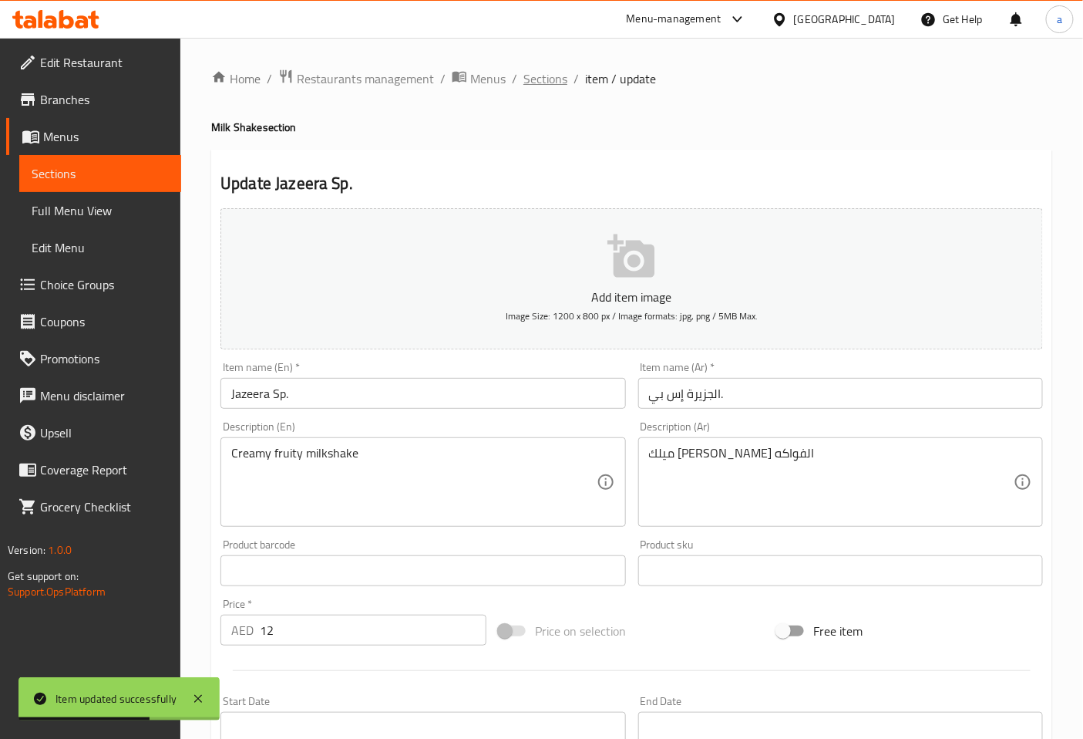
click at [547, 81] on span "Sections" at bounding box center [546, 78] width 44 height 19
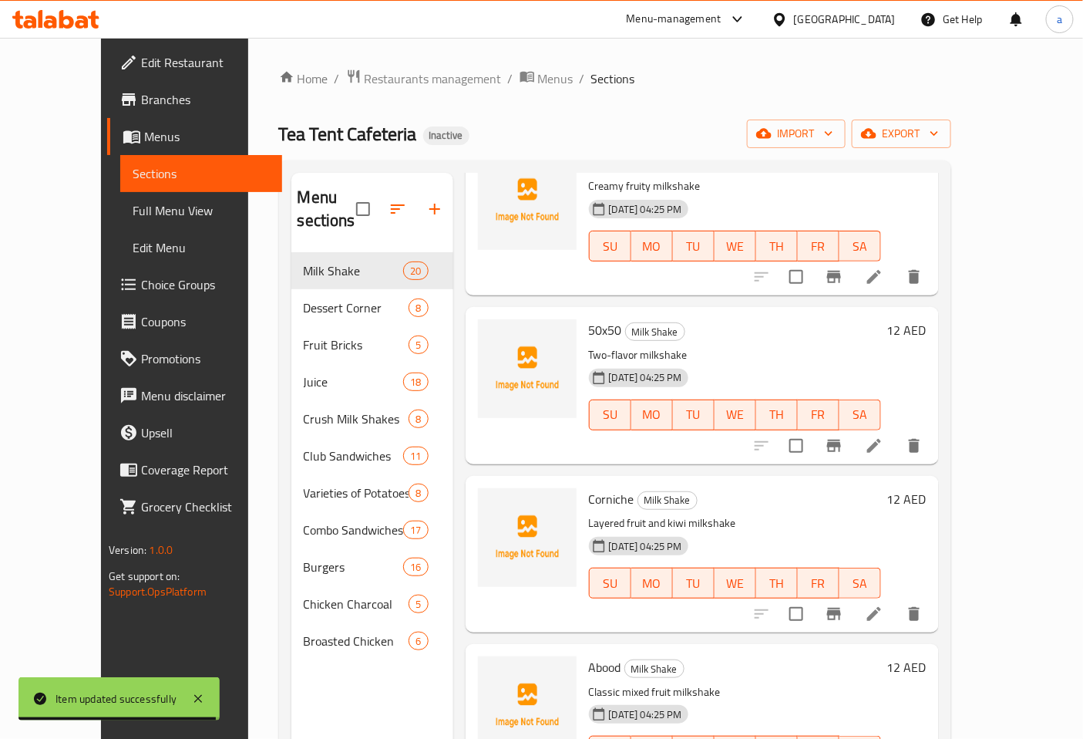
scroll to position [1456, 0]
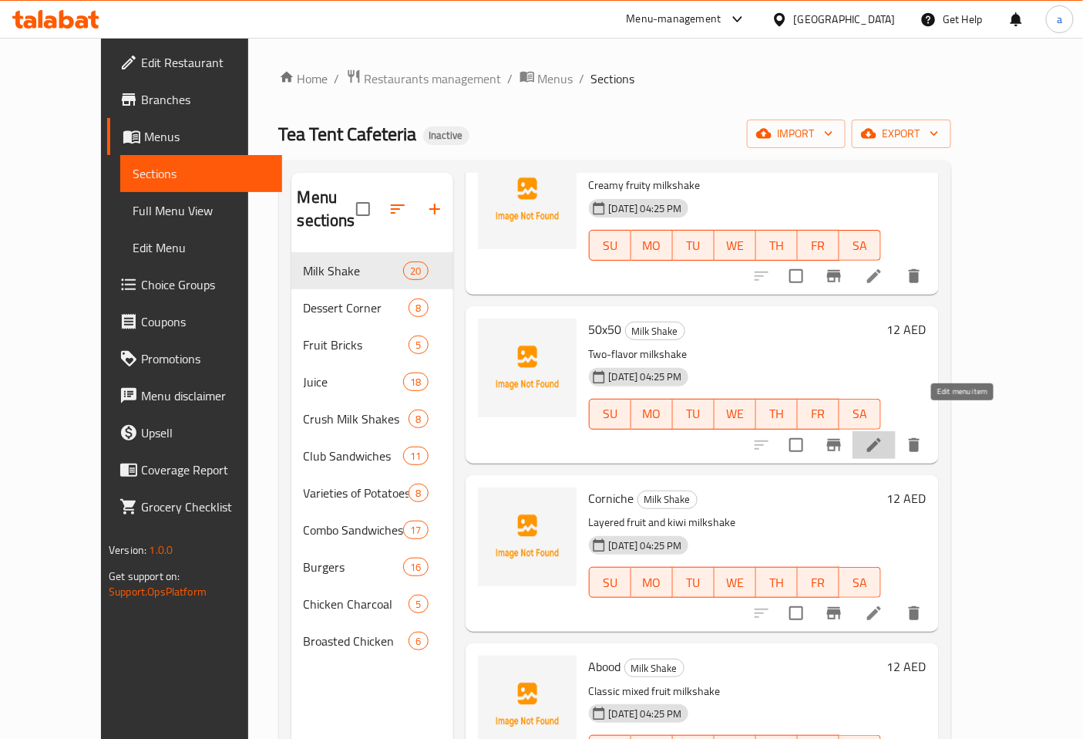
click at [884, 436] on icon at bounding box center [874, 445] width 19 height 19
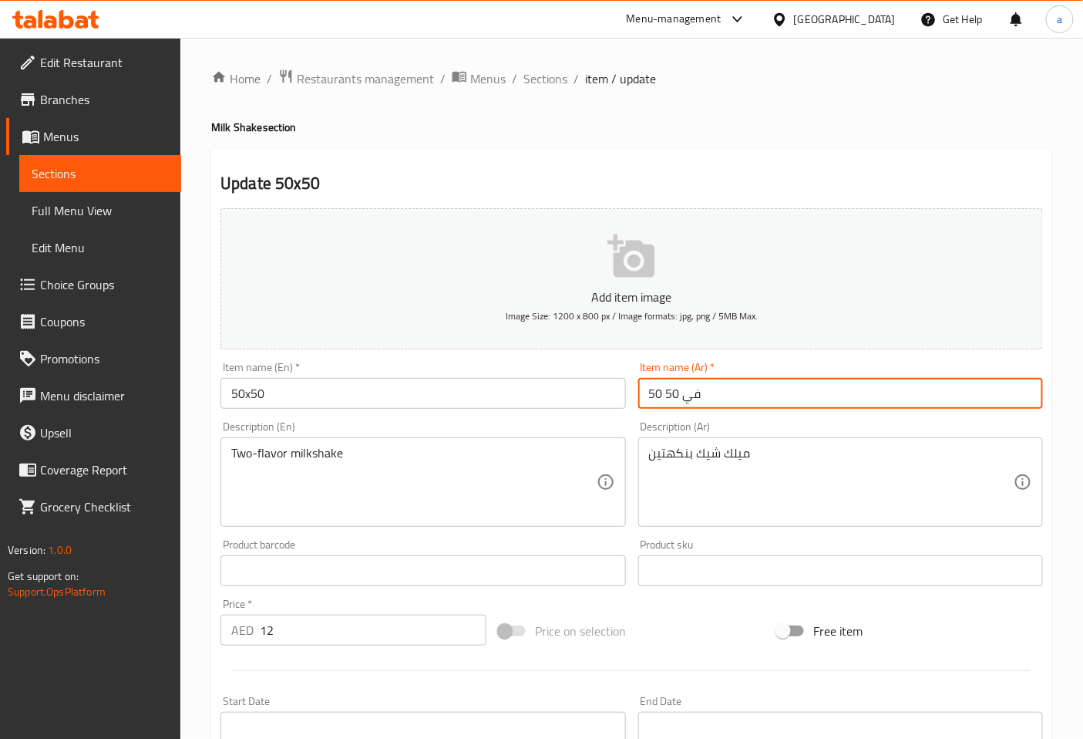
click at [668, 388] on input "50 في 50" at bounding box center [840, 393] width 405 height 31
type input "50 في50"
click at [738, 430] on div "Description (Ar) ميلك شيك بنكهتين Description (Ar)" at bounding box center [840, 474] width 405 height 106
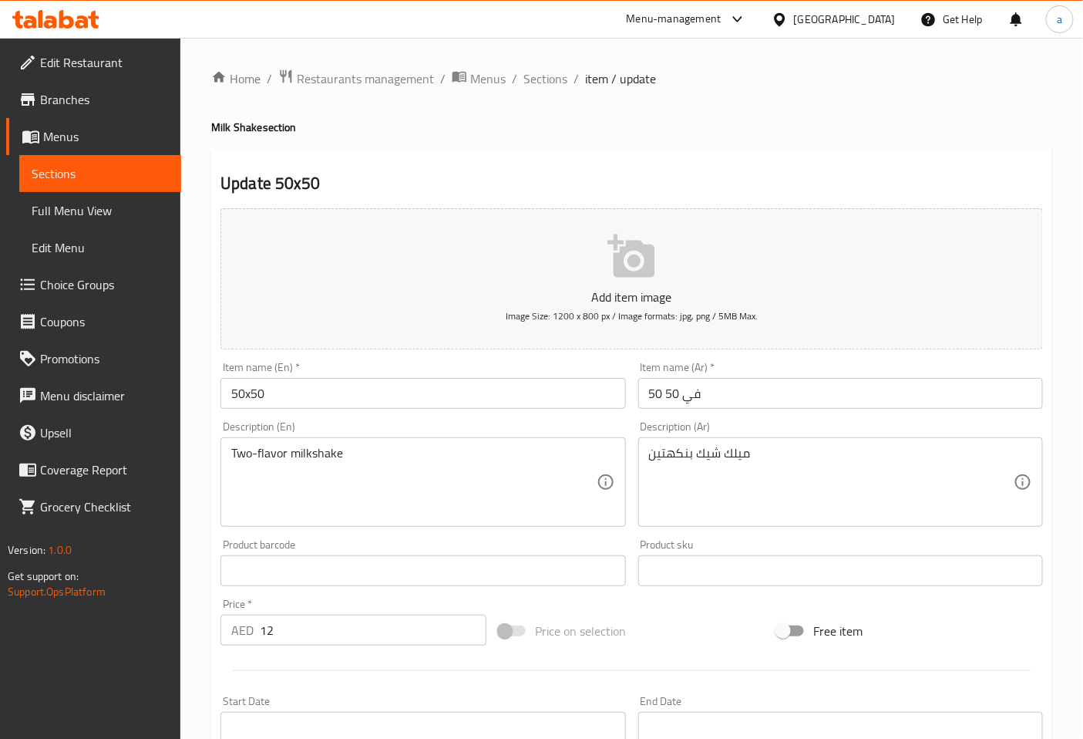
click at [527, 424] on div "Description (En) Two-flavor milkshake Description (En)" at bounding box center [423, 474] width 405 height 106
click at [664, 391] on input "50 في 50" at bounding box center [840, 393] width 405 height 31
click at [769, 359] on div "Item name (Ar)   * 50* في 50 Item name (Ar) *" at bounding box center [840, 384] width 417 height 59
click at [661, 396] on input "50* في 50" at bounding box center [840, 393] width 405 height 31
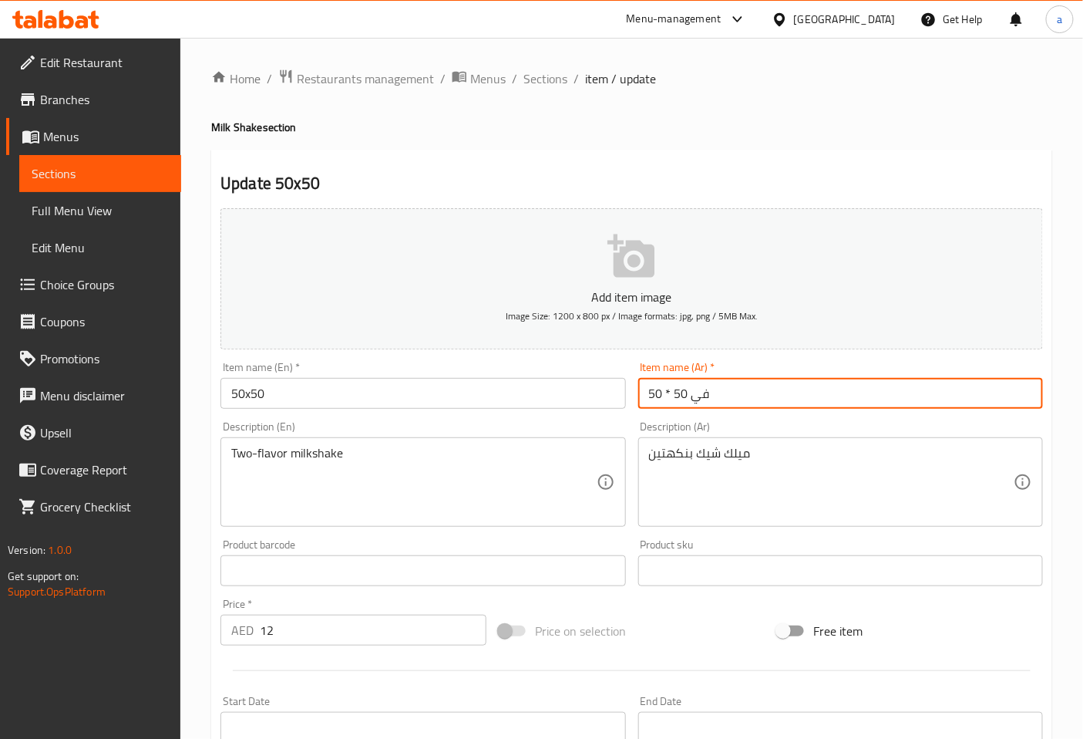
click at [737, 369] on div "Item name (Ar)   * 50 * في 50 Item name (Ar) *" at bounding box center [840, 385] width 405 height 47
click at [704, 396] on input "50 * في 50" at bounding box center [840, 393] width 405 height 31
type input "50 * 50"
click at [733, 367] on div "Item name (Ar)   * 50 * 50 Item name (Ar) *" at bounding box center [840, 385] width 405 height 47
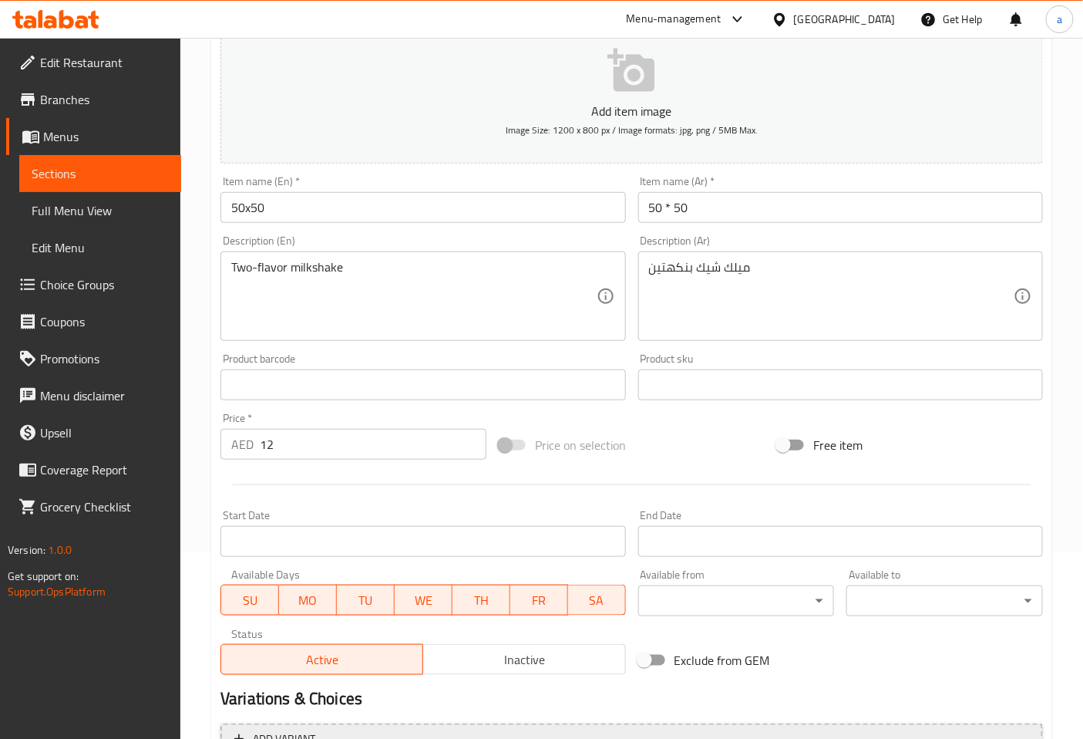
scroll to position [348, 0]
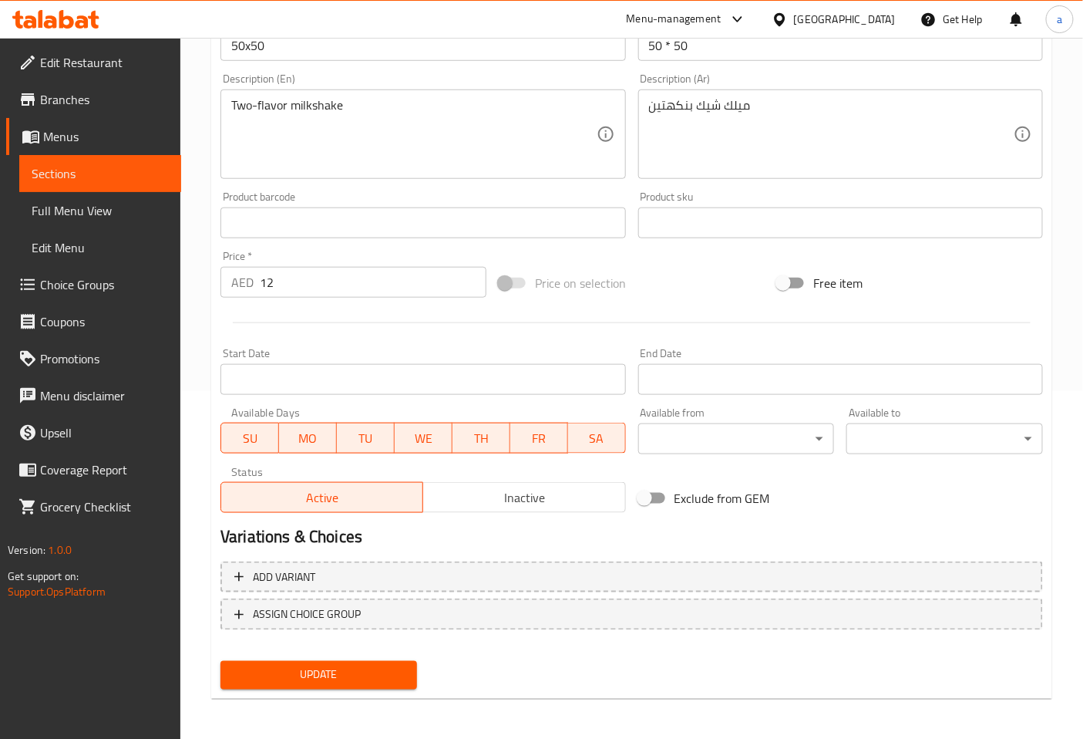
click at [362, 661] on button "Update" at bounding box center [319, 675] width 197 height 29
click at [366, 657] on div "Update" at bounding box center [318, 675] width 209 height 41
click at [366, 679] on span "Update" at bounding box center [319, 674] width 172 height 19
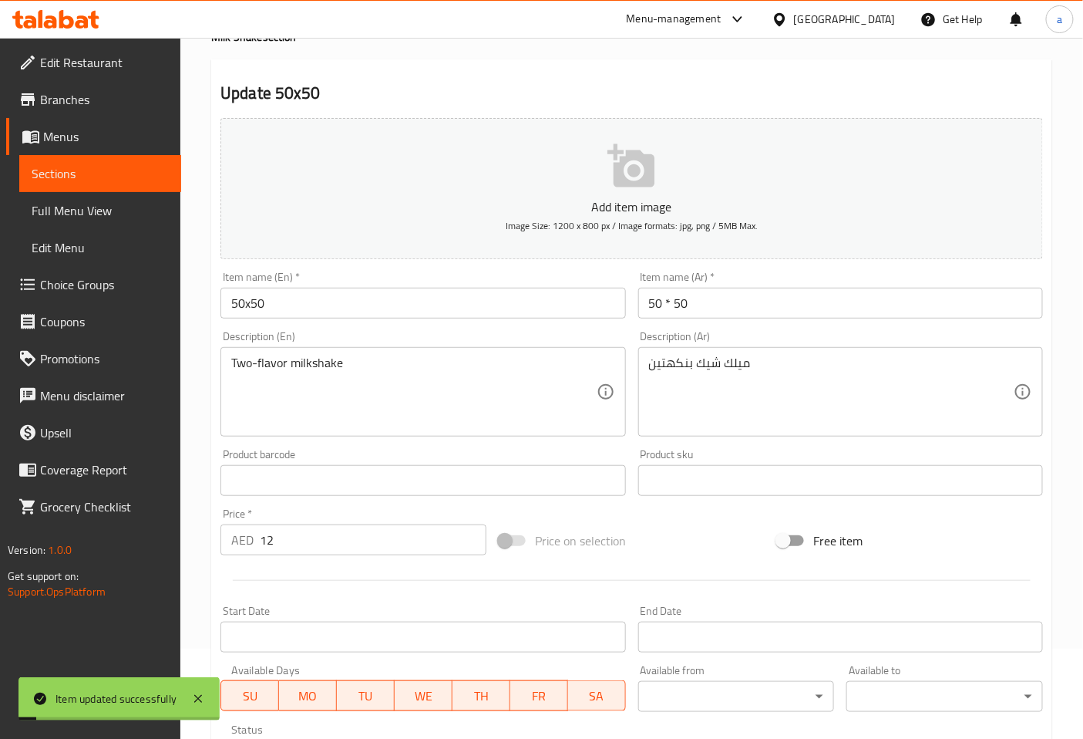
scroll to position [0, 0]
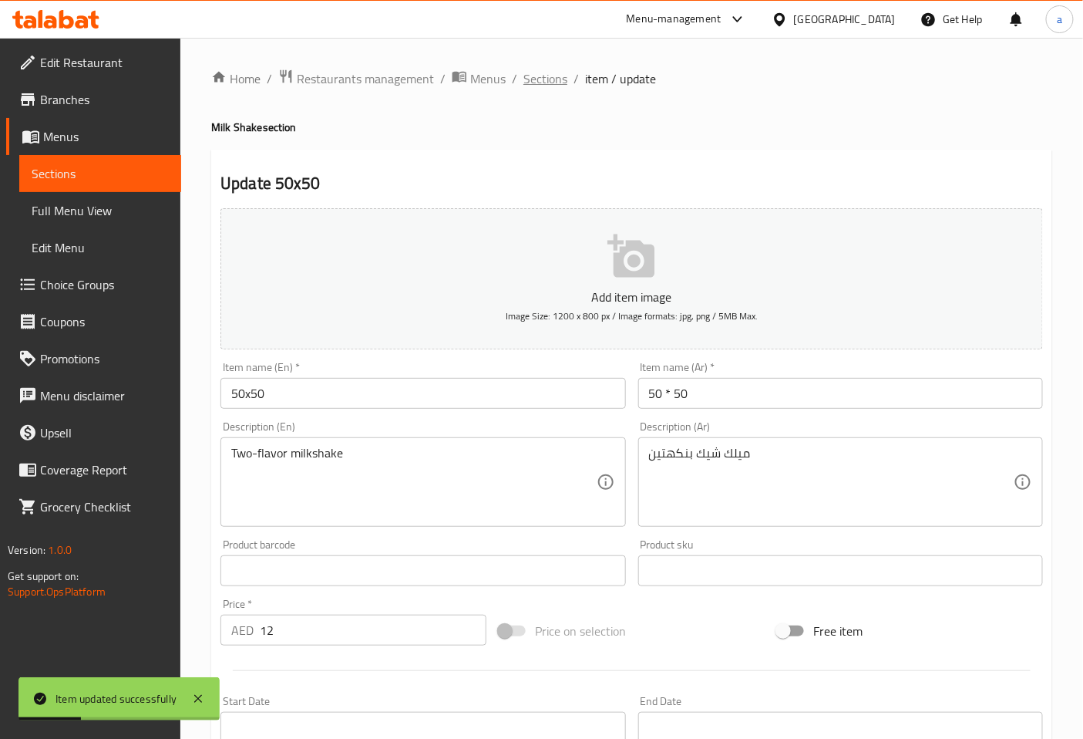
click at [550, 87] on span "Sections" at bounding box center [546, 78] width 44 height 19
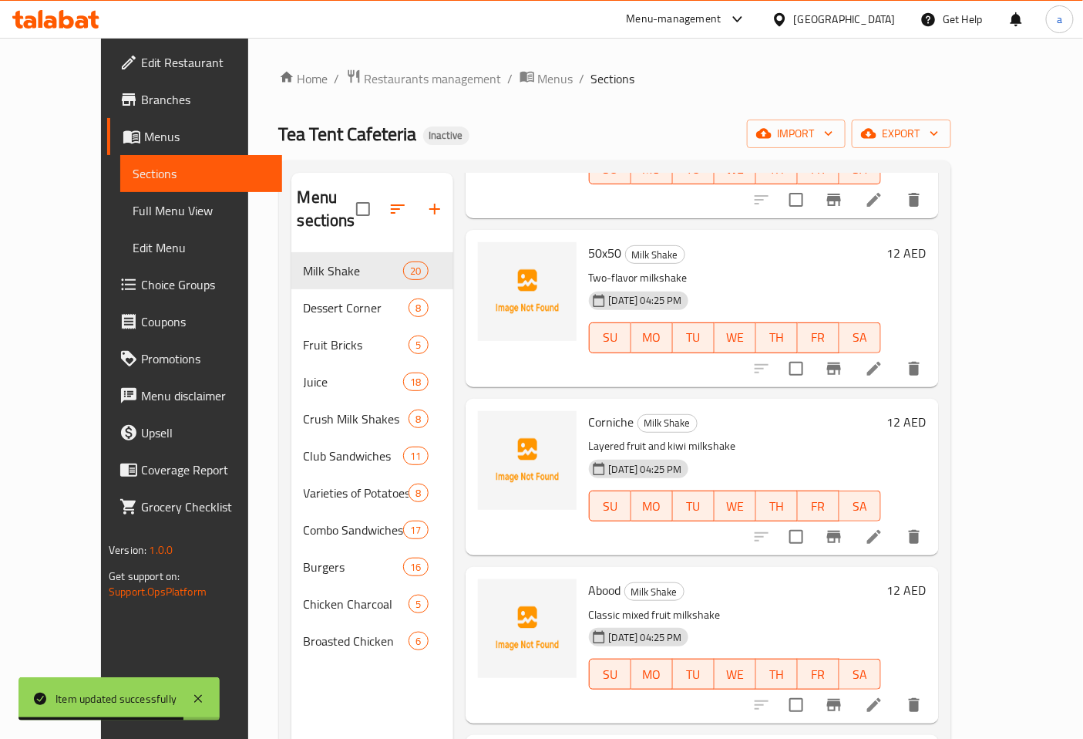
scroll to position [1542, 0]
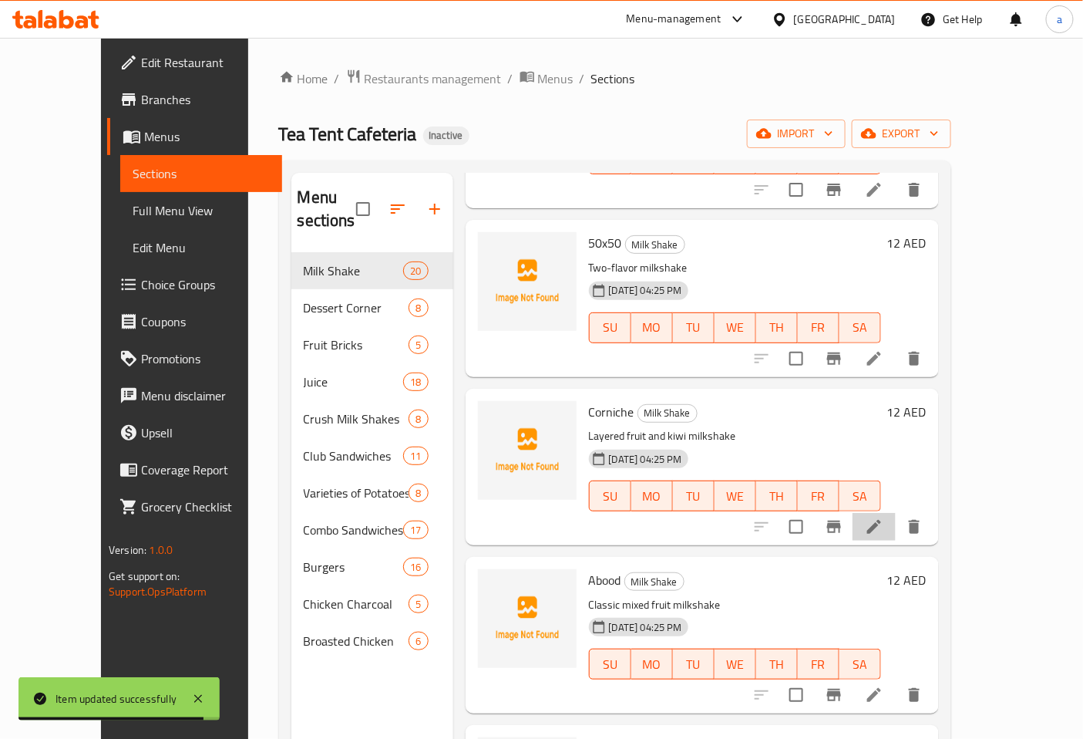
click at [896, 513] on li at bounding box center [874, 527] width 43 height 28
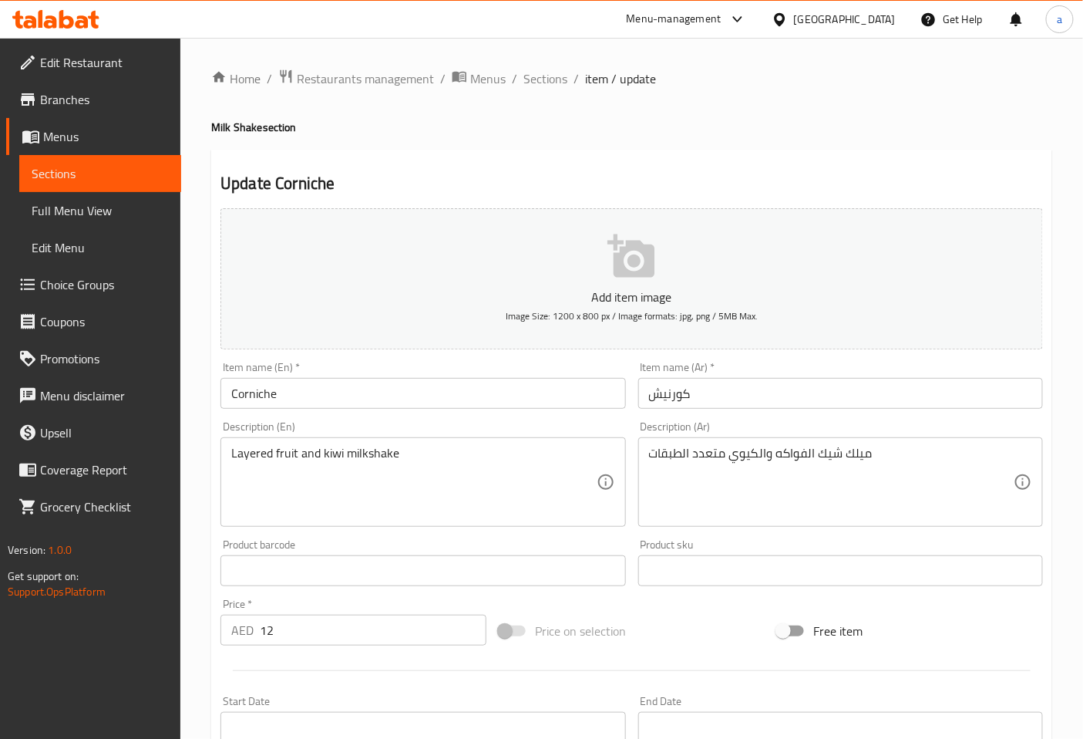
click at [630, 363] on div "Item name (En)   * Corniche Item name (En) *" at bounding box center [422, 384] width 417 height 59
click at [276, 398] on input "Corniche" at bounding box center [423, 393] width 405 height 31
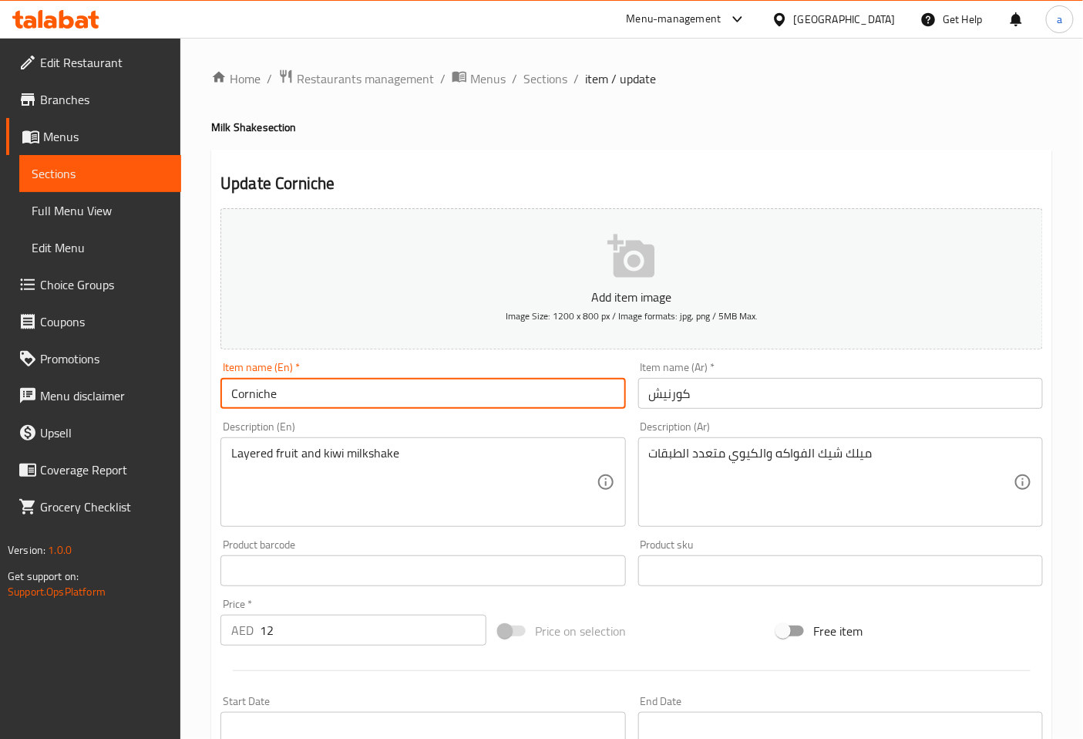
click at [276, 398] on input "Corniche" at bounding box center [423, 393] width 405 height 31
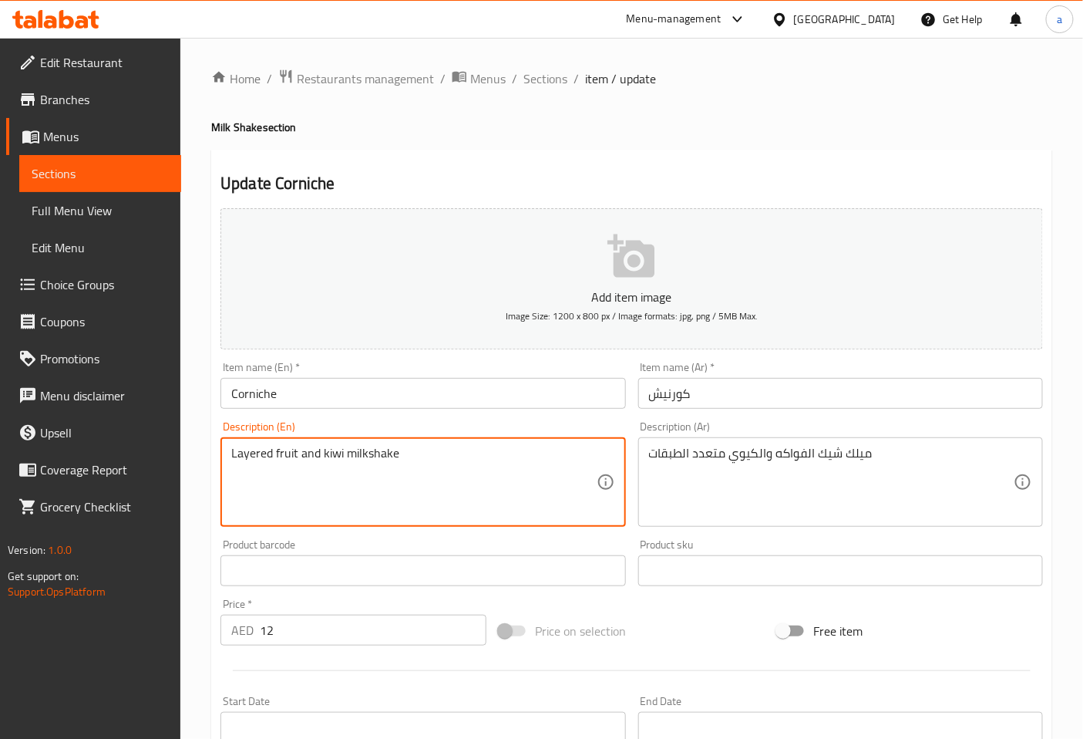
click at [258, 452] on textarea "Layered fruit and kiwi milkshake" at bounding box center [413, 482] width 365 height 73
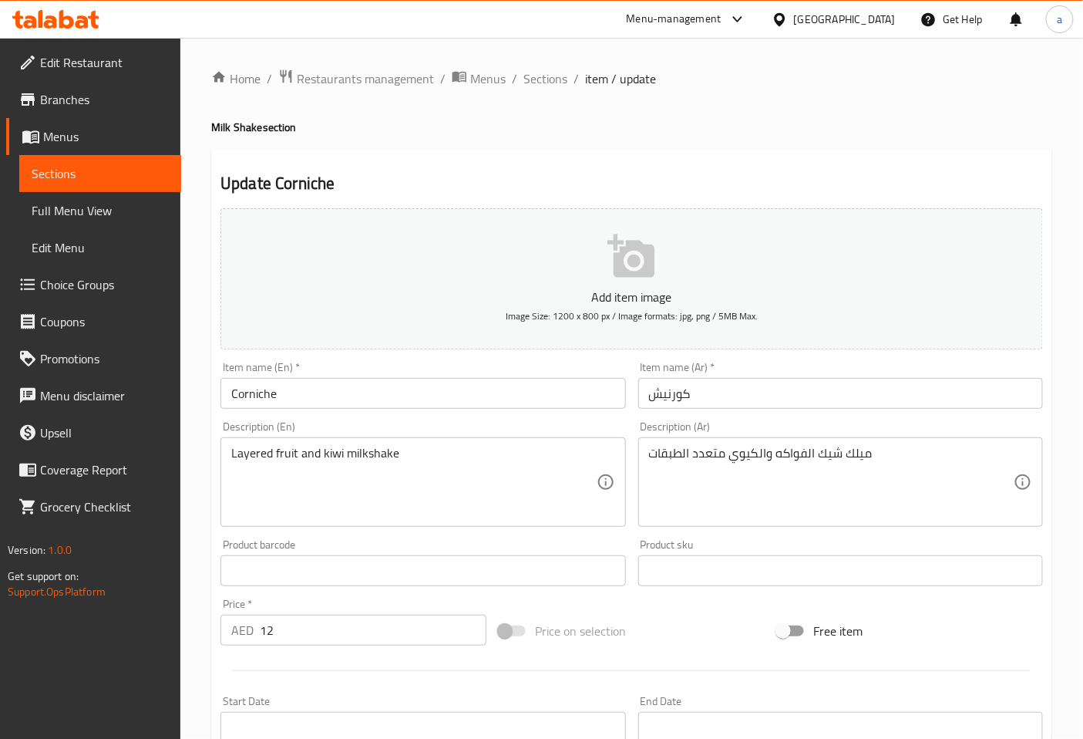
click at [494, 427] on div "Description (En) Layered fruit and kiwi milkshake Description (En)" at bounding box center [423, 474] width 405 height 106
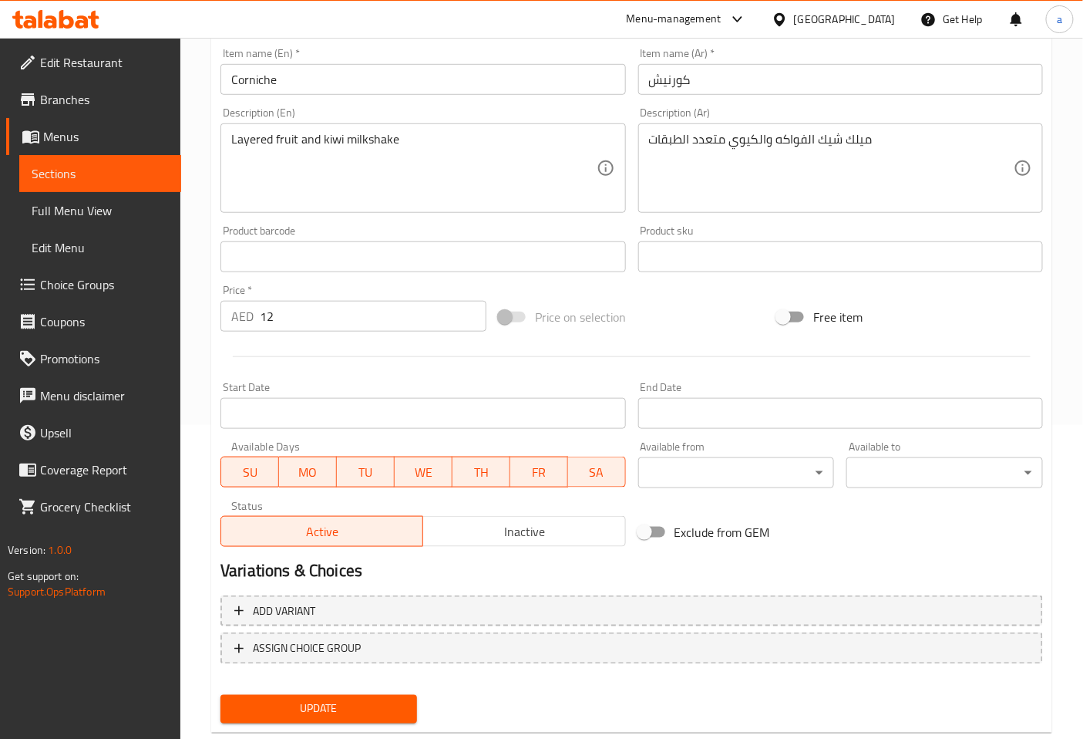
scroll to position [348, 0]
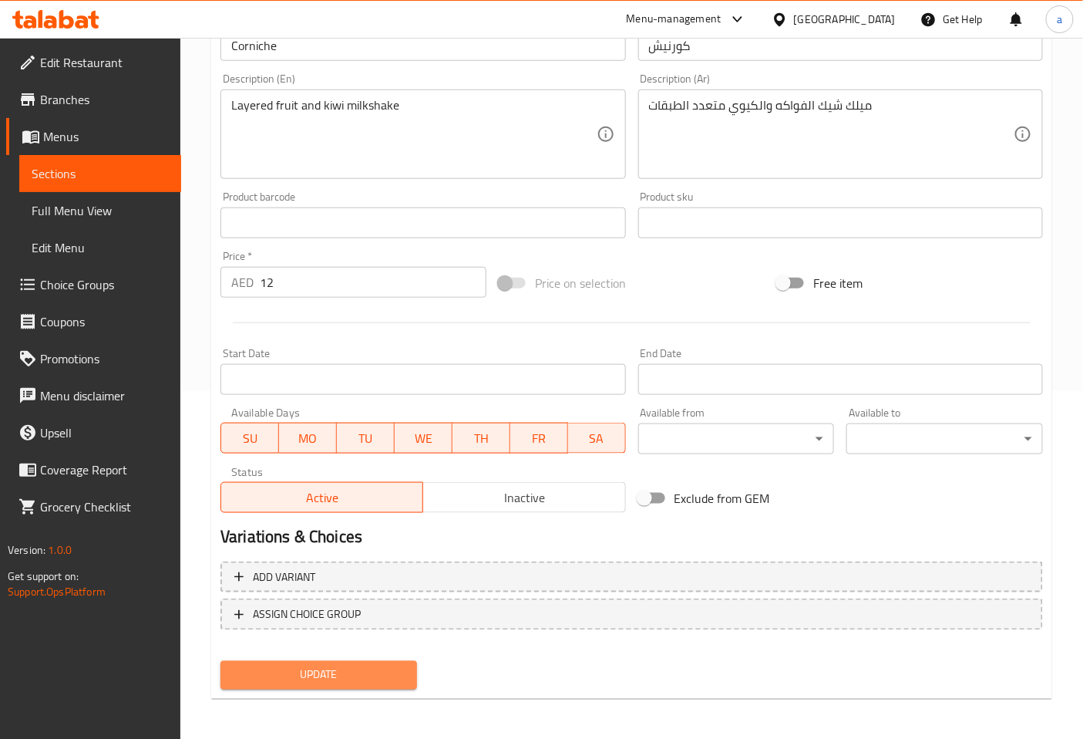
click at [359, 661] on button "Update" at bounding box center [319, 675] width 197 height 29
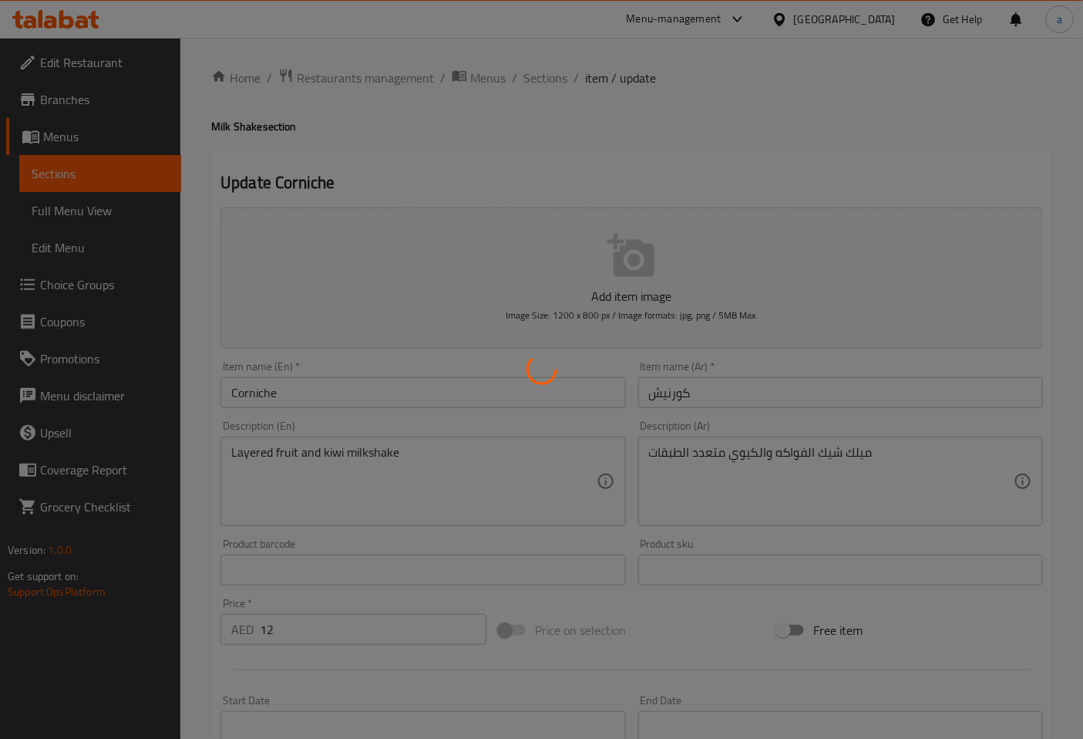
scroll to position [0, 0]
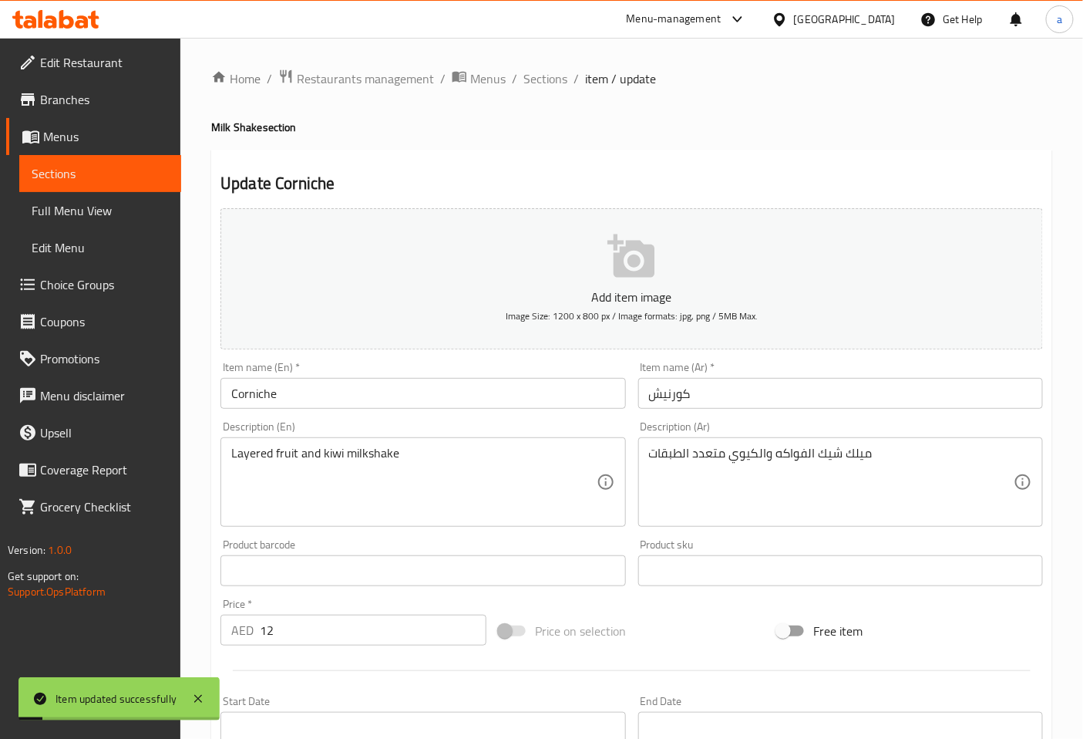
drag, startPoint x: 529, startPoint y: 86, endPoint x: 533, endPoint y: 93, distance: 8.6
click at [529, 86] on span "Sections" at bounding box center [546, 78] width 44 height 19
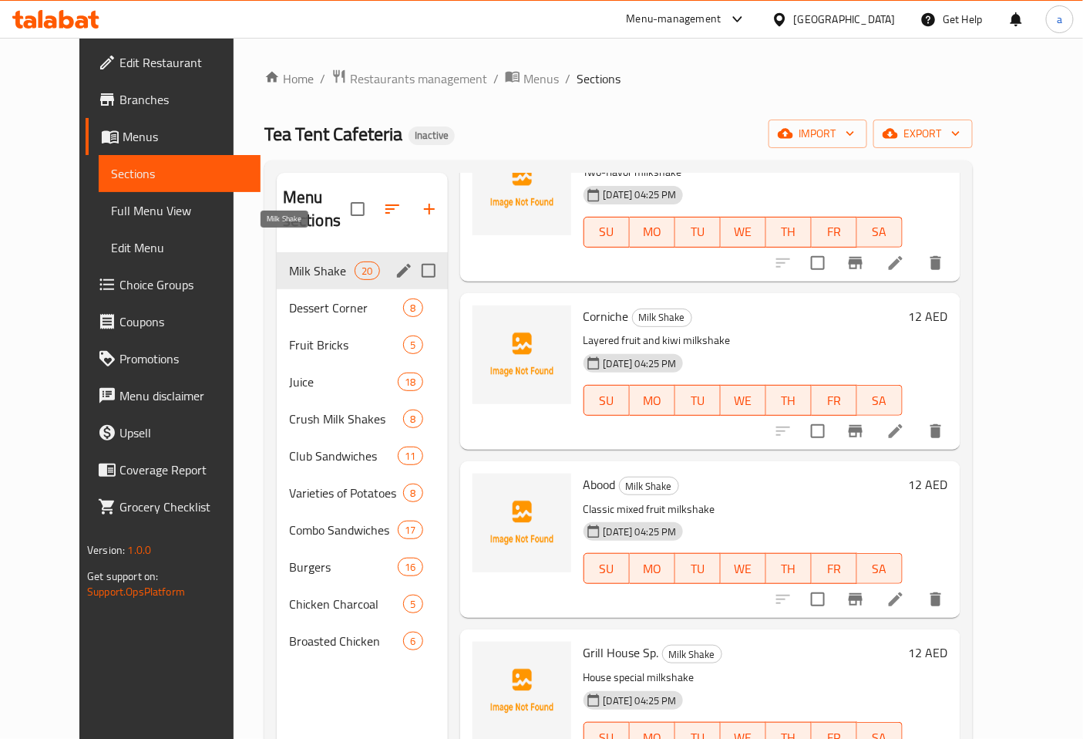
click at [308, 261] on span "Milk Shake" at bounding box center [322, 270] width 66 height 19
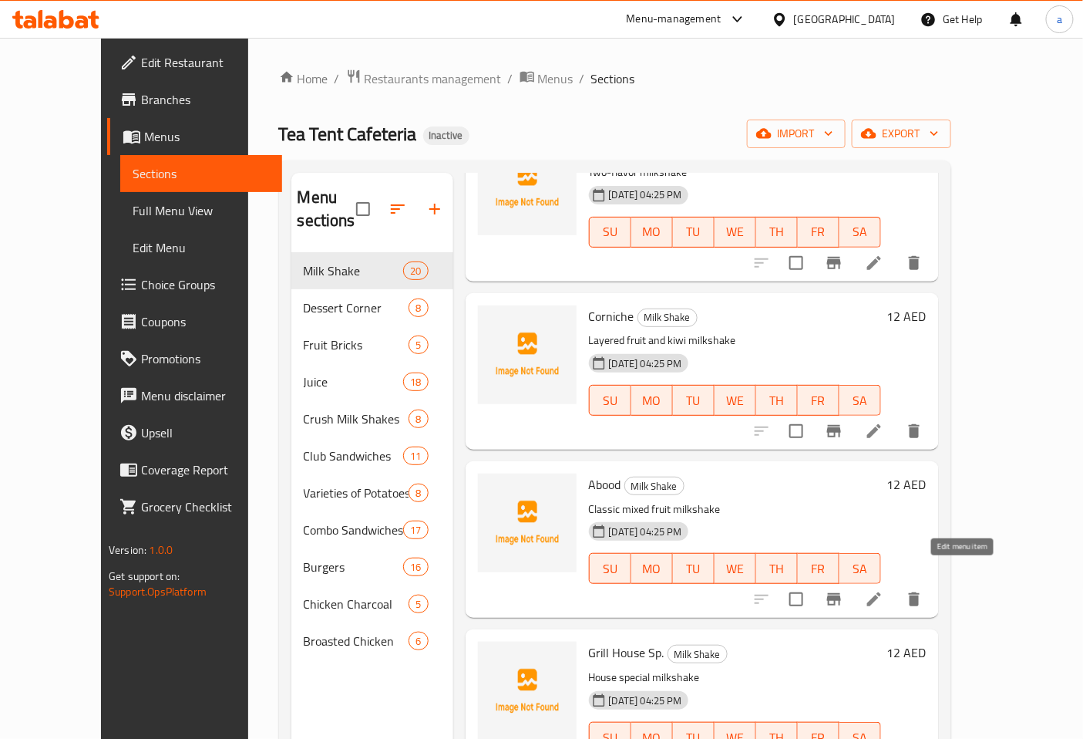
click at [884, 590] on icon at bounding box center [874, 599] width 19 height 19
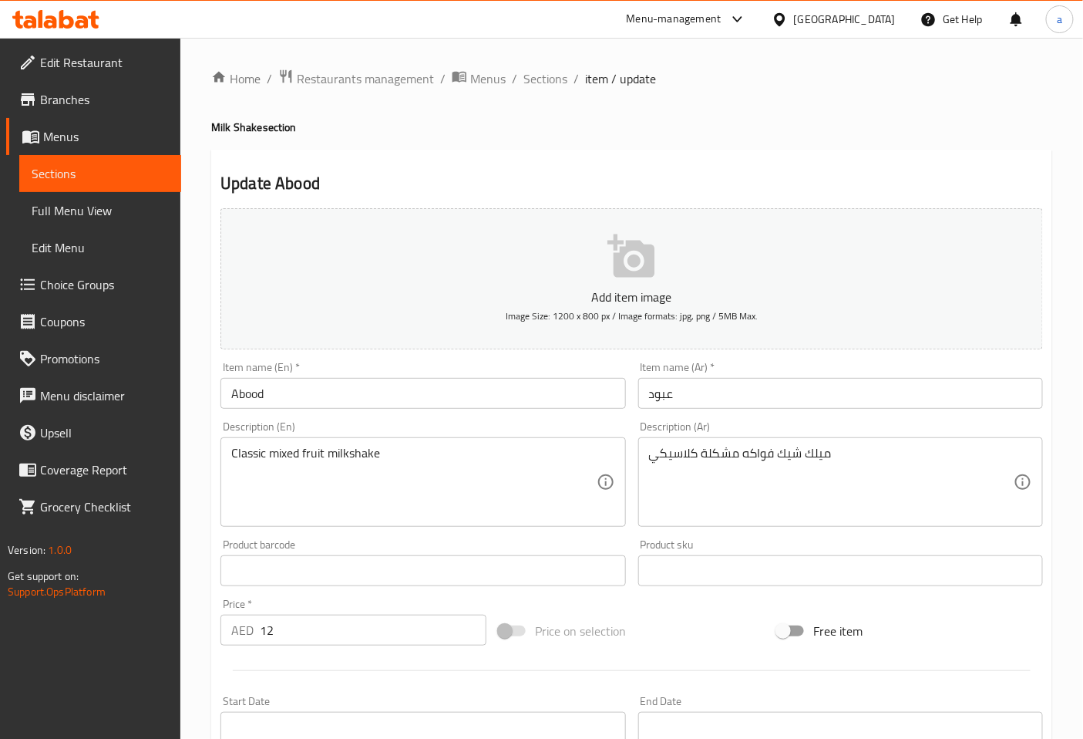
click at [363, 396] on input "Abood" at bounding box center [423, 393] width 405 height 31
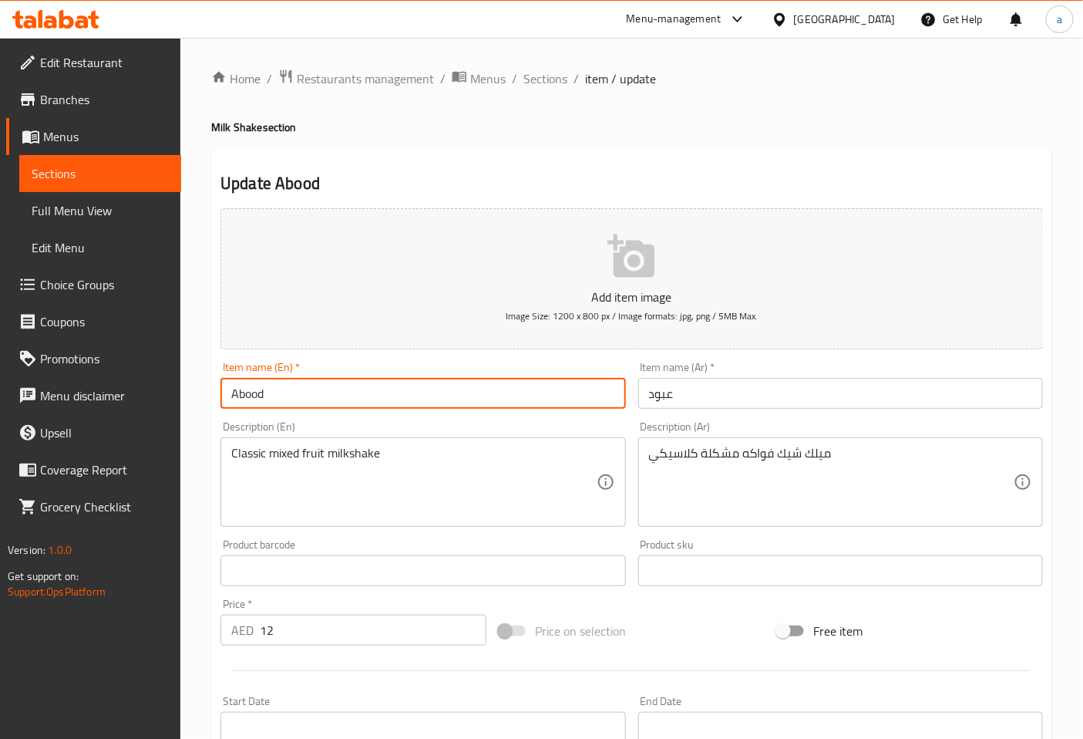
click at [363, 396] on input "Abood" at bounding box center [423, 393] width 405 height 31
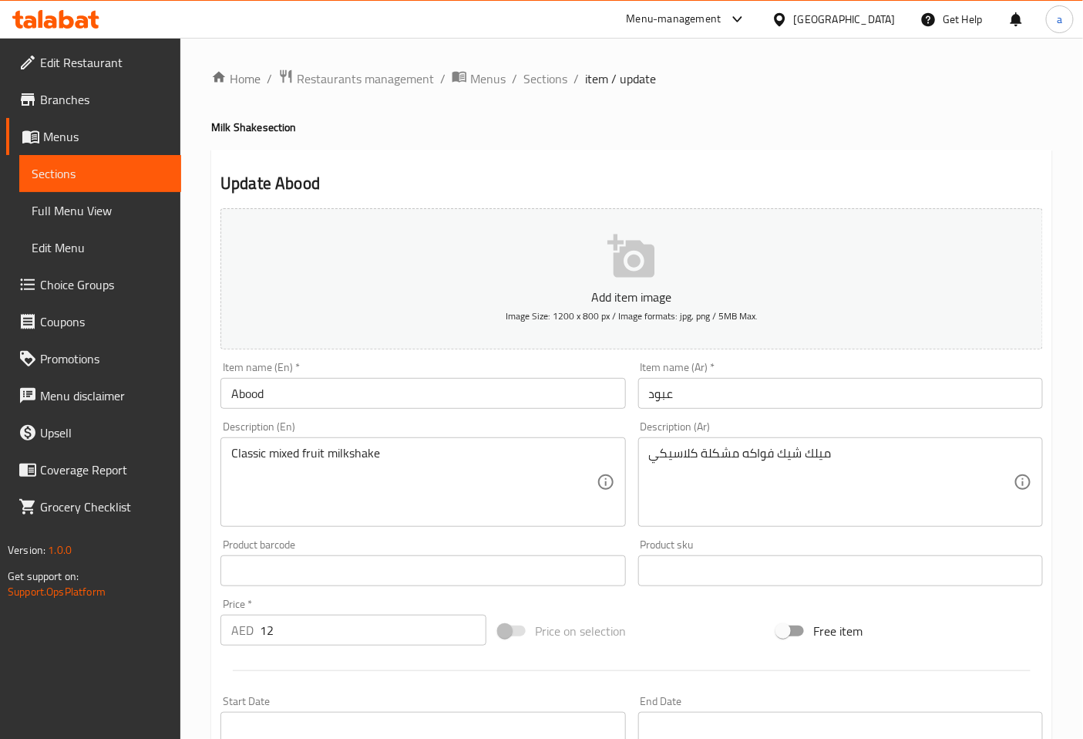
click at [579, 425] on div "Description (En) Classic mixed fruit milkshake Description (En)" at bounding box center [423, 474] width 405 height 106
click at [642, 458] on div "ميلك شيك فواكه مشكلة كلاسيكي Description (Ar)" at bounding box center [840, 481] width 405 height 89
click at [440, 423] on div "Description (En) Classic mixed fruit milkshake Description (En)" at bounding box center [423, 474] width 405 height 106
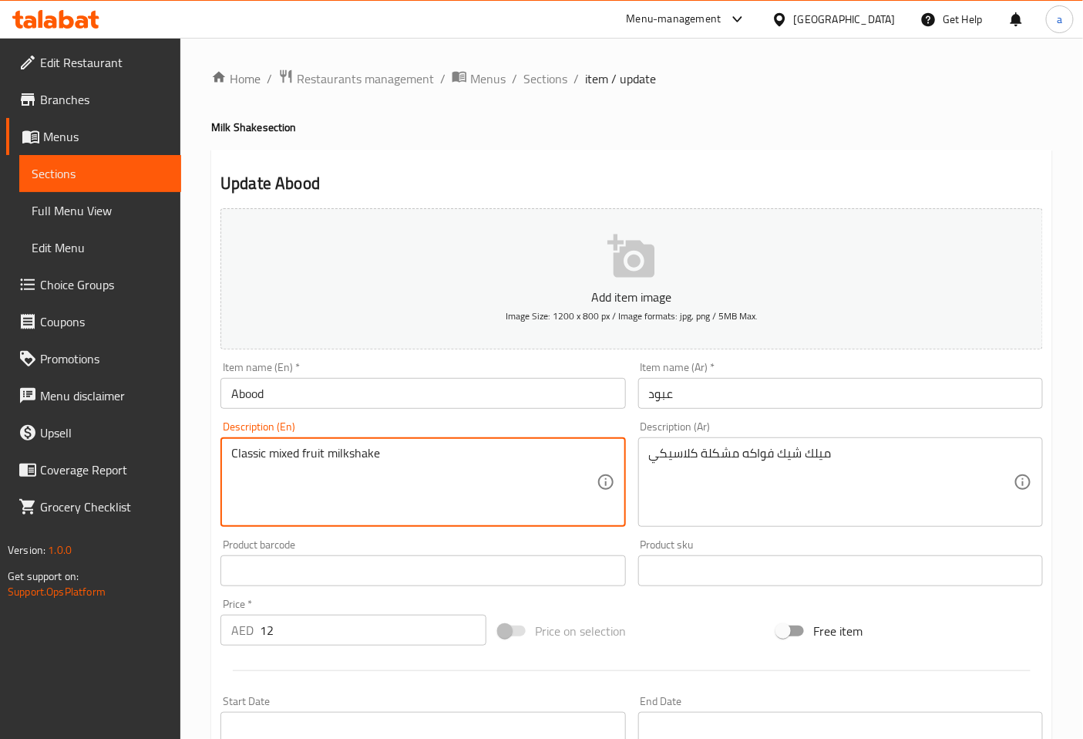
click at [254, 459] on textarea "Classic mixed fruit milkshake" at bounding box center [413, 482] width 365 height 73
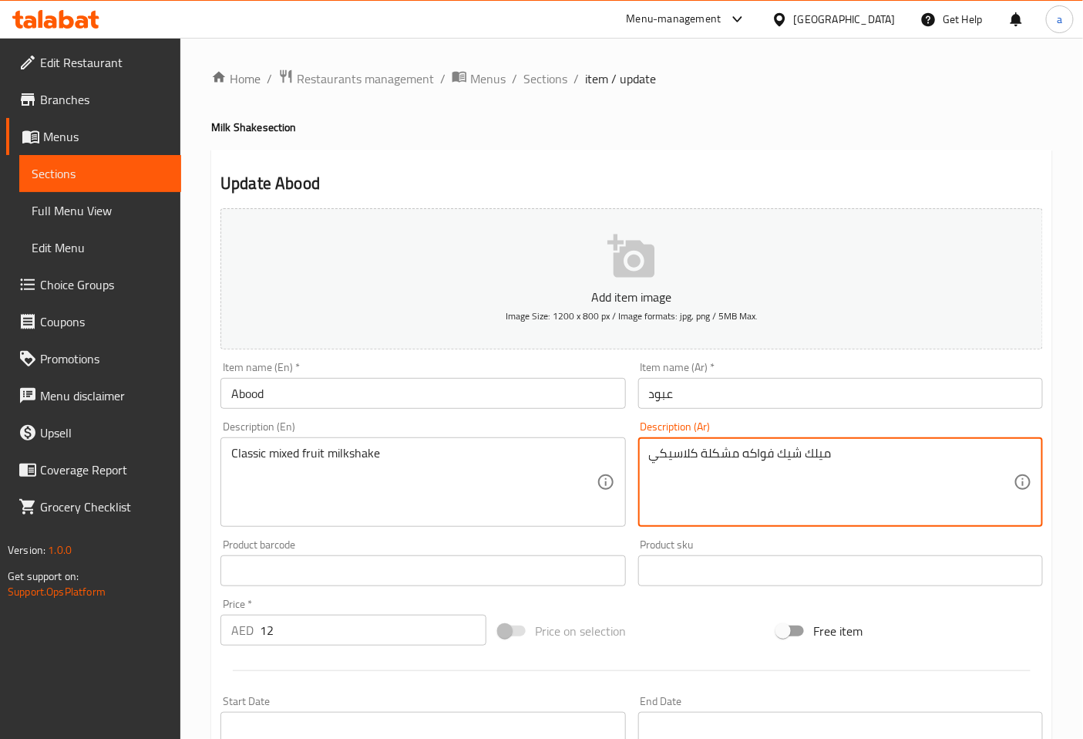
click at [752, 418] on div "Description (Ar) ميلك شيك فواكه مشكلة كلاسيكي Description (Ar)" at bounding box center [840, 474] width 417 height 118
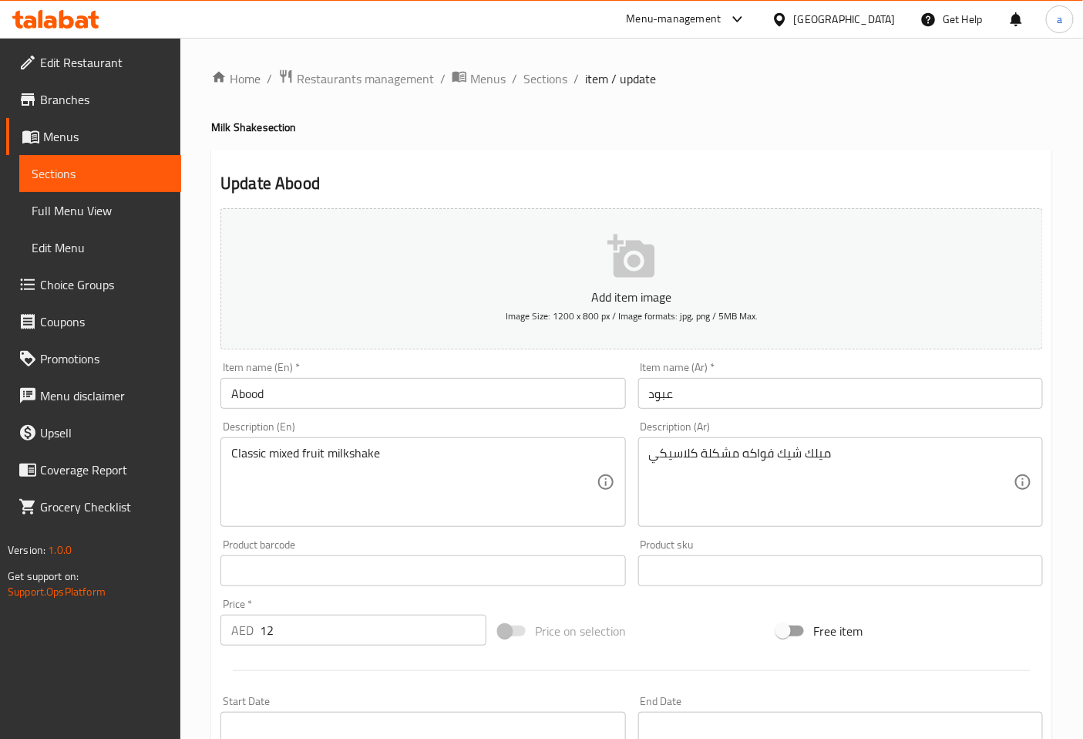
click at [648, 463] on div "ميلك شيك فواكه مشكلة كلاسيكي Description (Ar)" at bounding box center [840, 481] width 405 height 89
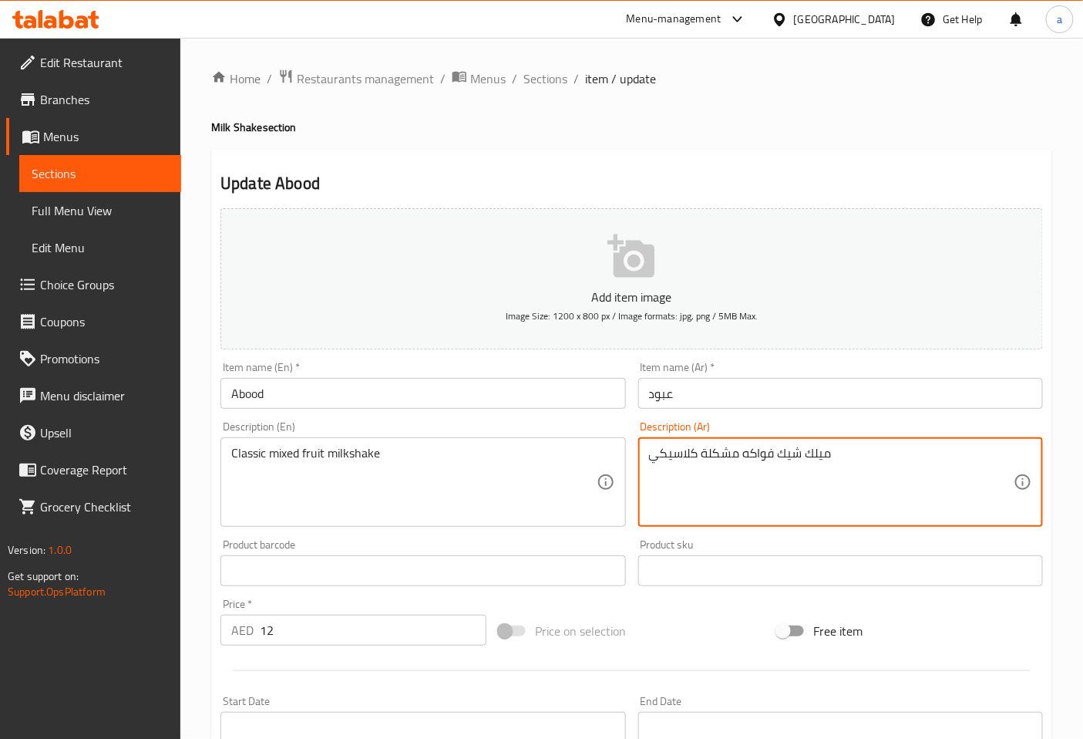
click at [851, 450] on textarea "ميلك شيك فواكه مشكلة كلاسيكي" at bounding box center [831, 482] width 365 height 73
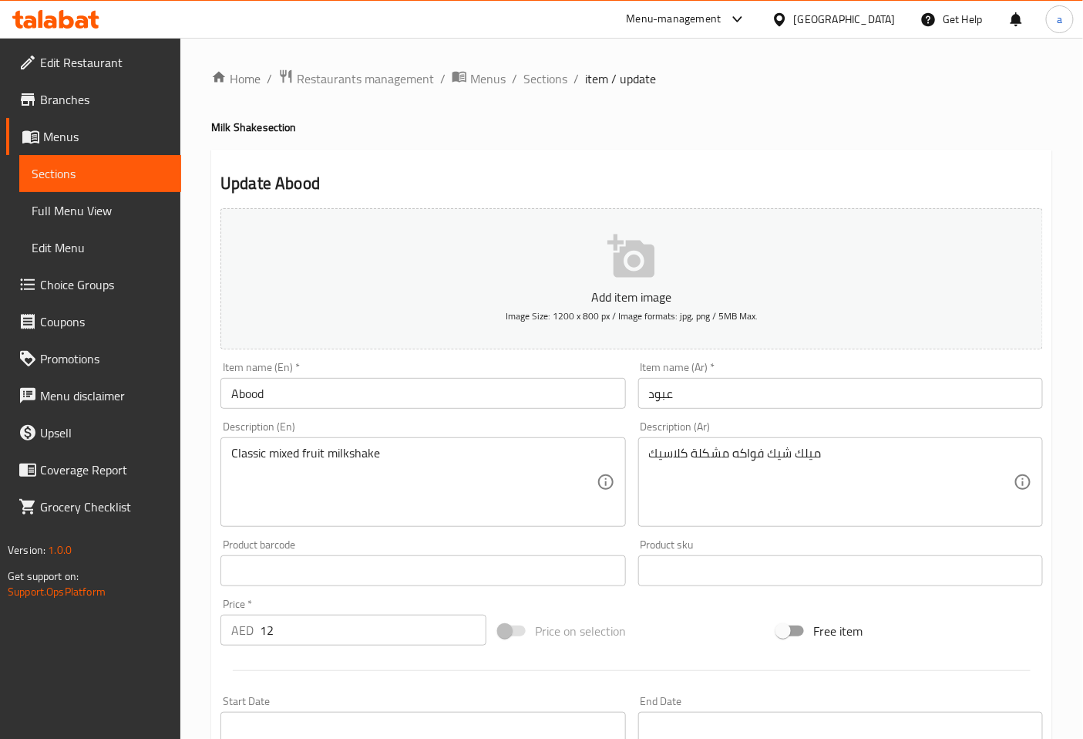
click at [864, 412] on div "Item name (Ar)   * عبود Item name (Ar) *" at bounding box center [840, 384] width 417 height 59
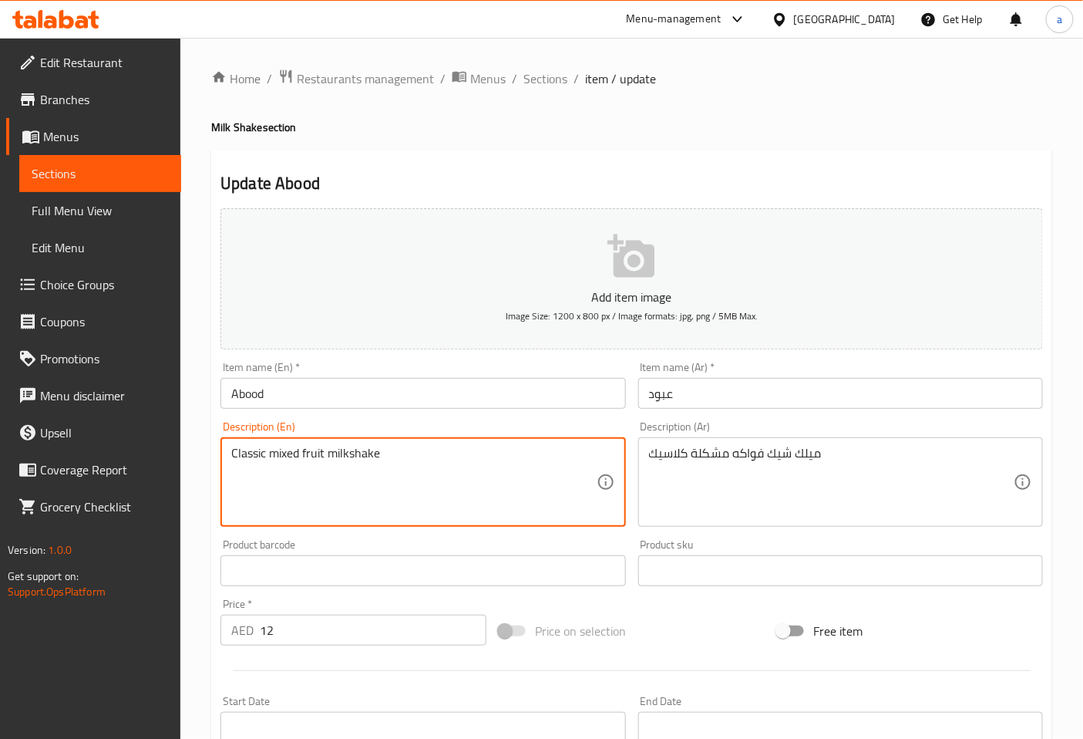
click at [281, 452] on textarea "Classic mixed fruit milkshake" at bounding box center [413, 482] width 365 height 73
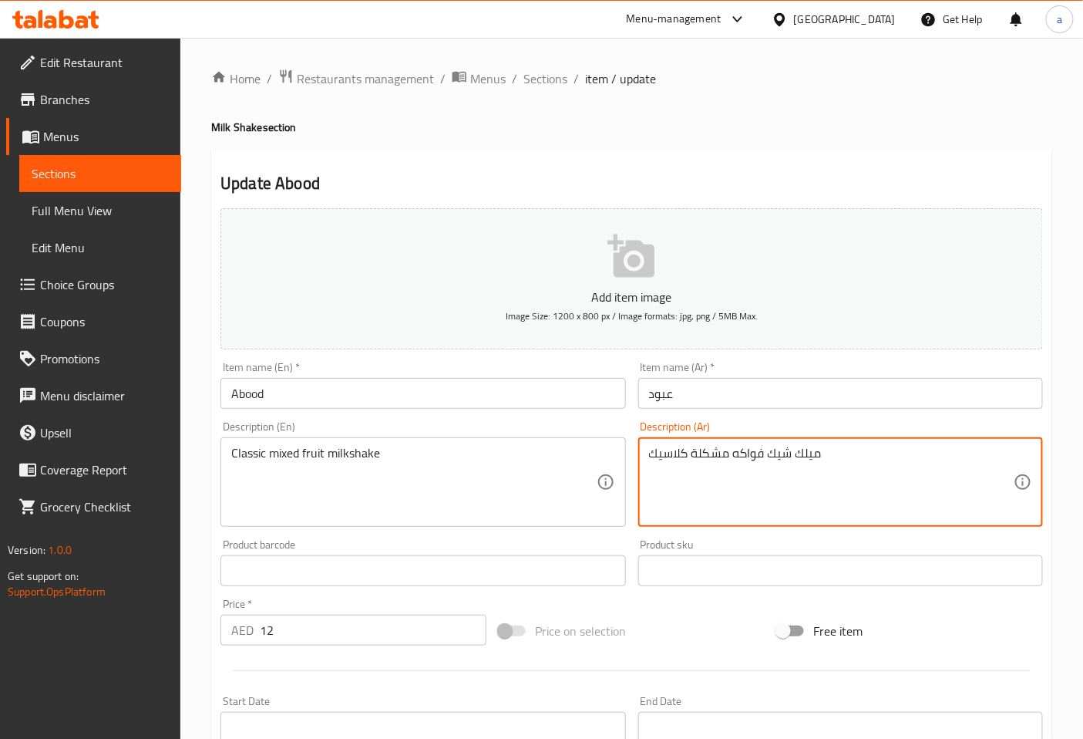
click at [696, 453] on textarea "ميلك شيك فواكه مشكلة كلاسيك" at bounding box center [831, 482] width 365 height 73
click at [695, 456] on textarea "ميلك شيك فواكه مشكلة كلاسيك" at bounding box center [831, 482] width 365 height 73
type textarea "ميلك شيك فواكه مشكل كلاسيك"
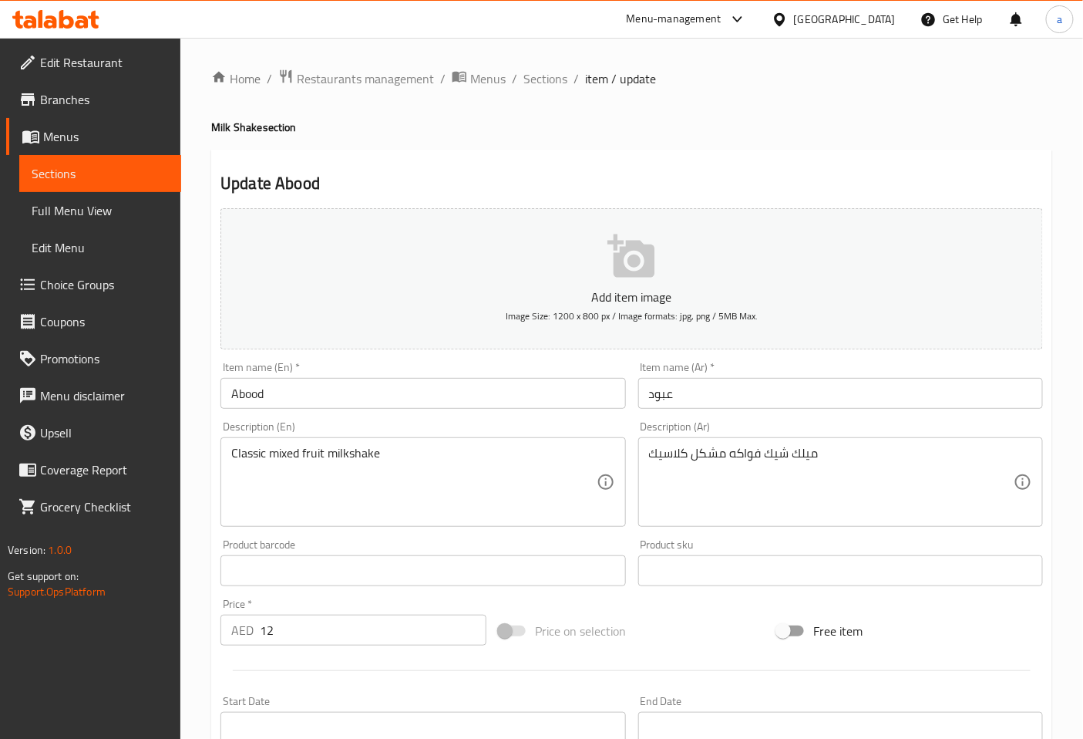
click at [864, 433] on div "Description (Ar) ميلك شيك فواكه مشكل كلاسيك Description (Ar)" at bounding box center [840, 474] width 405 height 106
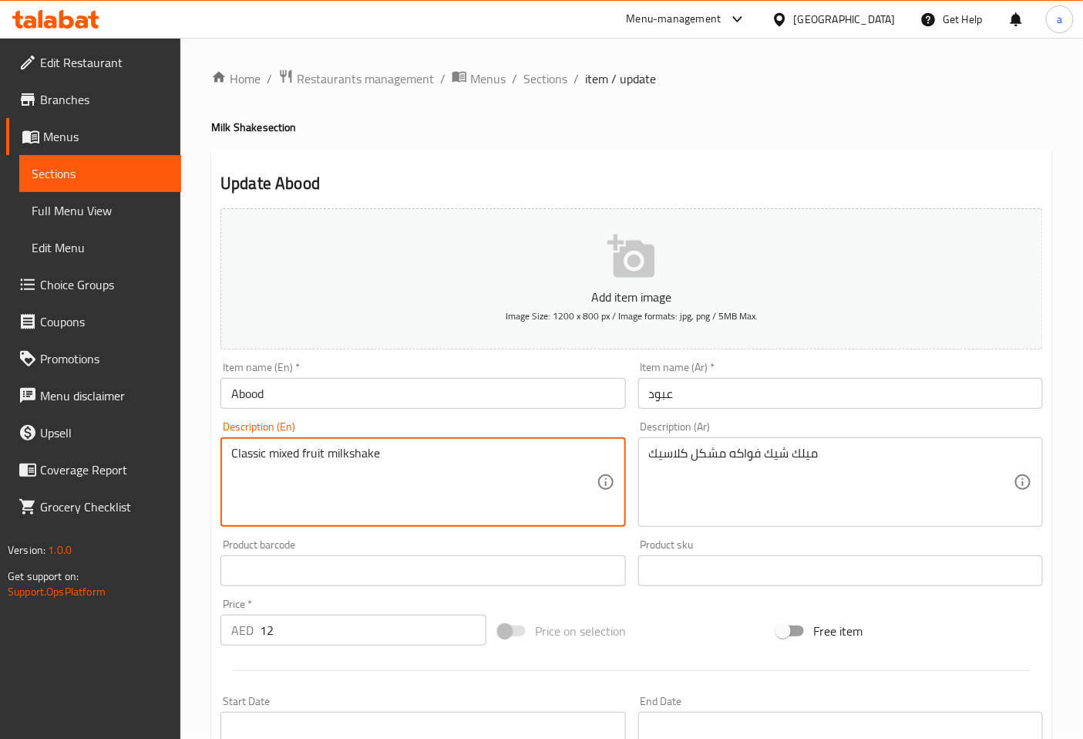
click at [288, 452] on textarea "Classic mixed fruit milkshake" at bounding box center [413, 482] width 365 height 73
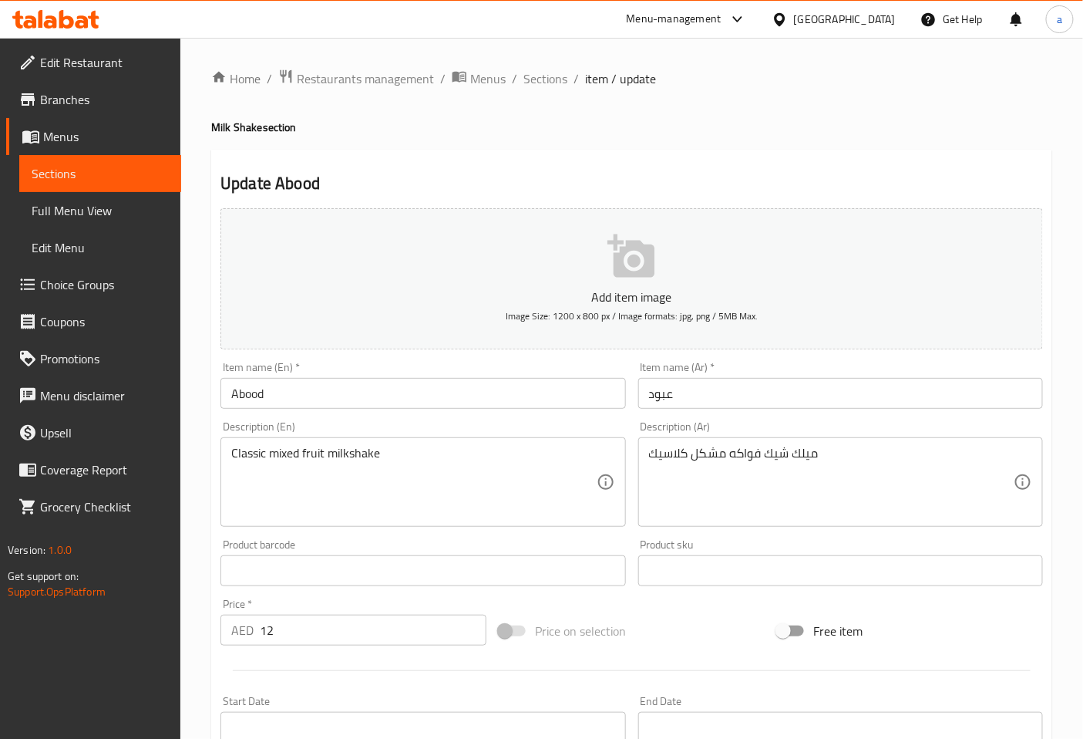
click at [638, 434] on div "Description (Ar) ميلك شيك فواكه مشكل كلاسيك Description (Ar)" at bounding box center [840, 474] width 405 height 106
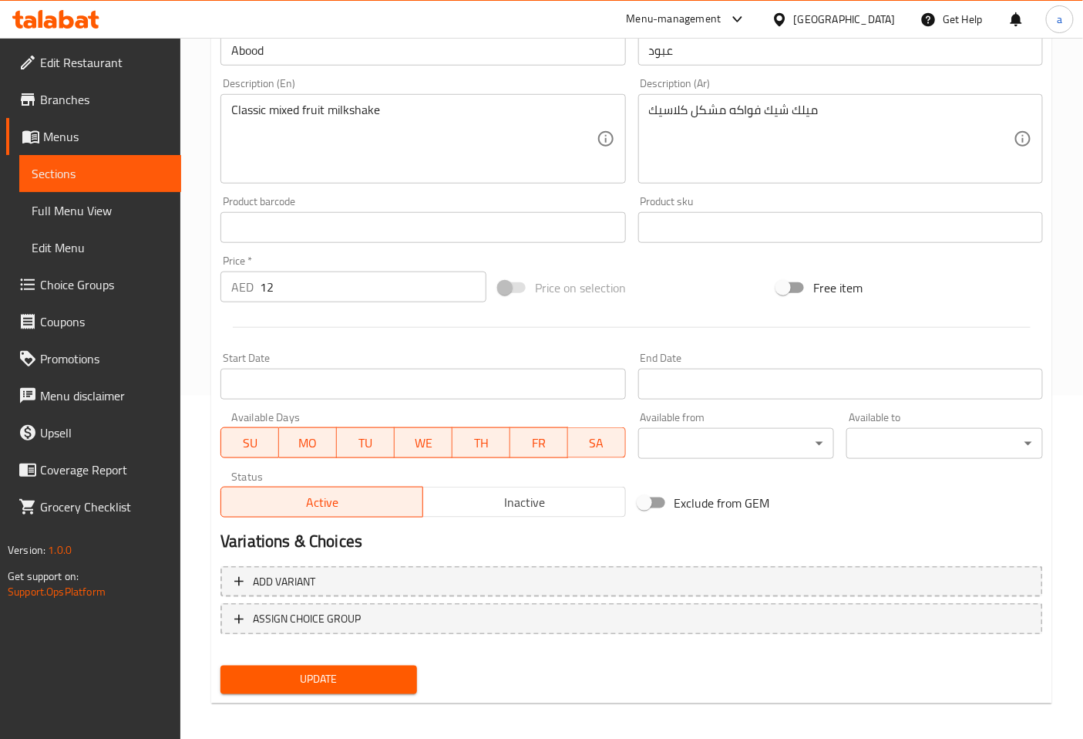
scroll to position [348, 0]
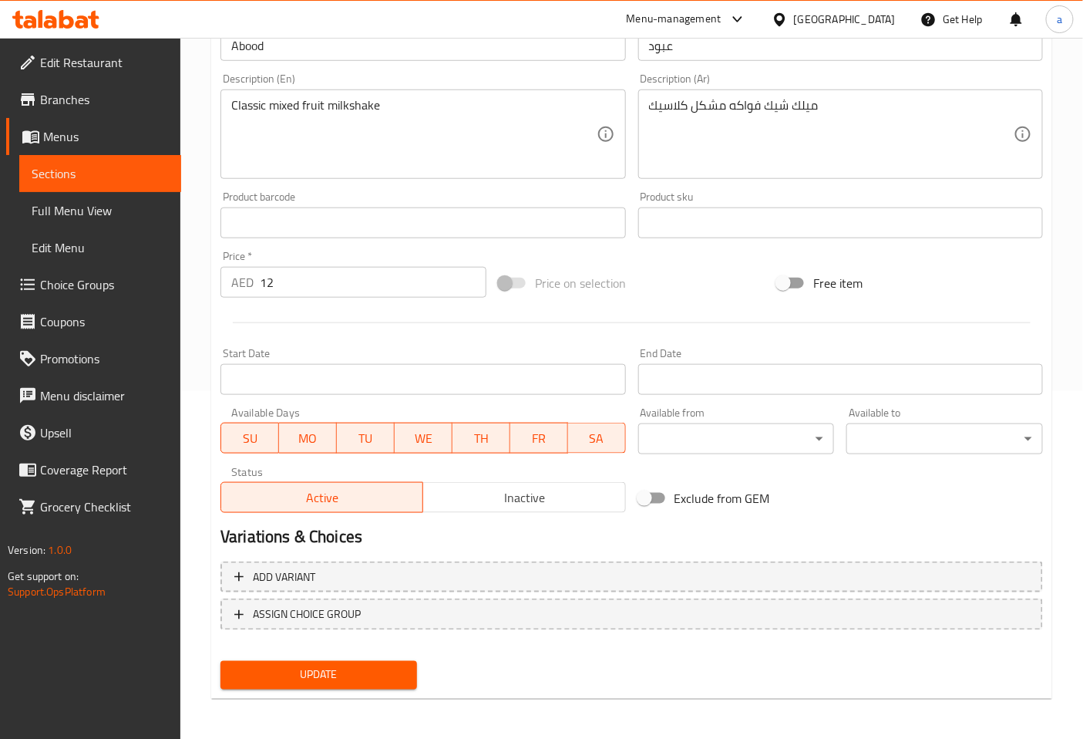
click at [357, 656] on div "Update" at bounding box center [318, 675] width 209 height 41
click at [359, 665] on span "Update" at bounding box center [319, 674] width 172 height 19
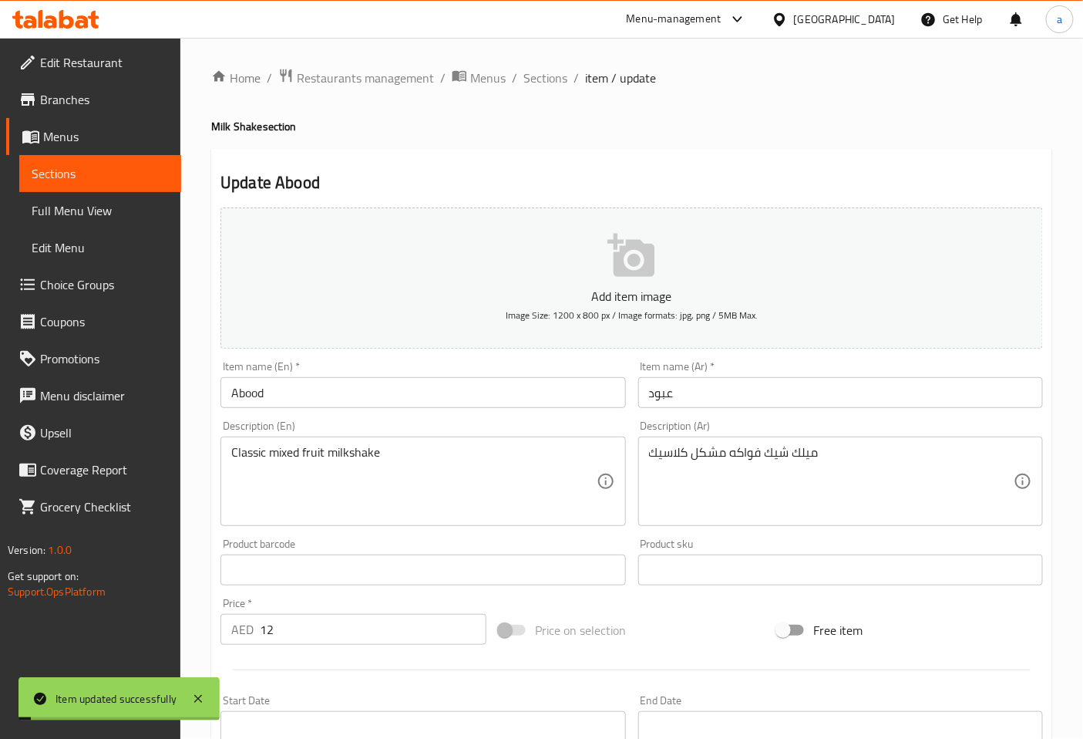
scroll to position [0, 0]
click at [528, 79] on span "Sections" at bounding box center [546, 78] width 44 height 19
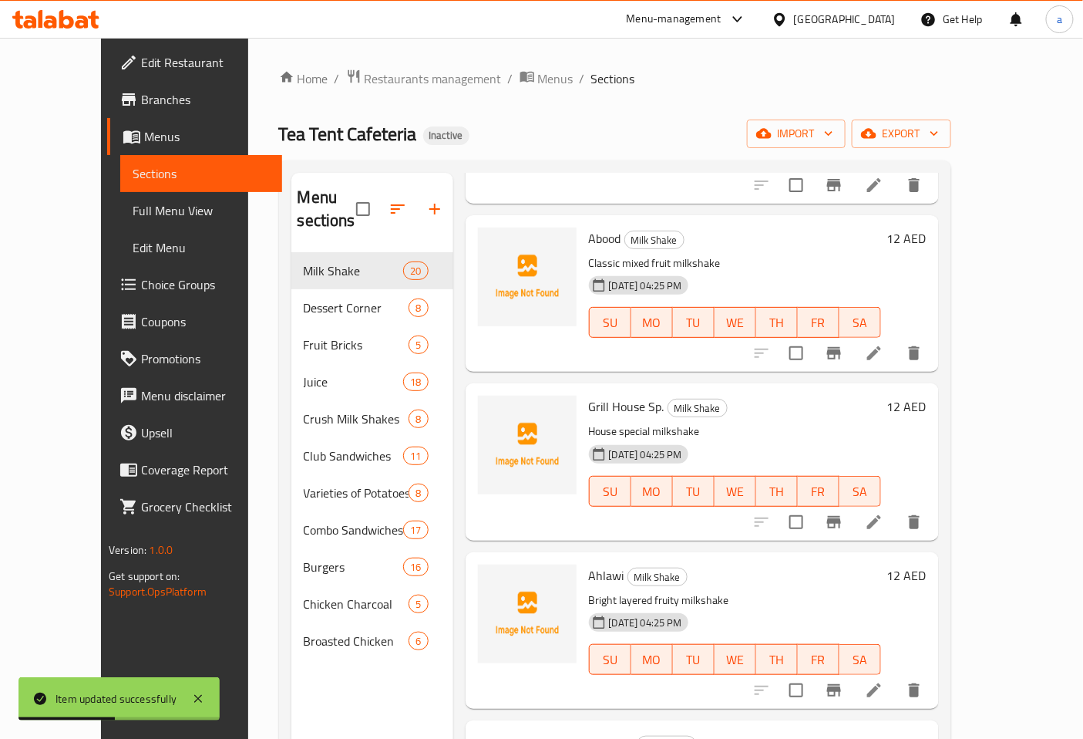
scroll to position [1885, 0]
click at [896, 507] on li at bounding box center [874, 521] width 43 height 28
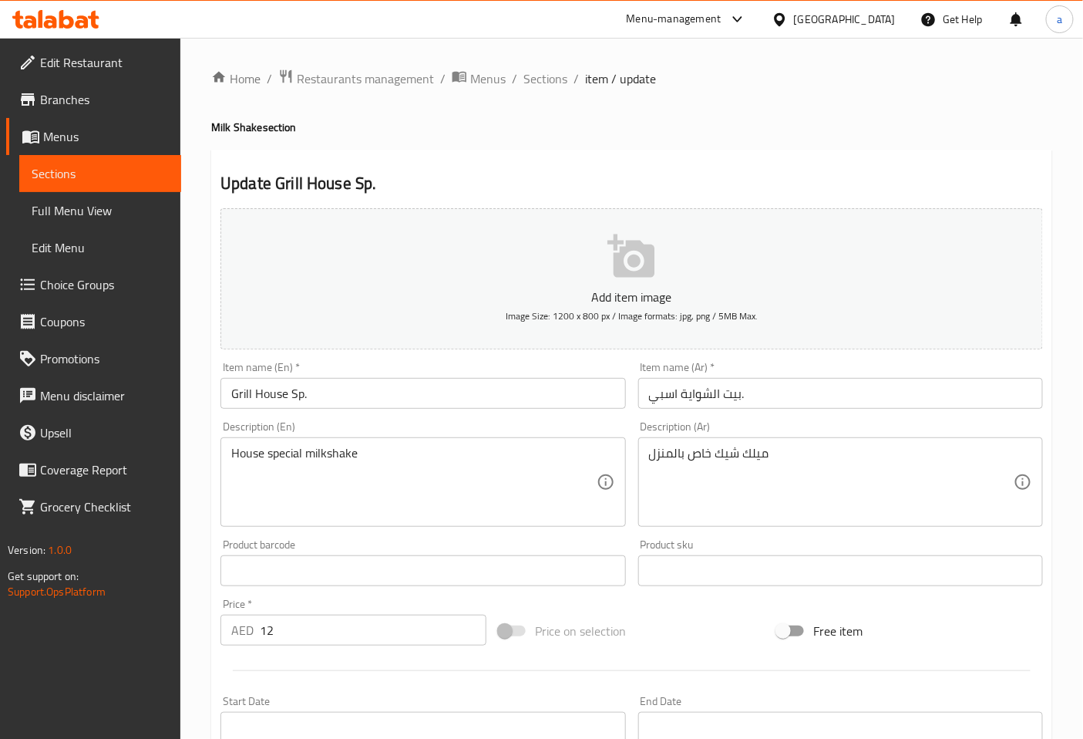
click at [756, 397] on input "بيت الشواية اسبي." at bounding box center [840, 393] width 405 height 31
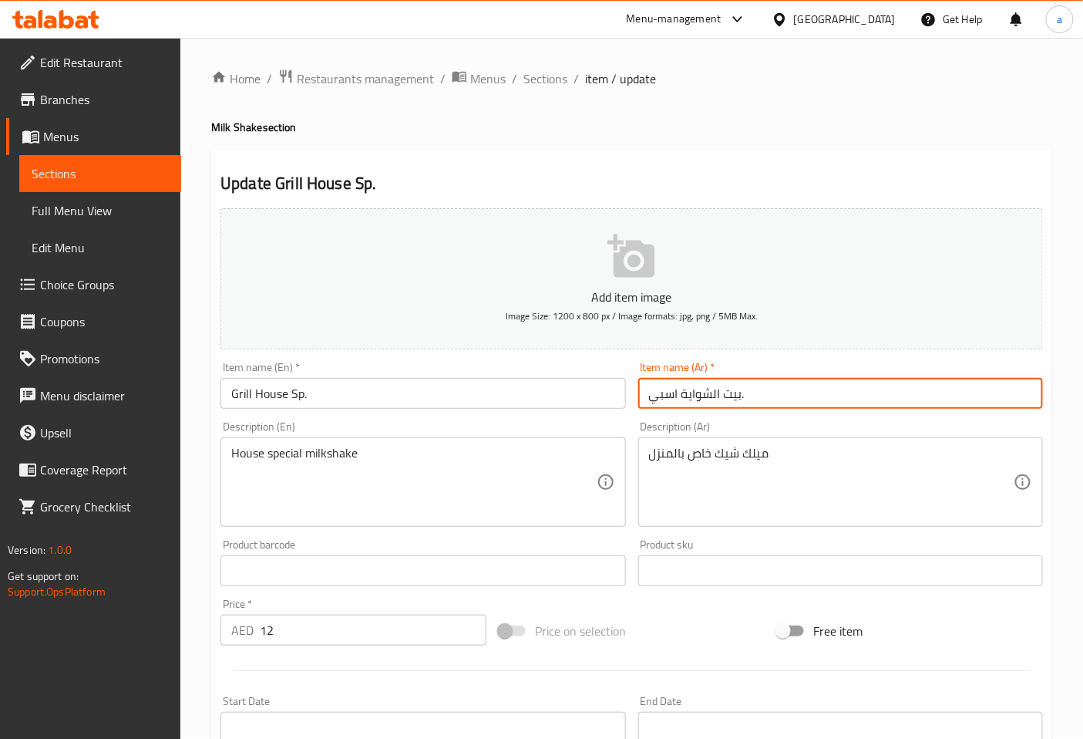
drag, startPoint x: 754, startPoint y: 397, endPoint x: 706, endPoint y: 387, distance: 49.6
click at [706, 387] on input "بيت الشواية اسبي." at bounding box center [840, 393] width 405 height 31
click at [707, 388] on input "بيت الشواية اسبي." at bounding box center [840, 393] width 405 height 31
click at [663, 393] on input "بيت الشواية اسبي." at bounding box center [840, 393] width 405 height 31
drag, startPoint x: 689, startPoint y: 389, endPoint x: 746, endPoint y: 395, distance: 58.2
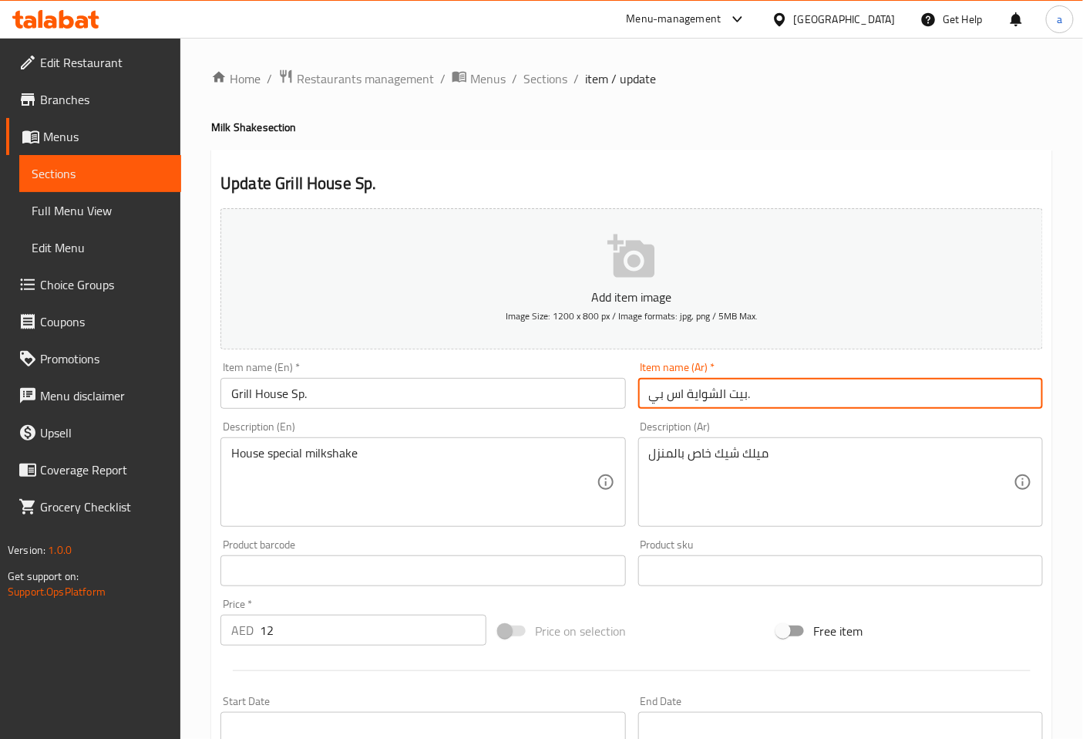
click at [746, 395] on input "بيت الشواية اس بي." at bounding box center [840, 393] width 405 height 31
type input "[PERSON_NAME] اس بي."
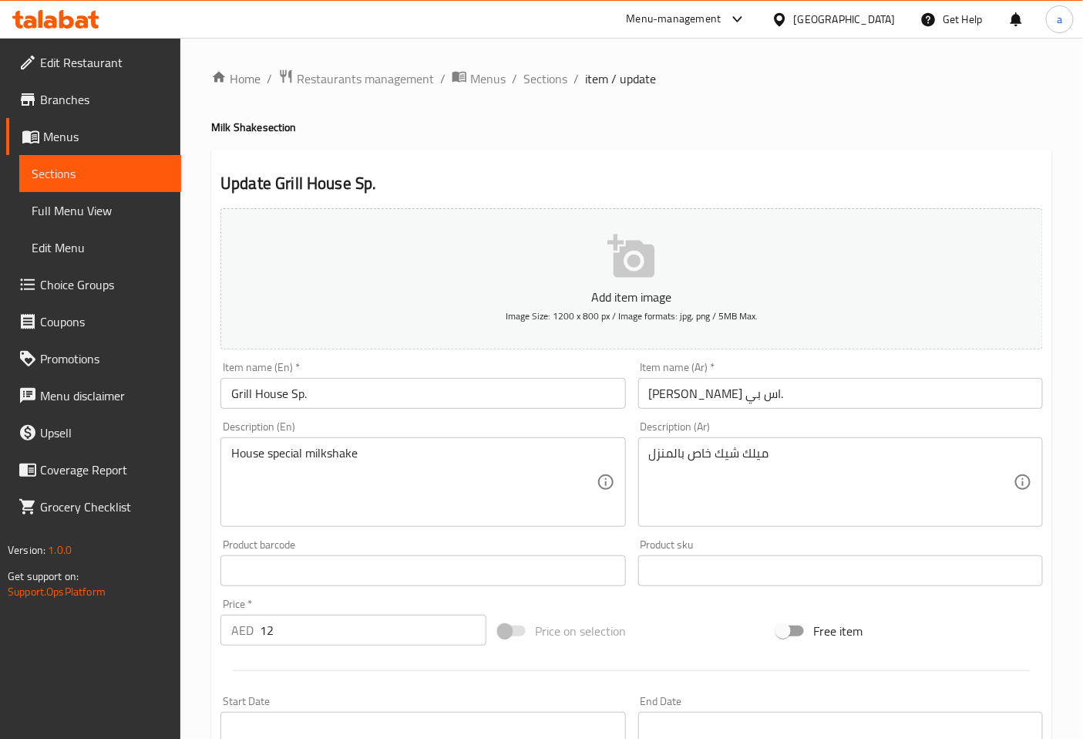
click at [746, 412] on div "Item name (Ar)   * [PERSON_NAME] اس بي. Item name (Ar) *" at bounding box center [840, 384] width 417 height 59
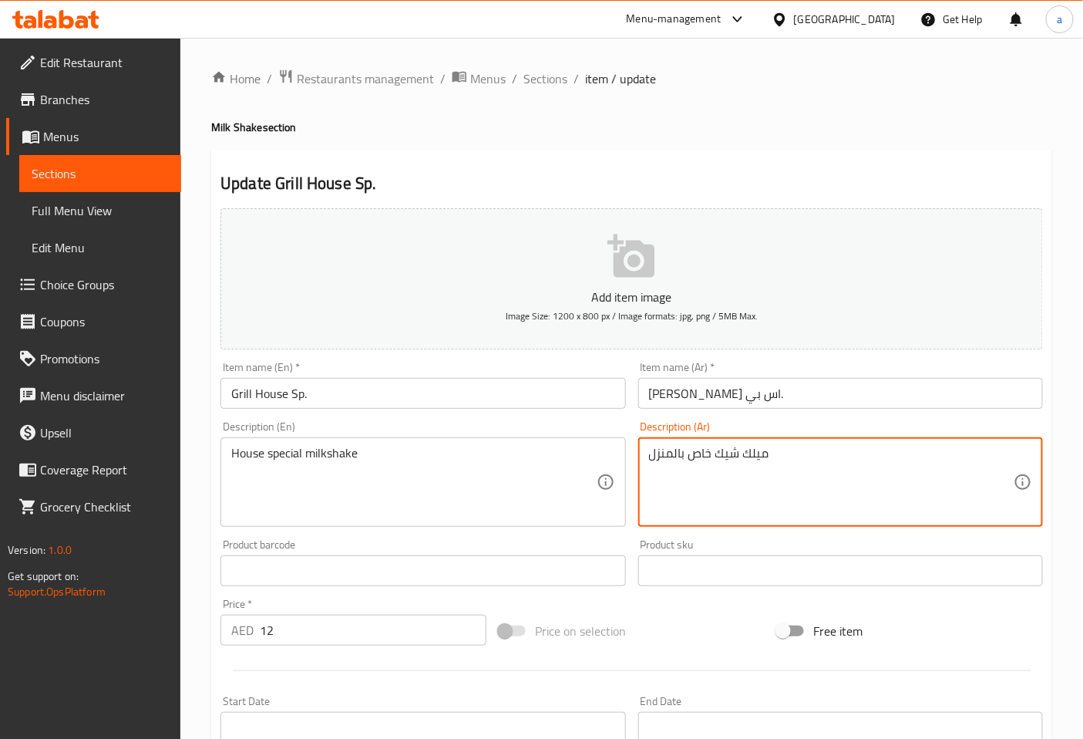
click at [695, 451] on textarea "ميلك شيك خاص بالمنزل" at bounding box center [831, 482] width 365 height 73
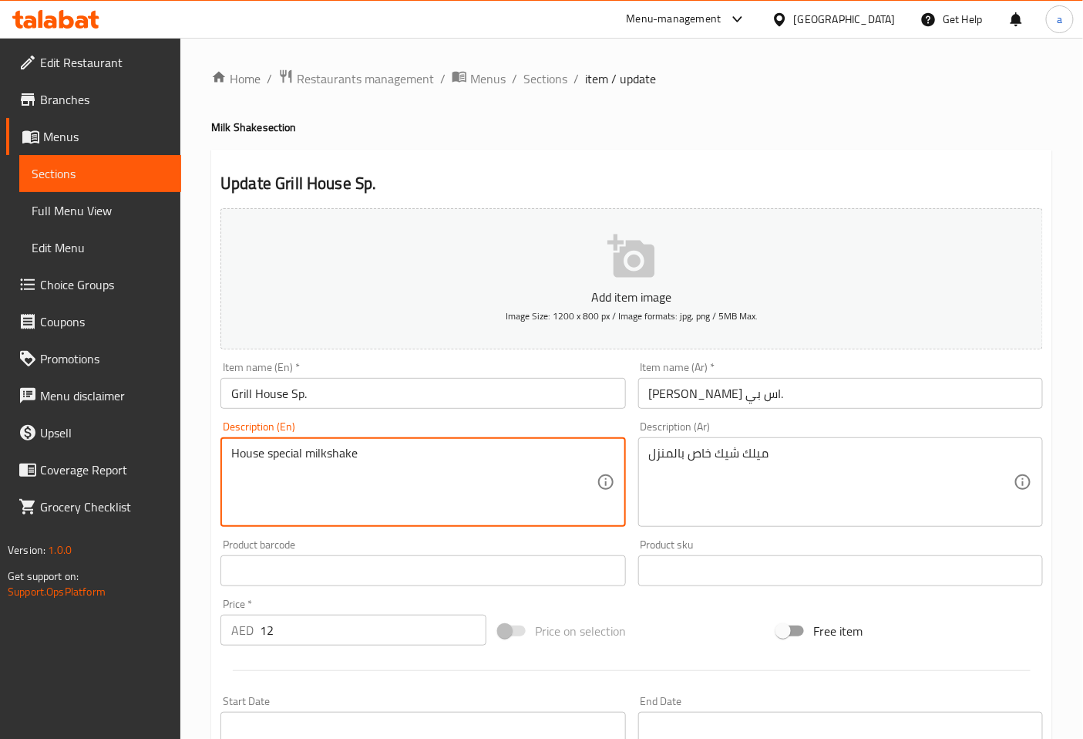
click at [281, 450] on textarea "House special milkshake" at bounding box center [413, 482] width 365 height 73
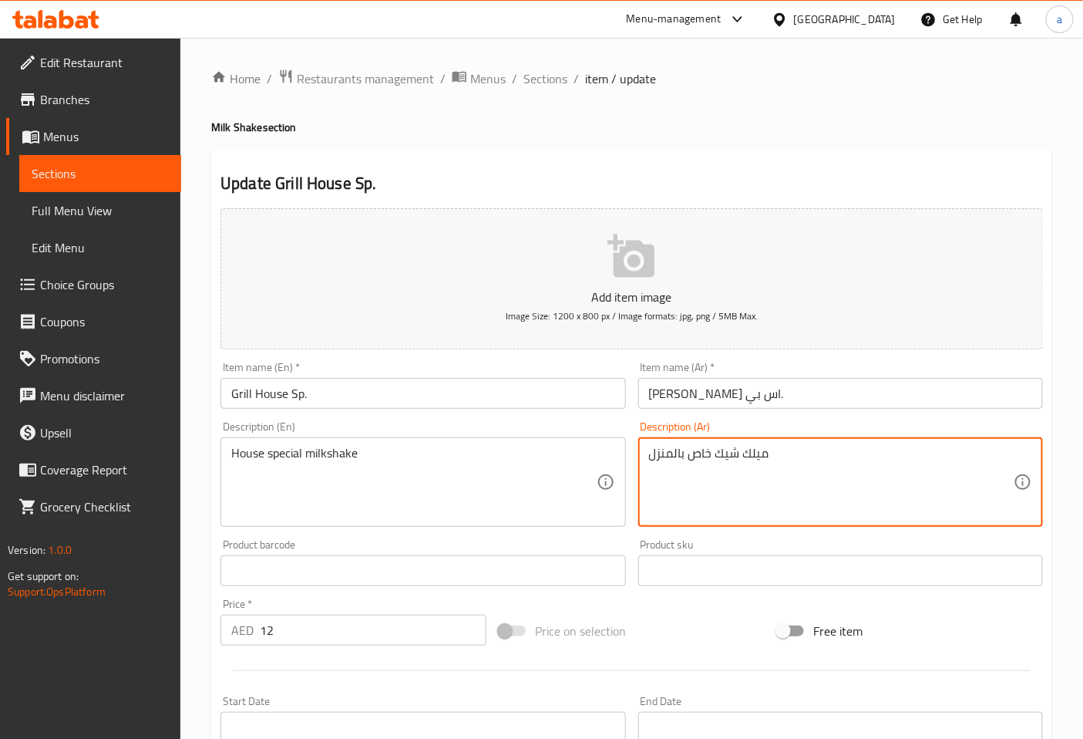
click at [711, 452] on textarea "ميلك شيك خاص بالمنزل" at bounding box center [831, 482] width 365 height 73
paste textarea "بيشيال"
click at [662, 456] on textarea "ميلك شيك سبيشيال بالمنزل" at bounding box center [831, 482] width 365 height 73
click at [696, 453] on textarea "ميلك شيك سبيشيال" at bounding box center [831, 482] width 365 height 73
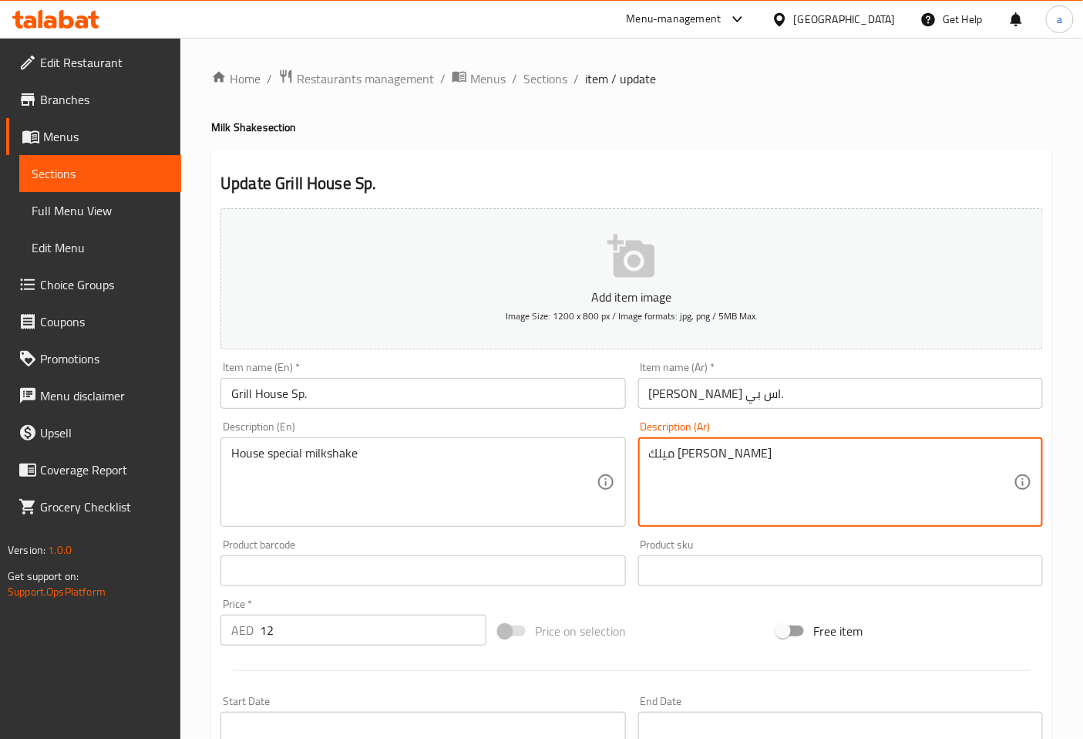
type textarea "ميلك [PERSON_NAME]"
click at [746, 432] on div "Description (Ar) ميلك شيك هاوس سبيشيال Description (Ar)" at bounding box center [840, 474] width 405 height 106
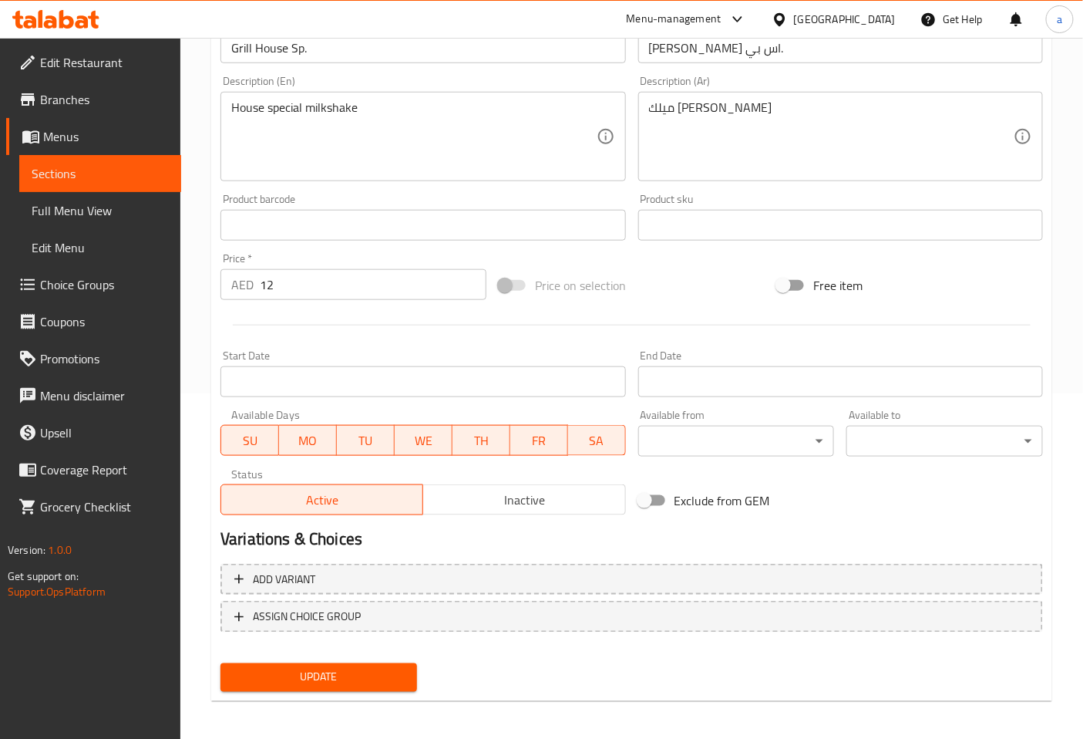
scroll to position [348, 0]
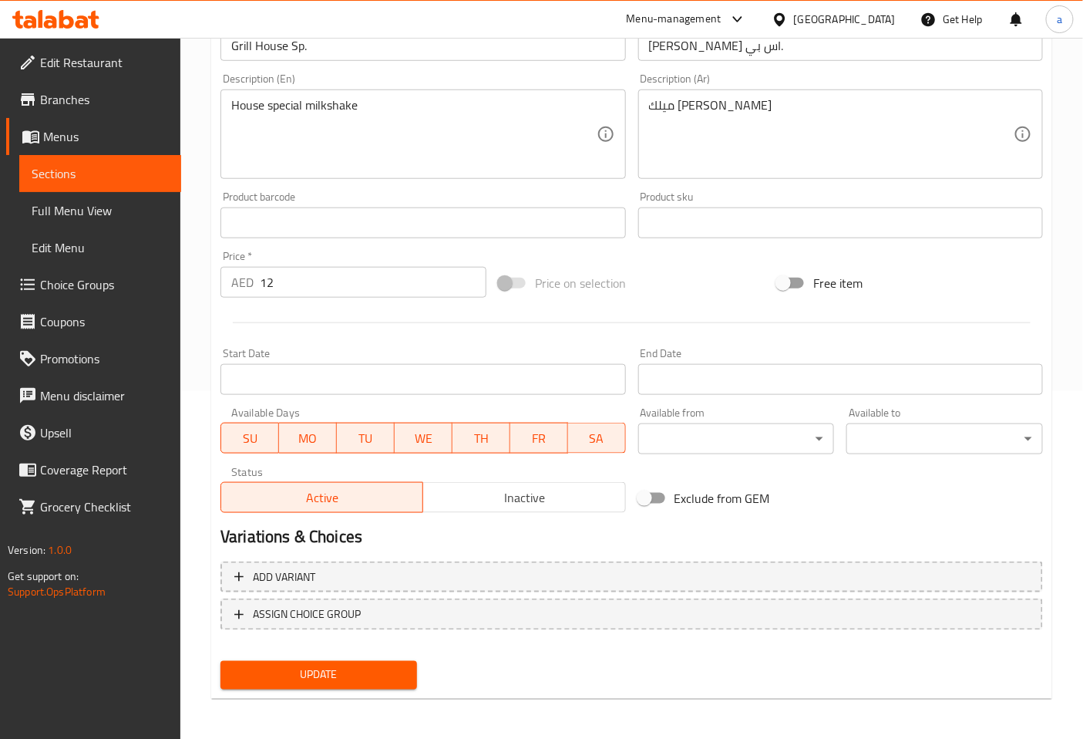
click at [372, 667] on span "Update" at bounding box center [319, 674] width 172 height 19
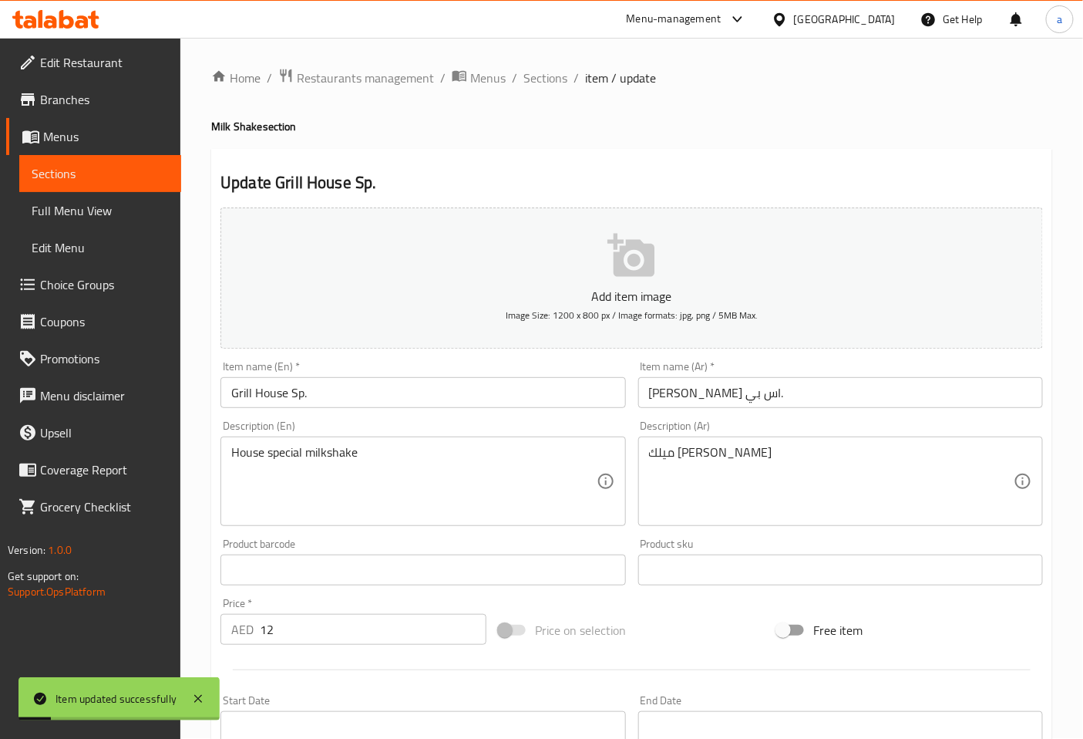
scroll to position [0, 0]
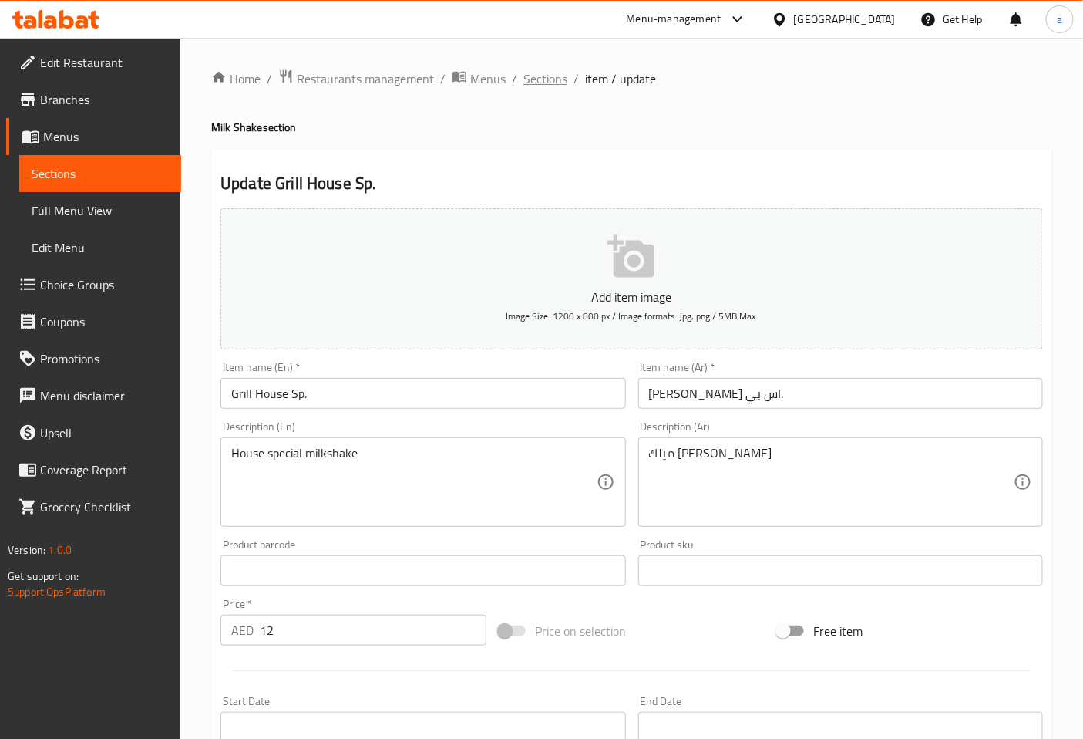
click at [563, 74] on span "Sections" at bounding box center [546, 78] width 44 height 19
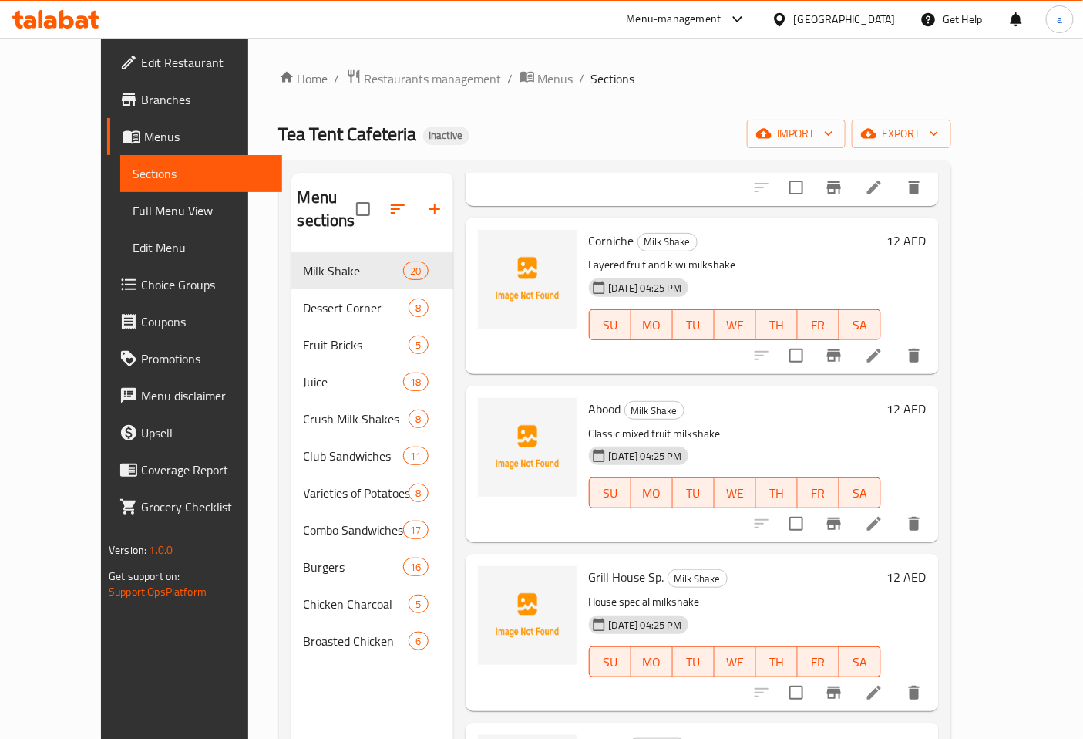
scroll to position [2056, 0]
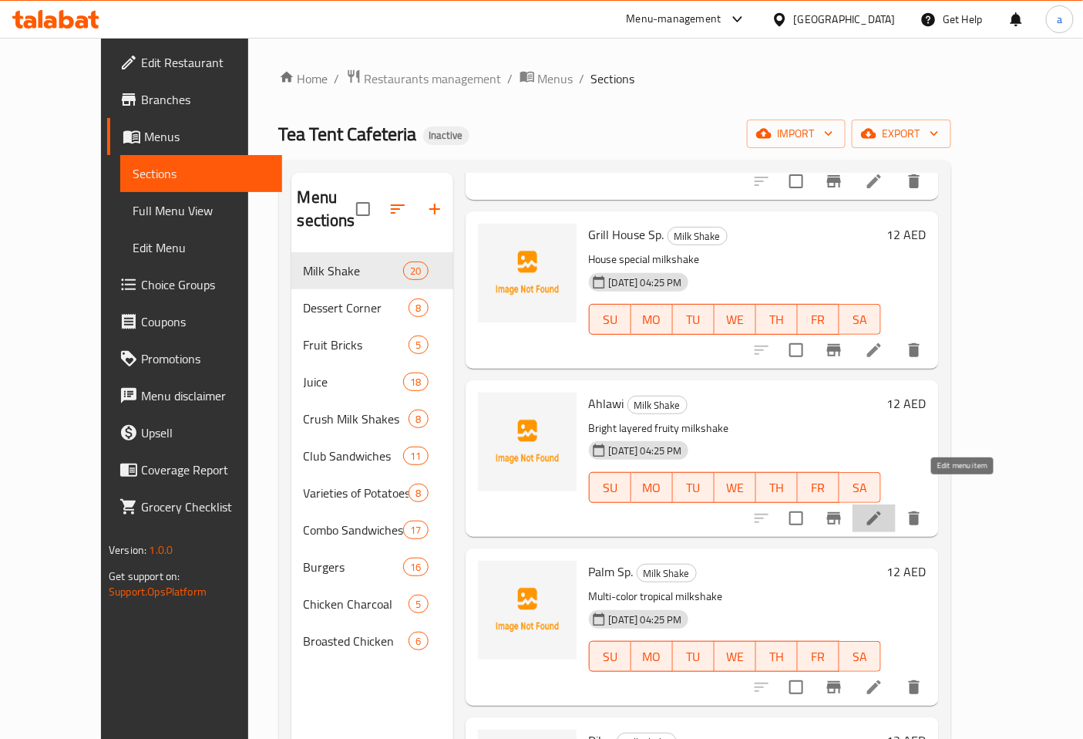
click at [881, 511] on icon at bounding box center [874, 518] width 14 height 14
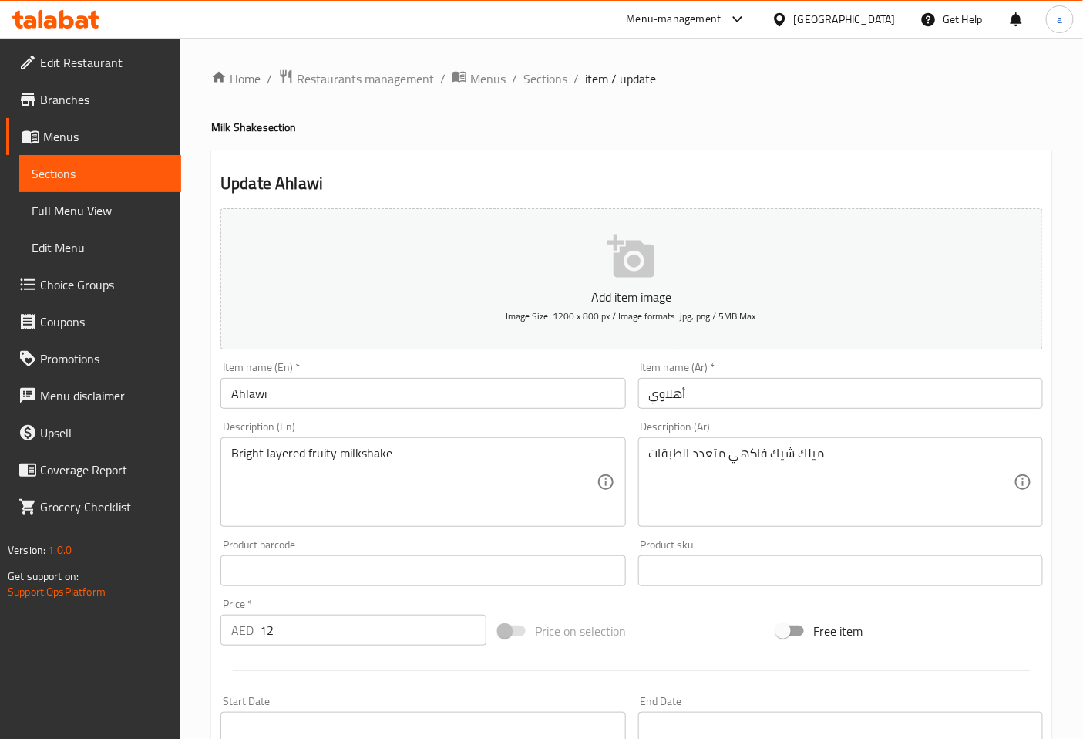
click at [251, 399] on input "Ahlawi" at bounding box center [423, 393] width 405 height 31
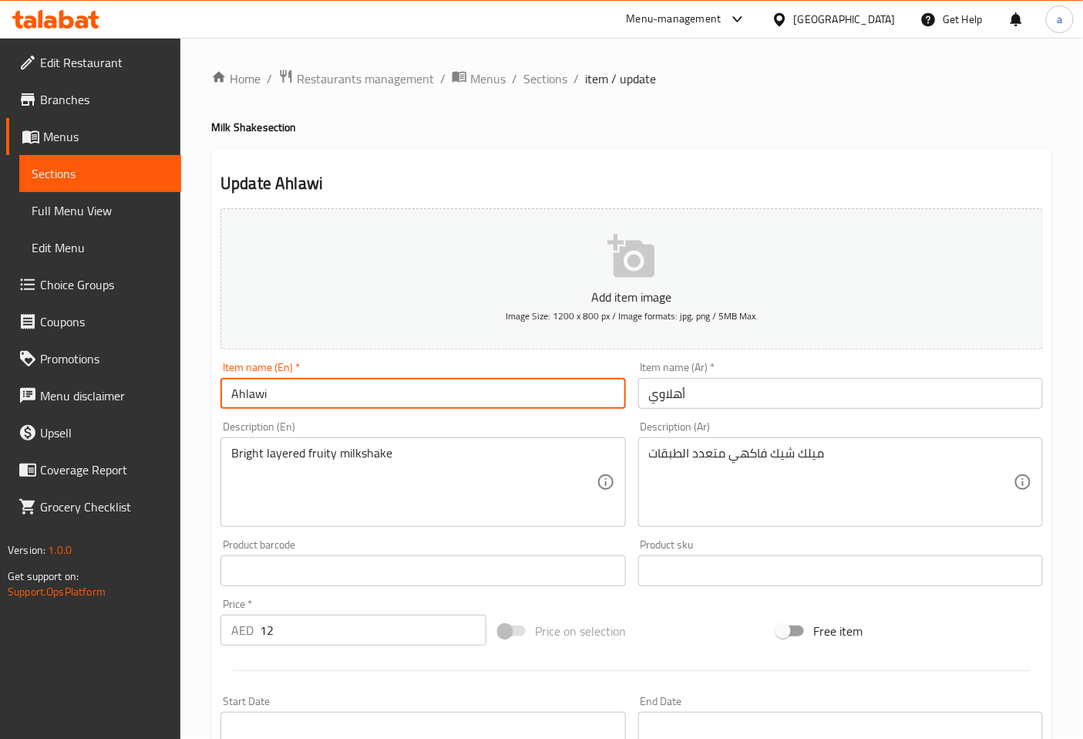
click at [251, 399] on input "Ahlawi" at bounding box center [423, 393] width 405 height 31
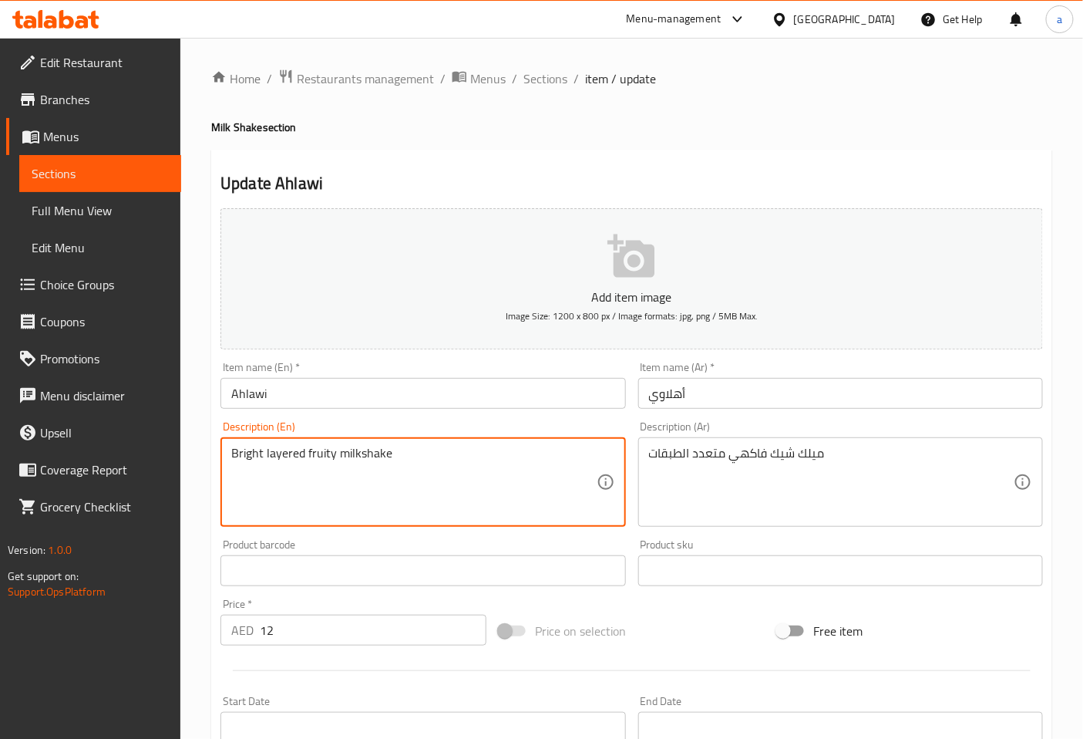
click at [253, 450] on textarea "Bright layered fruity milkshake" at bounding box center [413, 482] width 365 height 73
click at [527, 430] on div "Description (En) Bright layered fruity milkshake Description (En)" at bounding box center [423, 474] width 405 height 106
click at [254, 455] on textarea "Bright layered fruity milkshake" at bounding box center [413, 482] width 365 height 73
click at [261, 453] on textarea "Bright layered fruity milkshake" at bounding box center [413, 482] width 365 height 73
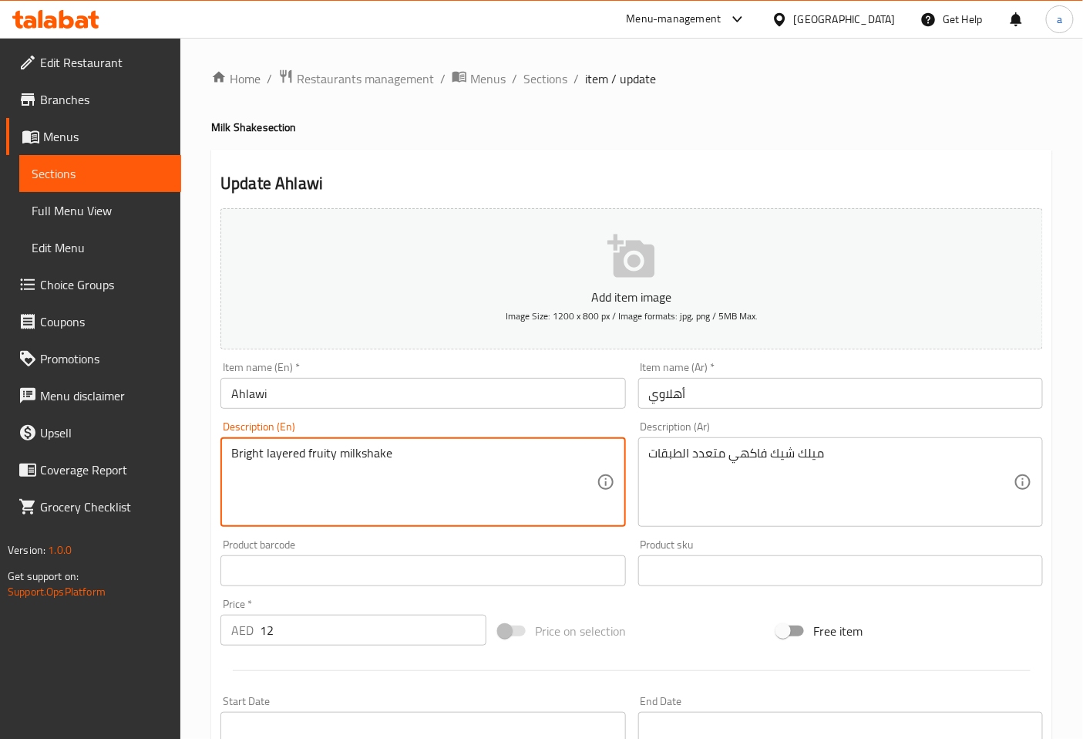
click at [261, 453] on textarea "Bright layered fruity milkshake" at bounding box center [413, 482] width 365 height 73
click at [247, 446] on textarea "Bright layered fruity milkshake" at bounding box center [413, 482] width 365 height 73
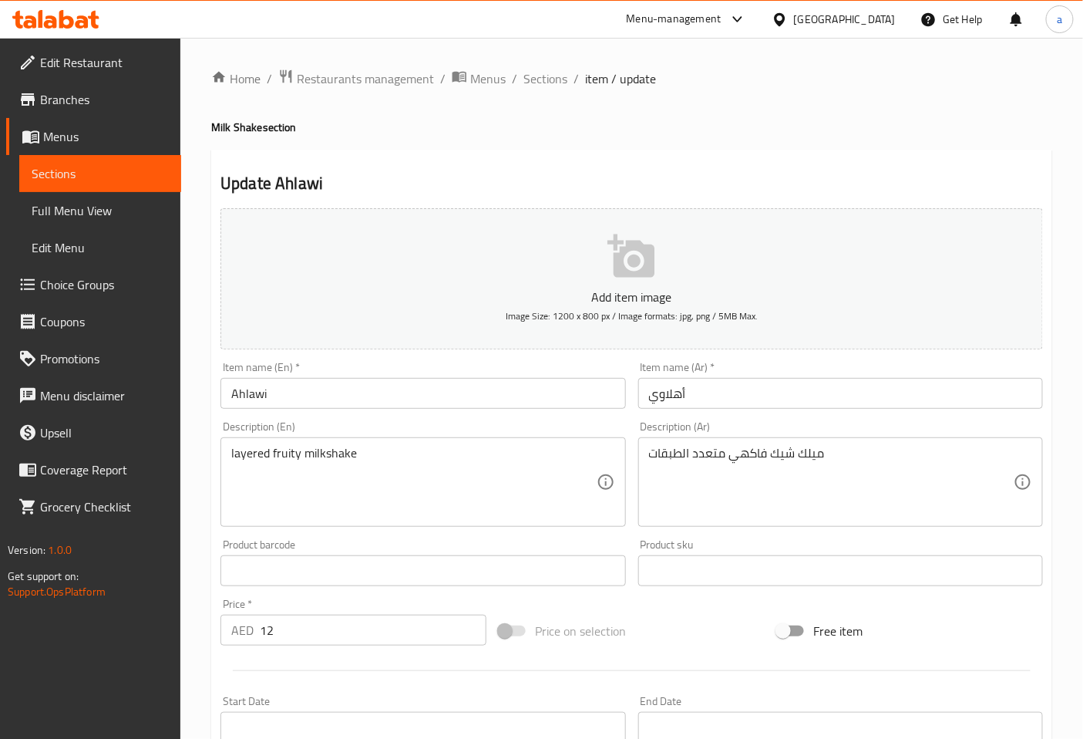
click at [372, 419] on div "Description (En) layered fruity milkshake Description (En)" at bounding box center [422, 474] width 417 height 118
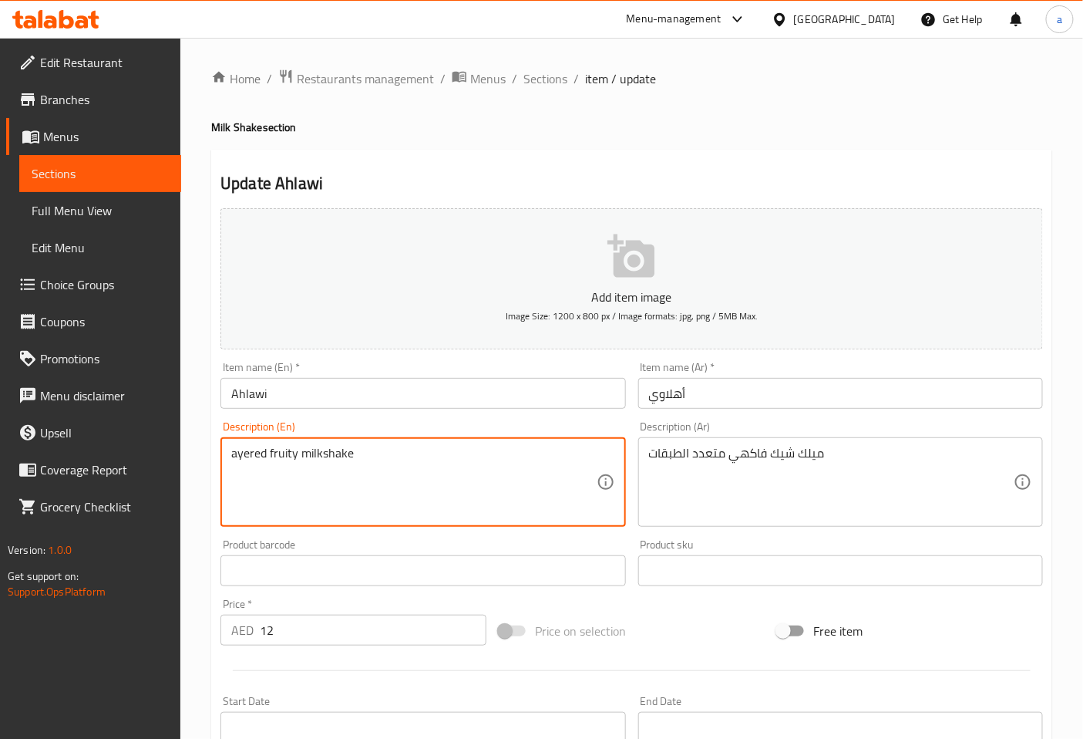
click at [590, 451] on textarea "ayered fruity milkshake" at bounding box center [413, 482] width 365 height 73
type textarea "Layered fruity milkshake"
click at [445, 422] on div "Description (En) Layered fruity milkshake Description (En)" at bounding box center [423, 474] width 405 height 106
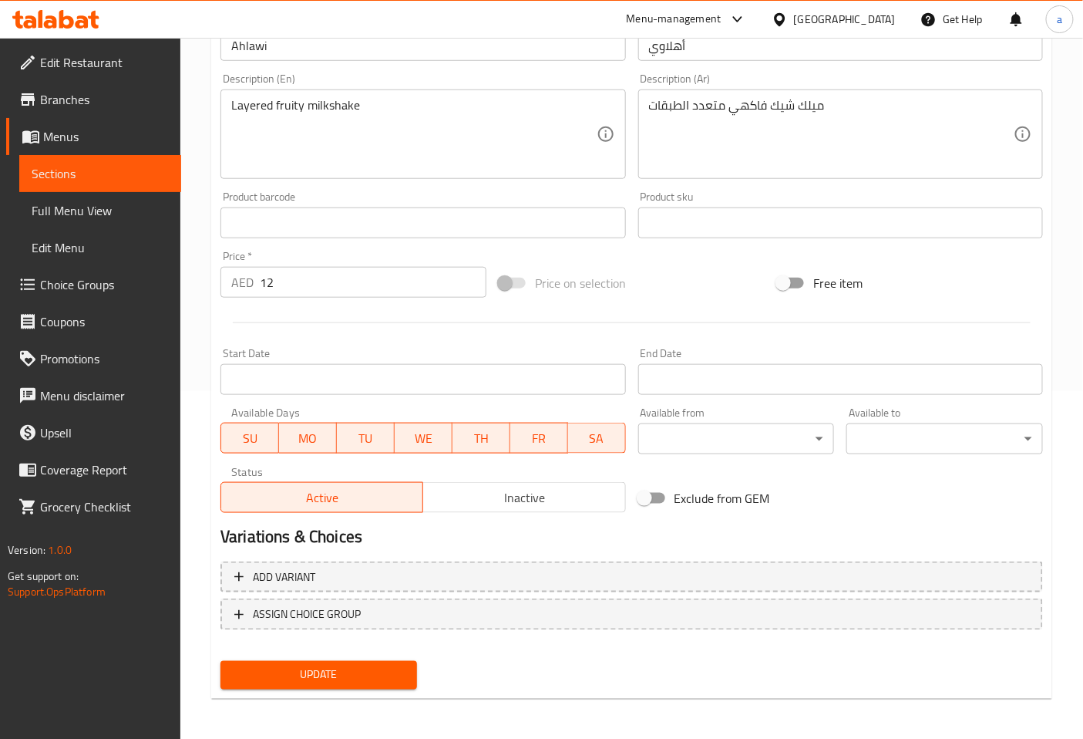
click at [359, 676] on span "Update" at bounding box center [319, 674] width 172 height 19
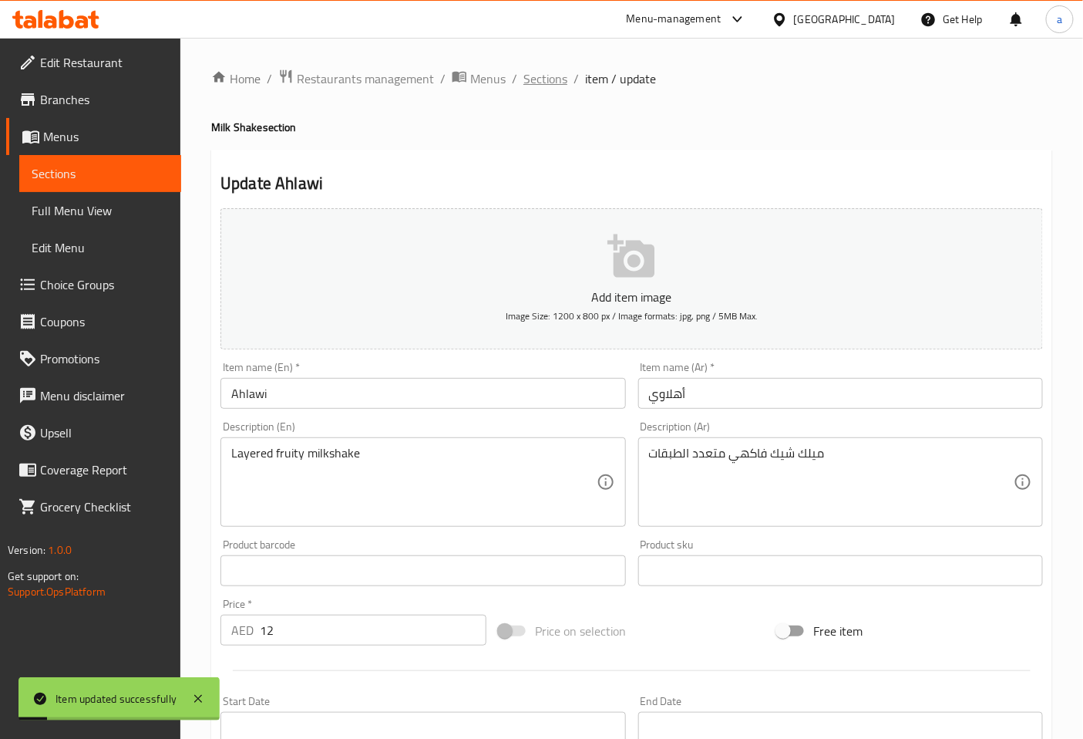
click at [548, 85] on span "Sections" at bounding box center [546, 78] width 44 height 19
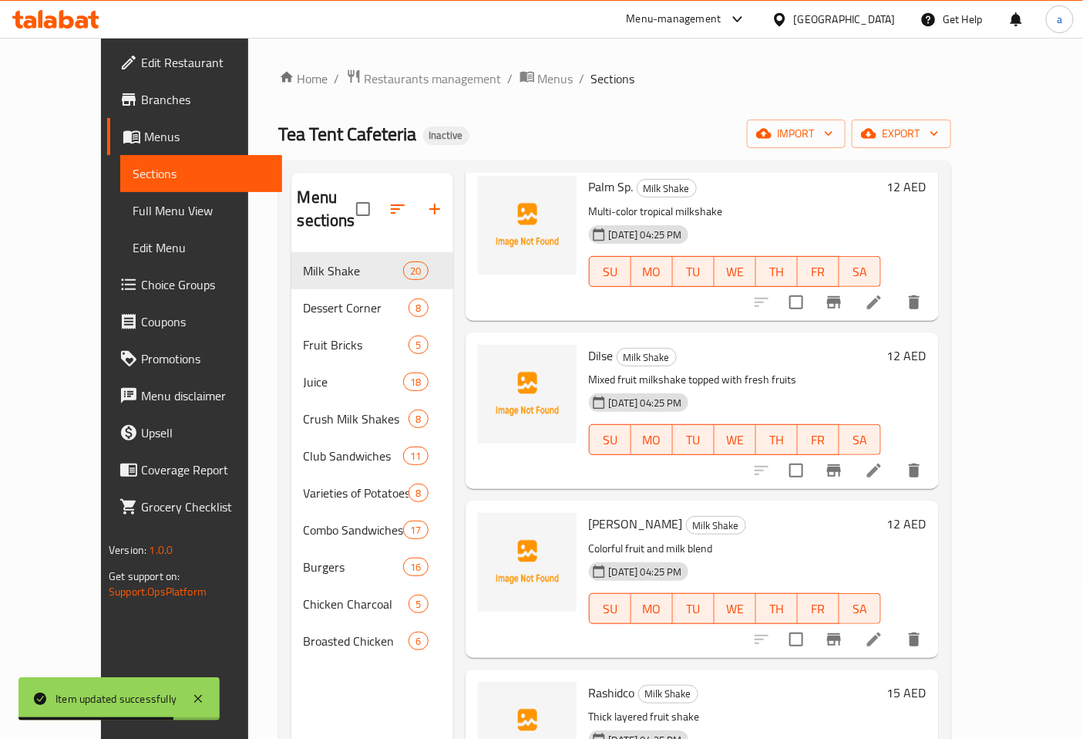
scroll to position [2399, 0]
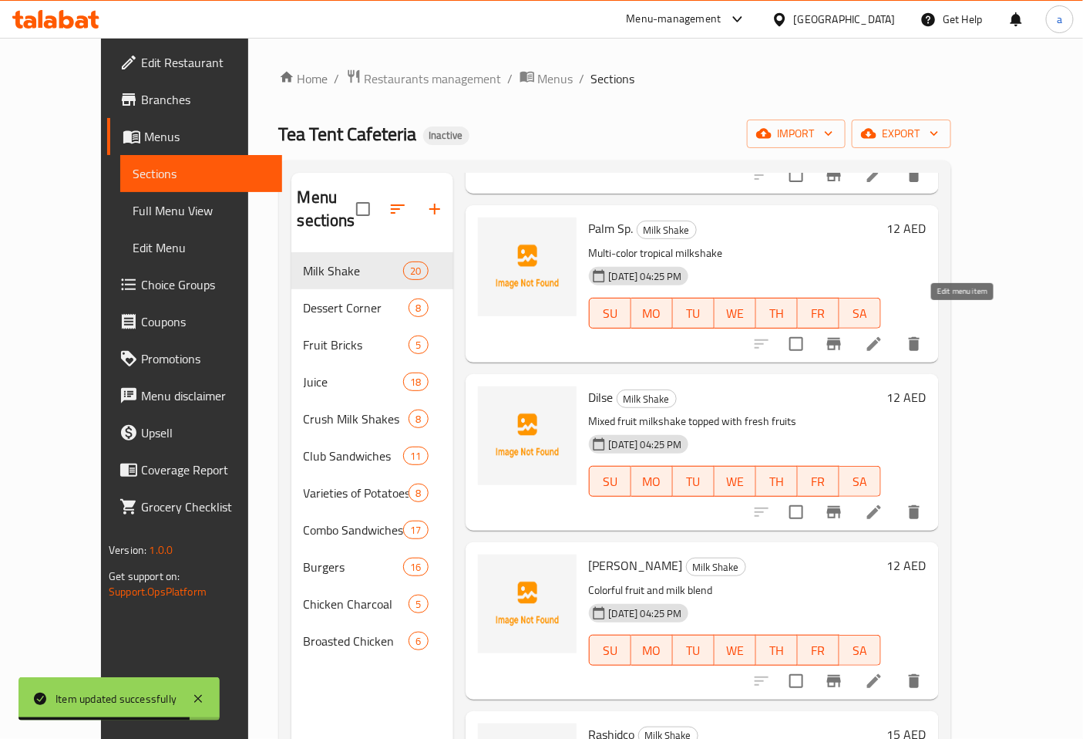
click at [881, 337] on icon at bounding box center [874, 344] width 14 height 14
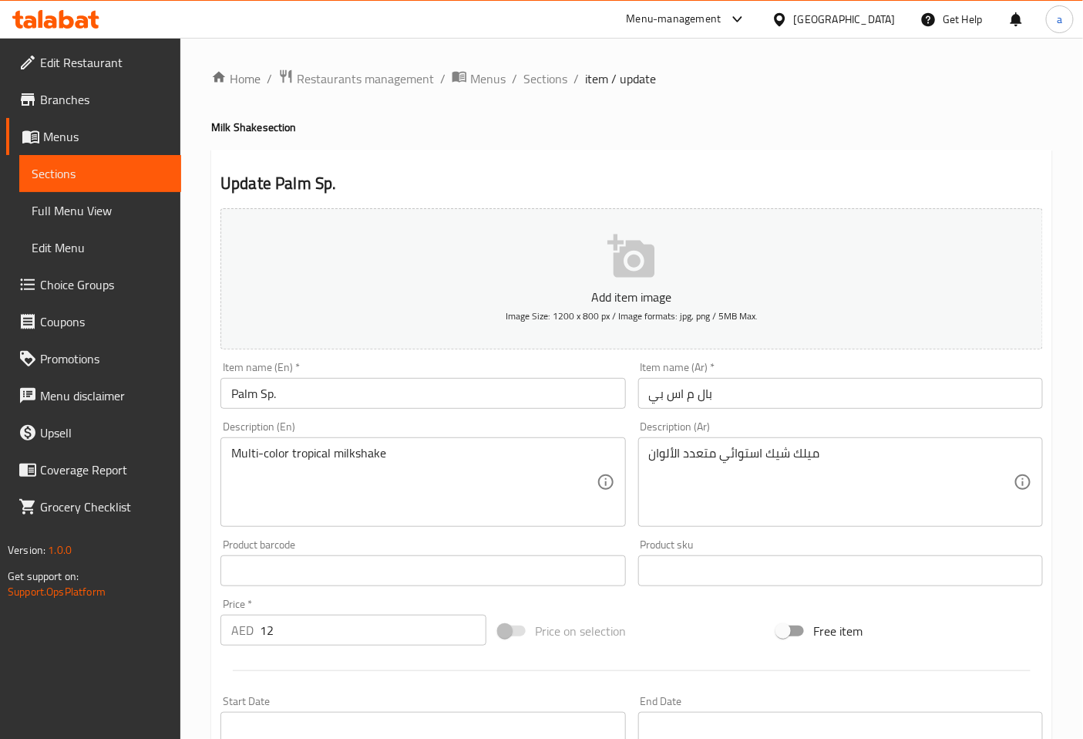
click at [244, 391] on input "Palm Sp." at bounding box center [423, 393] width 405 height 31
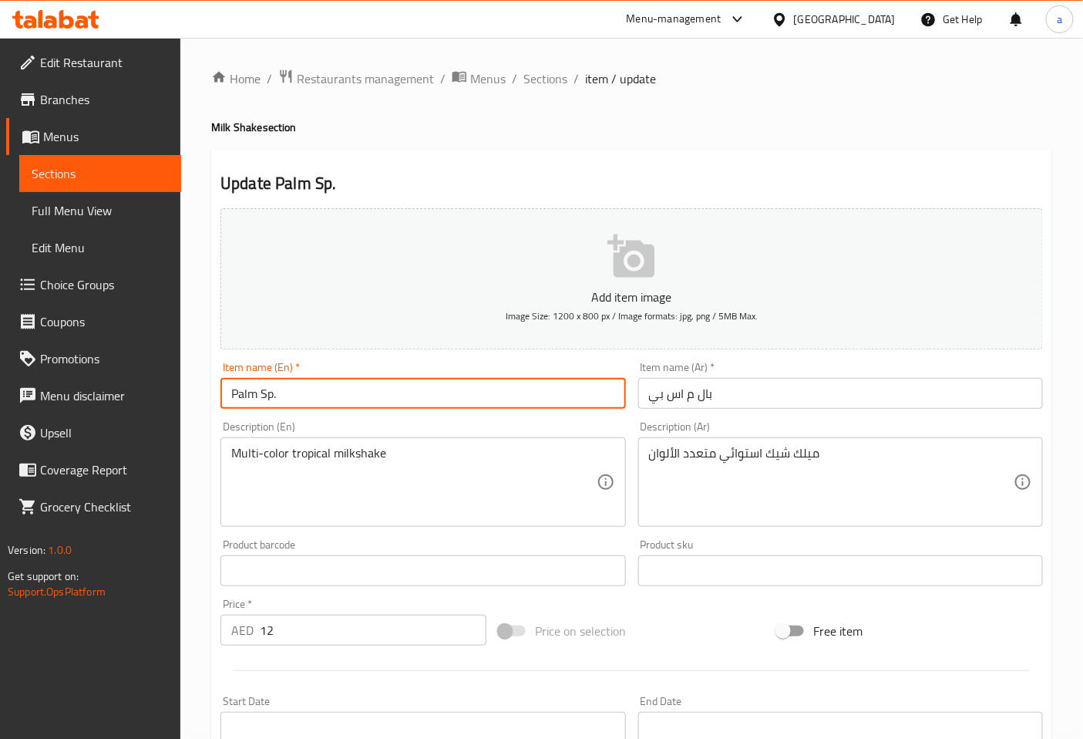
click at [244, 391] on input "Palm Sp." at bounding box center [423, 393] width 405 height 31
click at [748, 363] on div "Item name (Ar)   * بال م اس بي Item name (Ar) *" at bounding box center [840, 385] width 405 height 47
click at [240, 395] on input "Palm Sp." at bounding box center [423, 393] width 405 height 31
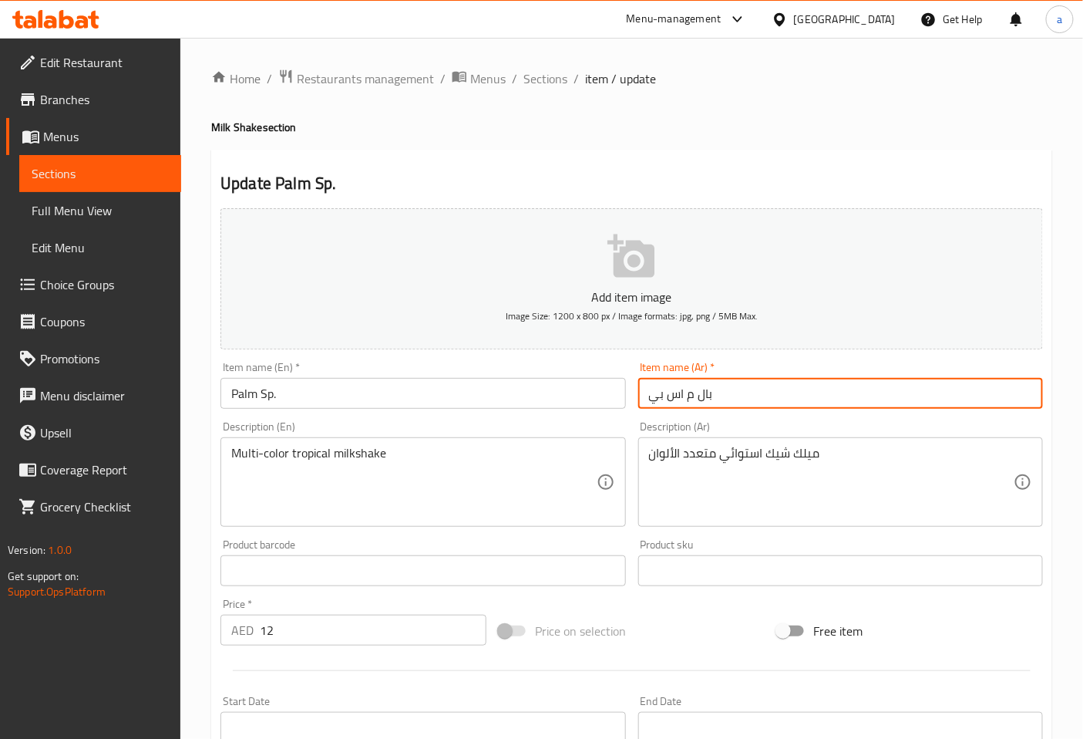
click at [694, 394] on input "بال م اس بي" at bounding box center [840, 393] width 405 height 31
type input "بالم اس بي"
click at [783, 374] on div "Item name (Ar)   * بالم اس بي Item name (Ar) *" at bounding box center [840, 385] width 405 height 47
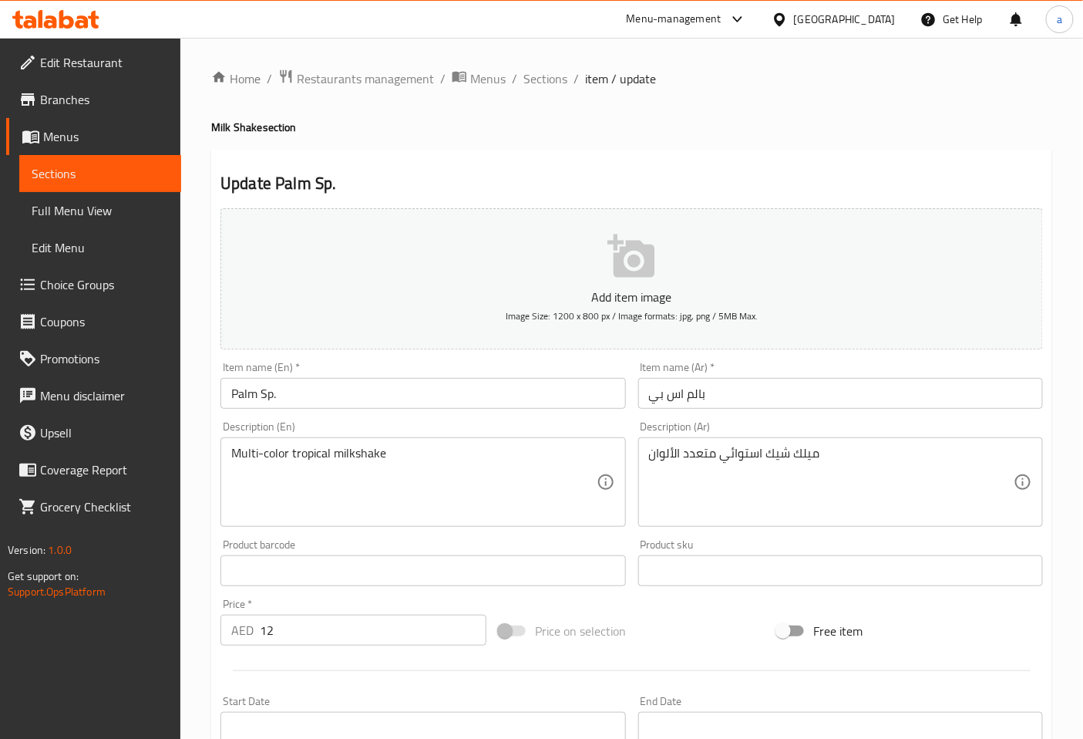
click at [845, 359] on div "Item name (Ar)   * بالم اس بي Item name (Ar) *" at bounding box center [840, 384] width 417 height 59
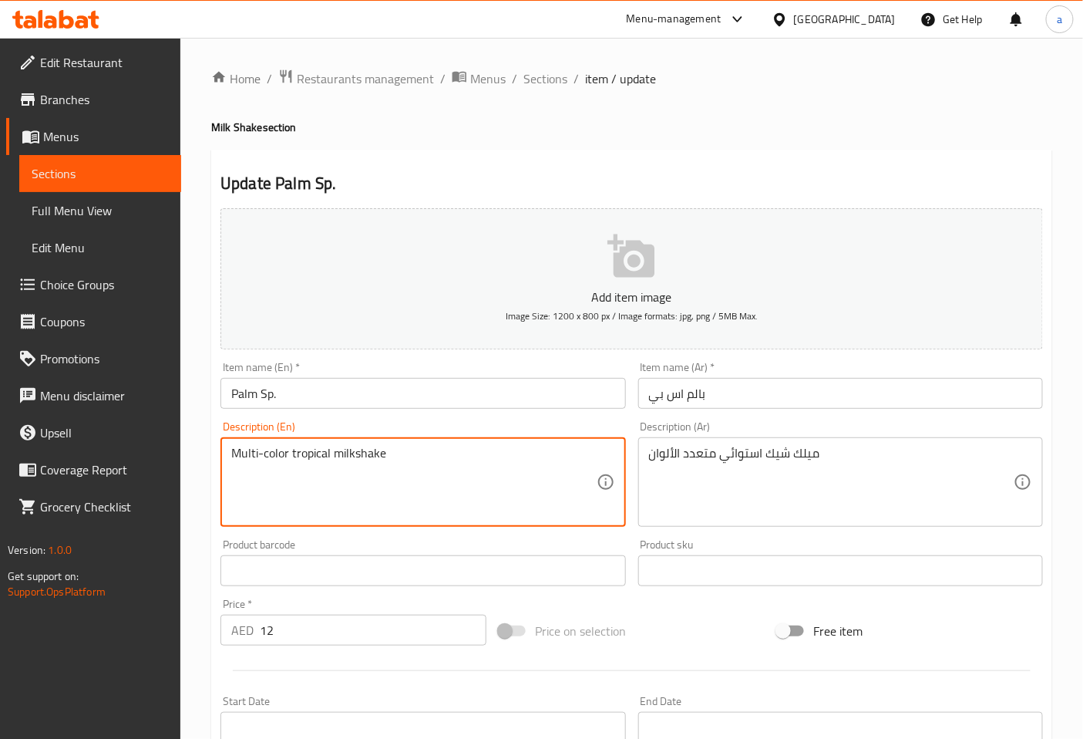
drag, startPoint x: 232, startPoint y: 450, endPoint x: 288, endPoint y: 453, distance: 56.4
click at [289, 456] on textarea "Multi-color tropical milkshake" at bounding box center [413, 482] width 365 height 73
drag, startPoint x: 232, startPoint y: 450, endPoint x: 288, endPoint y: 447, distance: 56.3
click at [288, 447] on textarea "Multi-color tropical milkshake" at bounding box center [413, 482] width 365 height 73
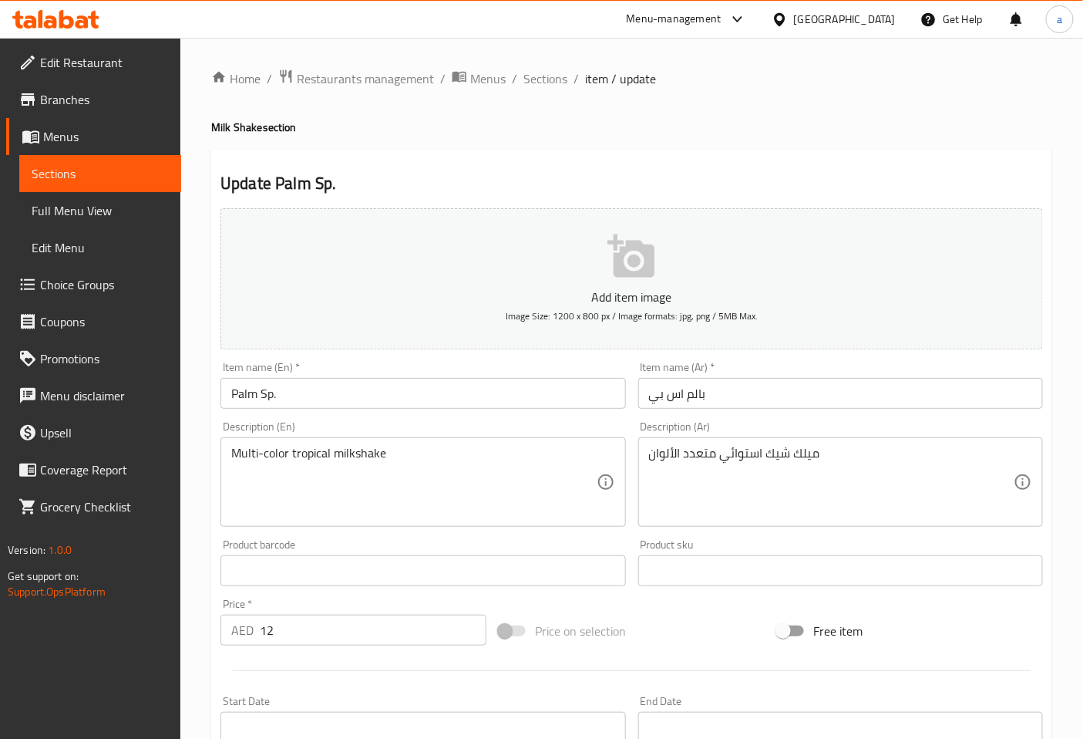
click at [843, 420] on div "Description (Ar) ميلك شيك استوائي متعدد الألوان Description (Ar)" at bounding box center [840, 474] width 417 height 118
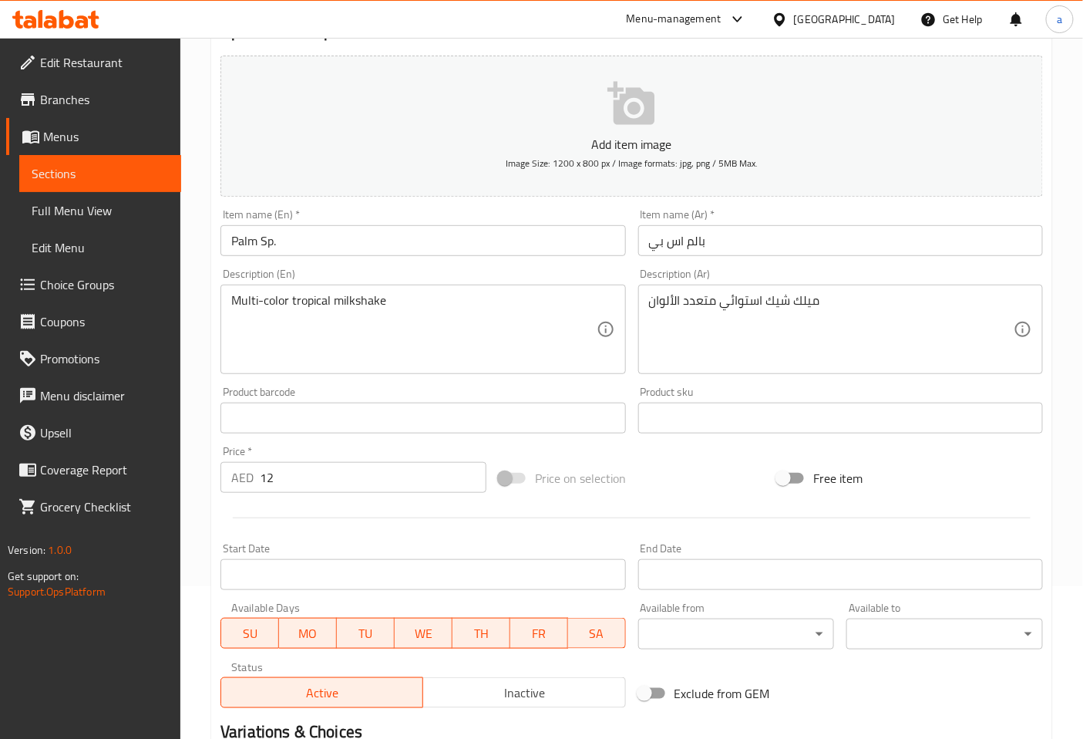
scroll to position [342, 0]
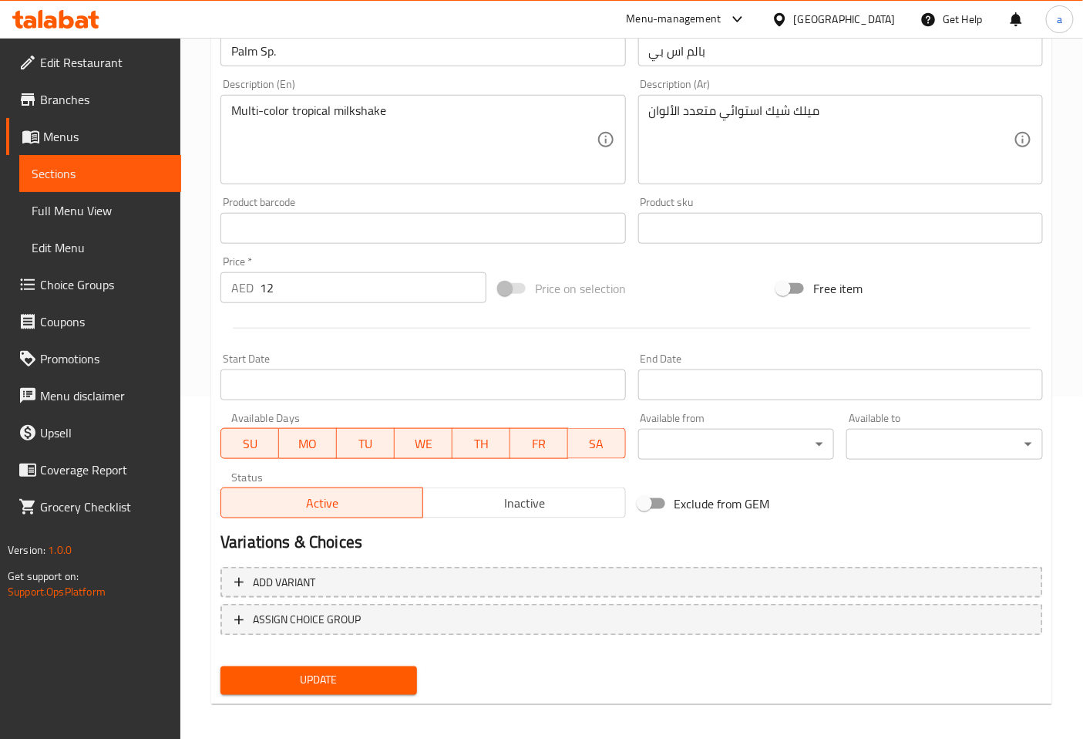
click at [834, 345] on div at bounding box center [631, 328] width 835 height 38
click at [343, 675] on span "Update" at bounding box center [319, 680] width 172 height 19
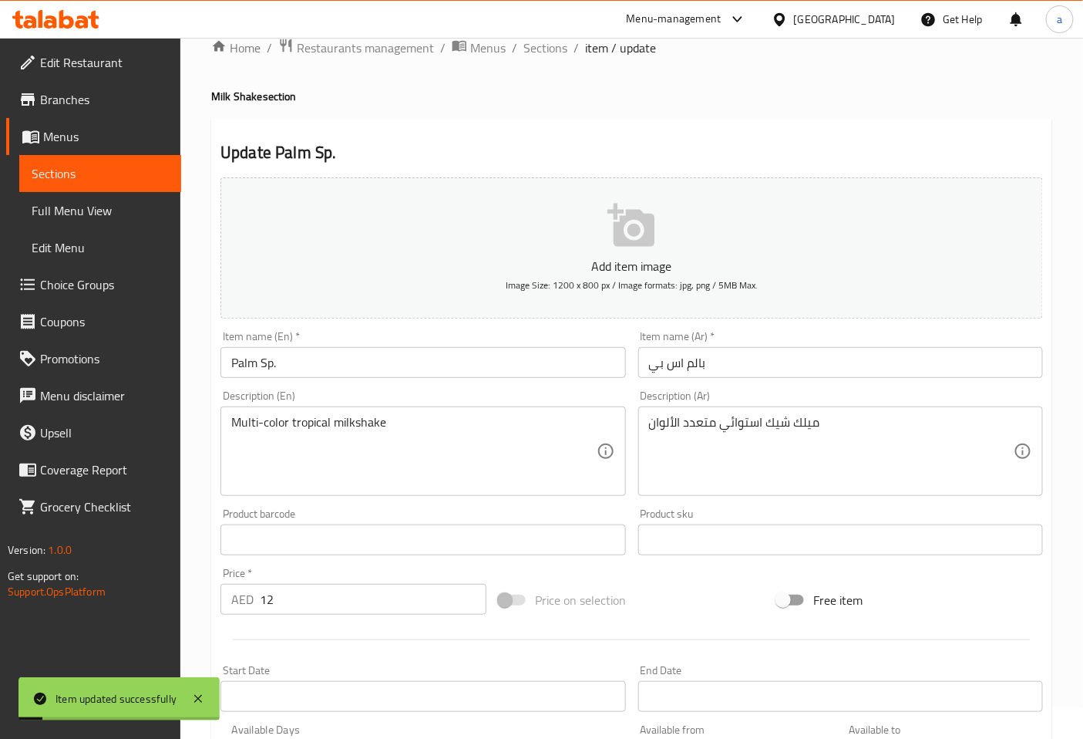
scroll to position [0, 0]
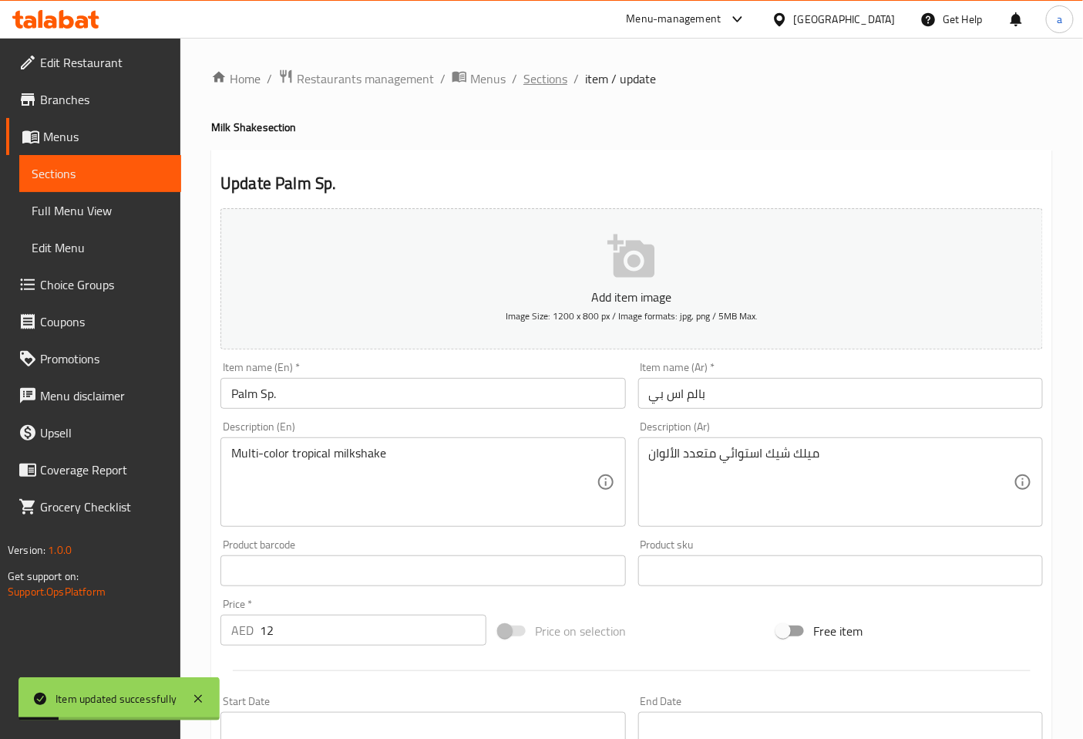
click at [563, 81] on span "Sections" at bounding box center [546, 78] width 44 height 19
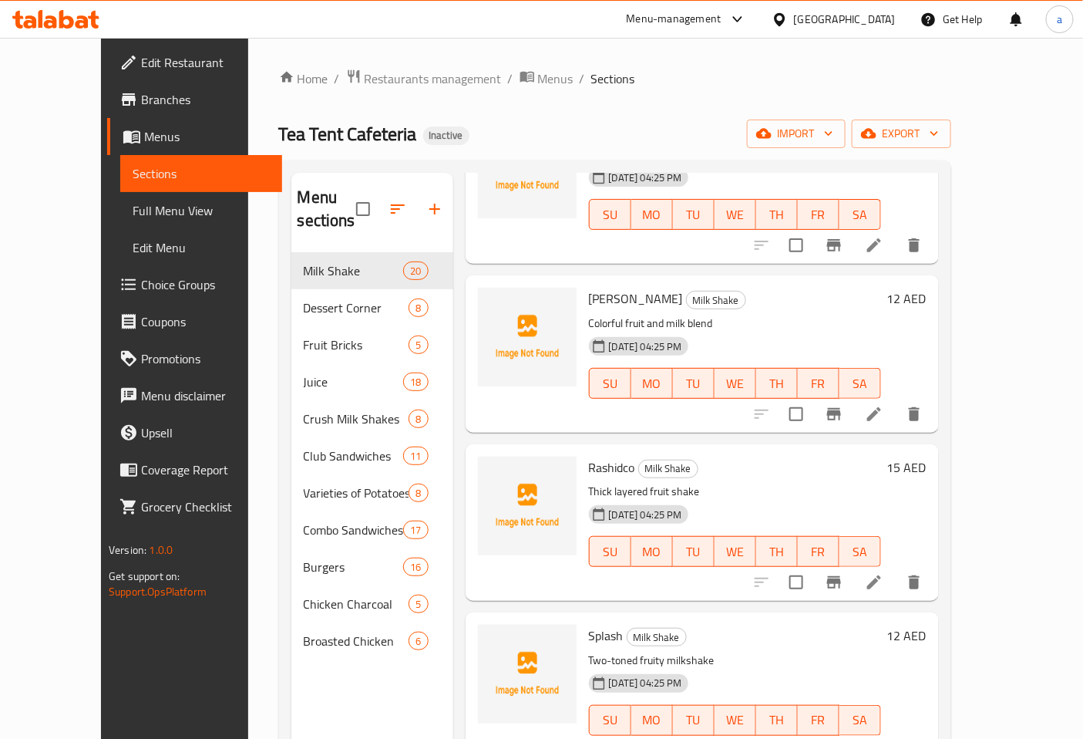
click at [933, 489] on div "Rashidco Milk Shake Thick layered fruit shake [DATE] 04:25 PM SU MO TU WE TH FR…" at bounding box center [758, 522] width 350 height 144
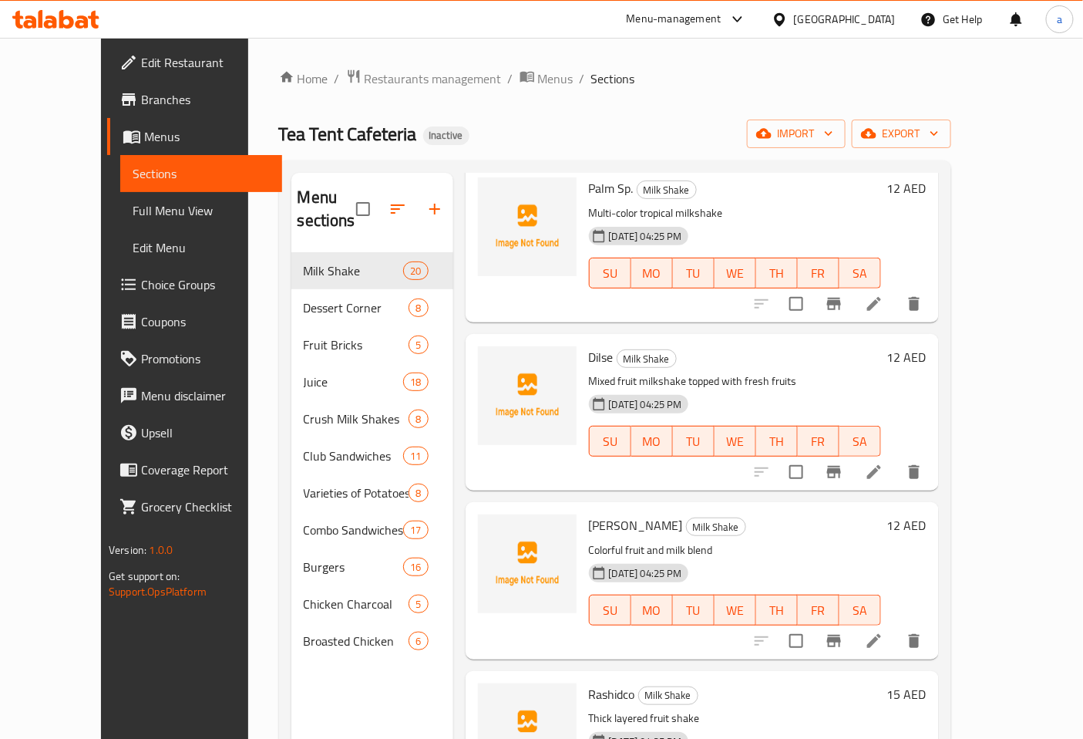
scroll to position [2323, 0]
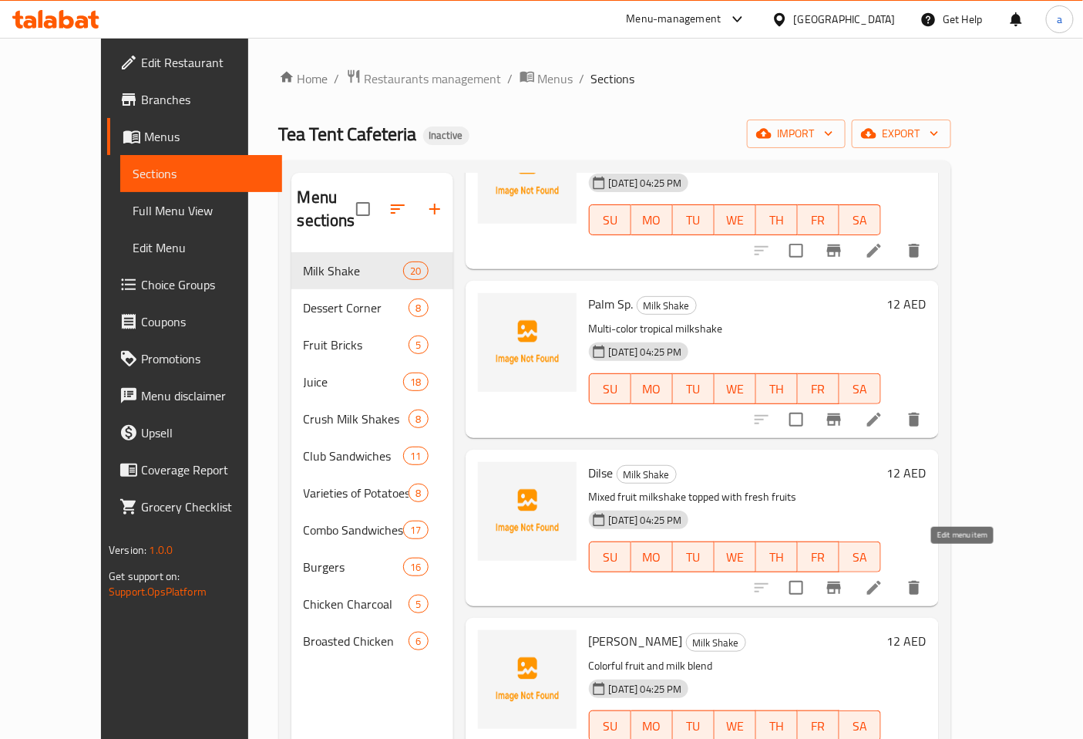
click at [884, 578] on icon at bounding box center [874, 587] width 19 height 19
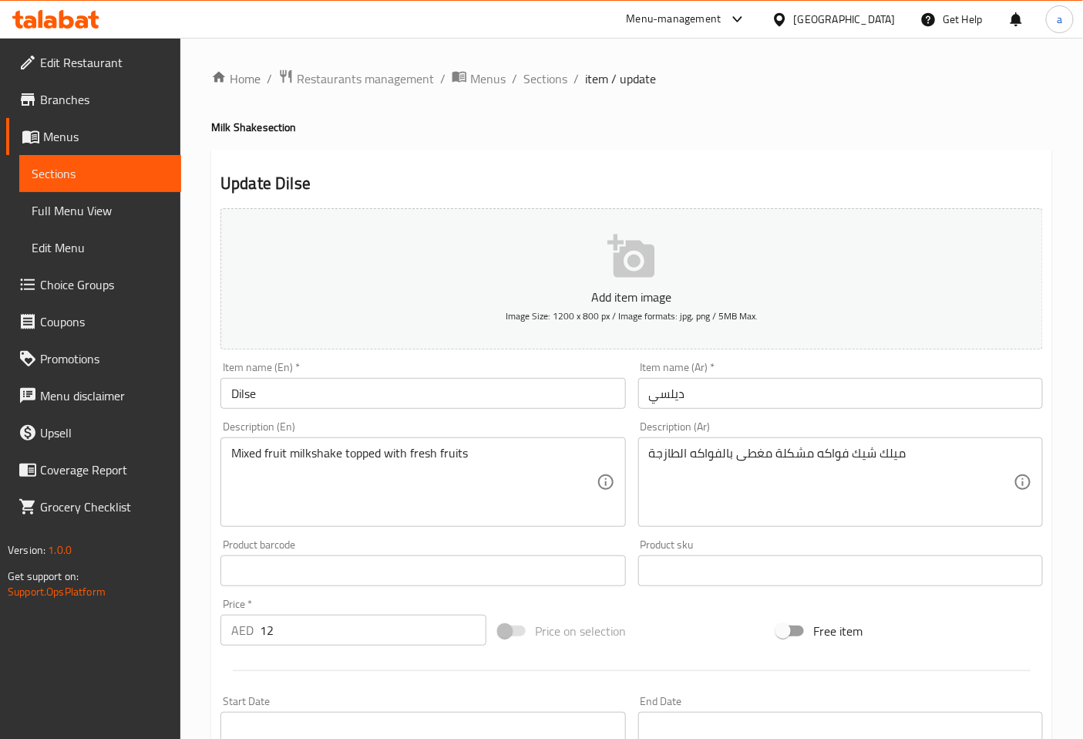
click at [275, 394] on input "Dilse" at bounding box center [423, 393] width 405 height 31
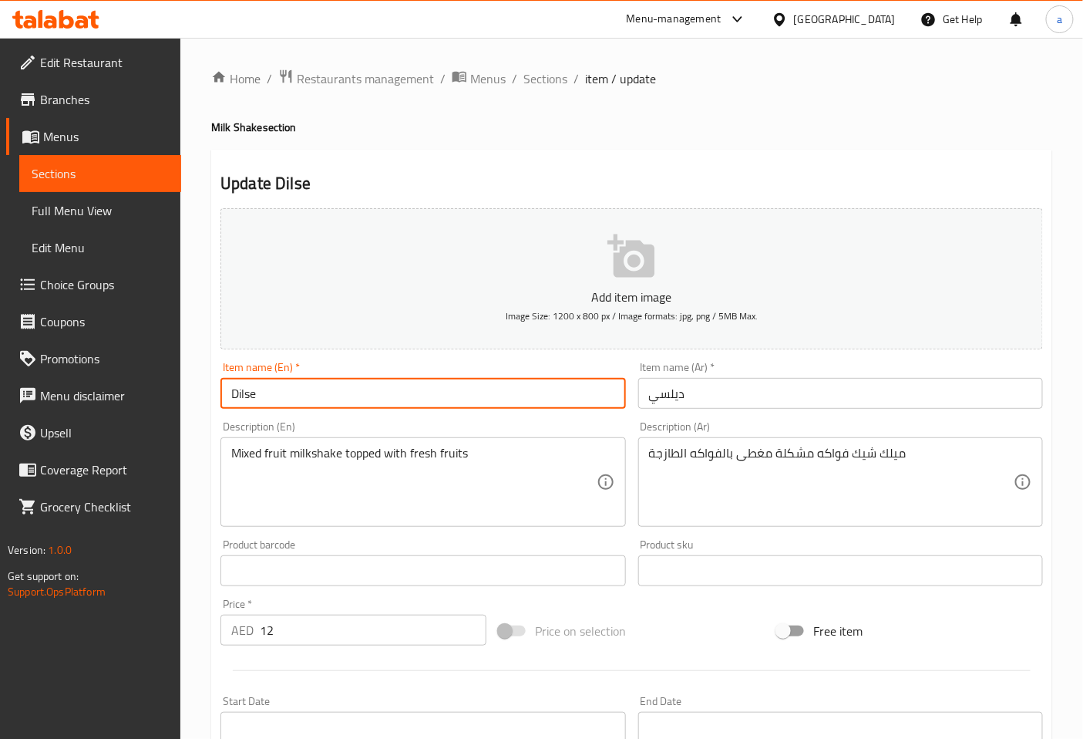
click at [275, 394] on input "Dilse" at bounding box center [423, 393] width 405 height 31
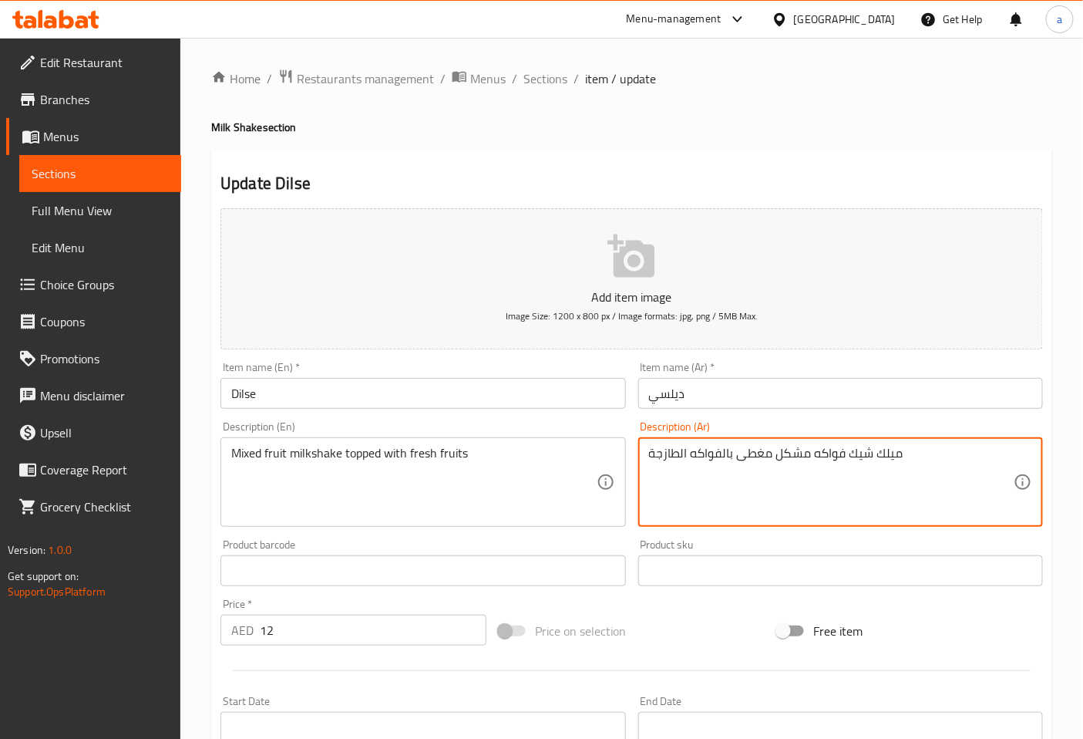
type textarea "ميلك شيك فواكه مشكل مغطى بالفواكه الطازجة"
click at [956, 420] on div "Description (Ar) ميلك شيك فواكه مشكل مغطى بالفواكه الطازجة Description (Ar)" at bounding box center [840, 474] width 417 height 118
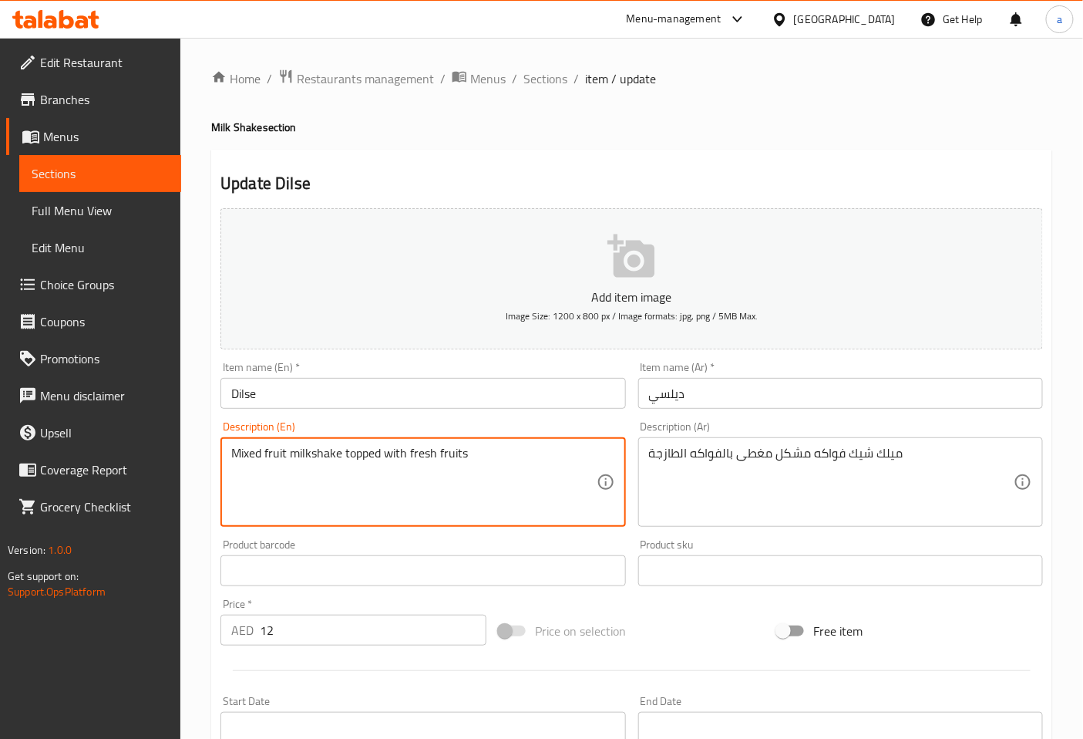
click at [363, 453] on textarea "Mixed fruit milkshake topped with fresh fruits" at bounding box center [413, 482] width 365 height 73
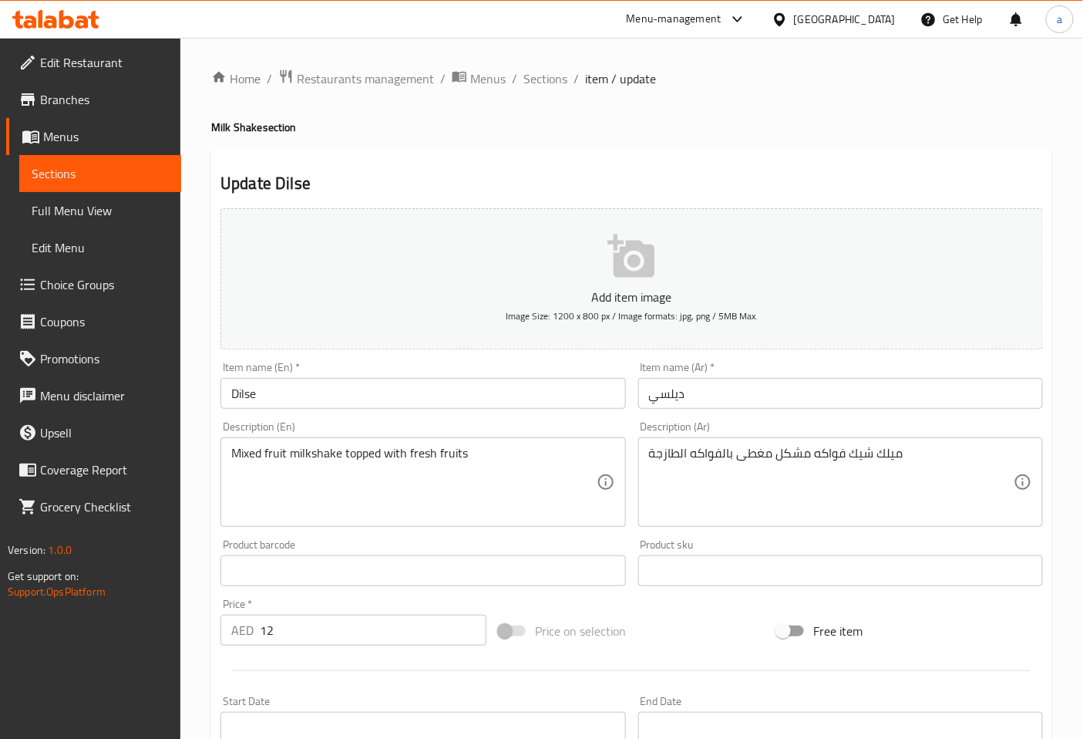
click at [510, 427] on div "Description (En) Mixed fruit milkshake topped with fresh fruits Description (En)" at bounding box center [423, 474] width 405 height 106
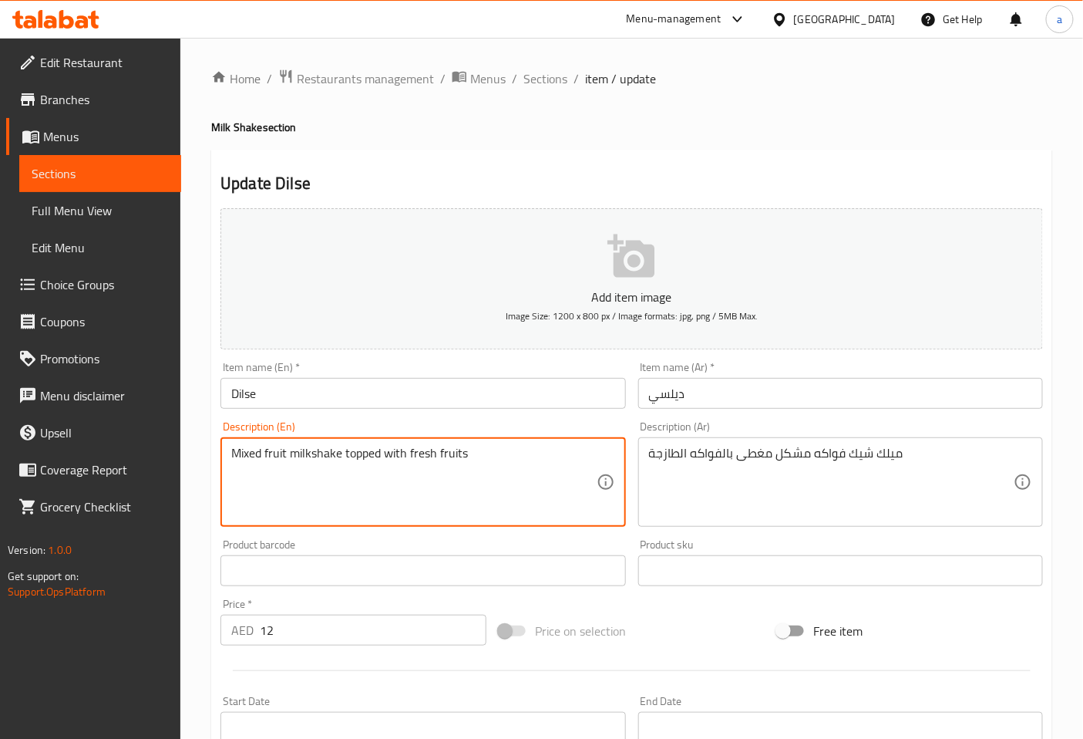
click at [432, 460] on textarea "Mixed fruit milkshake topped with fresh fruits" at bounding box center [413, 482] width 365 height 73
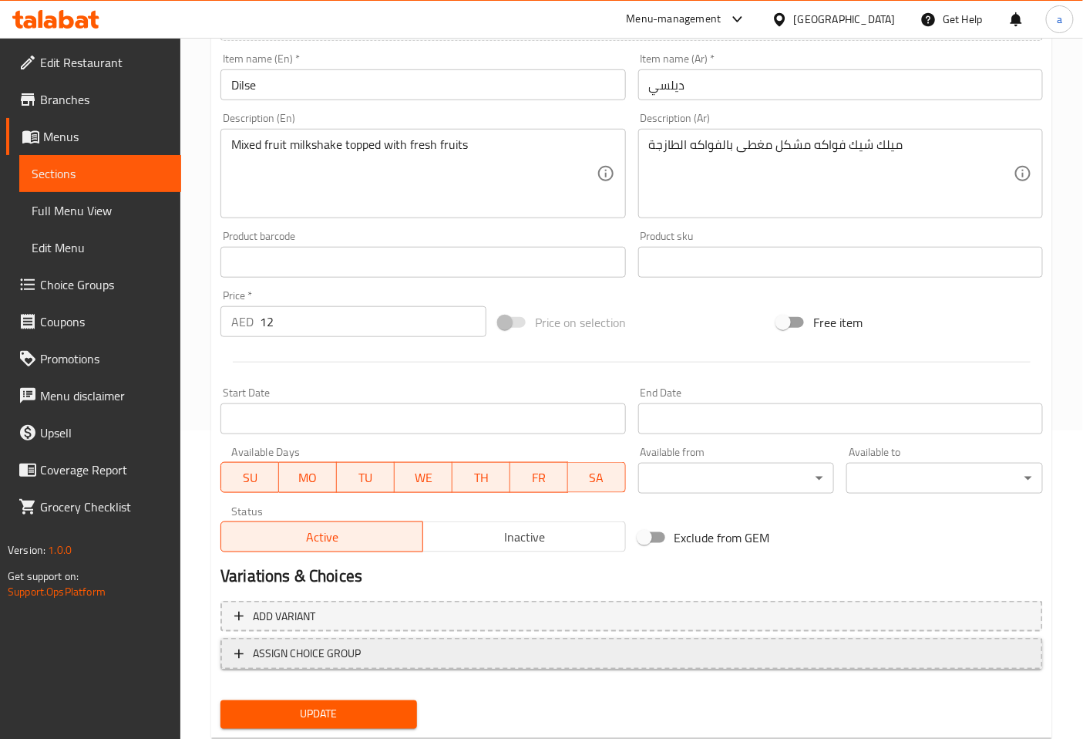
scroll to position [348, 0]
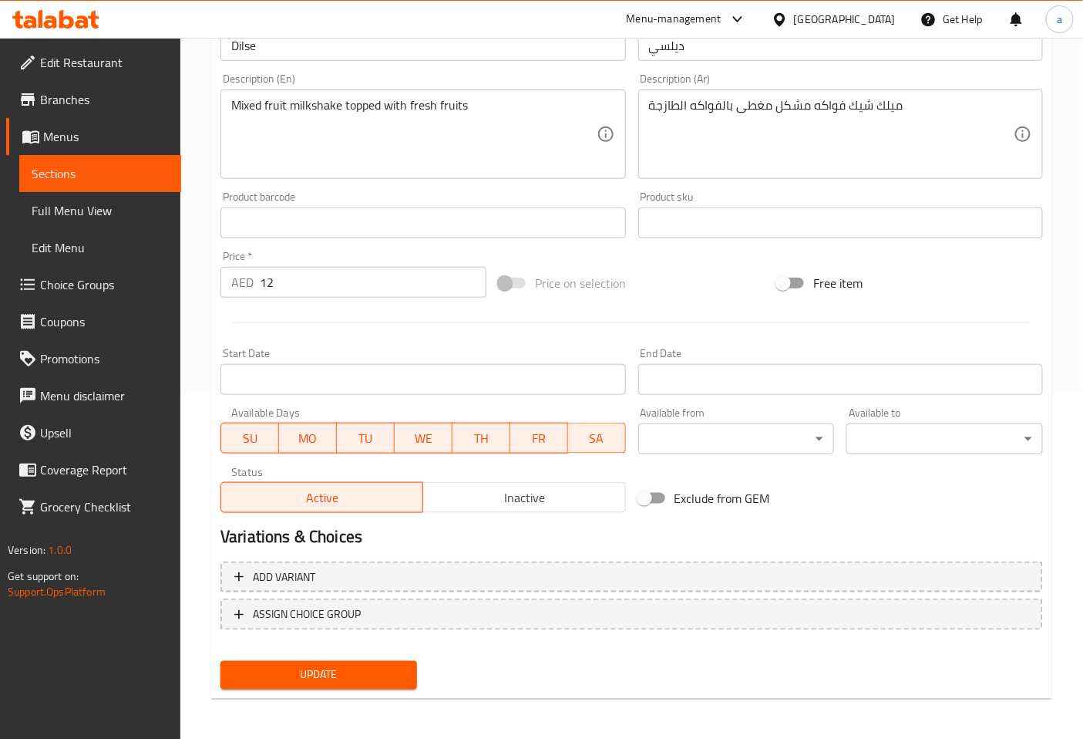
click at [371, 675] on span "Update" at bounding box center [319, 674] width 172 height 19
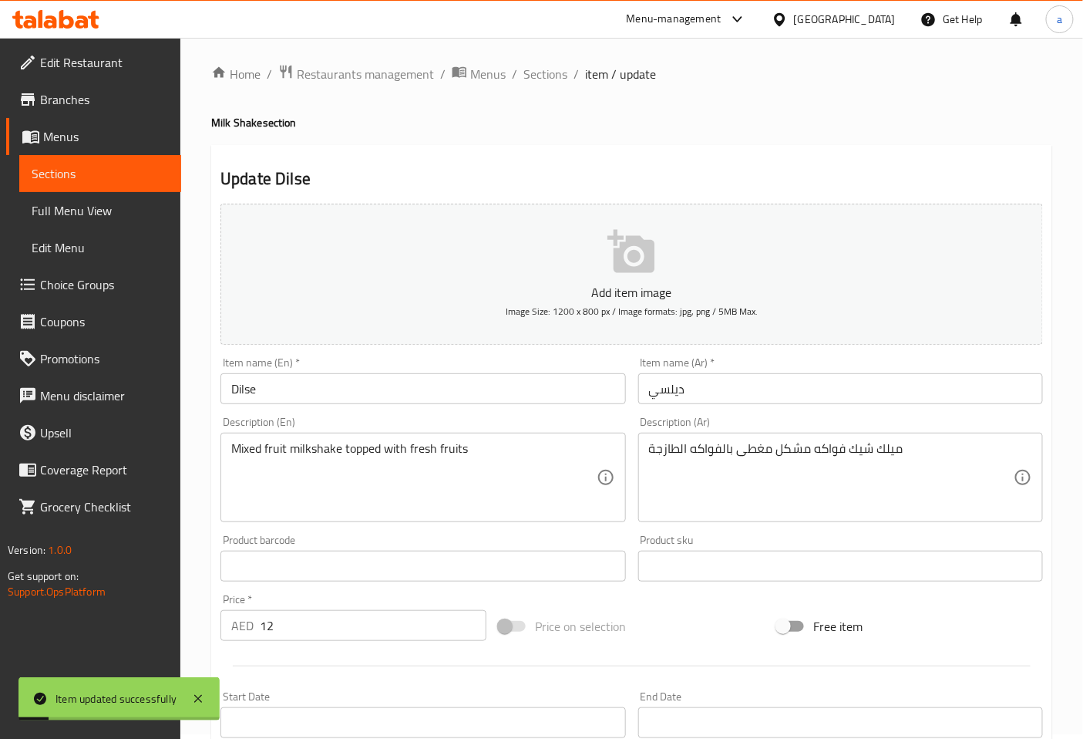
scroll to position [0, 0]
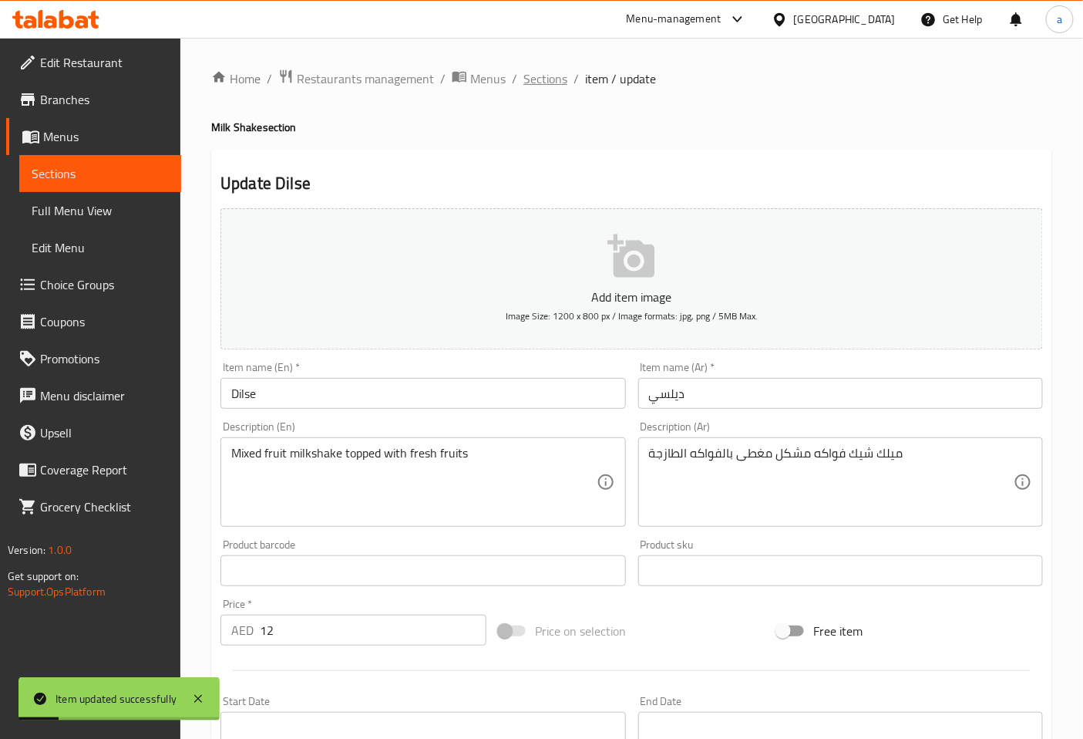
click at [534, 82] on span "Sections" at bounding box center [546, 78] width 44 height 19
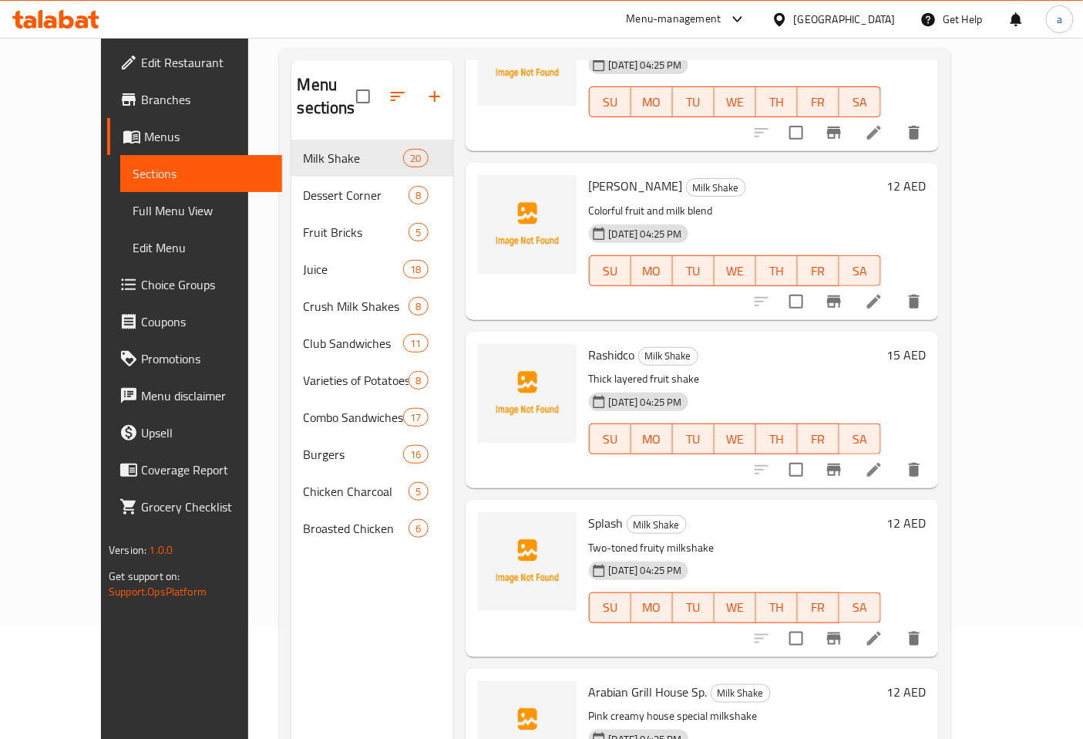
scroll to position [216, 0]
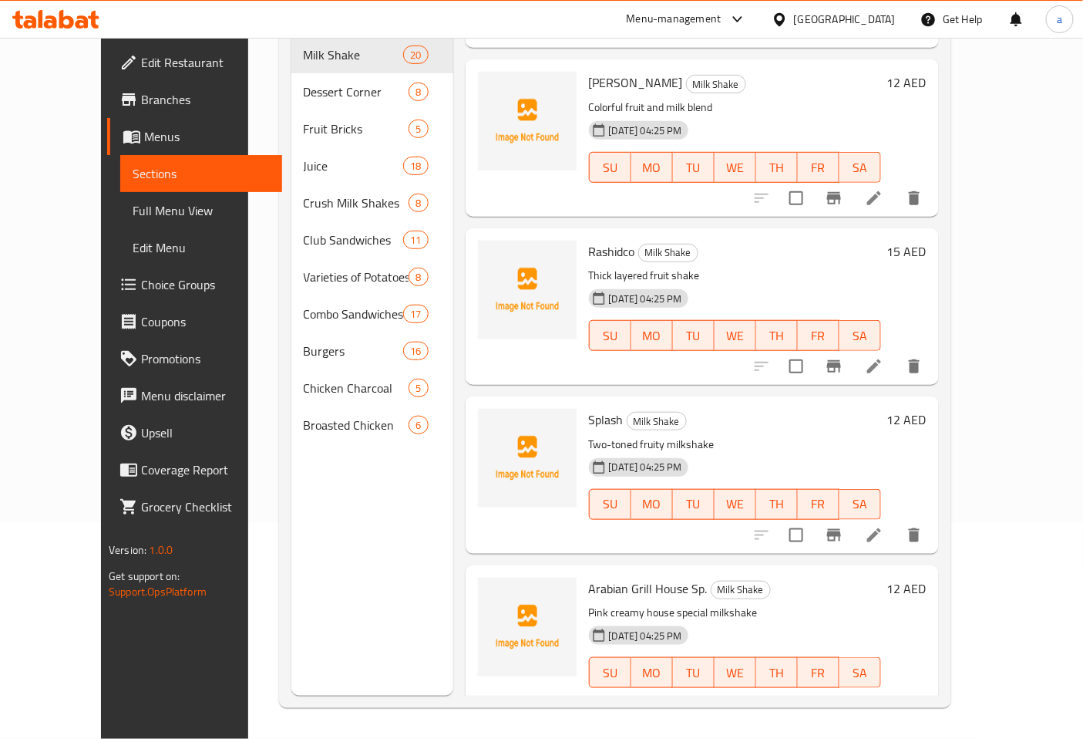
click at [896, 185] on li at bounding box center [874, 198] width 43 height 28
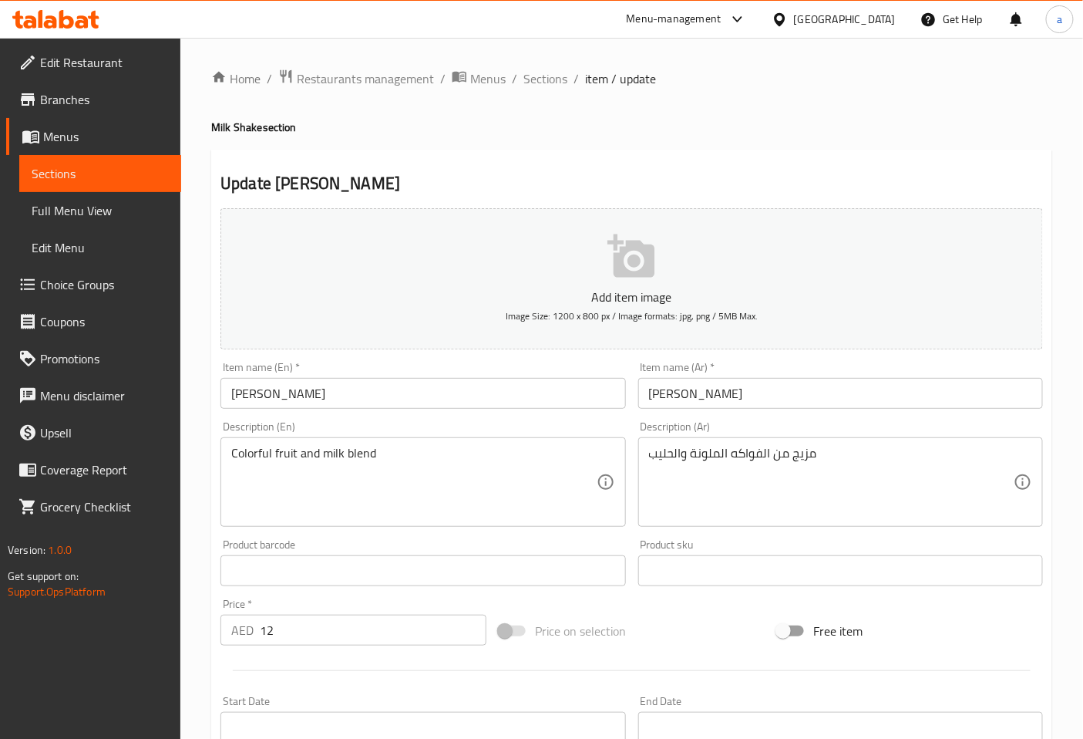
click at [304, 396] on input "[PERSON_NAME]" at bounding box center [423, 393] width 405 height 31
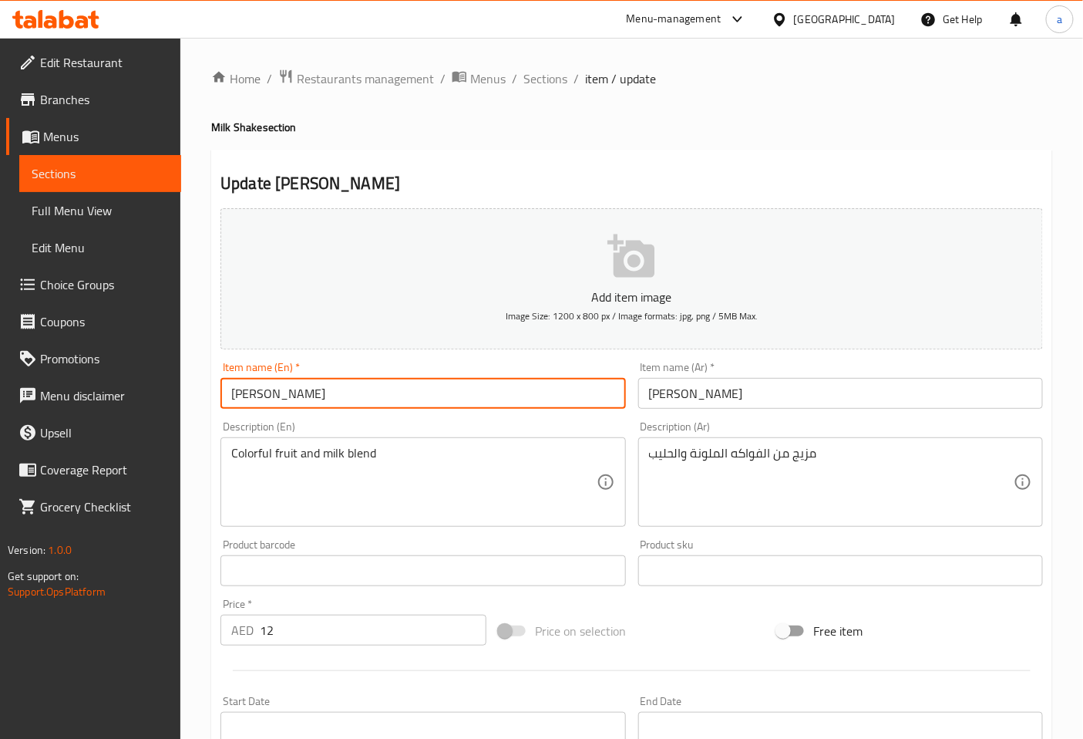
click at [270, 391] on input "[PERSON_NAME]" at bounding box center [423, 393] width 405 height 31
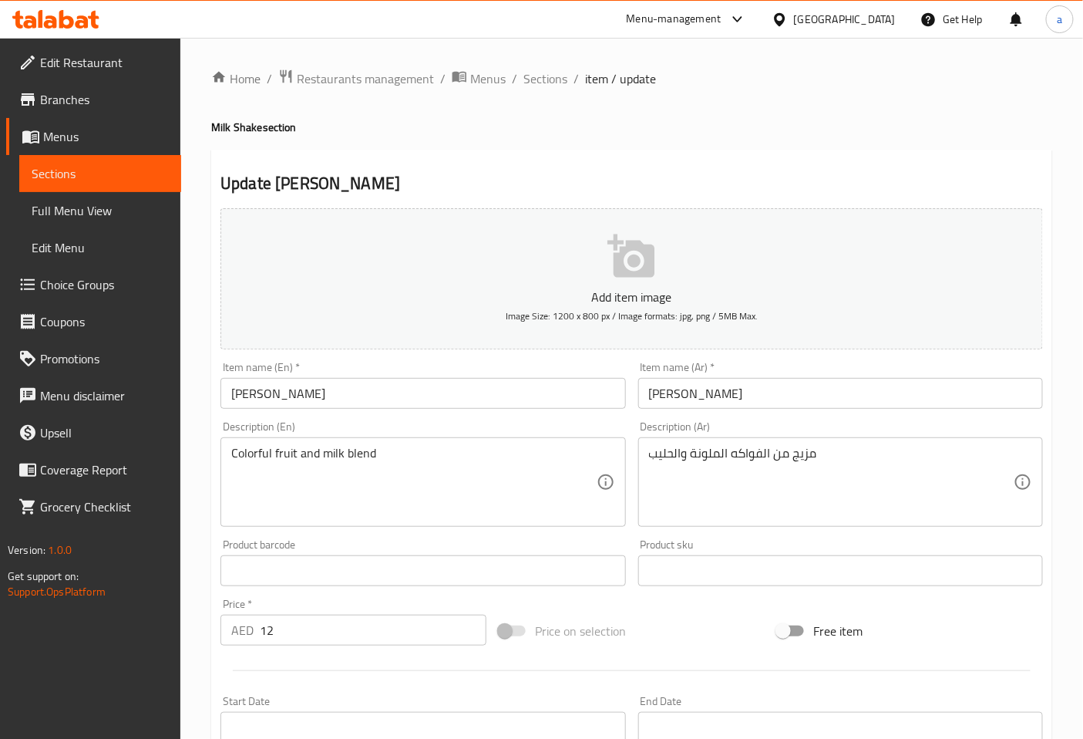
click at [851, 424] on div "Description (Ar) مزيج من الفواكه الملونة والحليب Description (Ar)" at bounding box center [840, 474] width 405 height 106
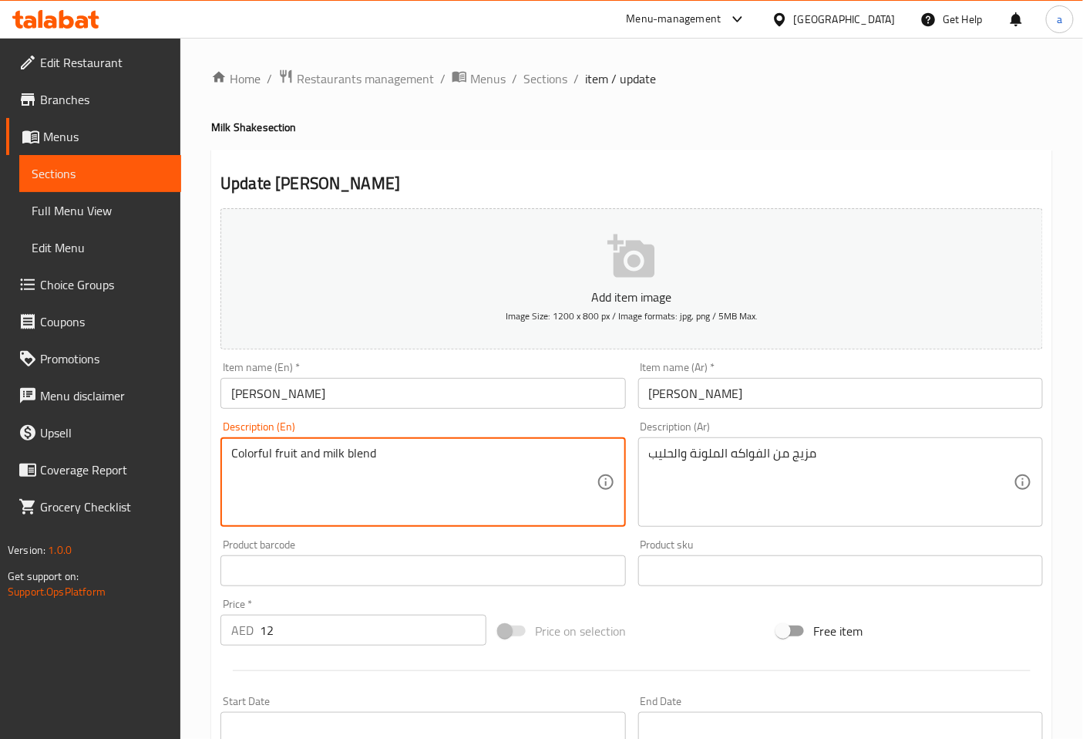
click at [329, 456] on textarea "Colorful fruit and milk blend" at bounding box center [413, 482] width 365 height 73
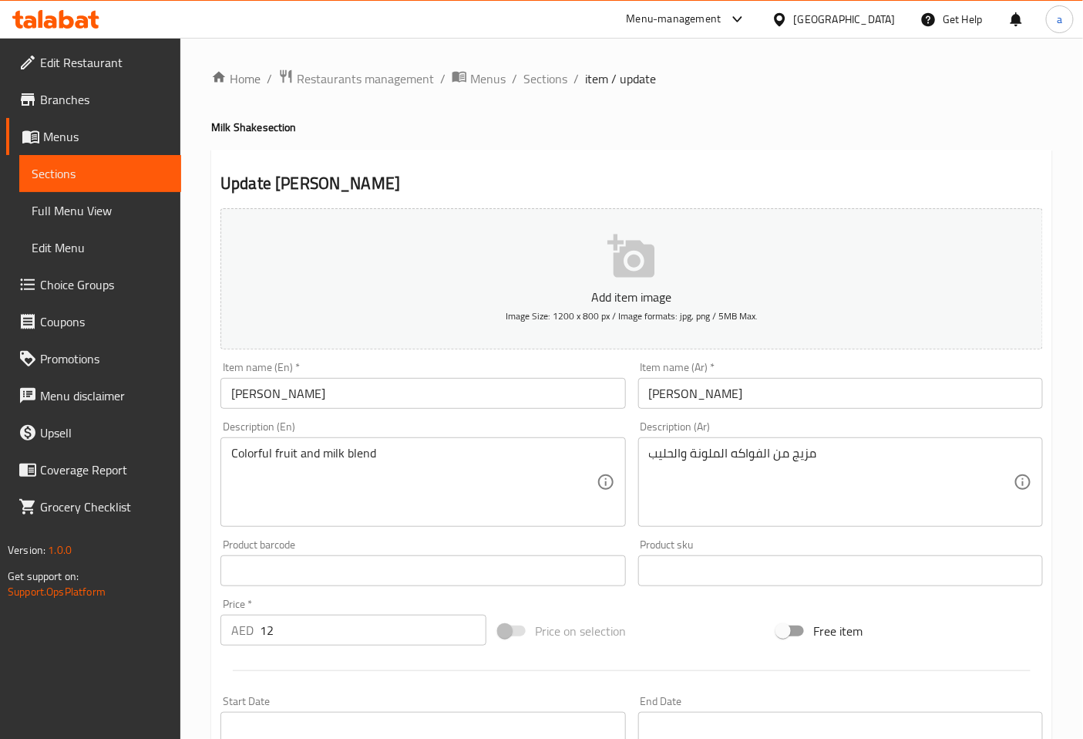
click at [618, 536] on div "Product barcode Product barcode" at bounding box center [422, 562] width 417 height 59
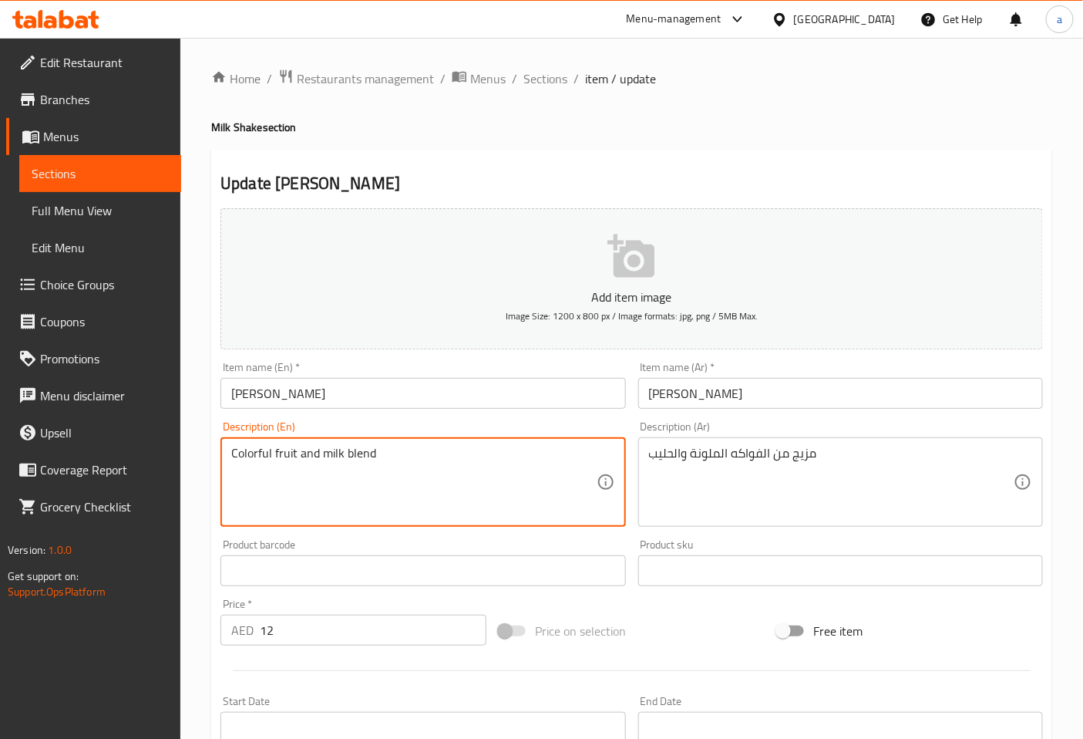
click at [359, 448] on textarea "Colorful fruit and milk blend" at bounding box center [413, 482] width 365 height 73
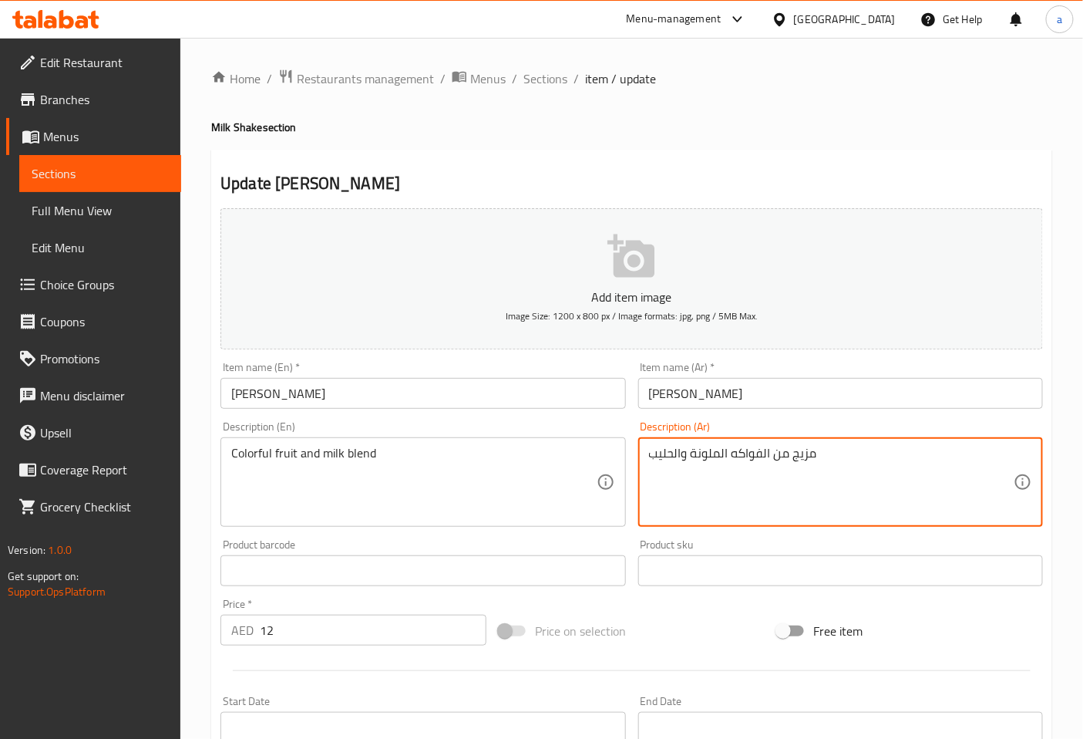
click at [807, 459] on textarea "مزيج من الفواكه الملونة والحليب" at bounding box center [831, 482] width 365 height 73
type textarea "بليند من الفواكه الملونة والحليب"
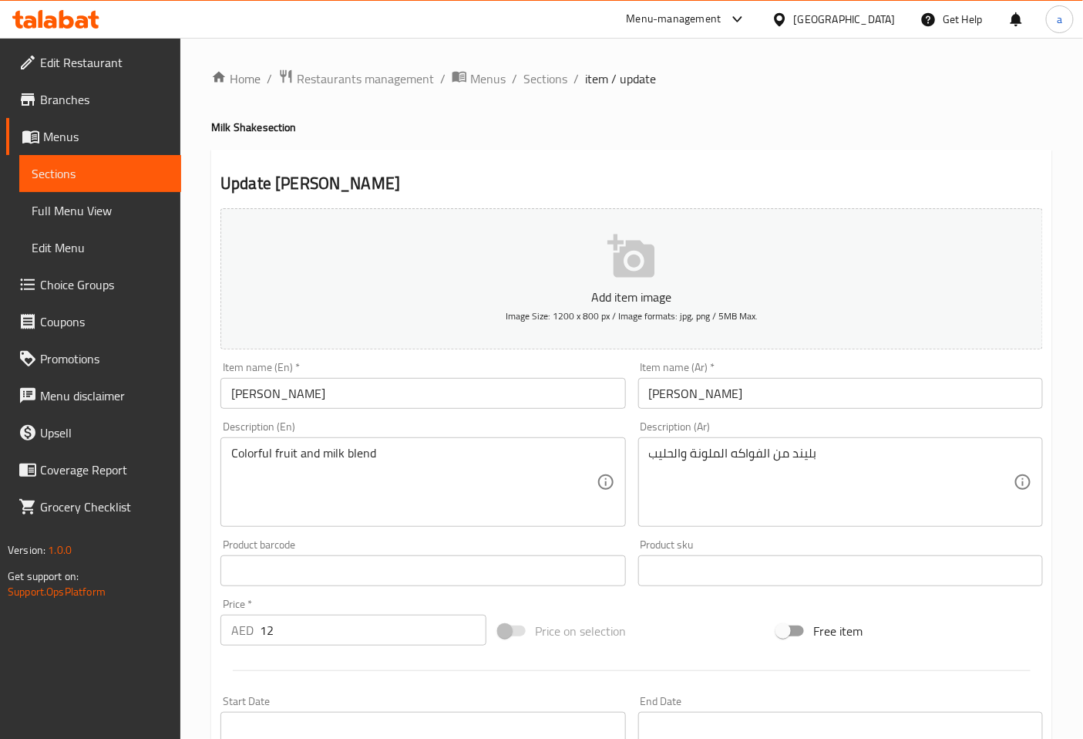
click at [874, 417] on div "Description (Ar) بليند من الفواكه الملونة والحليب Description (Ar)" at bounding box center [840, 474] width 417 height 118
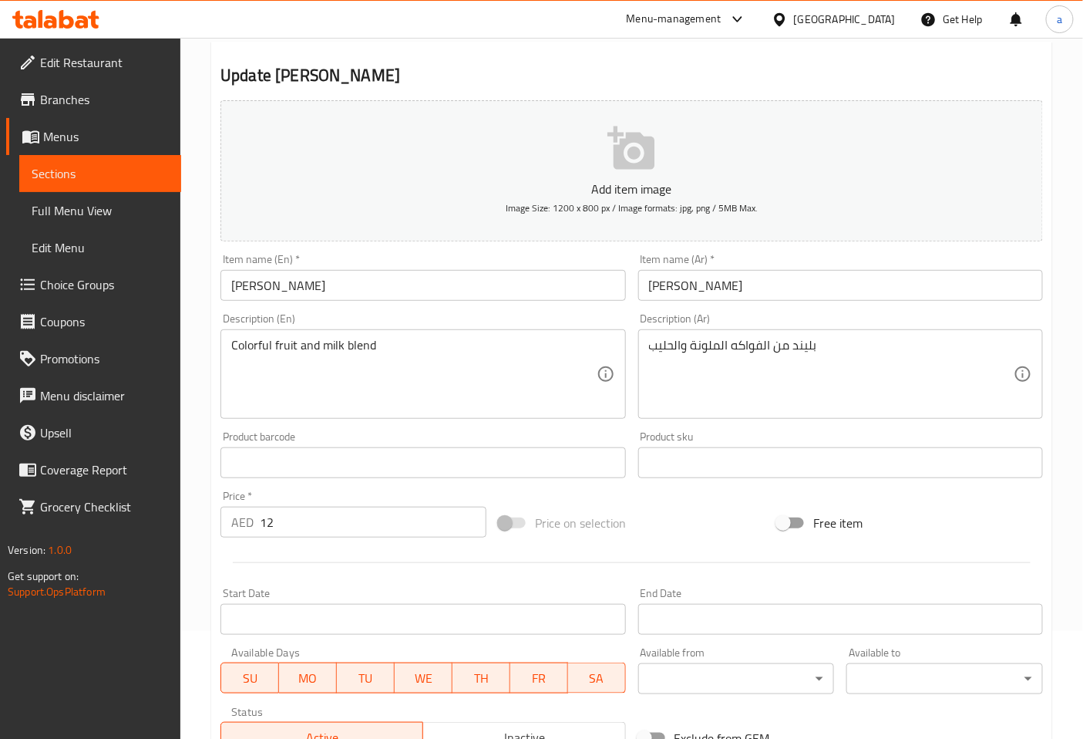
scroll to position [348, 0]
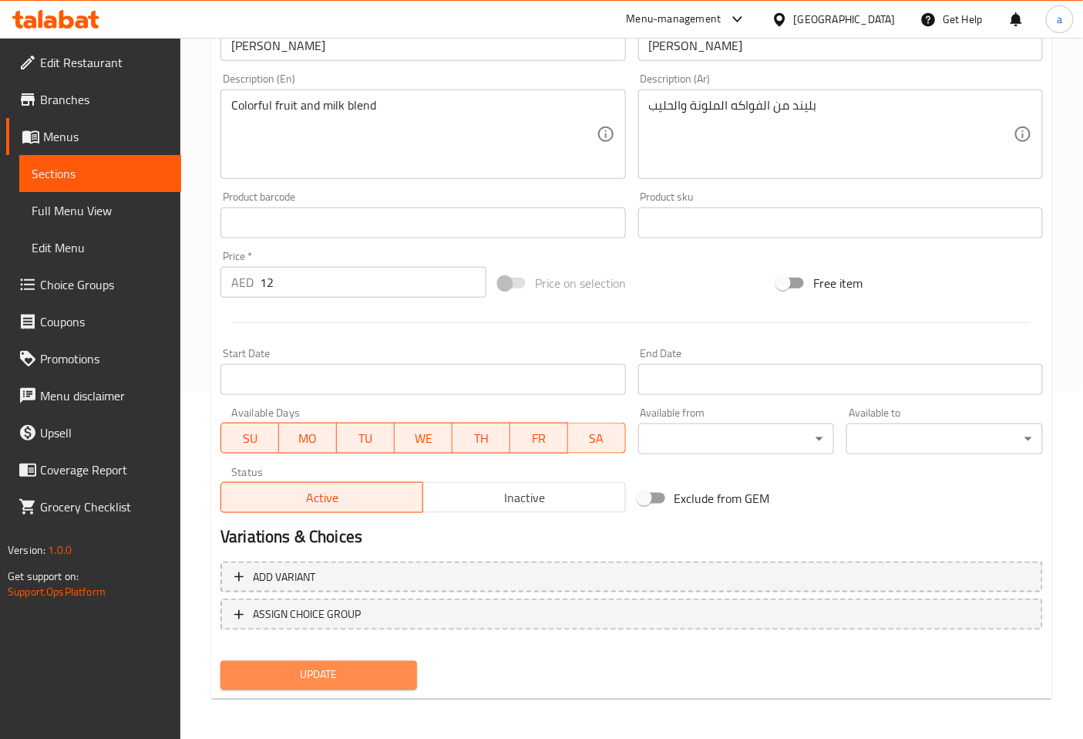
click at [398, 661] on button "Update" at bounding box center [319, 675] width 197 height 29
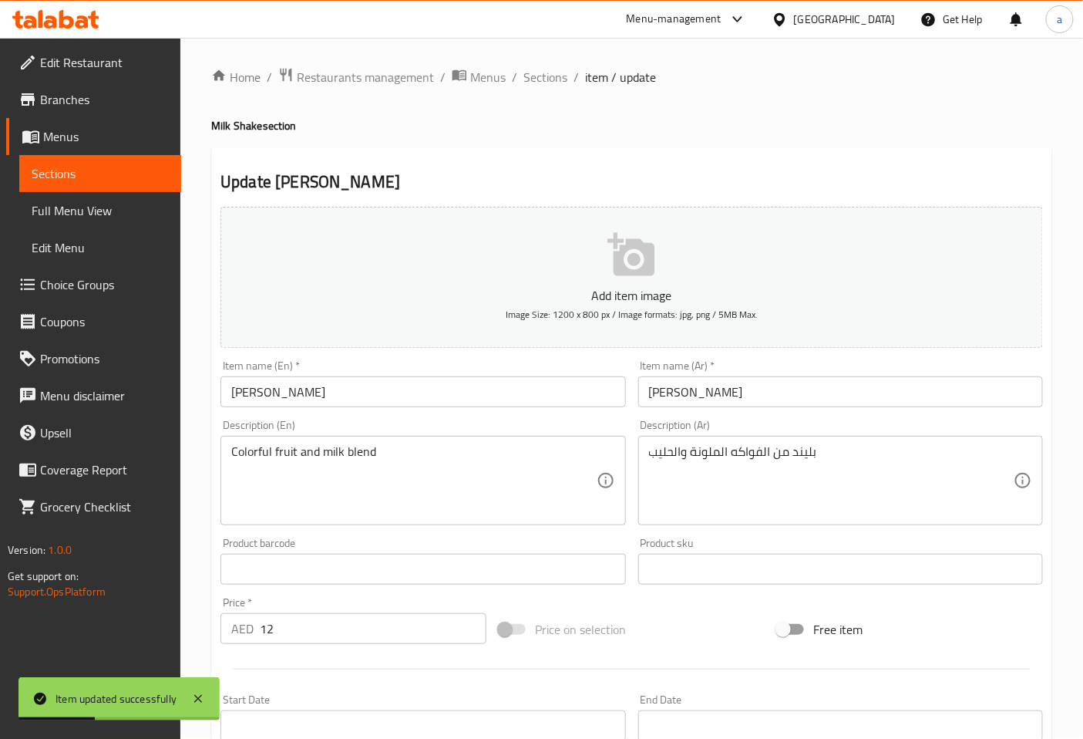
scroll to position [0, 0]
drag, startPoint x: 547, startPoint y: 81, endPoint x: 564, endPoint y: 113, distance: 35.9
click at [547, 80] on span "Sections" at bounding box center [546, 78] width 44 height 19
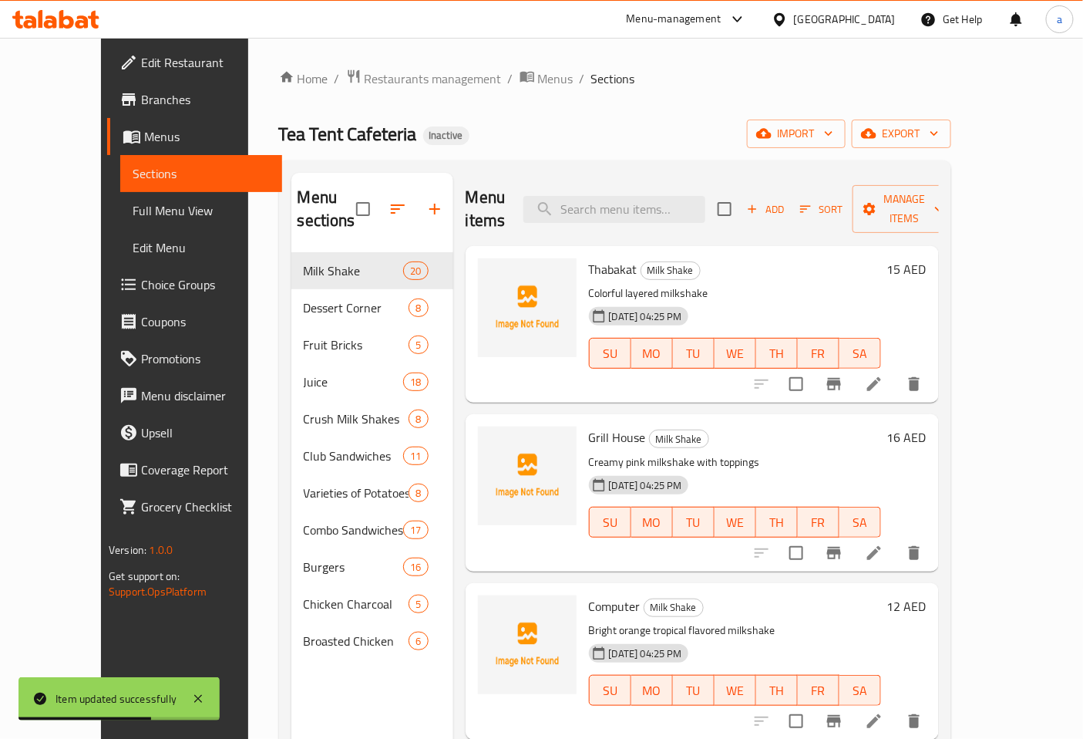
scroll to position [216, 0]
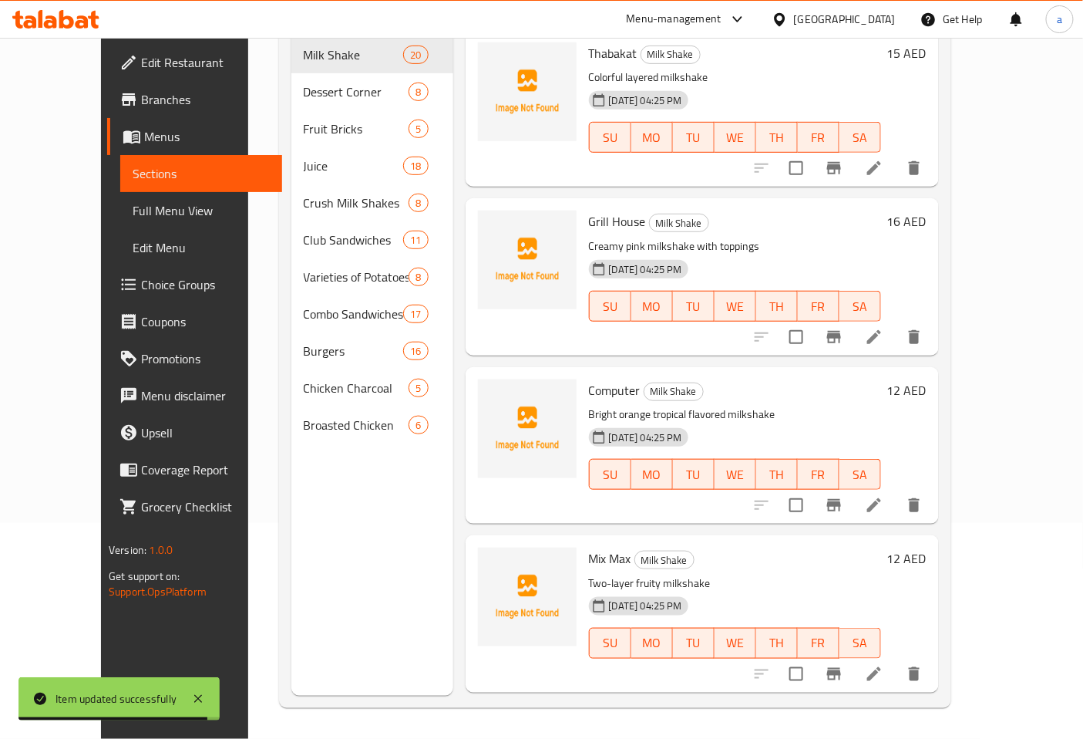
click at [881, 574] on p "Two-layer fruity milkshake" at bounding box center [735, 583] width 292 height 19
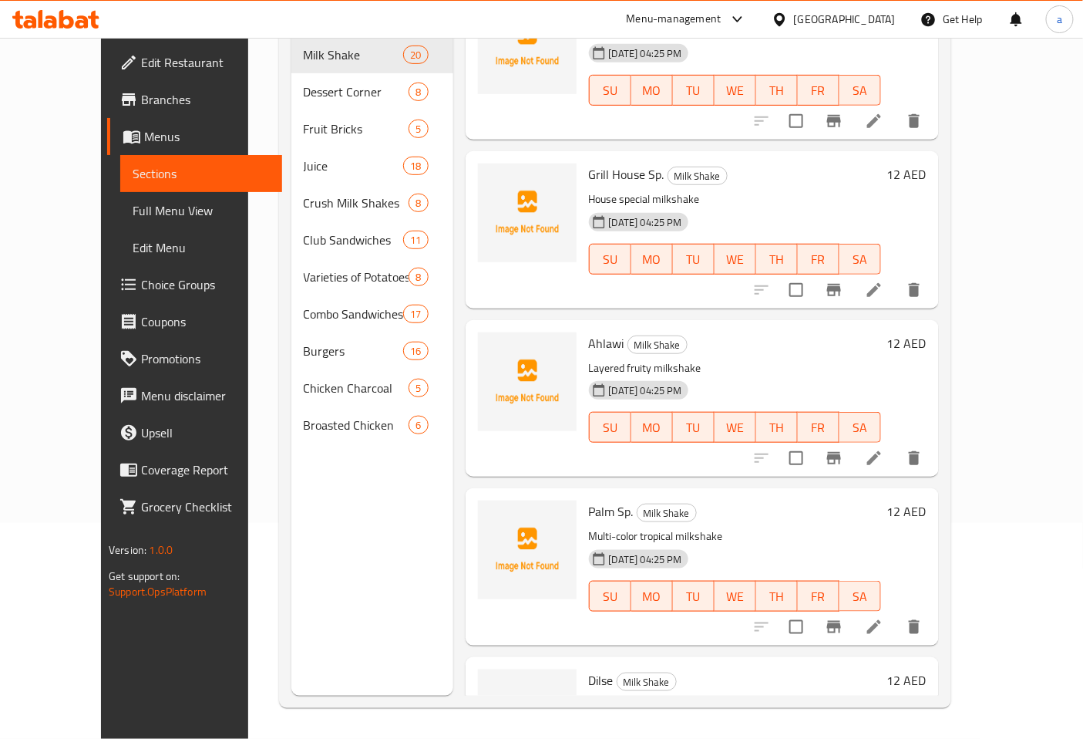
scroll to position [2666, 0]
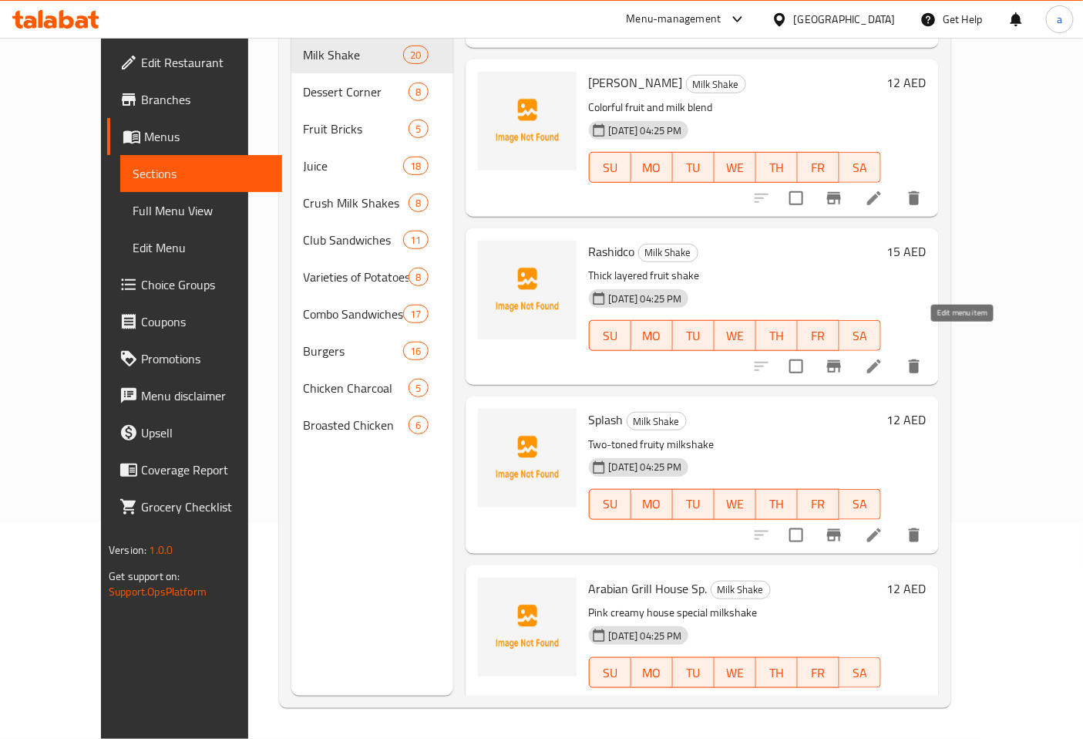
click at [884, 357] on icon at bounding box center [874, 366] width 19 height 19
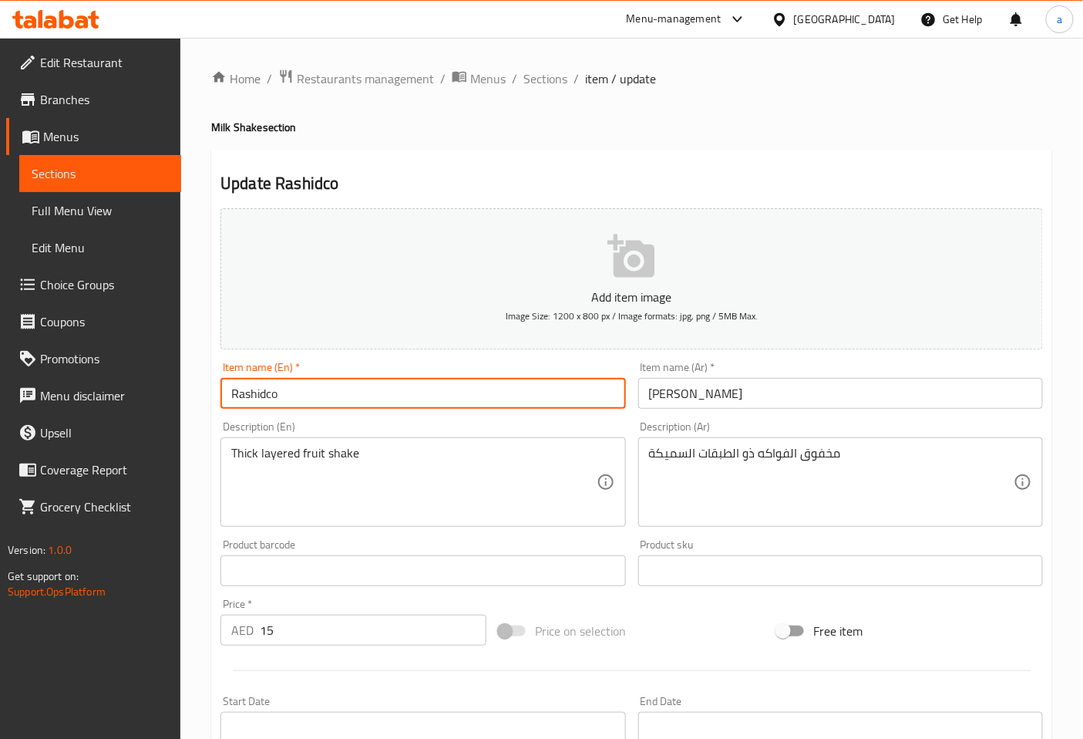
click at [301, 398] on input "Rashidco" at bounding box center [423, 393] width 405 height 31
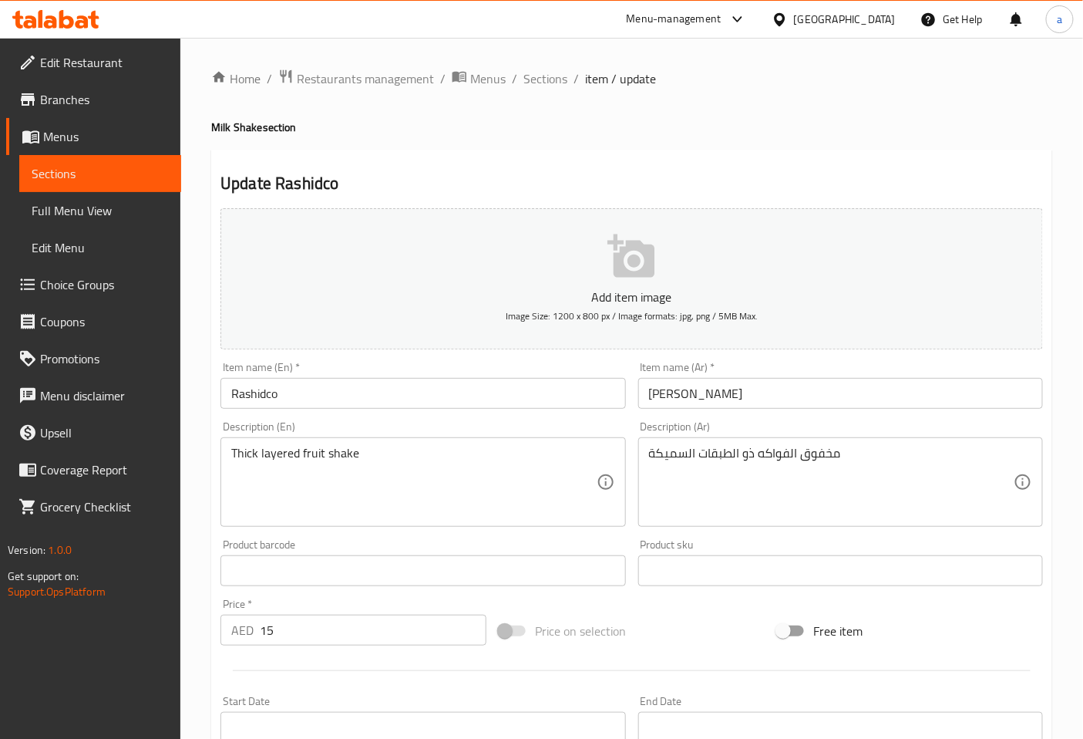
click at [427, 432] on div "Description (En) Thick layered fruit shake Description (En)" at bounding box center [423, 474] width 405 height 106
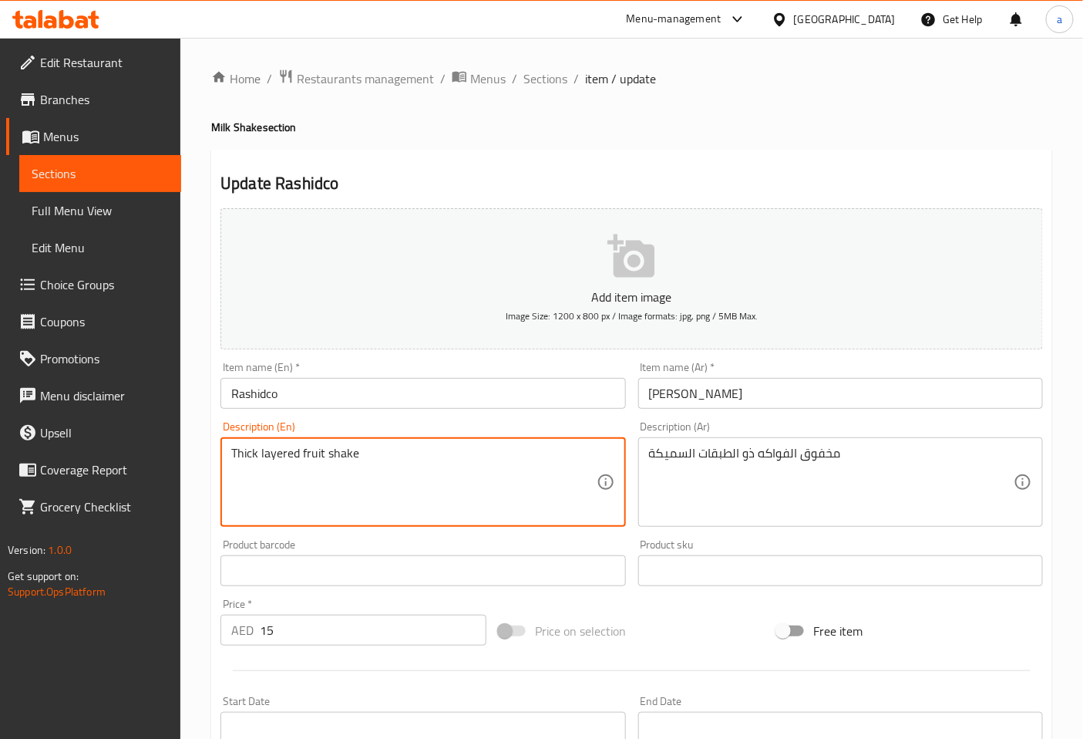
click at [251, 453] on textarea "Thick layered fruit shake" at bounding box center [413, 482] width 365 height 73
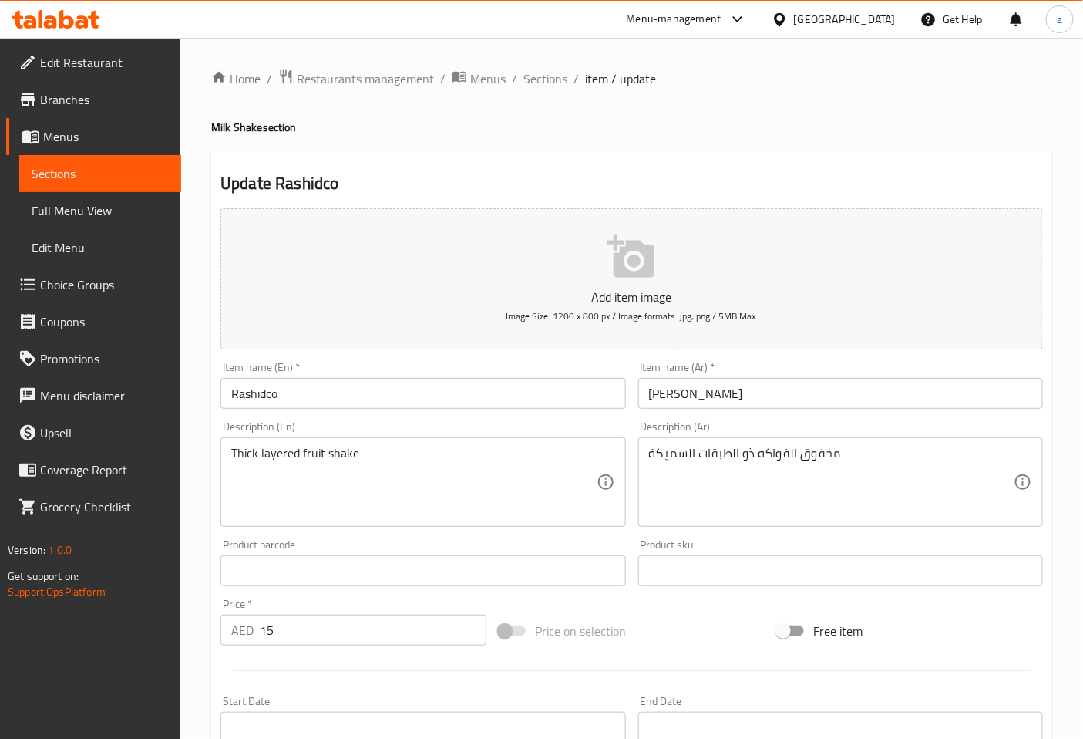
click at [349, 452] on textarea "Thick layered fruit shake" at bounding box center [413, 482] width 365 height 73
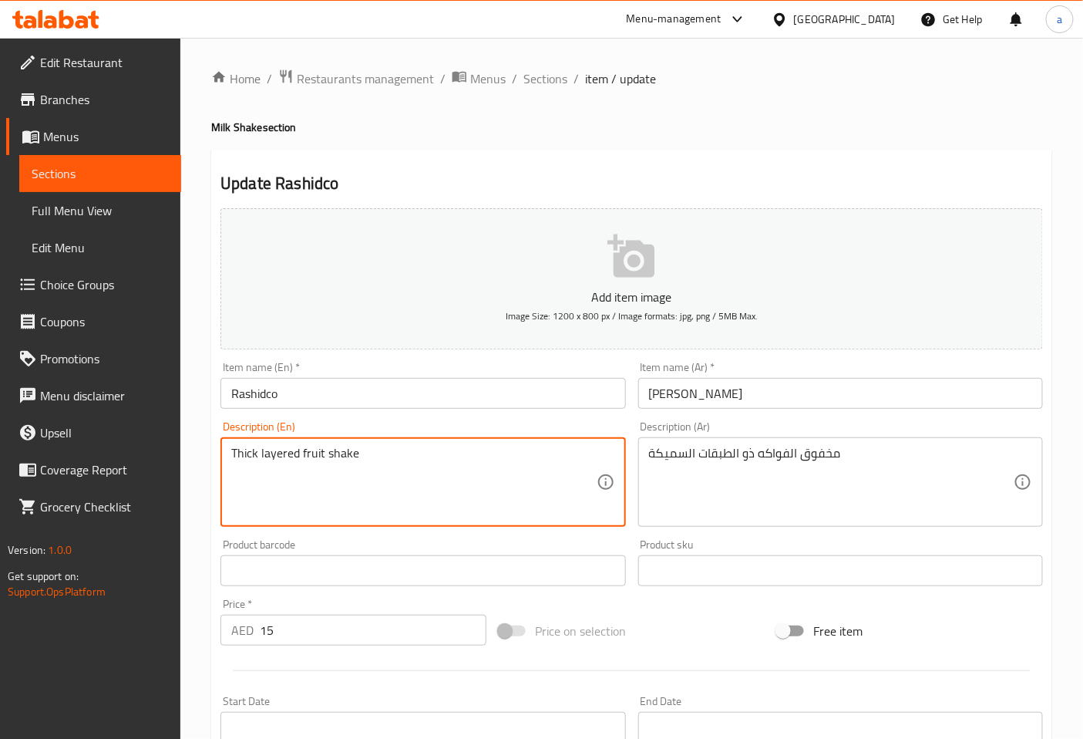
click at [349, 452] on textarea "Thick layered fruit shake" at bounding box center [413, 482] width 365 height 73
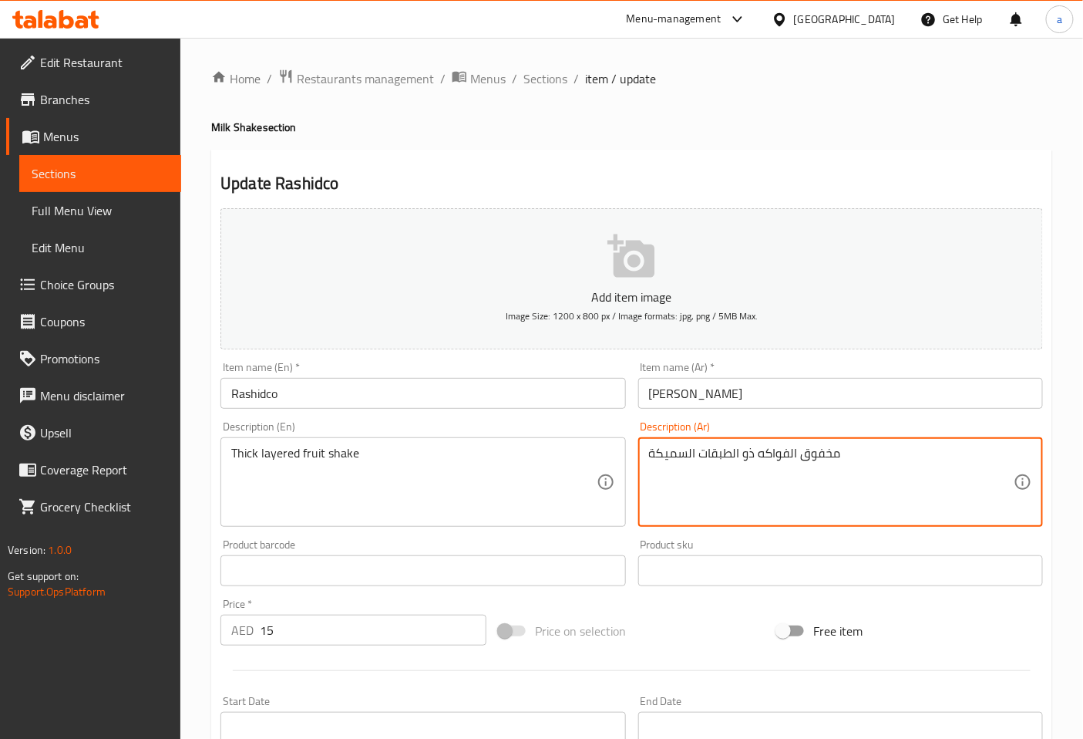
click at [825, 467] on textarea "مخفوق الفواكه ذو الطبقات السميكة" at bounding box center [831, 482] width 365 height 73
type textarea "شيك الفواكه ذو الطبقات السميكة"
click at [844, 440] on div "شيك الفواكه ذو الطبقات السميكة Description (Ar)" at bounding box center [840, 481] width 405 height 89
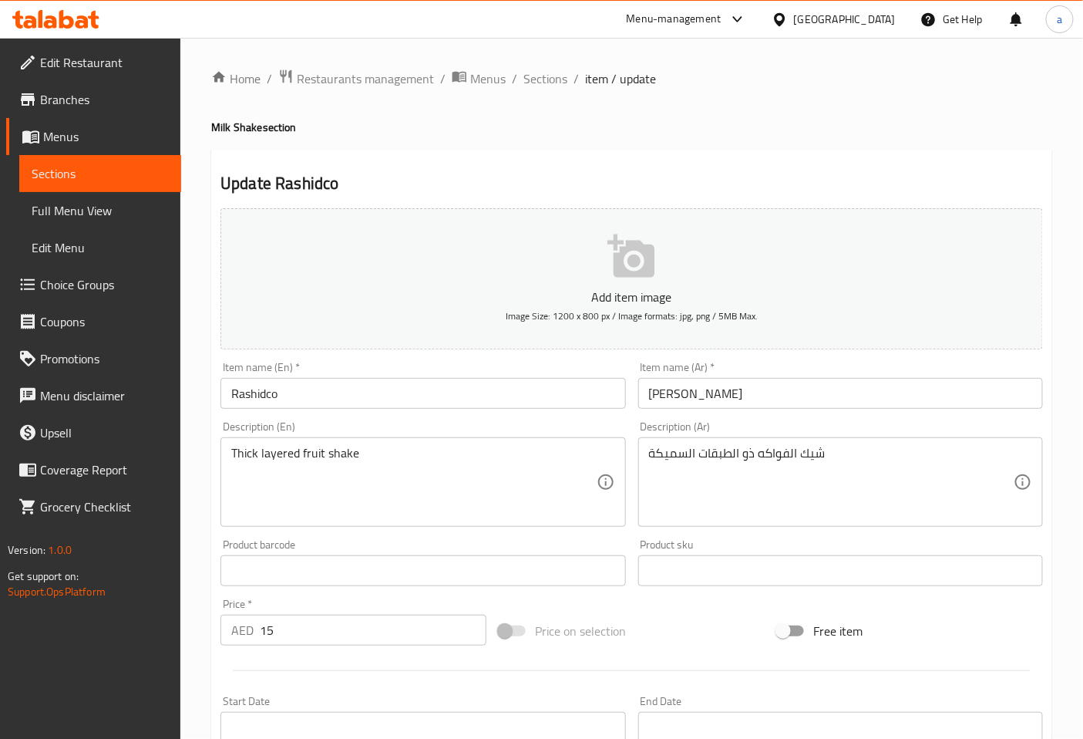
click at [856, 426] on div "Description (Ar) شيك الفواكه ذو الطبقات السميكة Description (Ar)" at bounding box center [840, 474] width 405 height 106
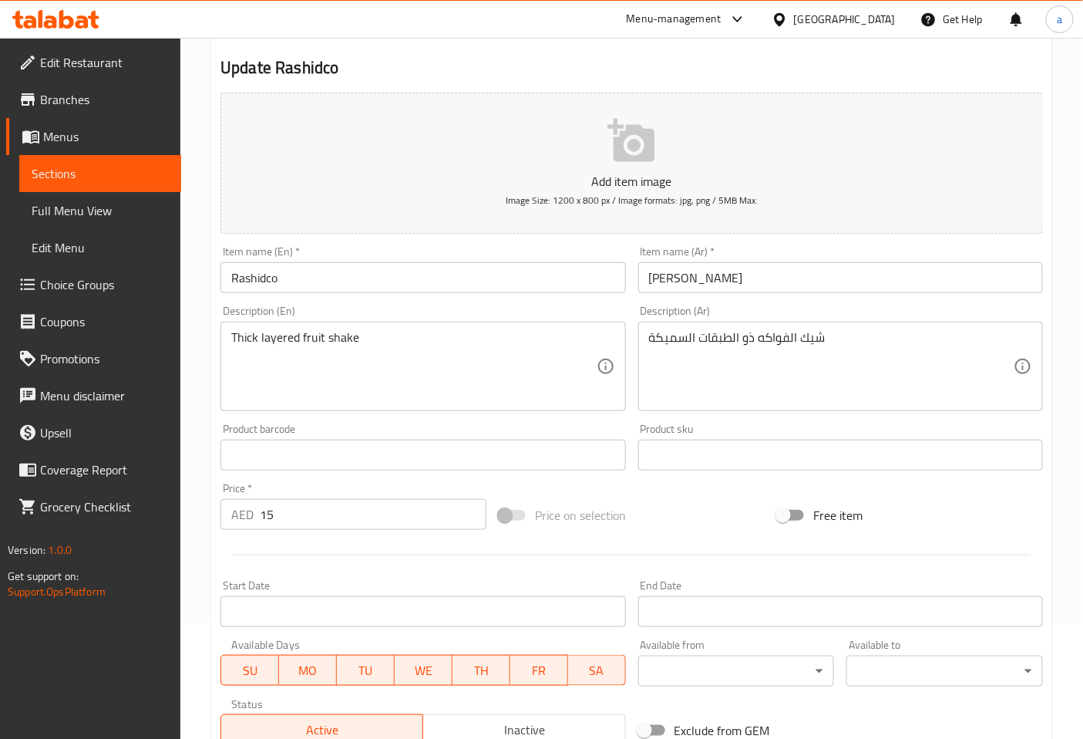
scroll to position [348, 0]
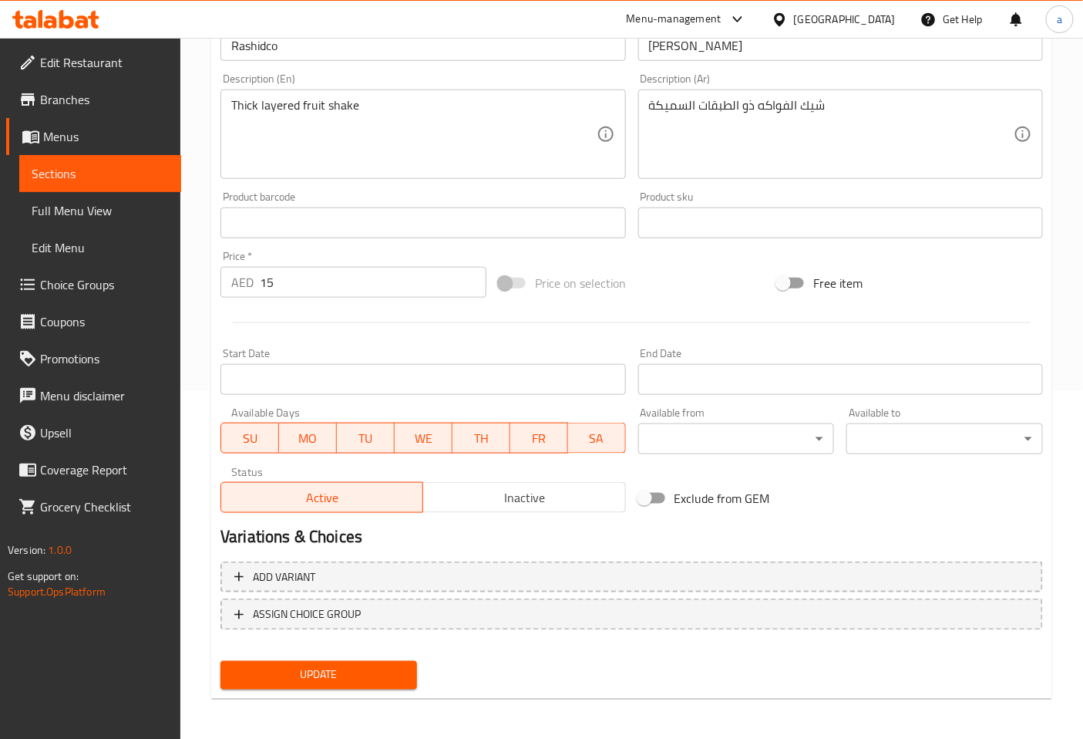
click at [379, 661] on button "Update" at bounding box center [319, 675] width 197 height 29
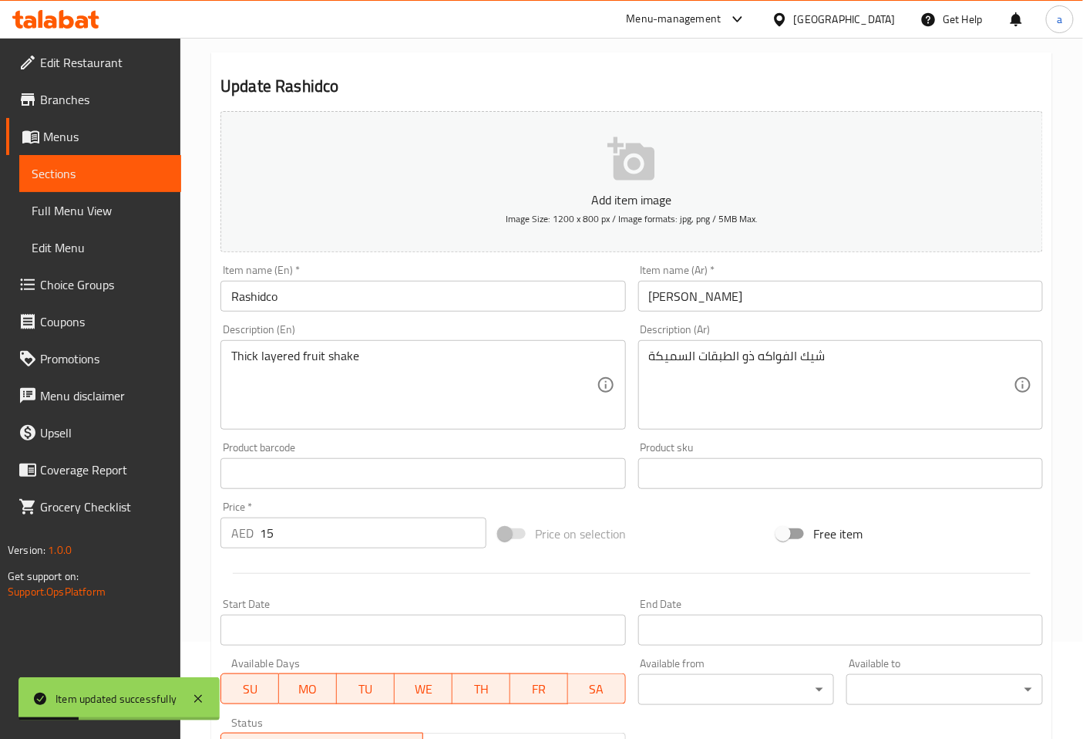
scroll to position [0, 0]
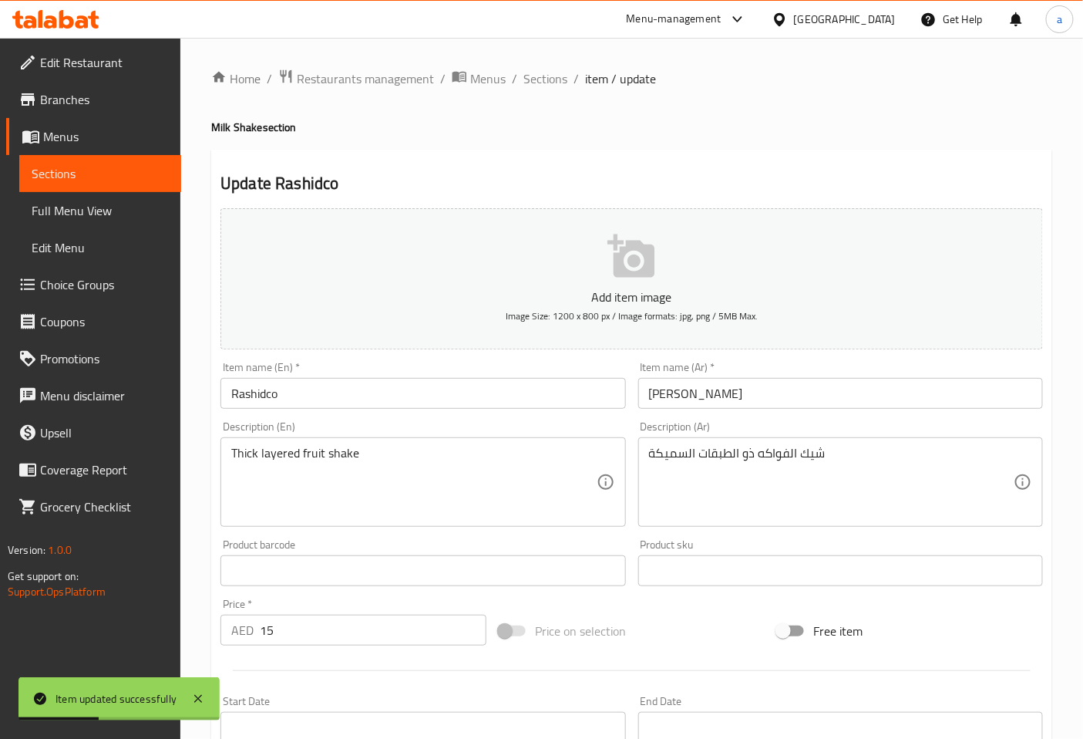
drag, startPoint x: 558, startPoint y: 78, endPoint x: 529, endPoint y: 99, distance: 35.9
click at [558, 78] on span "Sections" at bounding box center [546, 78] width 44 height 19
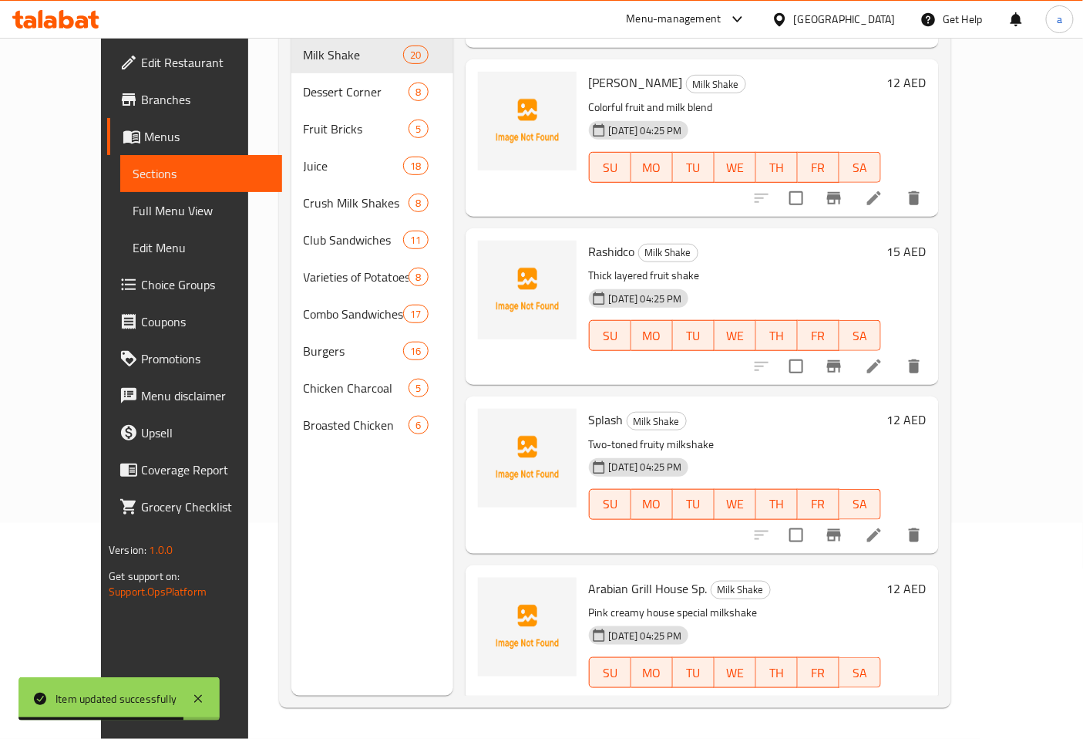
scroll to position [2666, 0]
click at [884, 526] on icon at bounding box center [874, 535] width 19 height 19
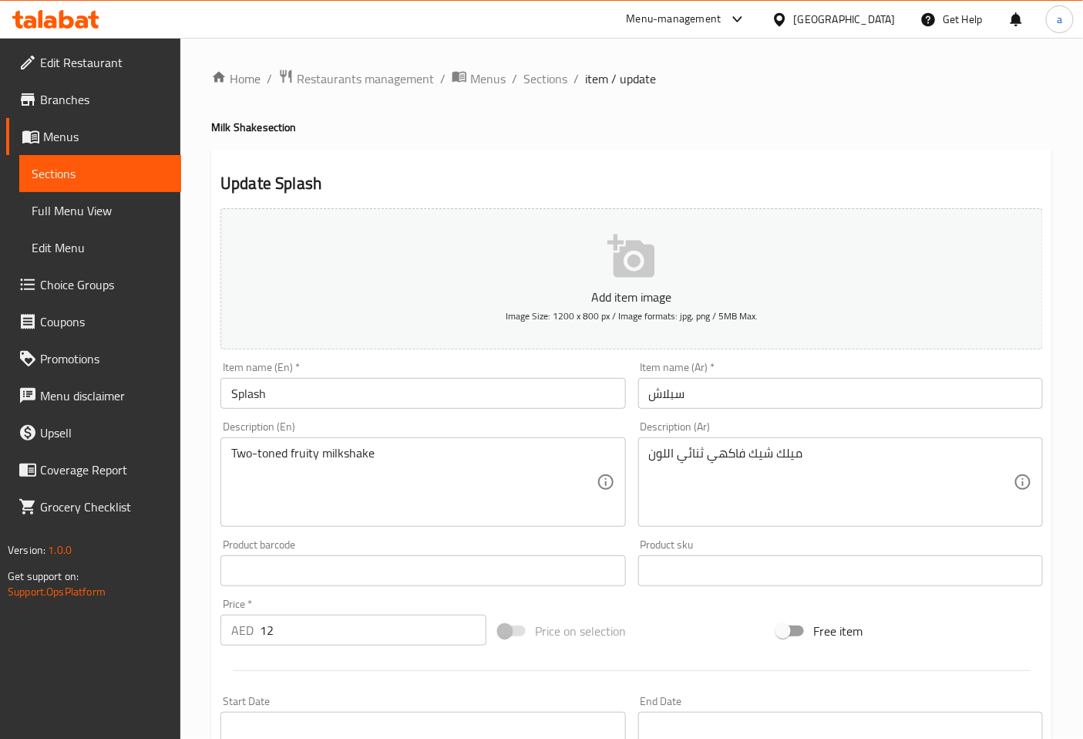
click at [302, 389] on input "Splash" at bounding box center [423, 393] width 405 height 31
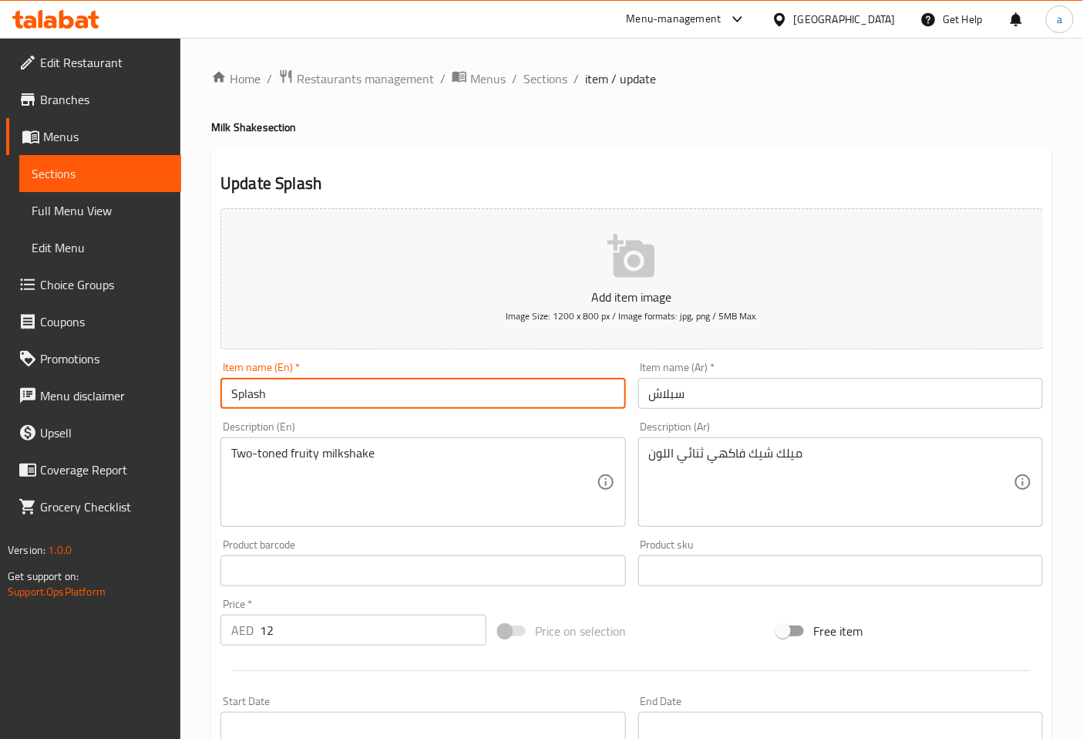
click at [302, 389] on input "Splash" at bounding box center [423, 393] width 405 height 31
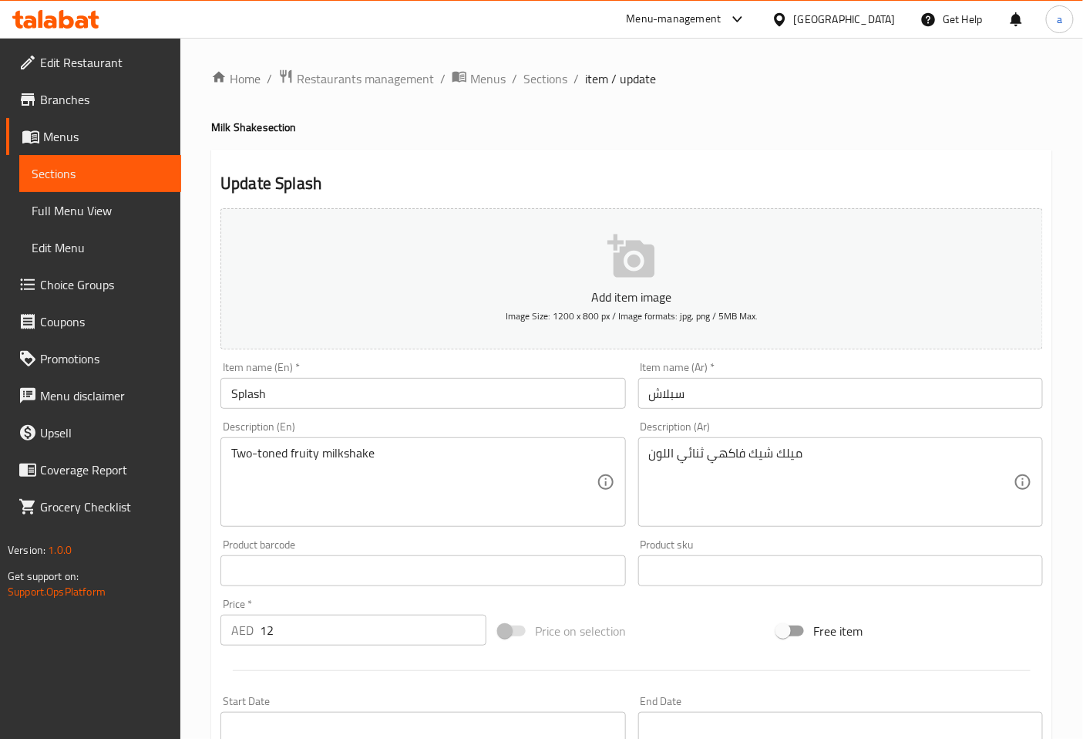
click at [597, 419] on div "Description (En) Two-toned fruity milkshake Description (En)" at bounding box center [422, 474] width 417 height 118
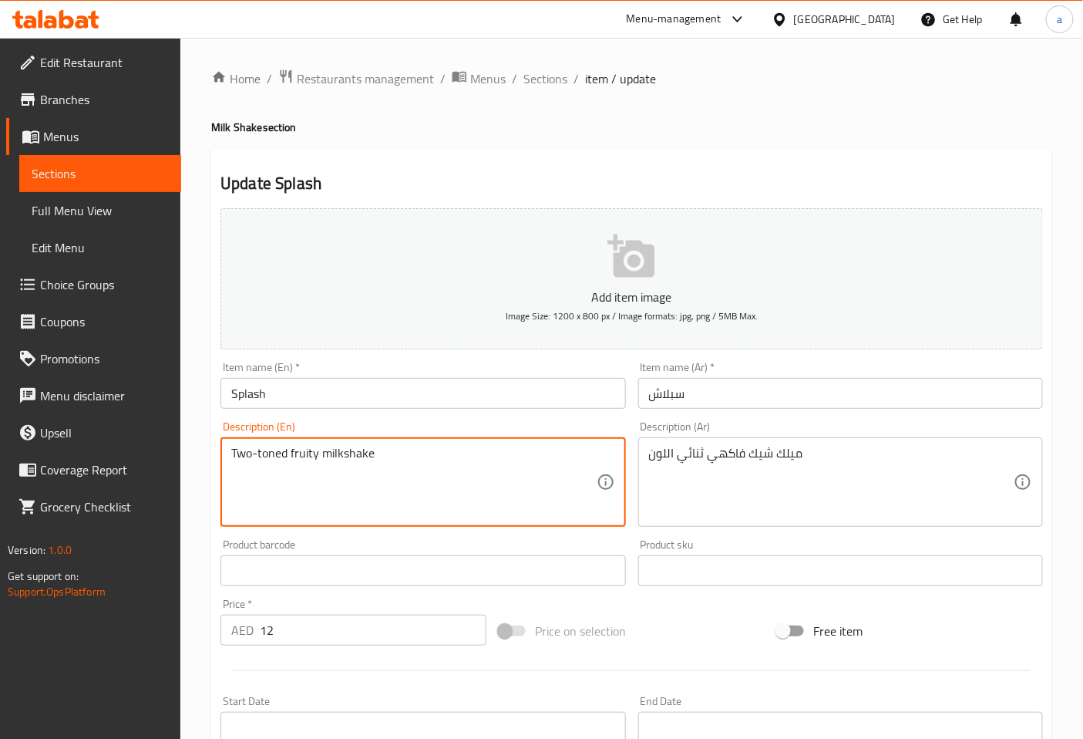
click at [278, 452] on textarea "Two-toned fruity milkshake" at bounding box center [413, 482] width 365 height 73
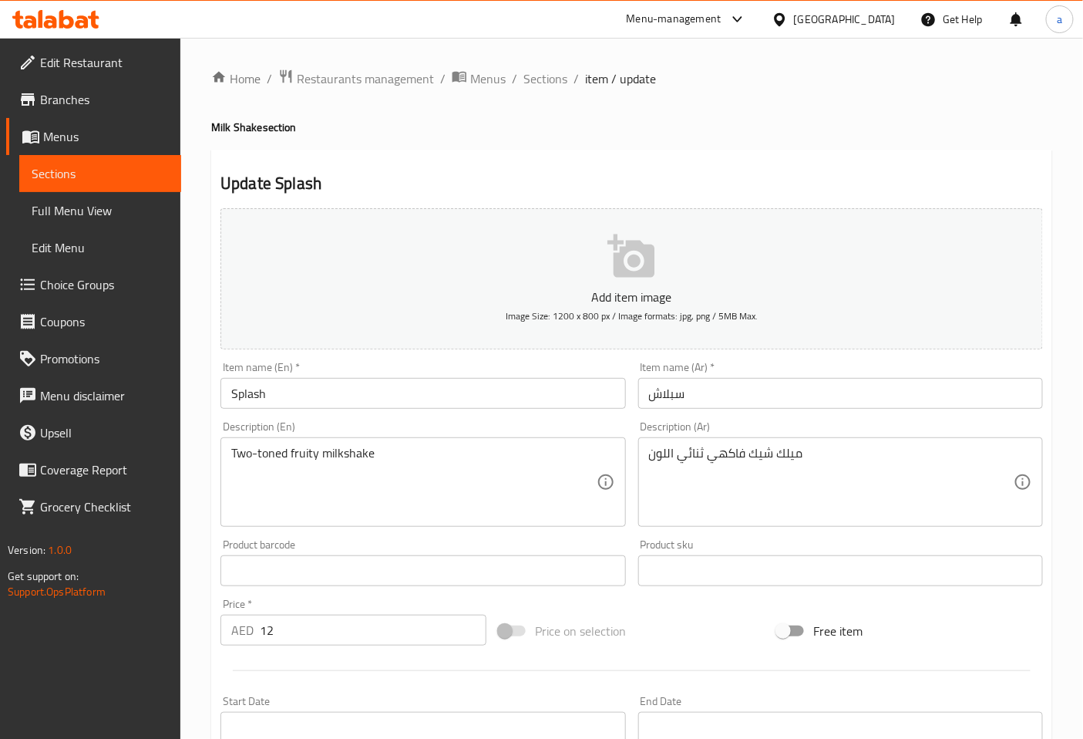
click at [258, 450] on textarea "Two-toned fruity milkshake" at bounding box center [413, 482] width 365 height 73
drag, startPoint x: 230, startPoint y: 455, endPoint x: 281, endPoint y: 455, distance: 50.9
click at [281, 455] on div "Two-toned fruity milkshake Description (En)" at bounding box center [423, 481] width 405 height 89
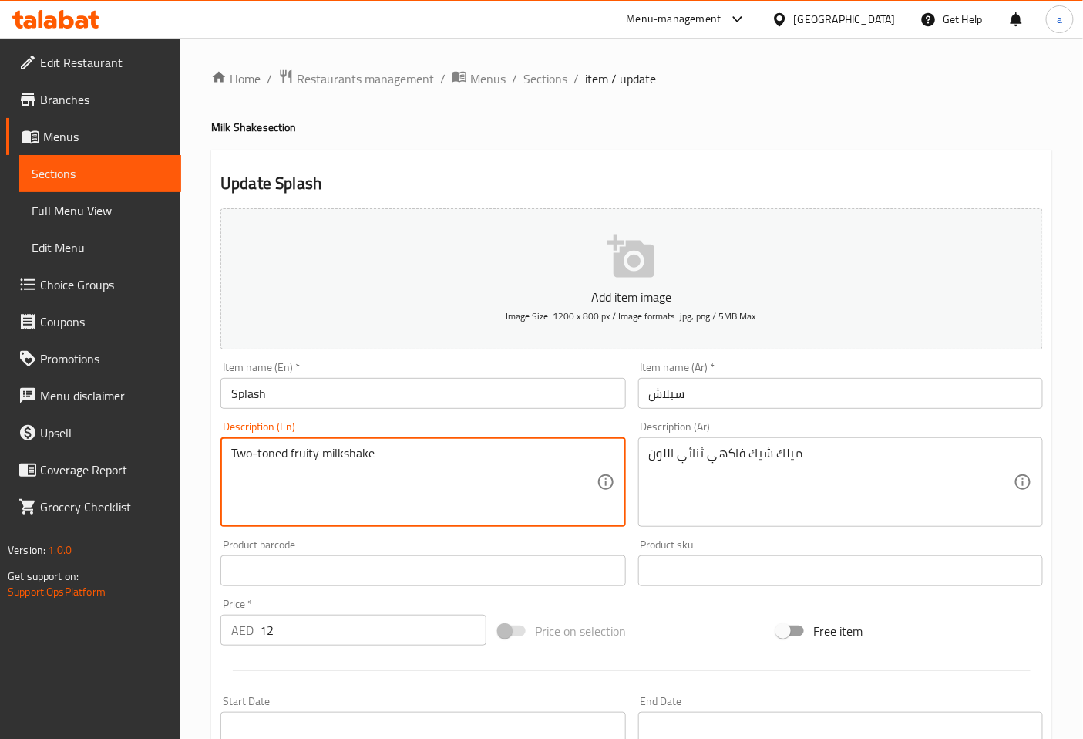
drag, startPoint x: 286, startPoint y: 452, endPoint x: 233, endPoint y: 449, distance: 53.3
click at [233, 449] on textarea "Two-toned fruity milkshake" at bounding box center [413, 482] width 365 height 73
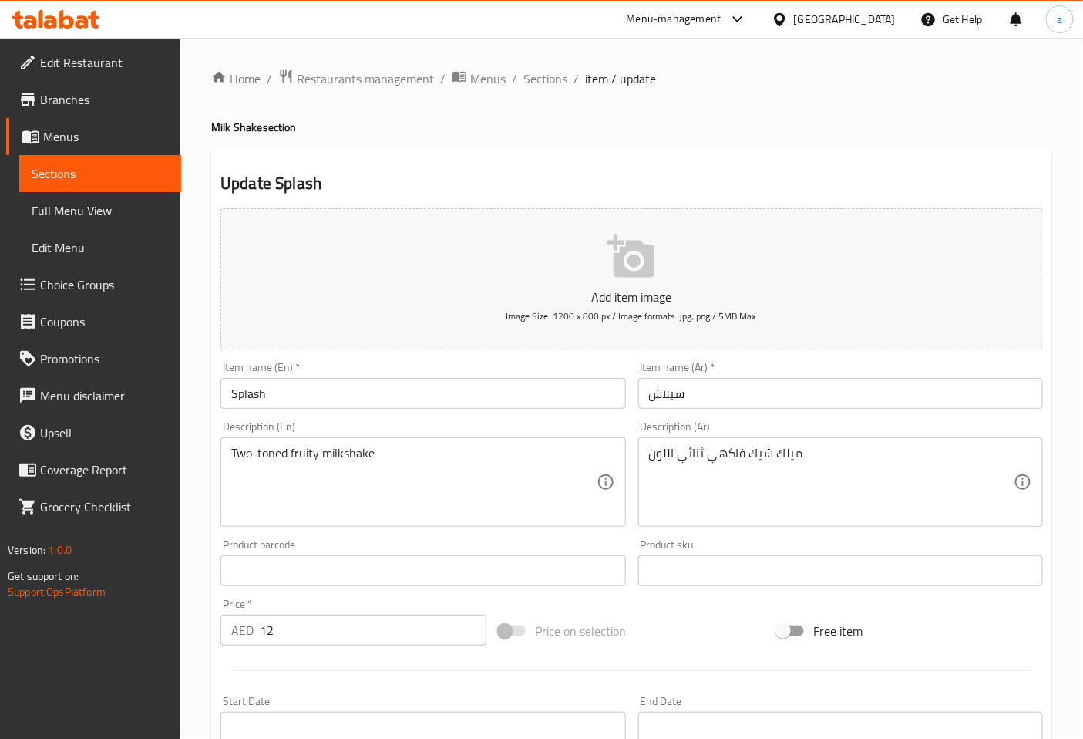
click at [409, 421] on div "Description (En) Two-toned fruity milkshake Description (En)" at bounding box center [423, 474] width 405 height 106
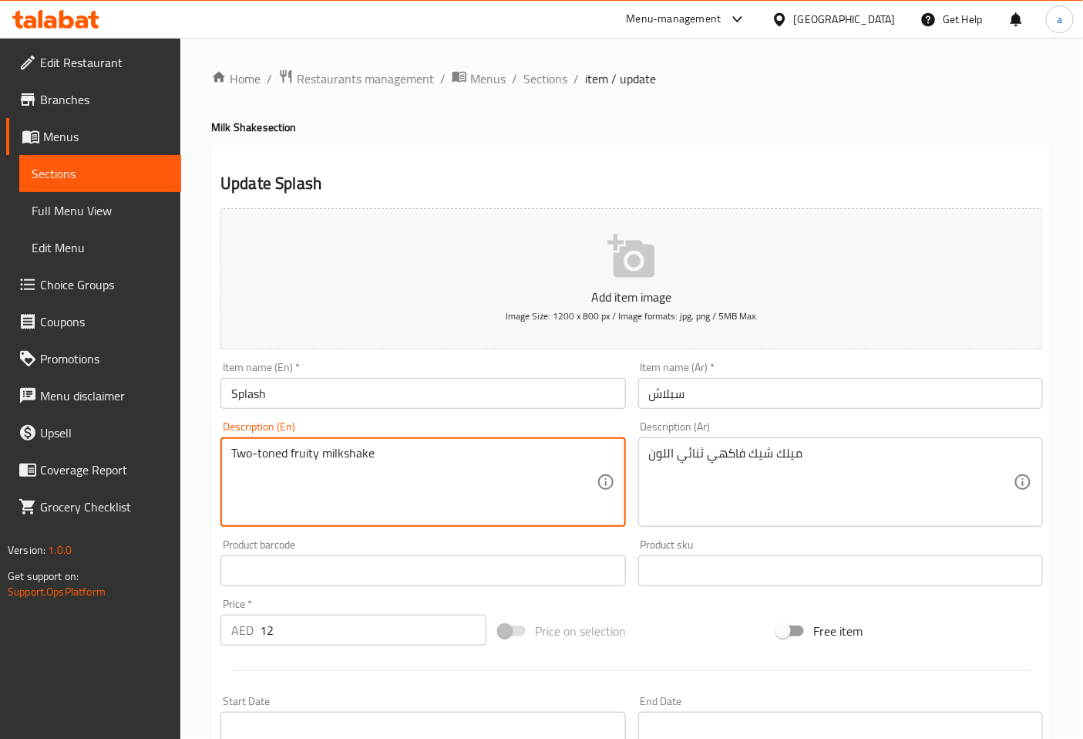
click at [310, 451] on textarea "Two-toned fruity milkshake" at bounding box center [413, 482] width 365 height 73
click at [414, 419] on div "Description (En) Two-toned fruity milkshake Description (En)" at bounding box center [422, 474] width 417 height 118
click at [304, 453] on textarea "Two-toned fruity milkshake" at bounding box center [413, 482] width 365 height 73
click at [823, 419] on div "Description (Ar) ميلك شيك فاكهي ثنائي اللون Description (Ar)" at bounding box center [840, 474] width 417 height 118
click at [459, 450] on textarea "Two-toned fruity milkshake" at bounding box center [413, 482] width 365 height 73
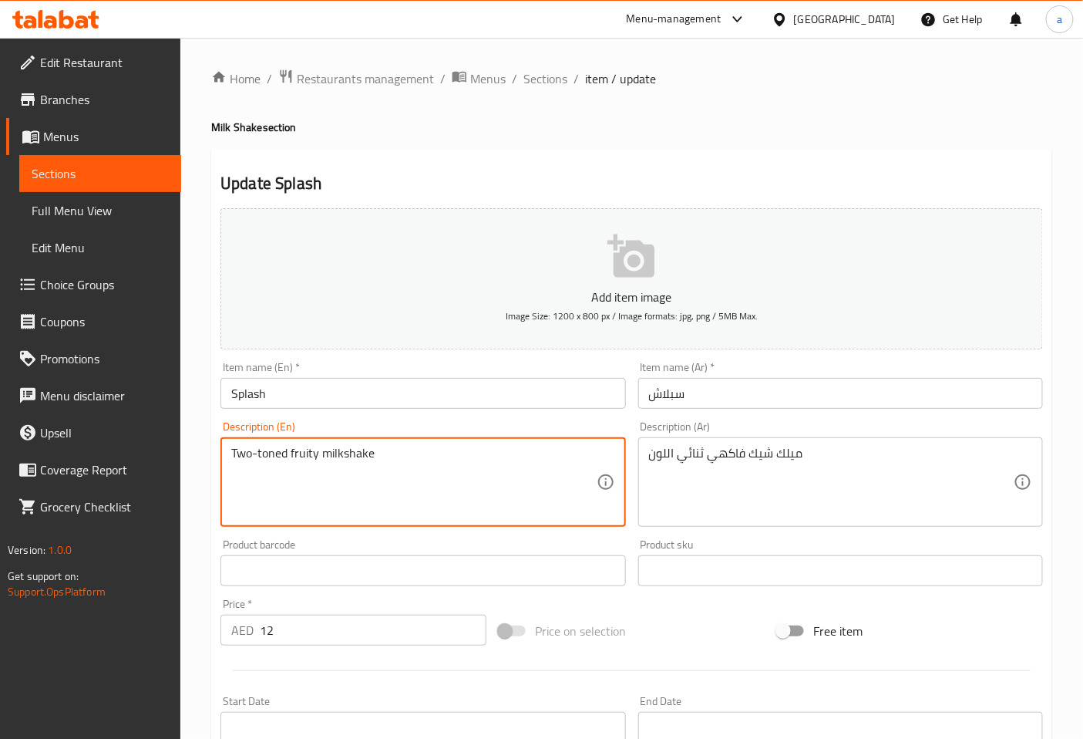
click at [459, 450] on textarea "Two-toned fruity milkshake" at bounding box center [413, 482] width 365 height 73
click at [248, 453] on textarea "Two-toned fruity milkshake" at bounding box center [413, 482] width 365 height 73
click at [414, 417] on div "Description (En) Two-toned fruity milkshake Description (En)" at bounding box center [422, 474] width 417 height 118
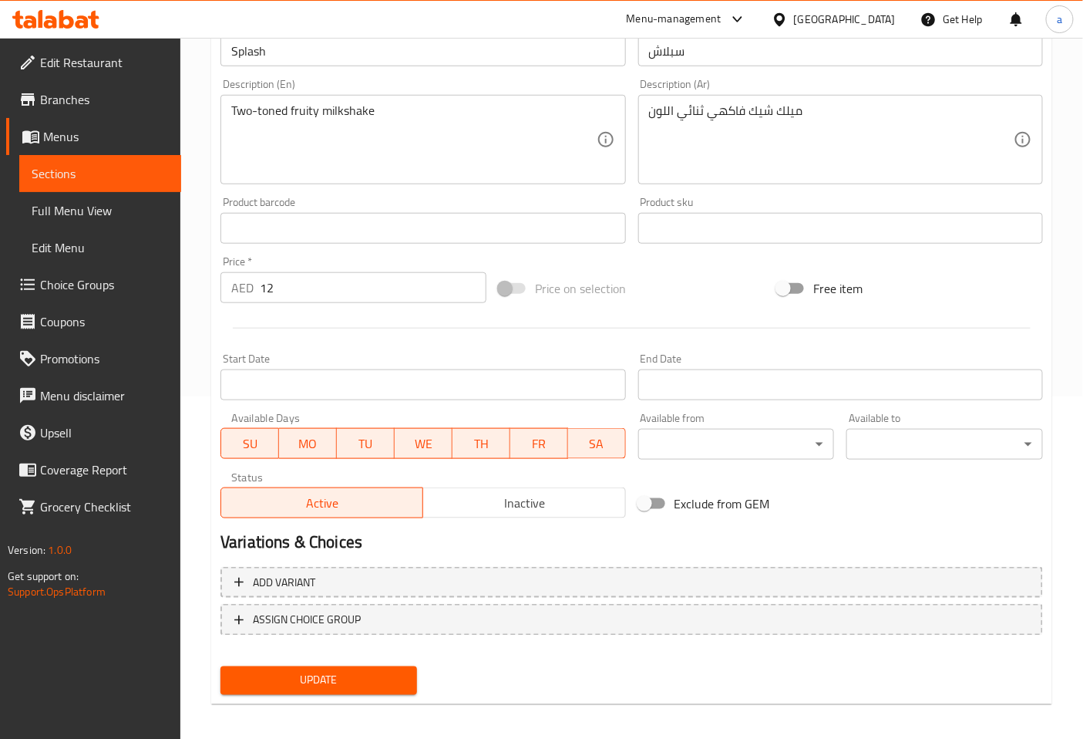
scroll to position [348, 0]
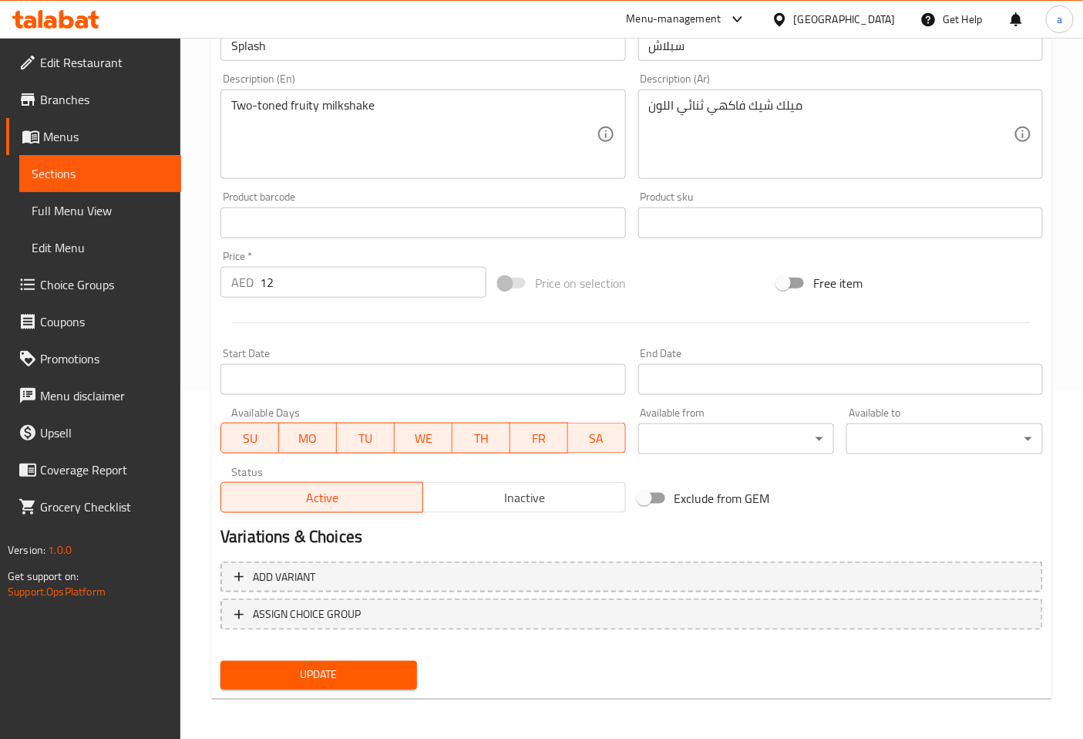
click at [370, 676] on span "Update" at bounding box center [319, 674] width 172 height 19
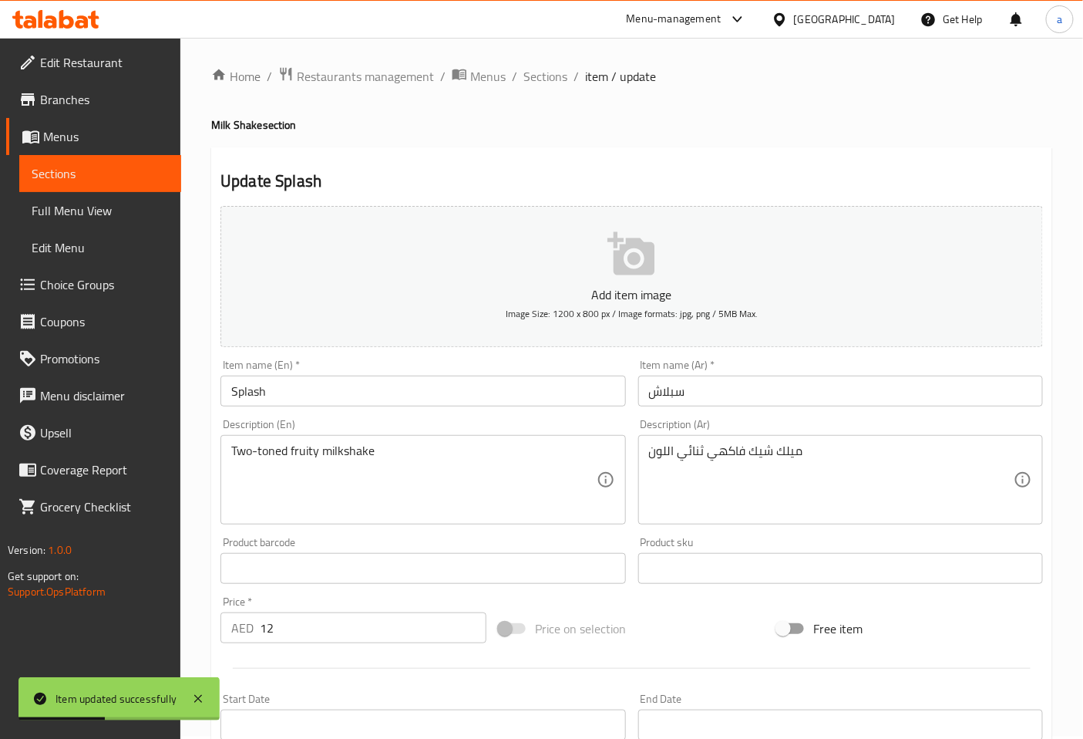
scroll to position [0, 0]
click at [551, 82] on span "Sections" at bounding box center [546, 78] width 44 height 19
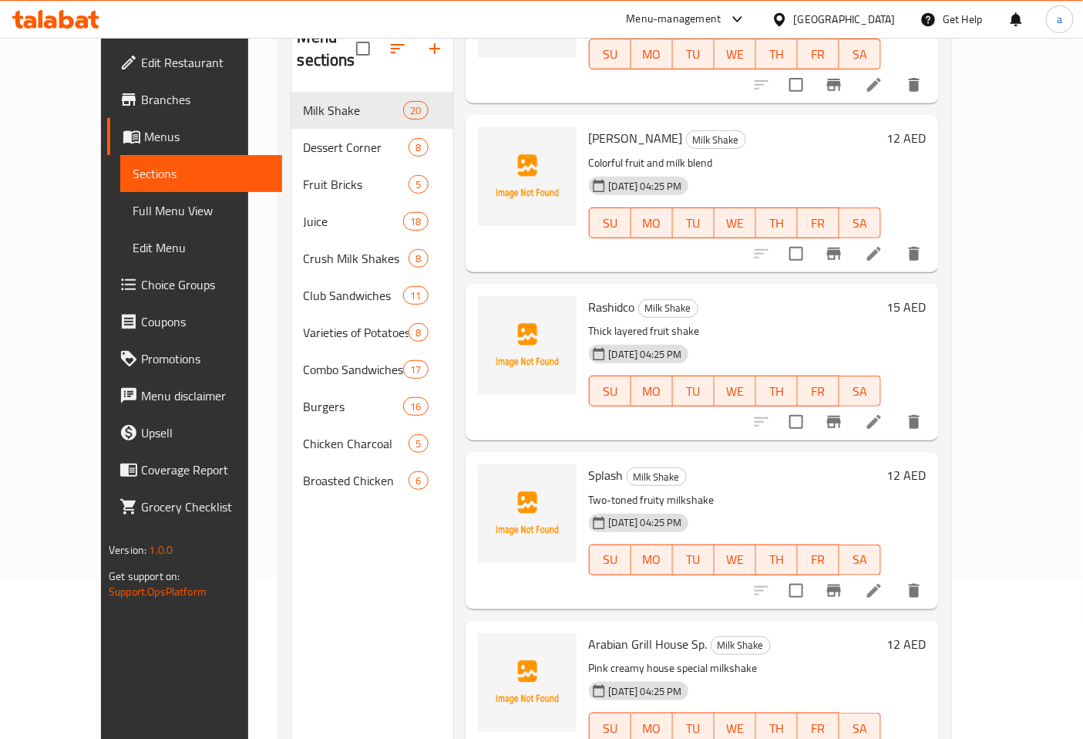
scroll to position [216, 0]
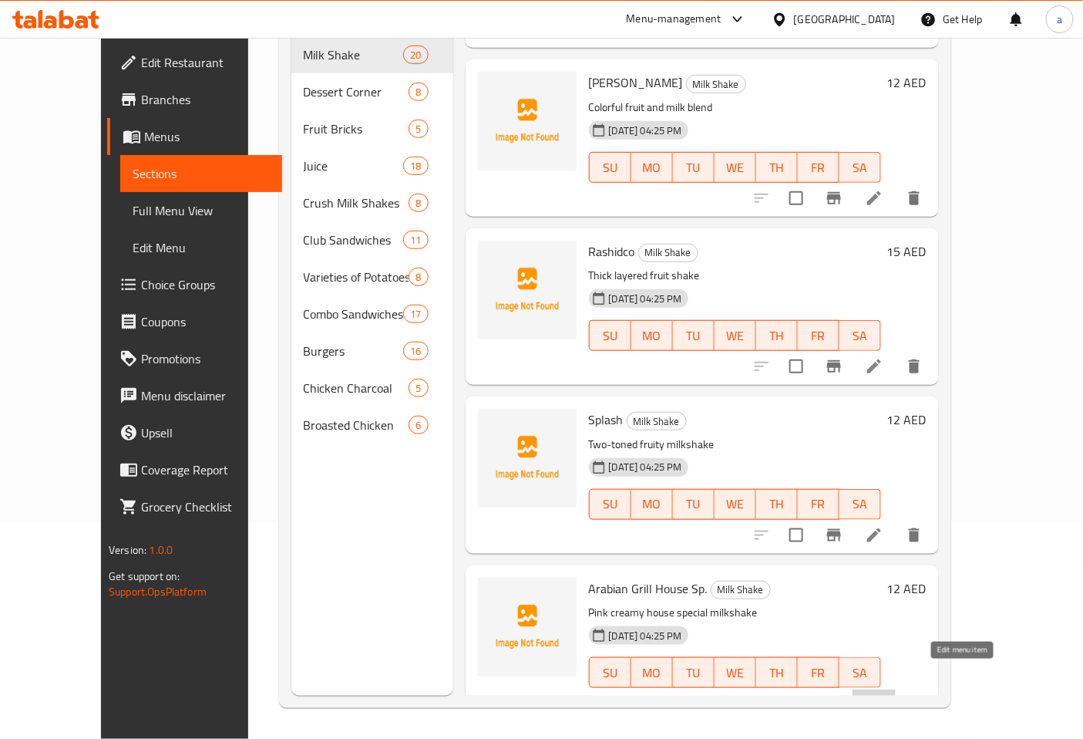
click at [884, 694] on icon at bounding box center [874, 703] width 19 height 19
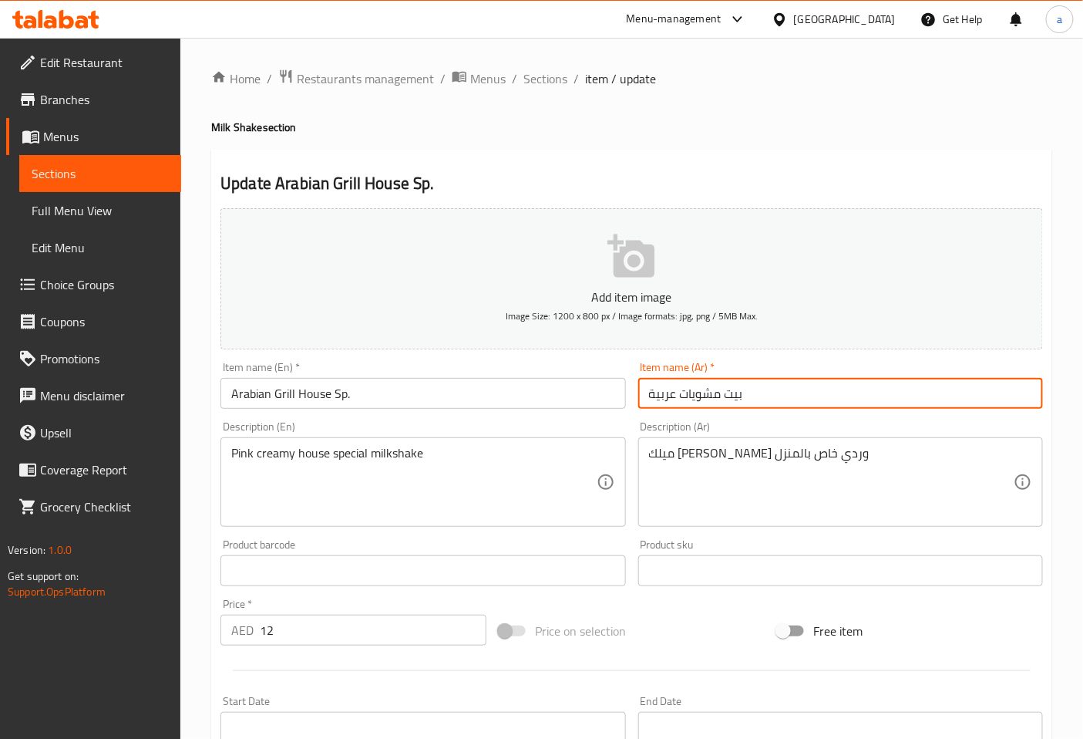
drag, startPoint x: 750, startPoint y: 394, endPoint x: 649, endPoint y: 389, distance: 101.1
click at [649, 389] on input "بيت مشويات عربية" at bounding box center [840, 393] width 405 height 31
click at [937, 414] on div "Item name (Ar)   * بيت مشويات عربية Item name (Ar) *" at bounding box center [840, 384] width 417 height 59
drag, startPoint x: 779, startPoint y: 390, endPoint x: 597, endPoint y: 406, distance: 182.6
click at [597, 406] on div "Add item image Image Size: 1200 x 800 px / Image formats: jpg, png / 5MB Max. I…" at bounding box center [631, 534] width 835 height 665
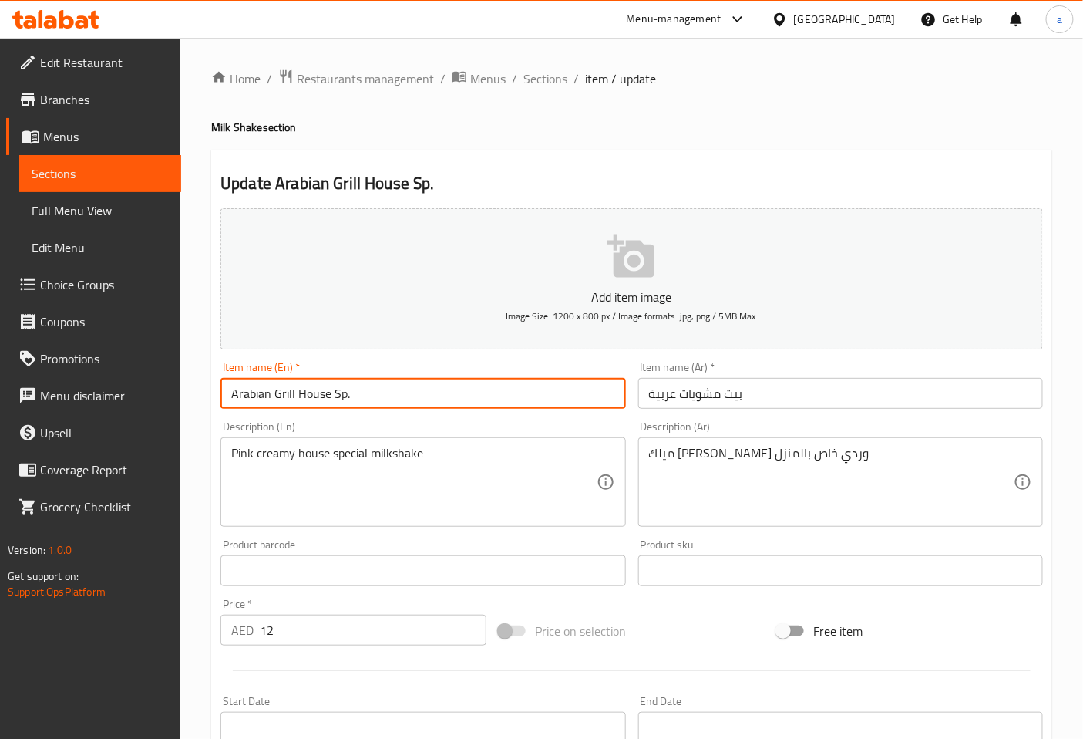
click at [258, 396] on input "Arabian Grill House Sp." at bounding box center [423, 393] width 405 height 31
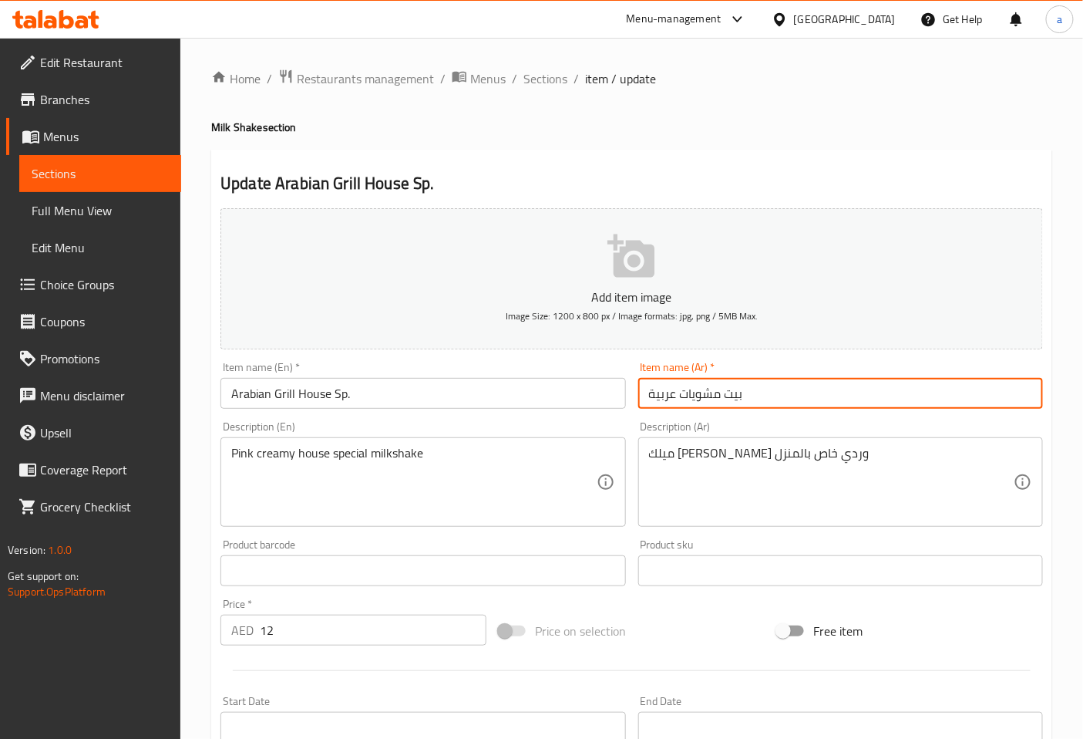
drag, startPoint x: 821, startPoint y: 384, endPoint x: 551, endPoint y: 419, distance: 272.2
click at [551, 419] on div "Add item image Image Size: 1200 x 800 px / Image formats: jpg, png / 5MB Max. I…" at bounding box center [631, 534] width 835 height 665
type input "[PERSON_NAME] أس بي"
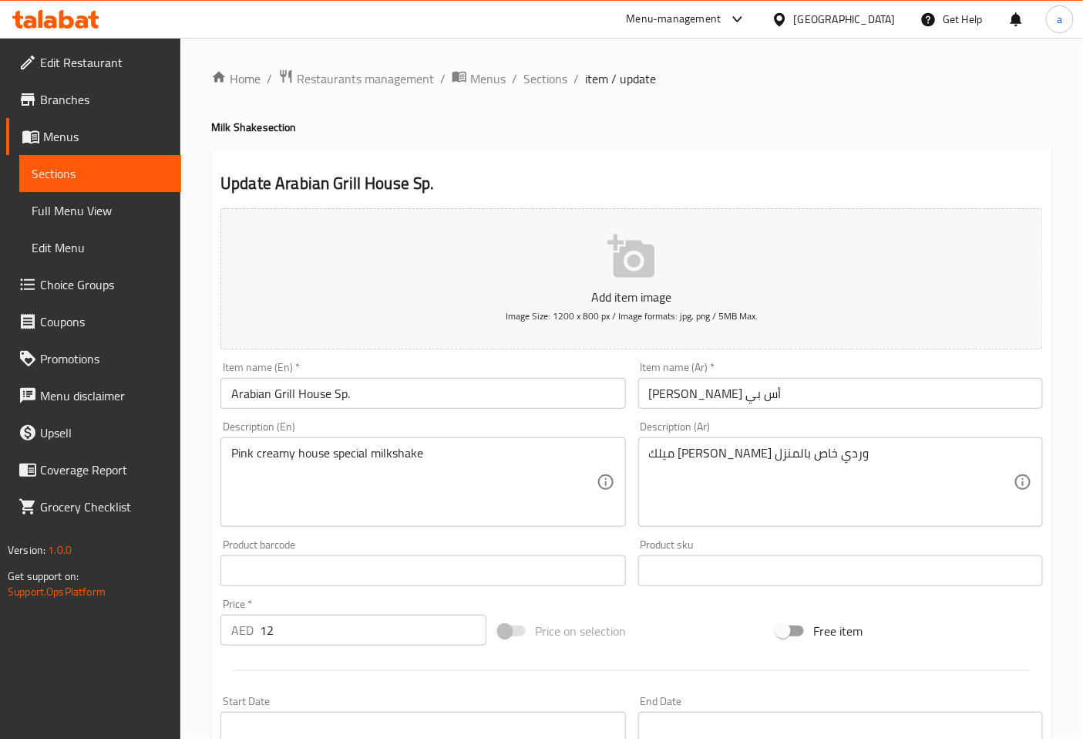
click at [833, 422] on div "Description (Ar) ميلك شيك كريمي وردي خاص بالمنزل Description (Ar)" at bounding box center [840, 474] width 405 height 106
click at [474, 422] on div "Description (En) Pink creamy house special milkshake Description (En)" at bounding box center [423, 474] width 405 height 106
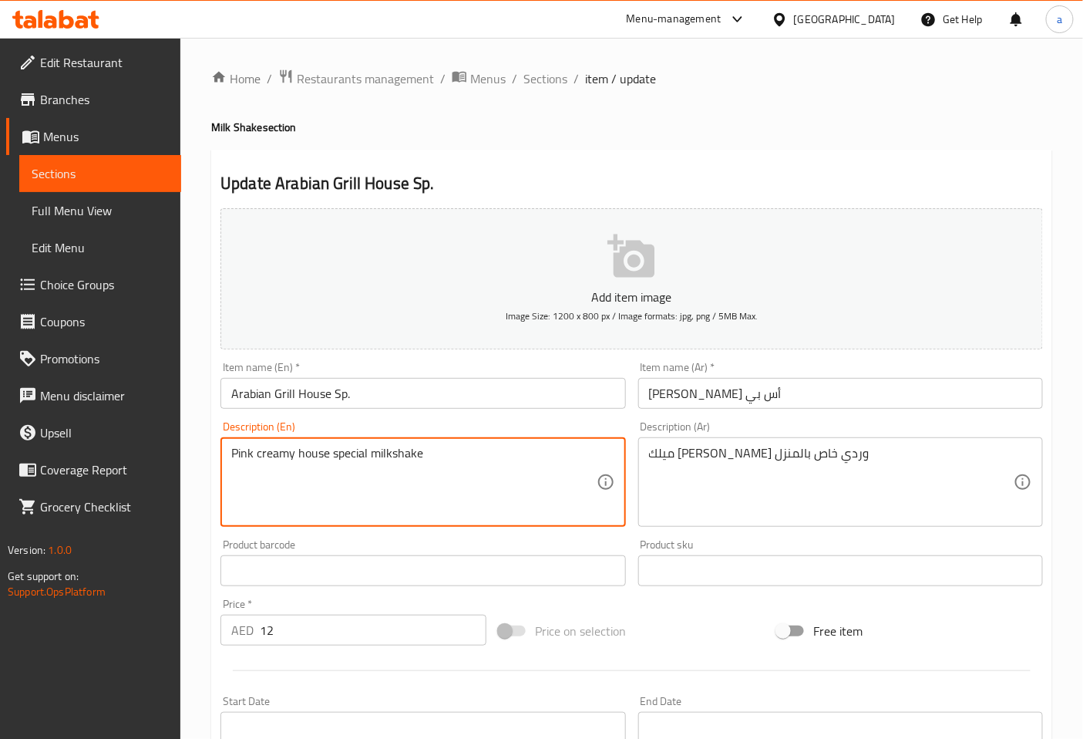
click at [245, 460] on textarea "Pink creamy house special milkshake" at bounding box center [413, 482] width 365 height 73
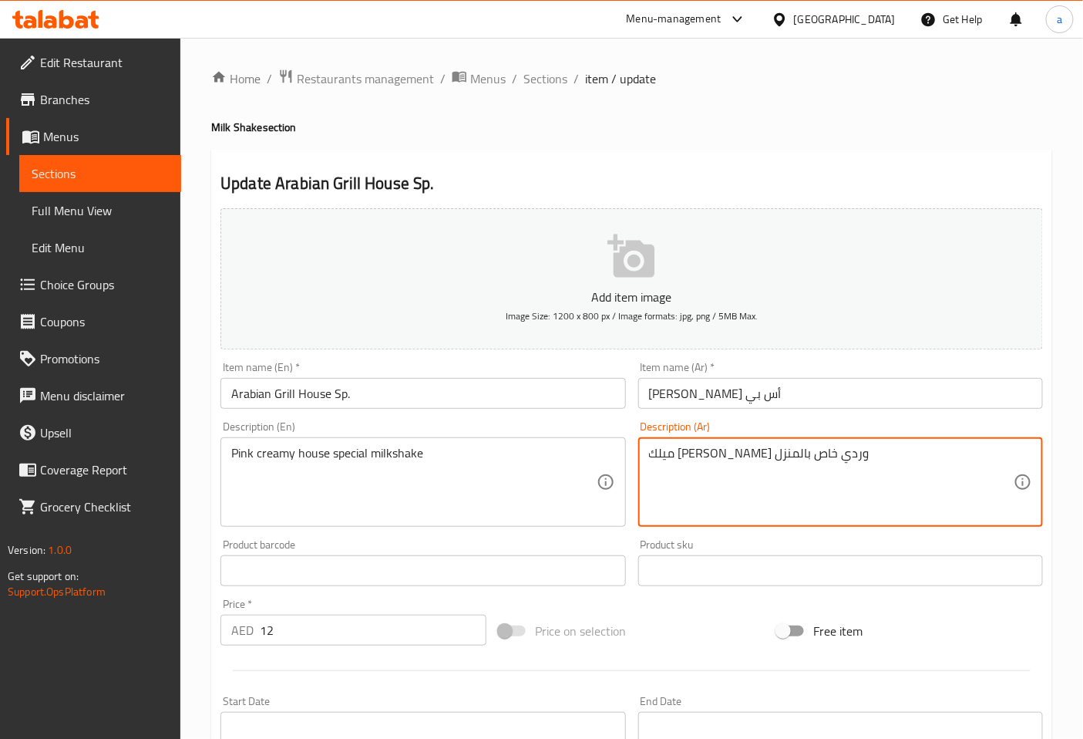
click at [734, 453] on textarea "ميلك [PERSON_NAME] وردي خاص بالمنزل" at bounding box center [831, 482] width 365 height 73
click at [704, 453] on textarea "ميلك [PERSON_NAME] بينك خاص بالمنزل" at bounding box center [831, 482] width 365 height 73
click at [676, 453] on textarea "ميلك [PERSON_NAME] بينك سبيشال بالمنزل" at bounding box center [831, 482] width 365 height 73
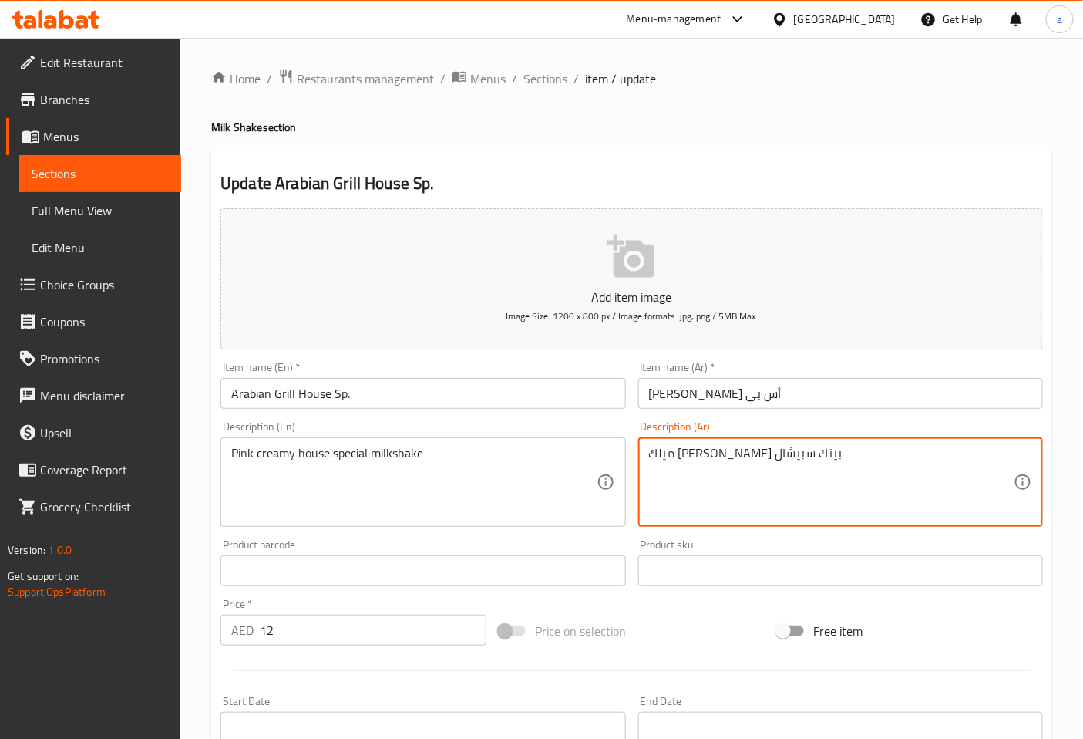
click at [753, 451] on textarea "ميلك [PERSON_NAME] بينك سبيشال" at bounding box center [831, 482] width 365 height 73
type textarea "ميلك [PERSON_NAME] بينك سبيشال"
click at [875, 421] on div "Description (Ar) ميلك شيك هاوس كريمي بينك سبيشال Description (Ar)" at bounding box center [840, 474] width 405 height 106
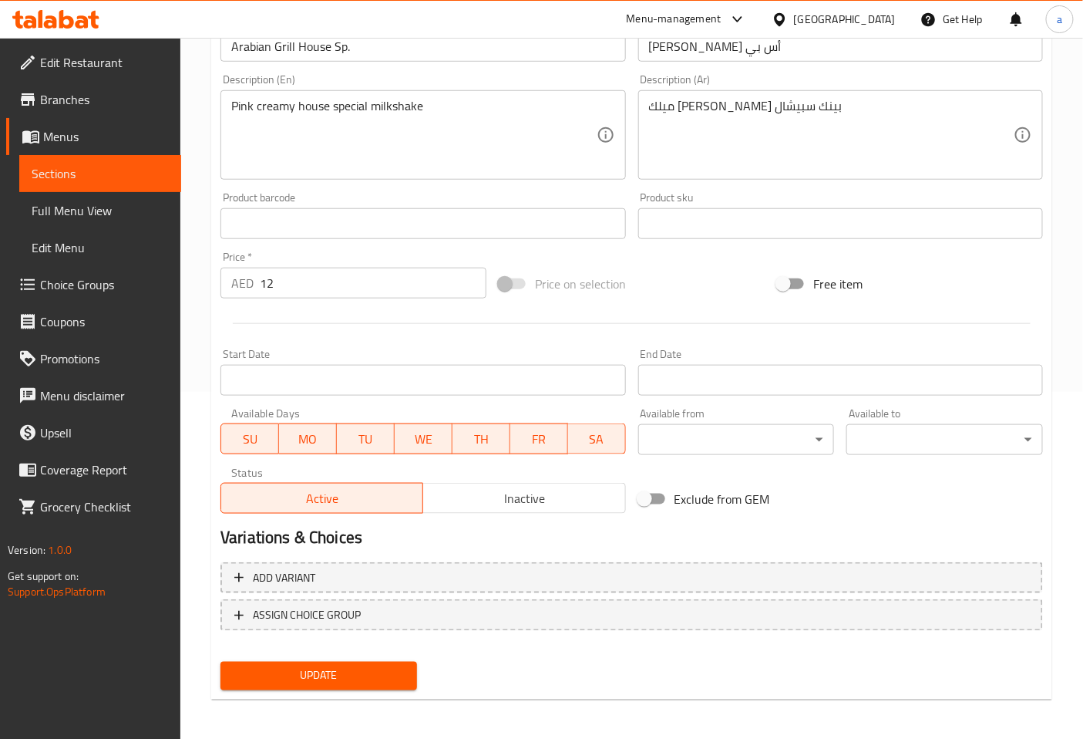
scroll to position [348, 0]
click at [355, 669] on span "Update" at bounding box center [319, 674] width 172 height 19
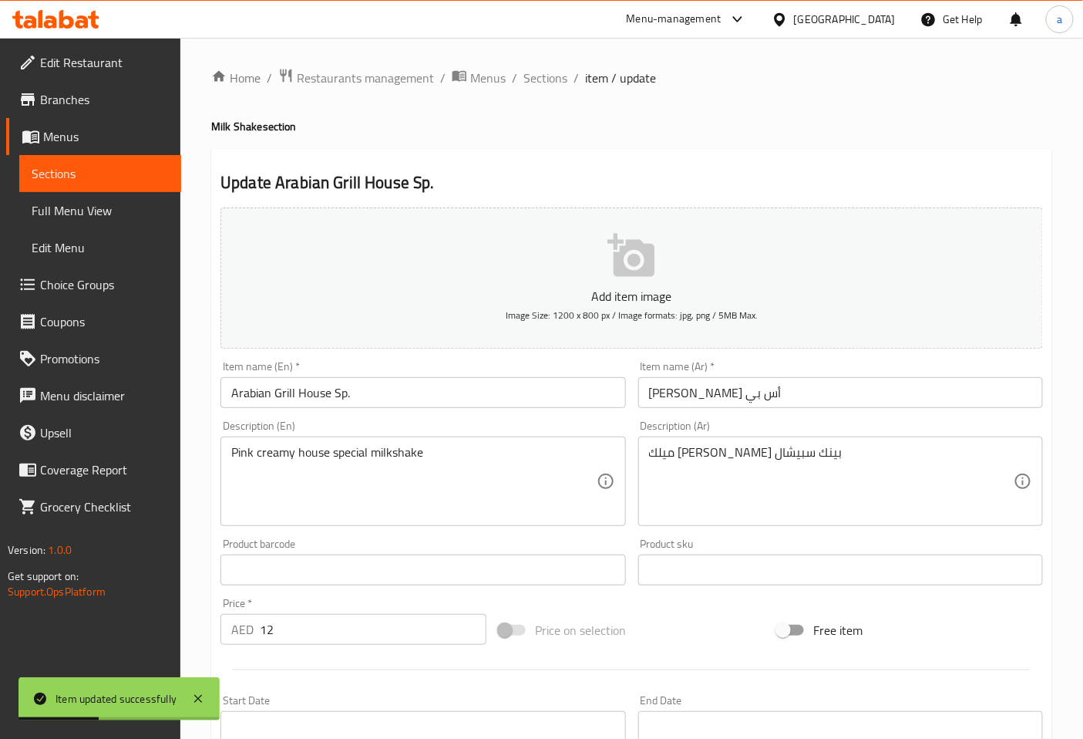
scroll to position [0, 0]
click at [540, 86] on span "Sections" at bounding box center [546, 78] width 44 height 19
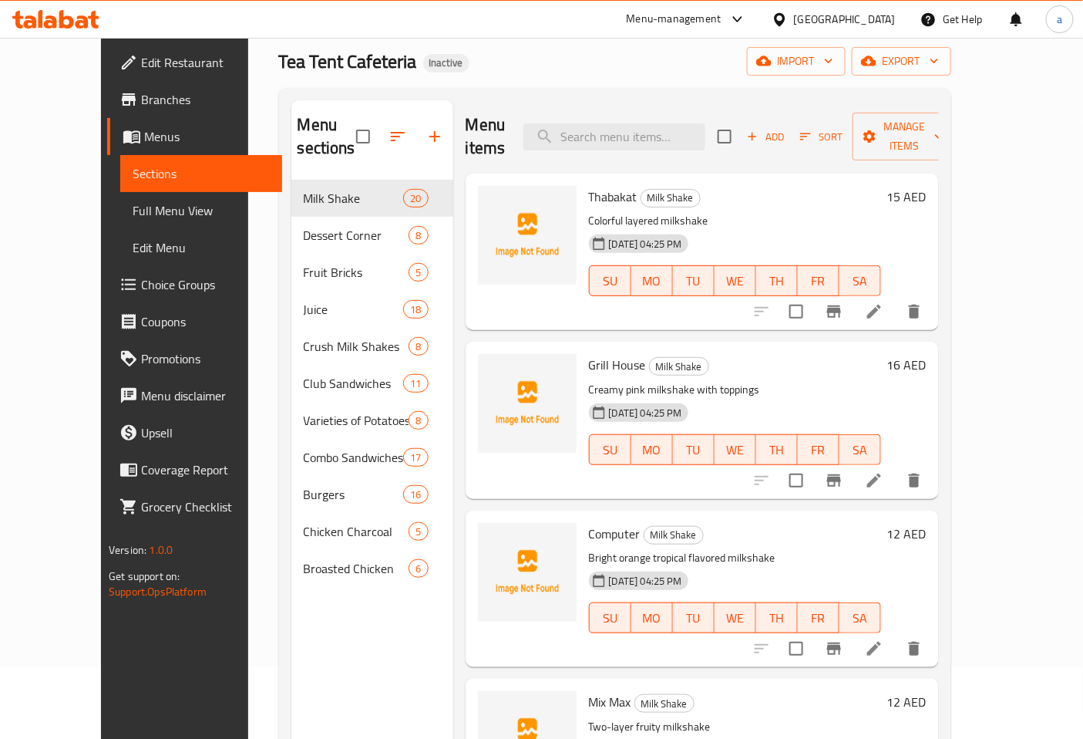
scroll to position [44, 0]
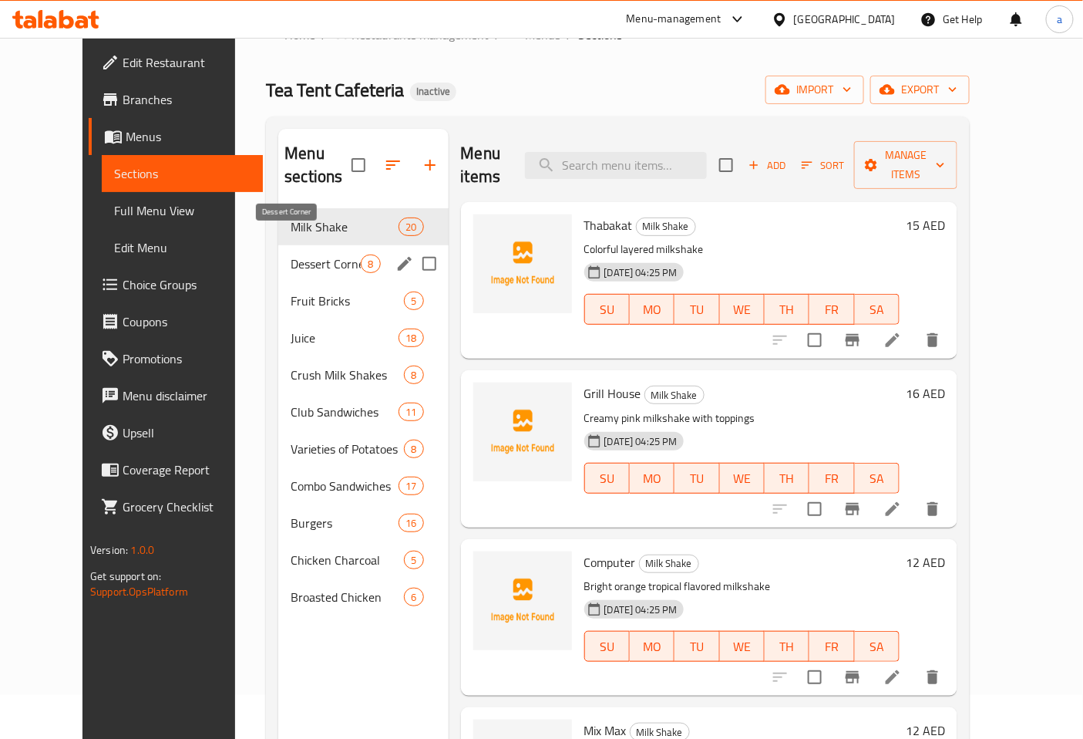
click at [306, 254] on span "Dessert Corner" at bounding box center [326, 263] width 70 height 19
